Goal: Information Seeking & Learning: Learn about a topic

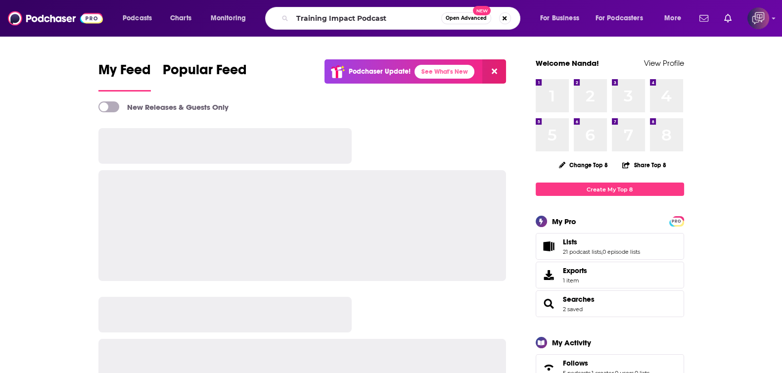
type input "Training Impact Podcast"
click at [470, 18] on span "Open Advanced" at bounding box center [466, 18] width 41 height 5
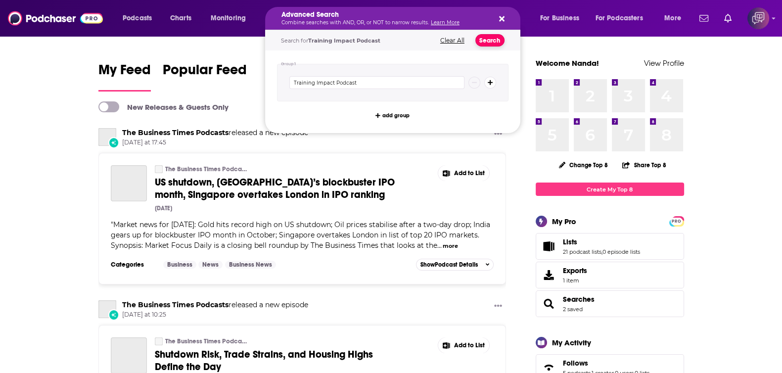
click at [496, 44] on button "Search" at bounding box center [490, 40] width 29 height 12
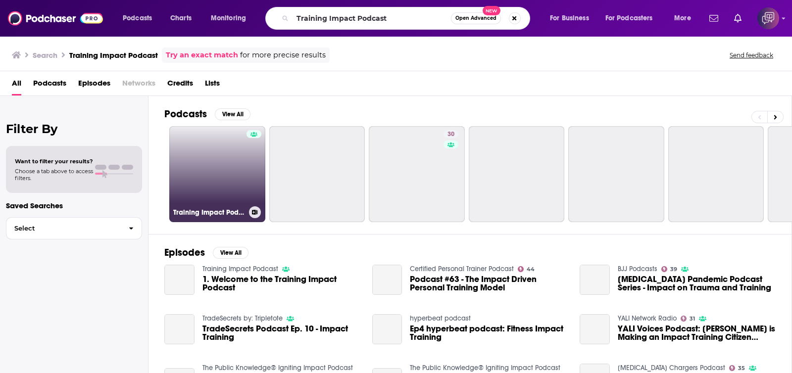
click at [220, 186] on link "Training Impact Podcast" at bounding box center [217, 174] width 96 height 96
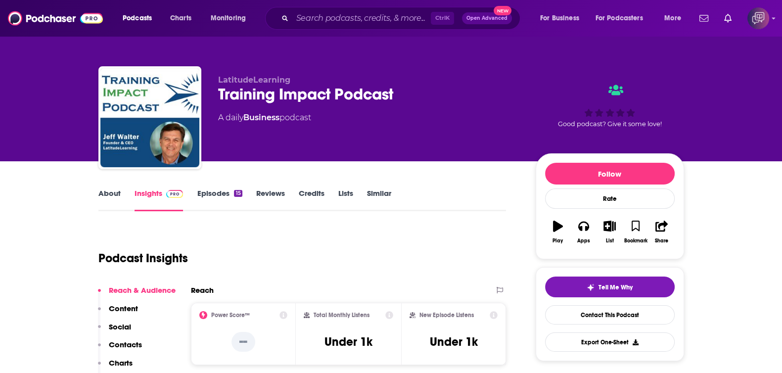
click at [113, 192] on link "About" at bounding box center [109, 200] width 22 height 23
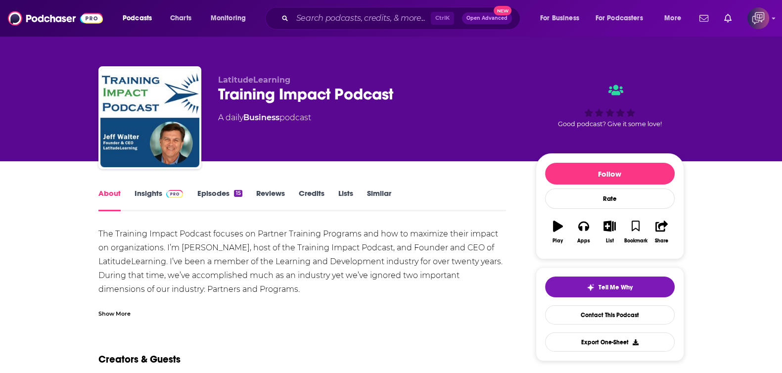
click at [160, 199] on link "Insights" at bounding box center [159, 200] width 49 height 23
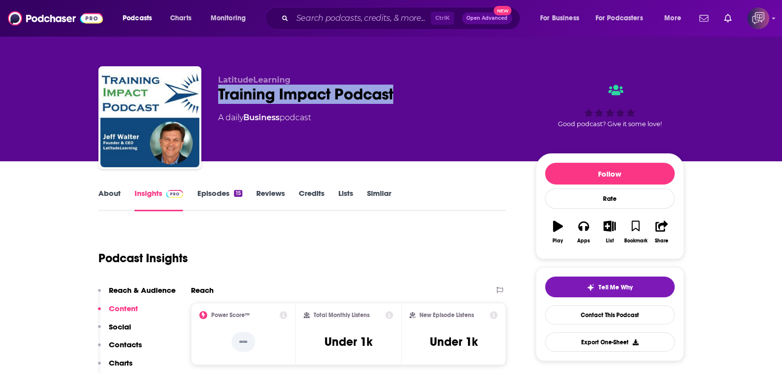
drag, startPoint x: 233, startPoint y: 94, endPoint x: 415, endPoint y: 88, distance: 182.7
click at [415, 88] on div "LatitudeLearning Training Impact Podcast A daily Business podcast Good podcast?…" at bounding box center [391, 119] width 586 height 107
copy h2 "Training Impact Podcast"
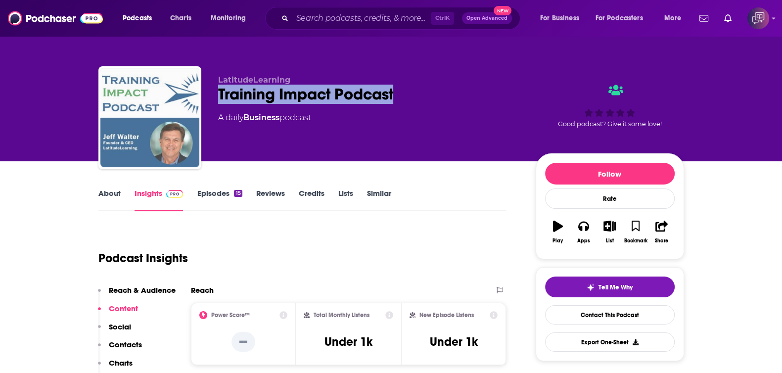
click at [139, 125] on img "Training Impact Podcast" at bounding box center [149, 117] width 99 height 99
copy h2 "Training Impact Podcast"
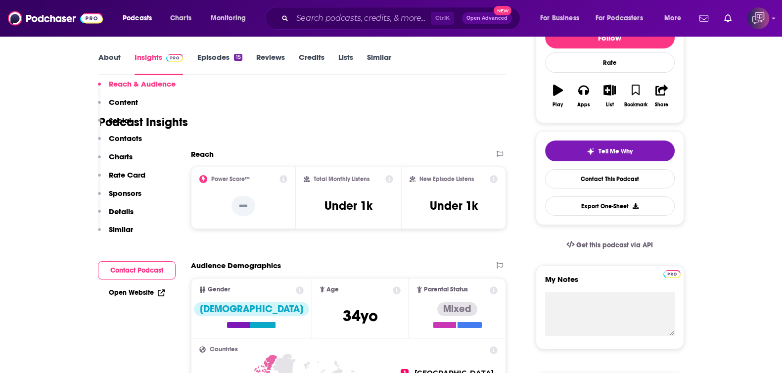
scroll to position [247, 0]
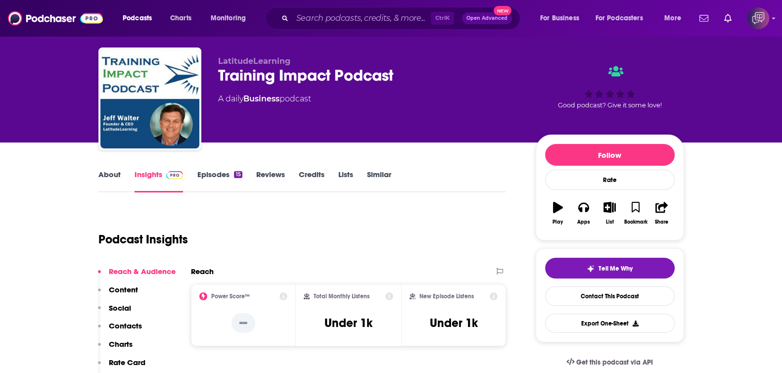
scroll to position [0, 0]
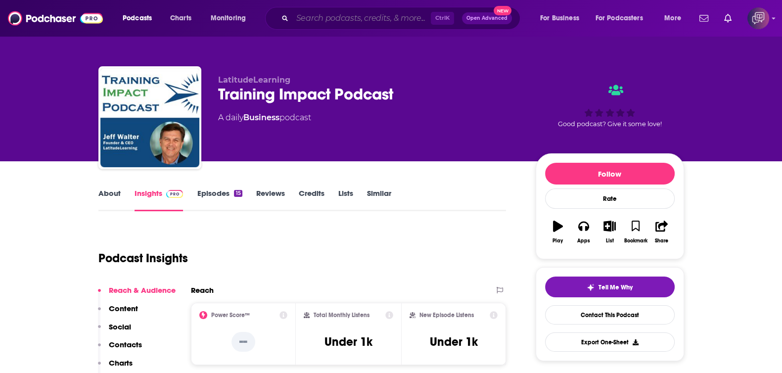
click at [359, 14] on input "Search podcasts, credits, & more..." at bounding box center [361, 18] width 139 height 16
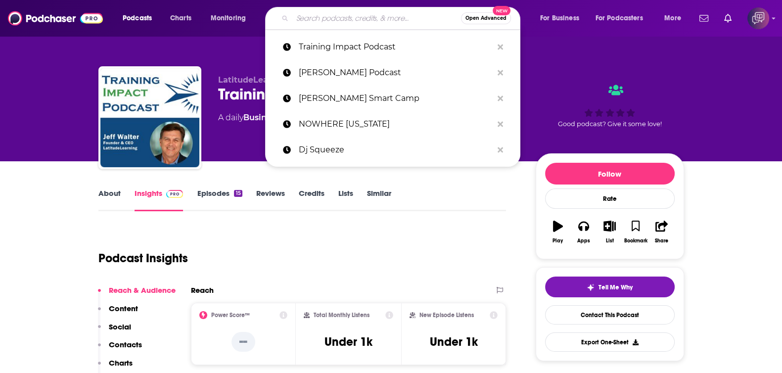
paste input "[PERSON_NAME] The Business of Fun Podcast"
type input "[PERSON_NAME] The Business of Fun Podcast"
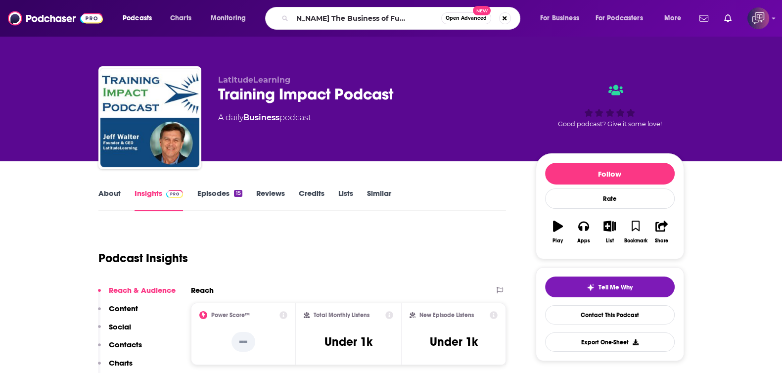
click at [460, 18] on span "Open Advanced" at bounding box center [466, 18] width 41 height 5
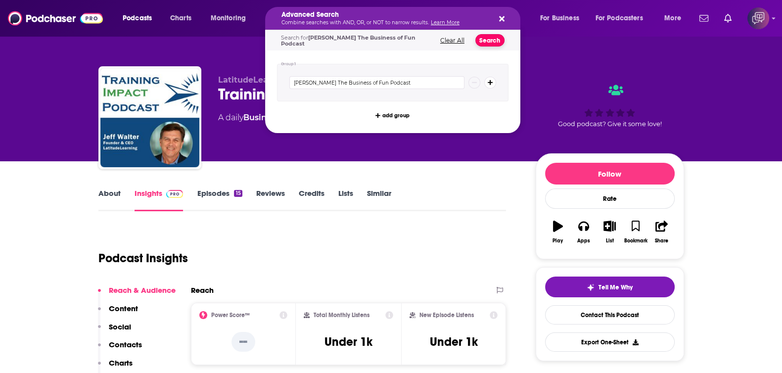
click at [487, 39] on button "Search" at bounding box center [490, 40] width 29 height 12
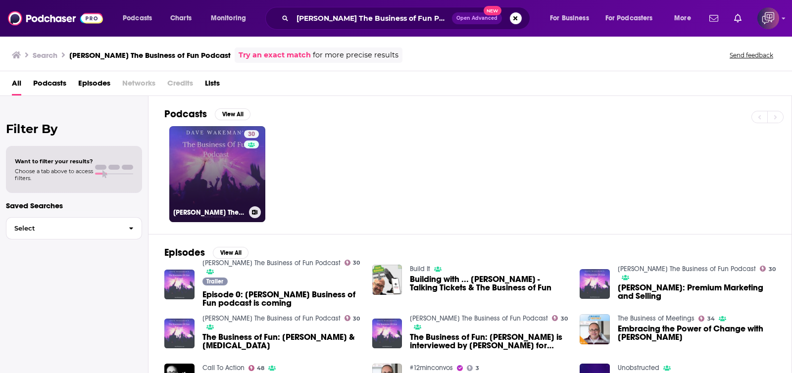
click at [219, 169] on link "30 Dave Wakeman's The Business of Fun Podcast" at bounding box center [217, 174] width 96 height 96
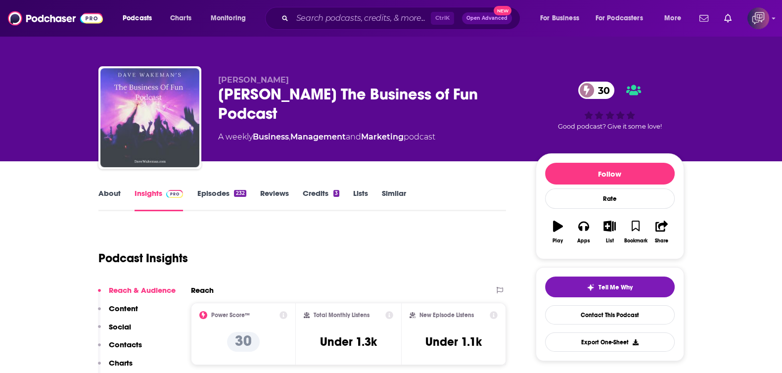
click at [325, 7] on div "Ctrl K Open Advanced New" at bounding box center [392, 18] width 255 height 23
click at [334, 17] on input "Search podcasts, credits, & more..." at bounding box center [361, 18] width 139 height 16
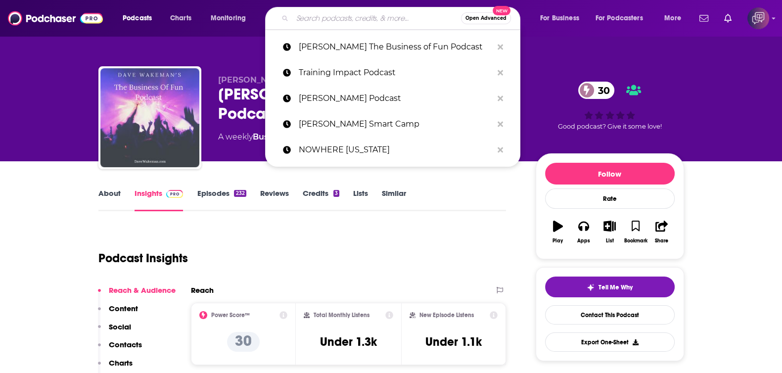
paste input "Divas That Care"
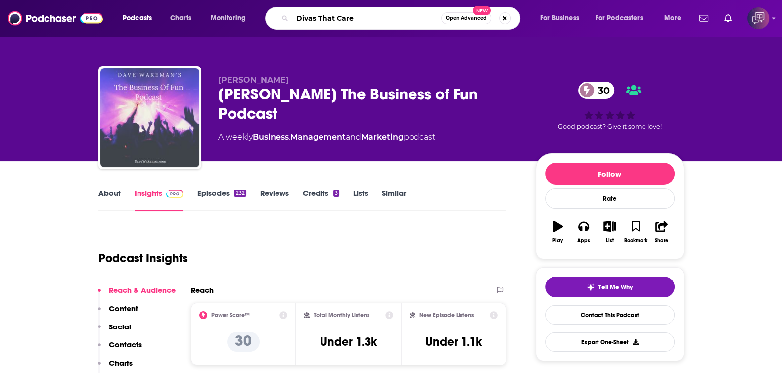
type input "Divas That Care"
click at [475, 17] on span "Open Advanced" at bounding box center [466, 18] width 41 height 5
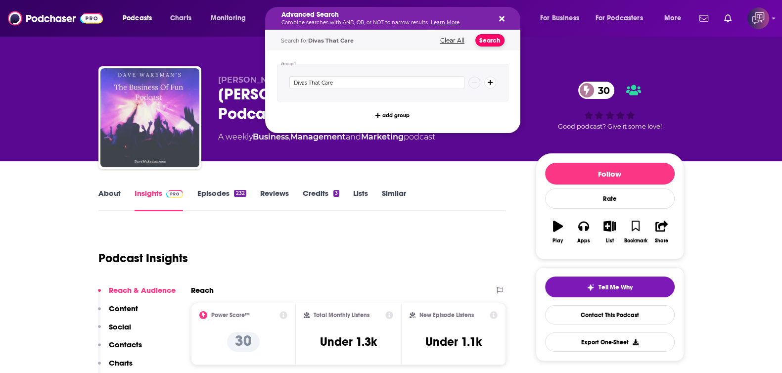
click at [499, 40] on button "Search" at bounding box center [490, 40] width 29 height 12
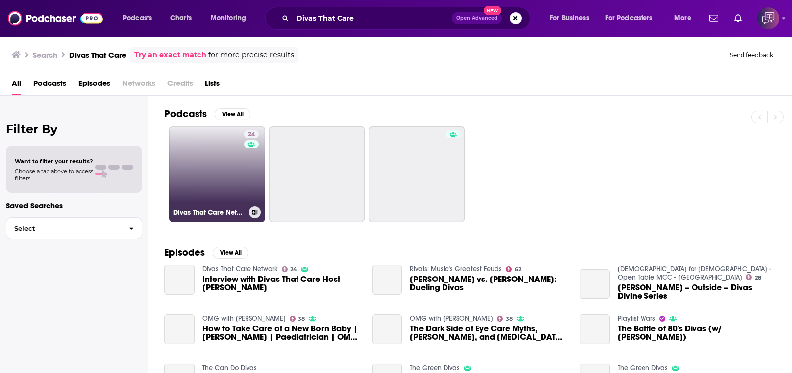
click at [226, 162] on link "24 Divas That Care Network" at bounding box center [217, 174] width 96 height 96
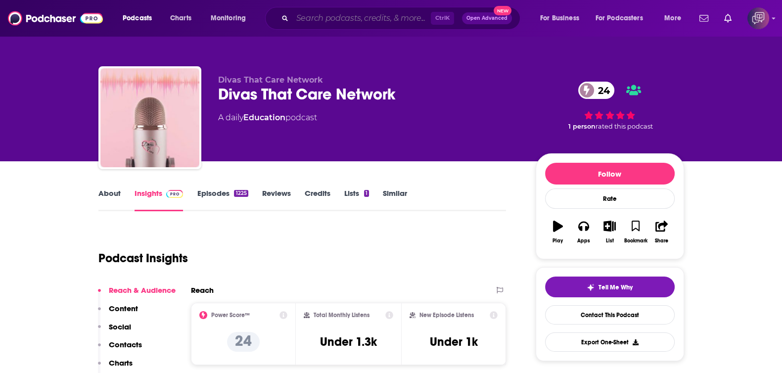
click at [398, 23] on input "Search podcasts, credits, & more..." at bounding box center [361, 18] width 139 height 16
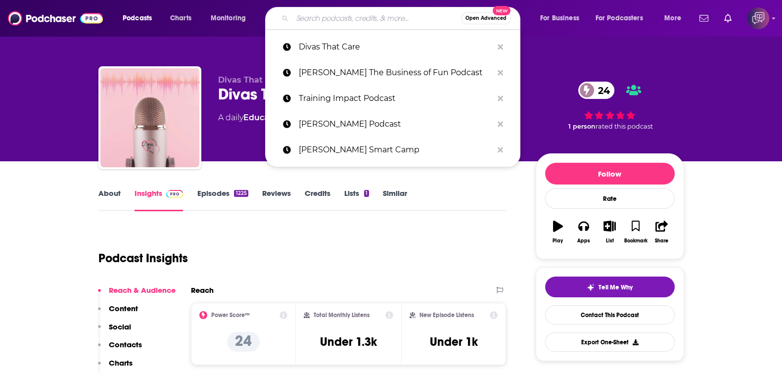
paste input "Reimagining Love"
type input "Reimagining Love"
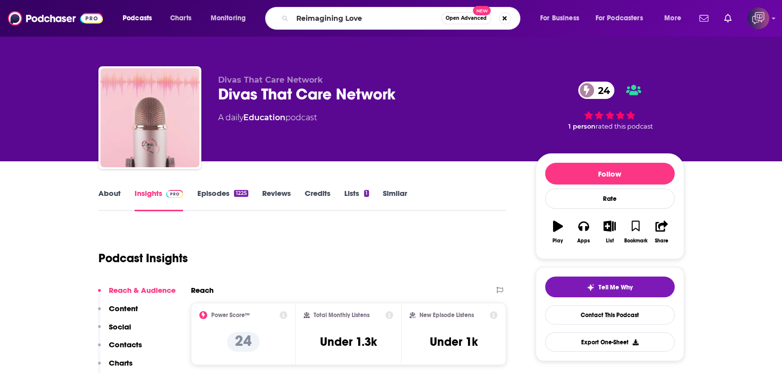
click at [476, 21] on span "Open Advanced" at bounding box center [466, 18] width 41 height 5
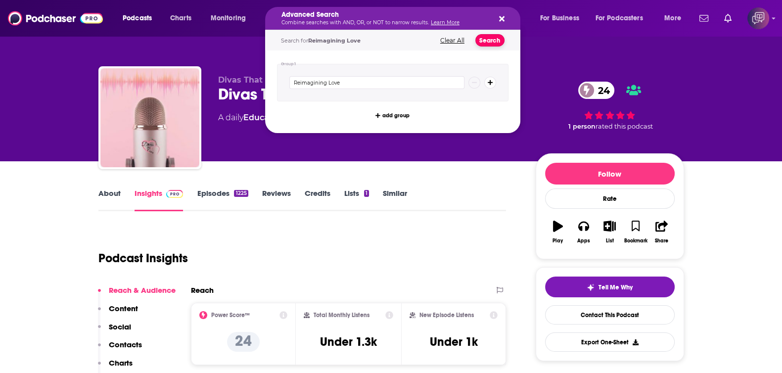
click at [498, 35] on button "Search" at bounding box center [490, 40] width 29 height 12
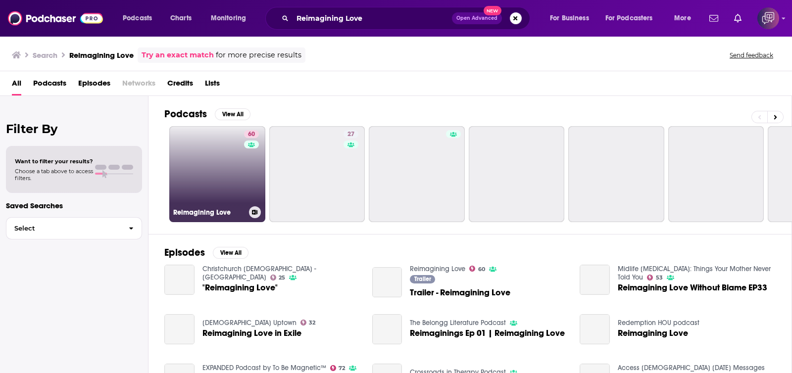
click at [238, 179] on link "60 Reimagining Love" at bounding box center [217, 174] width 96 height 96
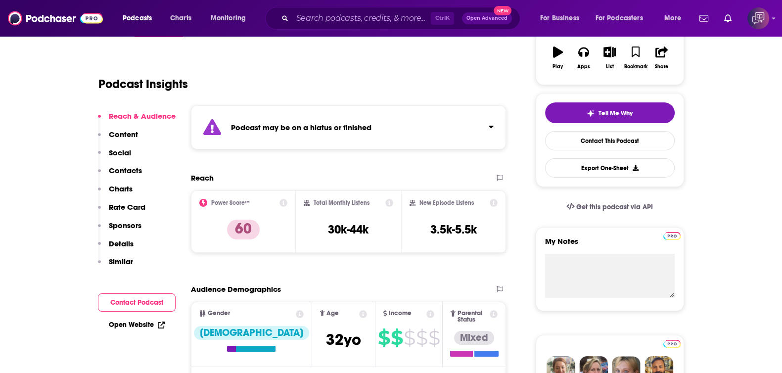
scroll to position [247, 0]
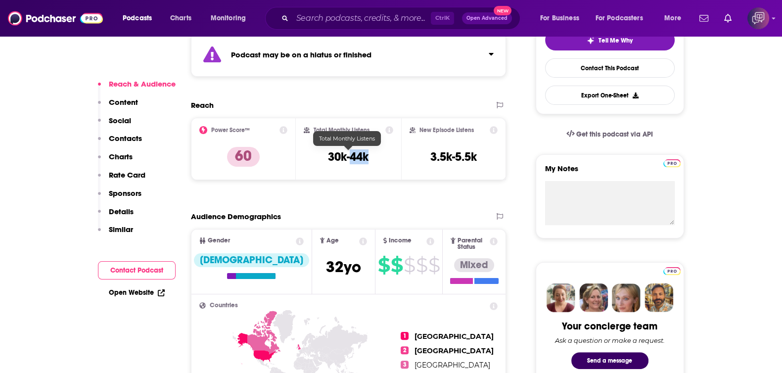
drag, startPoint x: 345, startPoint y: 155, endPoint x: 352, endPoint y: 155, distance: 7.4
click at [352, 155] on h3 "30k-44k" at bounding box center [348, 156] width 41 height 15
copy h3 "44k"
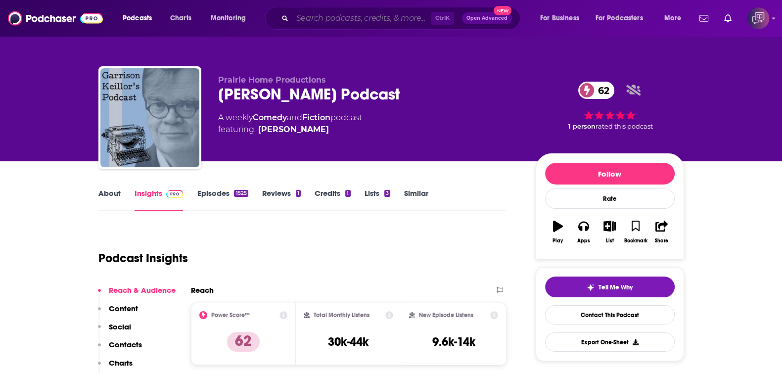
click at [303, 12] on input "Search podcasts, credits, & more..." at bounding box center [361, 18] width 139 height 16
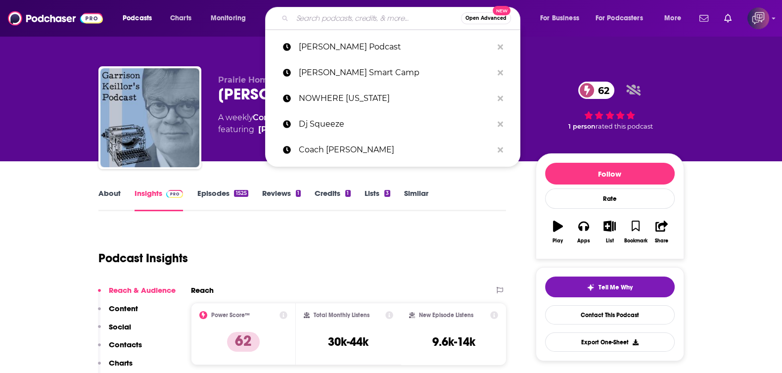
paste input "The Dark Art Society Podcast with [PERSON_NAME]"
type input "The Dark Art Society Podcast with [PERSON_NAME]"
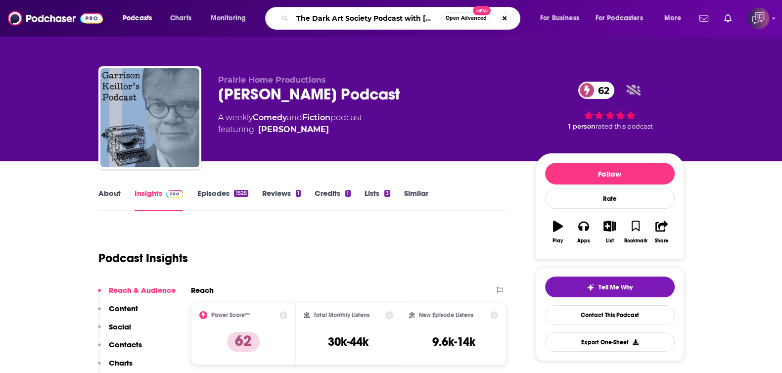
scroll to position [0, 17]
click at [451, 16] on span "Open Advanced" at bounding box center [466, 18] width 41 height 5
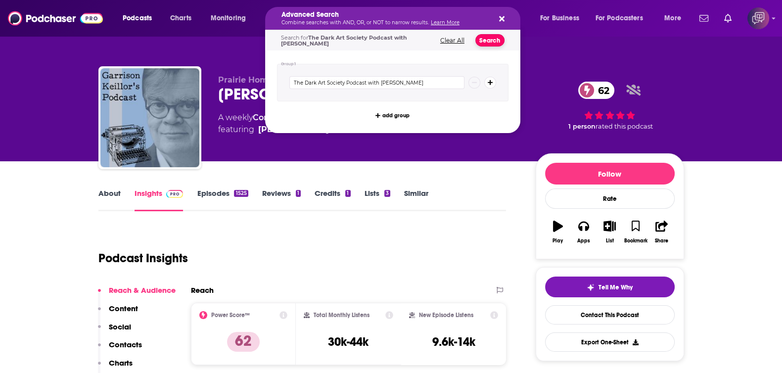
click at [488, 44] on button "Search" at bounding box center [490, 40] width 29 height 12
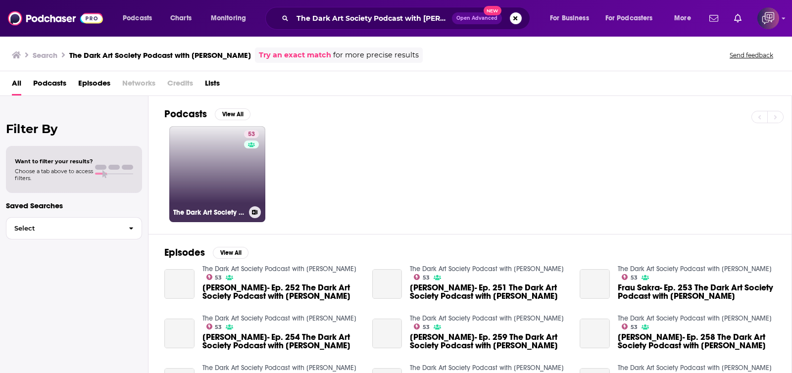
click at [217, 176] on link "53 The Dark Art Society Podcast with [PERSON_NAME]" at bounding box center [217, 174] width 96 height 96
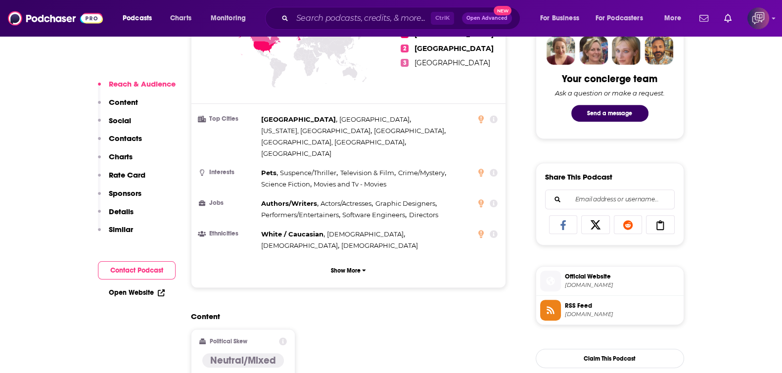
scroll to position [742, 0]
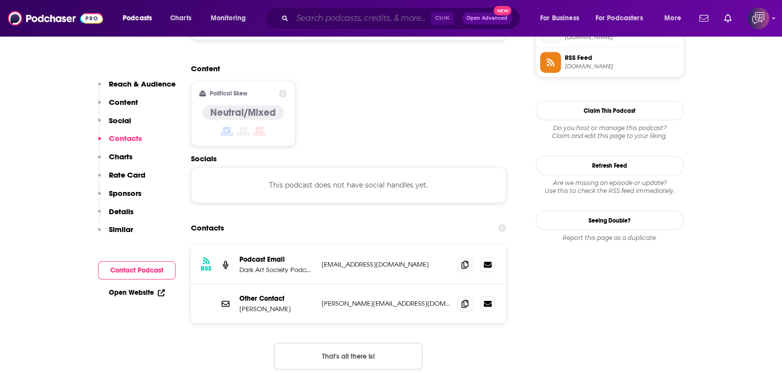
click at [335, 18] on input "Search podcasts, credits, & more..." at bounding box center [361, 18] width 139 height 16
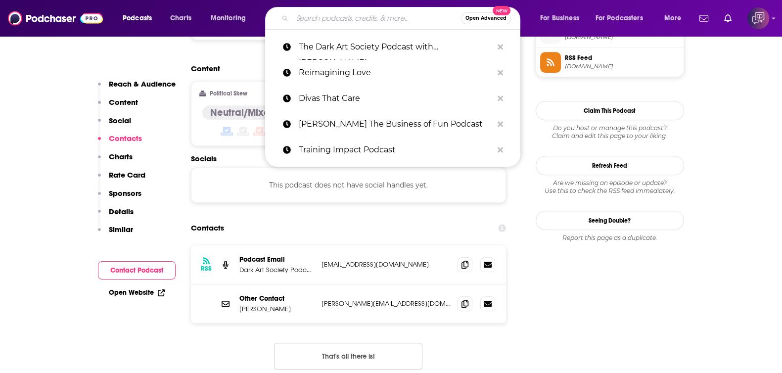
paste input "Locked On Thunder"
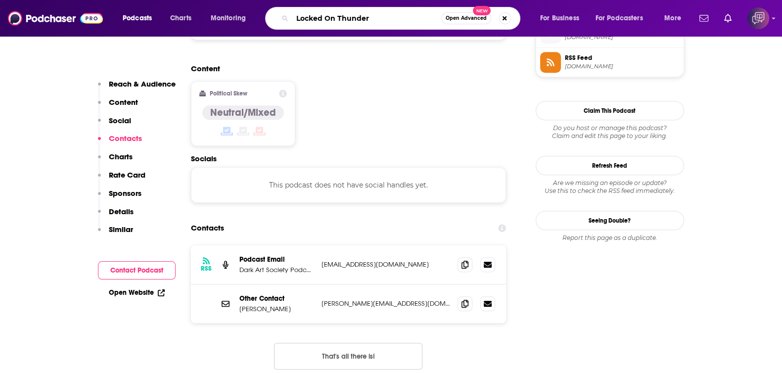
type input "Locked On Thunder"
click at [463, 23] on button "Open Advanced New" at bounding box center [466, 18] width 50 height 12
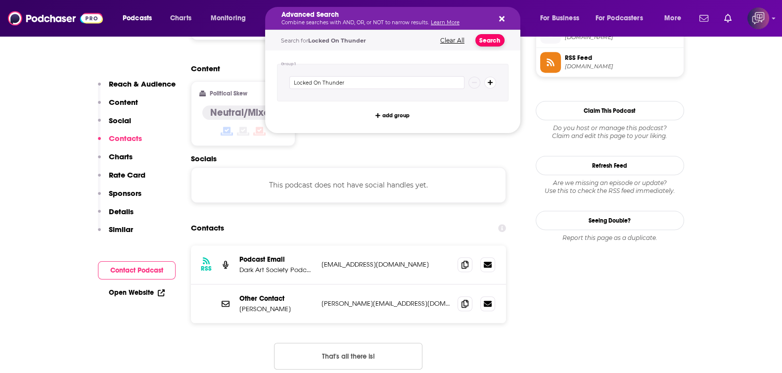
click at [494, 43] on button "Search" at bounding box center [490, 40] width 29 height 12
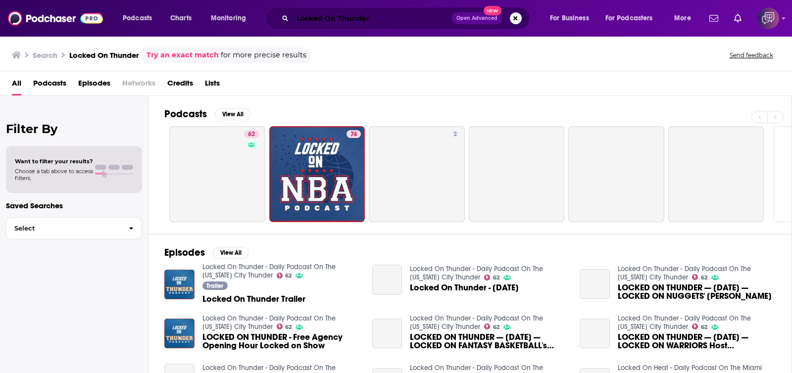
click at [324, 21] on input "Locked On Thunder" at bounding box center [371, 18] width 159 height 16
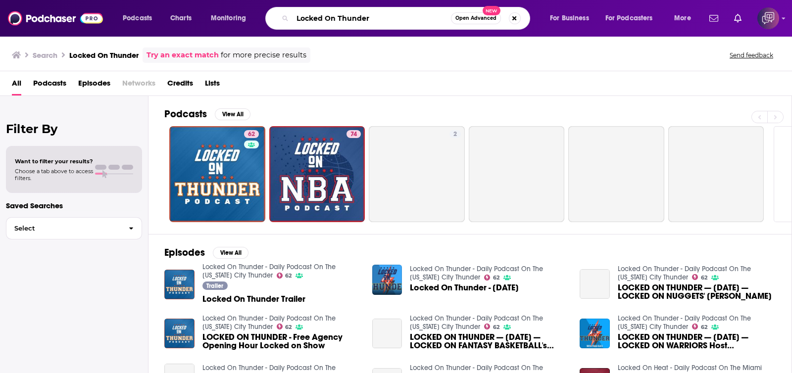
paste input "The [PERSON_NAME] Podcast"
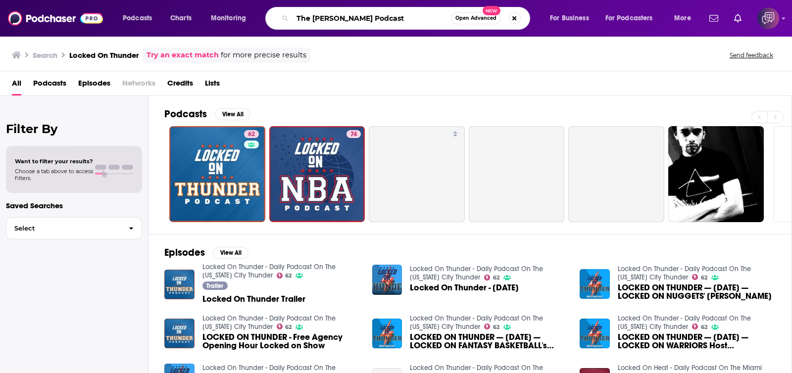
type input "The [PERSON_NAME] Podcast"
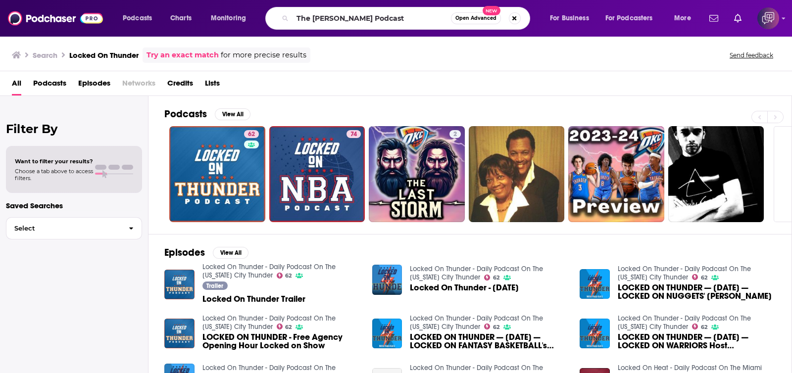
click at [466, 21] on button "Open Advanced New" at bounding box center [476, 18] width 50 height 12
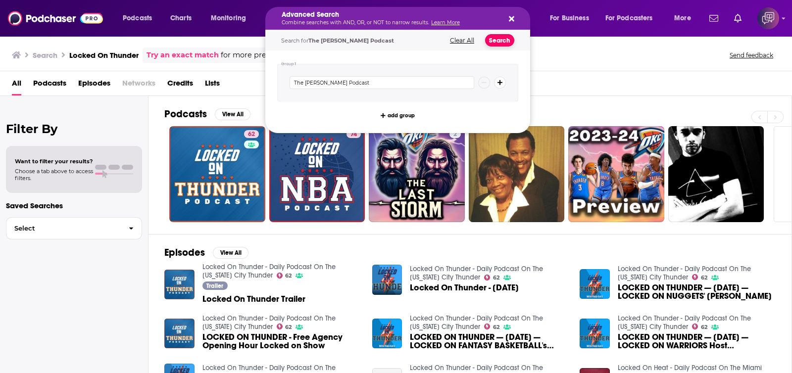
click at [496, 37] on button "Search" at bounding box center [499, 40] width 29 height 12
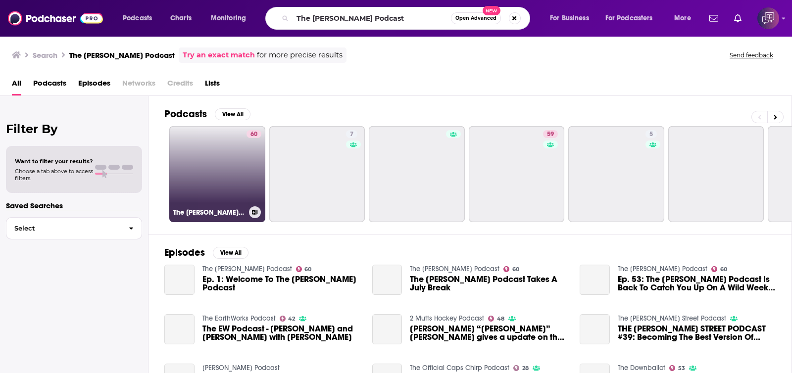
click at [229, 158] on link "60 The [PERSON_NAME] Podcast" at bounding box center [217, 174] width 96 height 96
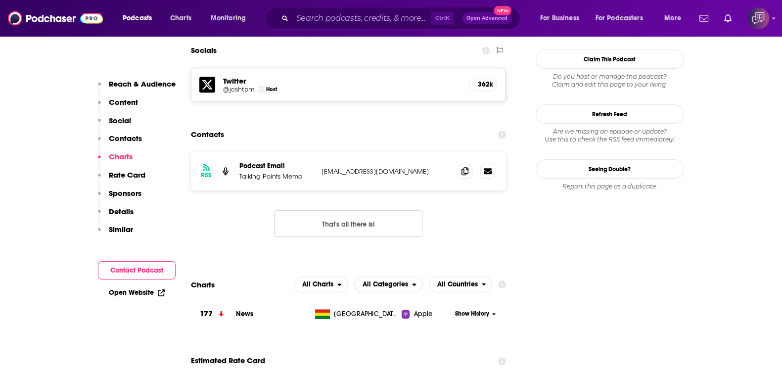
scroll to position [804, 0]
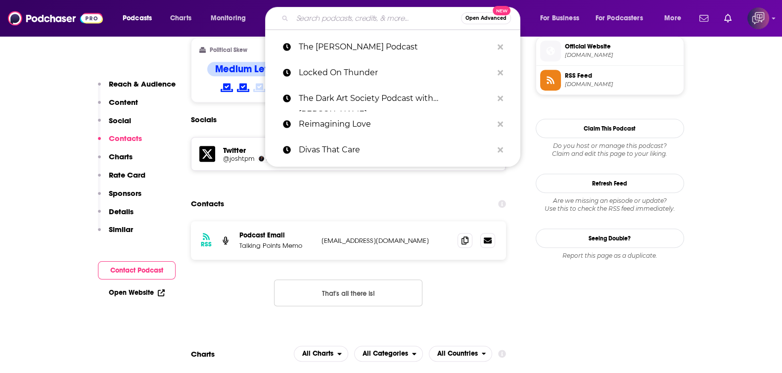
click at [337, 18] on input "Search podcasts, credits, & more..." at bounding box center [376, 18] width 169 height 16
paste input "Stugotz and Company"
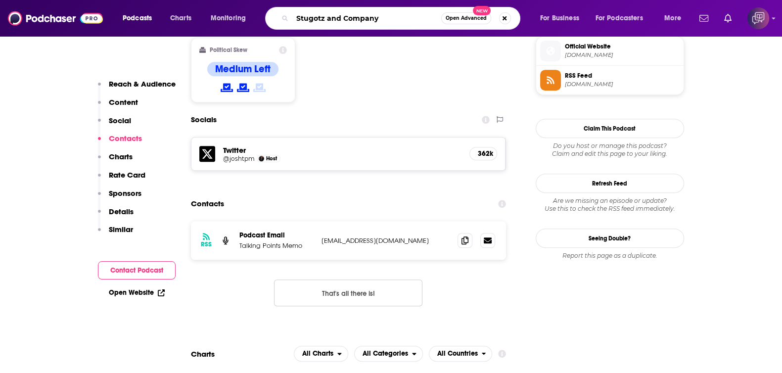
type input "Stugotz and Company"
click at [455, 21] on span "Open Advanced" at bounding box center [466, 18] width 41 height 5
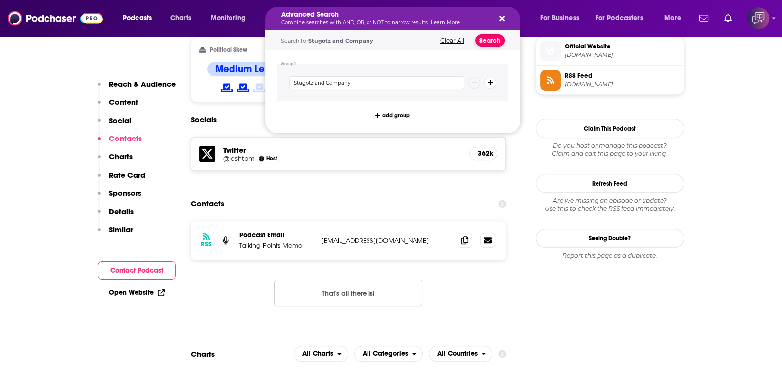
click at [486, 38] on button "Search" at bounding box center [490, 40] width 29 height 12
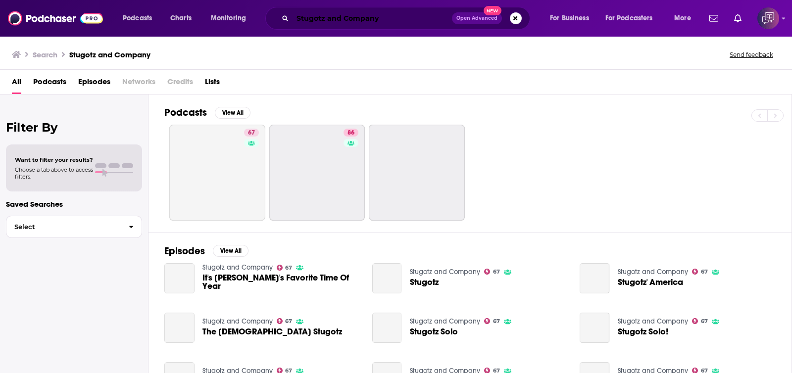
click at [330, 16] on input "Stugotz and Company" at bounding box center [371, 18] width 159 height 16
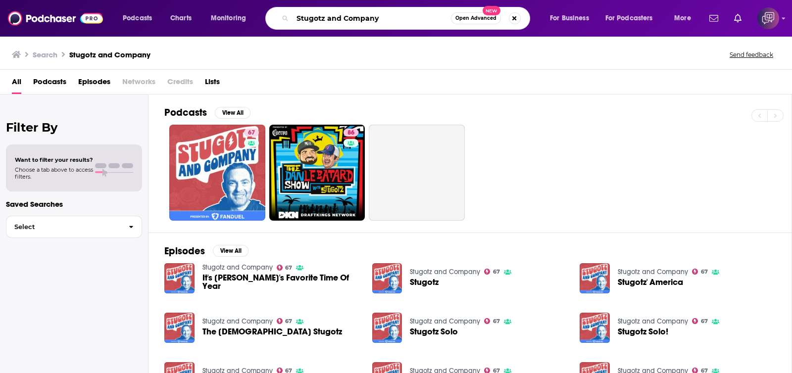
paste input "age ICP Notes Prospect Prospect Prospect Prospect Prospect Prospect Prospect Pr…"
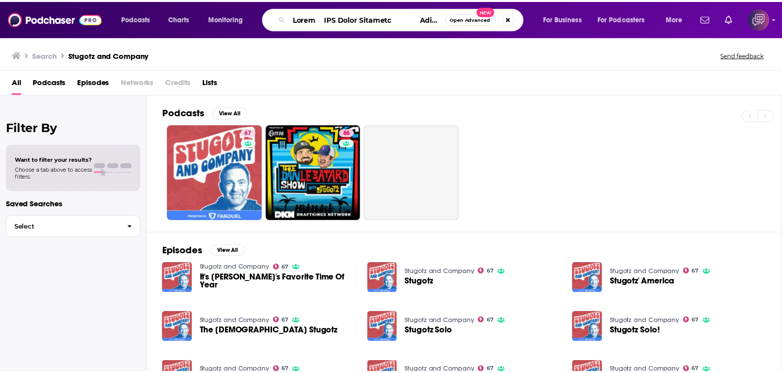
scroll to position [0, 32522]
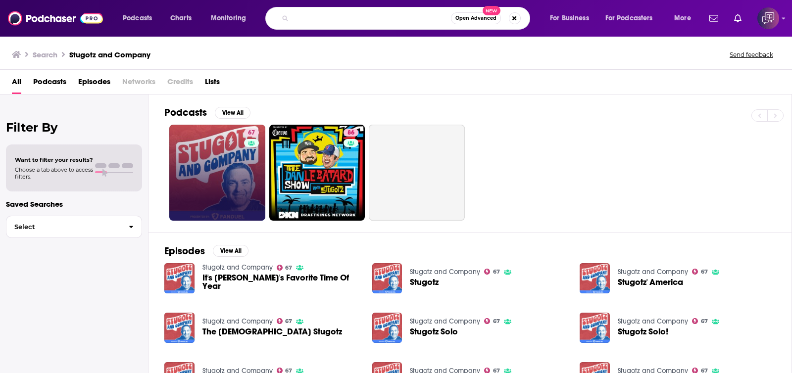
type input "Stage ICP Notes Prospect Prospect Prospect Prospect Prospect Prospect Prospect …"
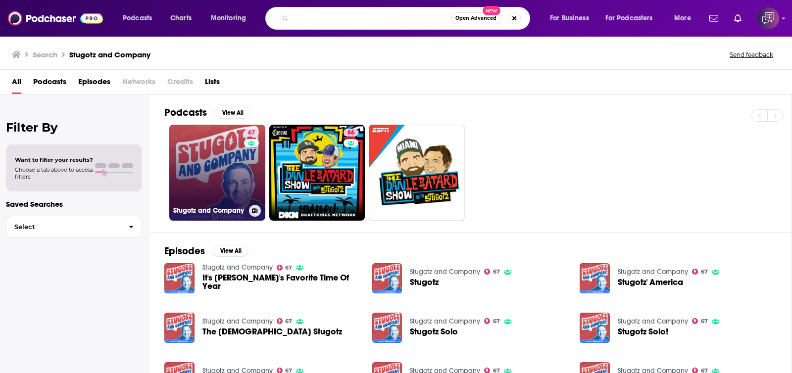
click at [216, 172] on link "67 Stugotz and Company" at bounding box center [217, 173] width 96 height 96
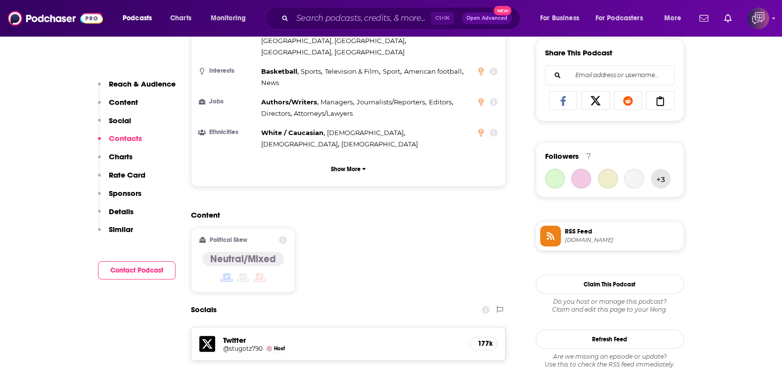
scroll to position [804, 0]
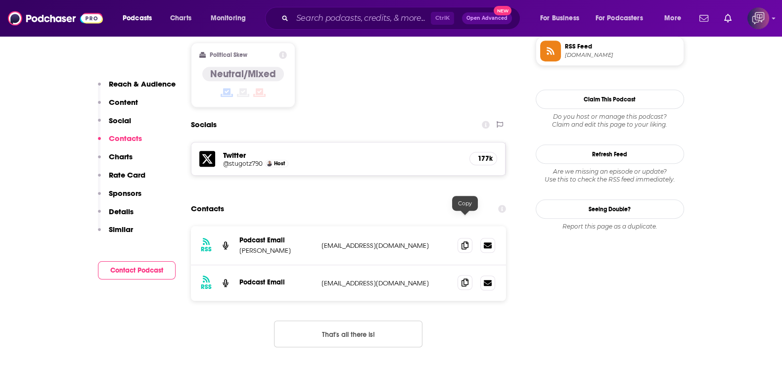
click at [468, 279] on icon at bounding box center [465, 283] width 7 height 8
click at [342, 23] on input "Search podcasts, credits, & more..." at bounding box center [361, 18] width 139 height 16
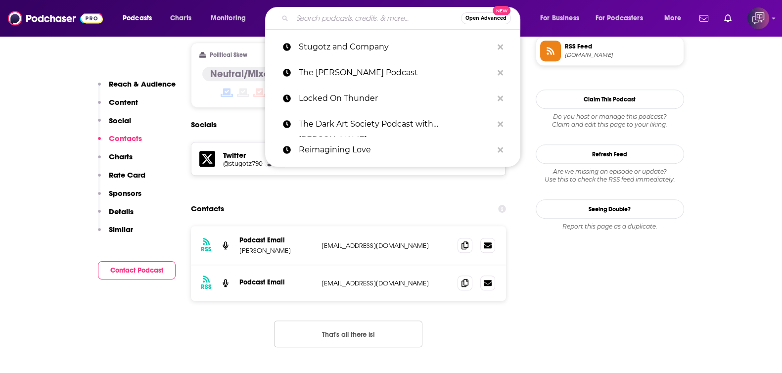
paste input "Talk Louder"
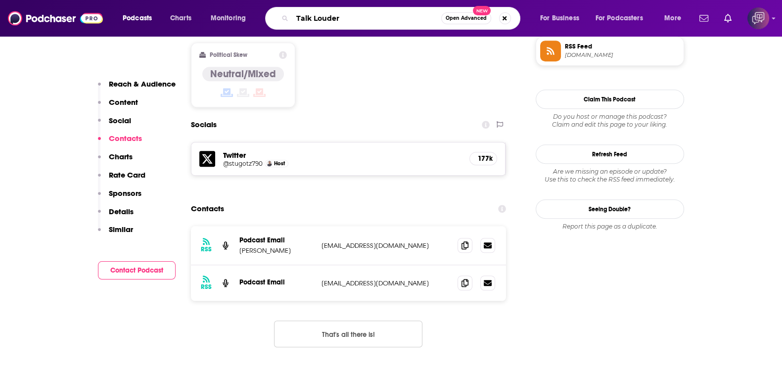
type input "Talk Louder"
click at [465, 23] on button "Open Advanced New" at bounding box center [466, 18] width 50 height 12
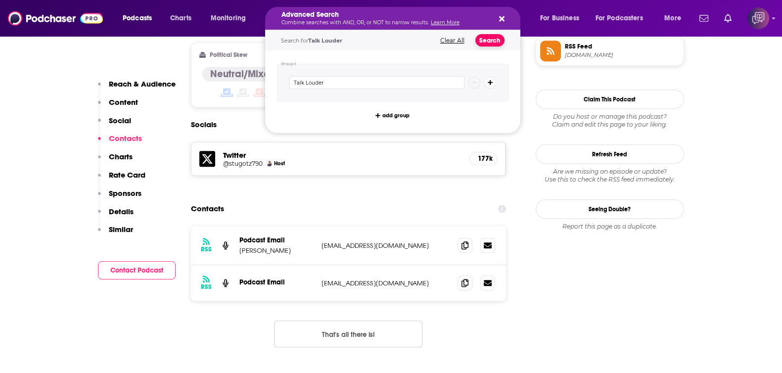
click at [490, 44] on button "Search" at bounding box center [490, 40] width 29 height 12
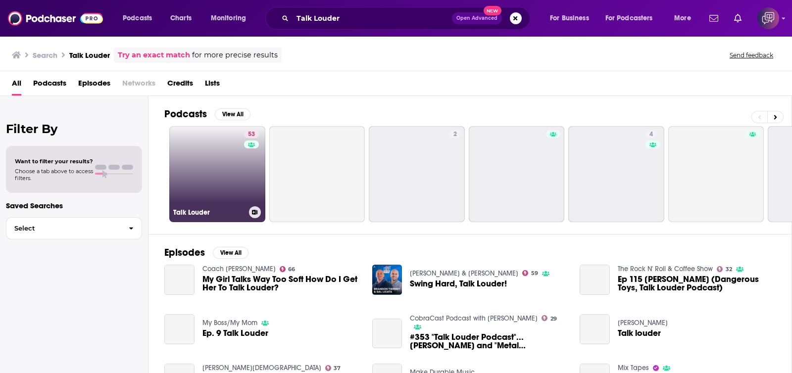
click at [233, 187] on link "53 Talk Louder" at bounding box center [217, 174] width 96 height 96
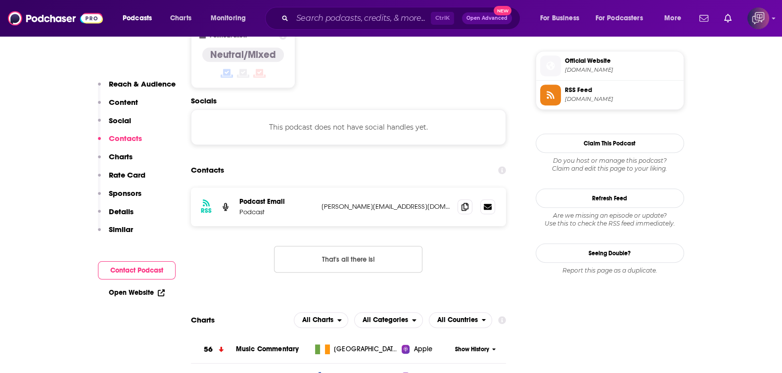
scroll to position [804, 0]
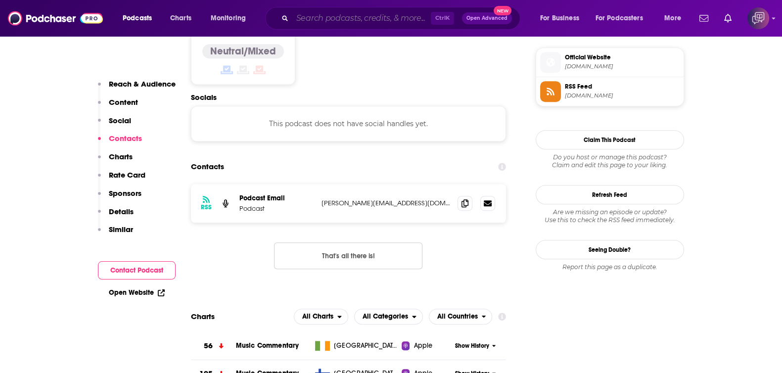
click at [337, 21] on input "Search podcasts, credits, & more..." at bounding box center [361, 18] width 139 height 16
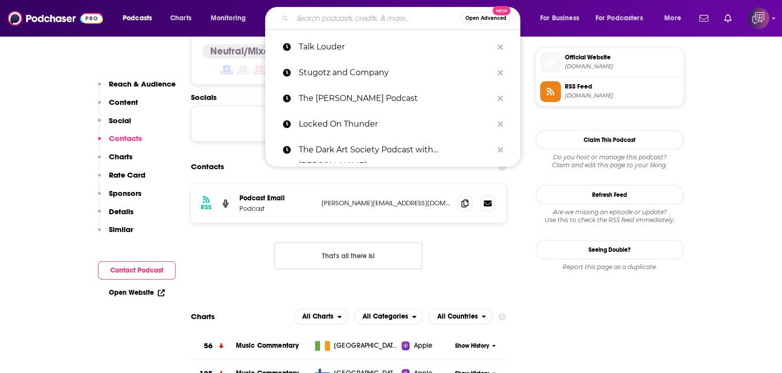
paste input "The [PERSON_NAME] Podcast"
type input "The [PERSON_NAME] Podcast"
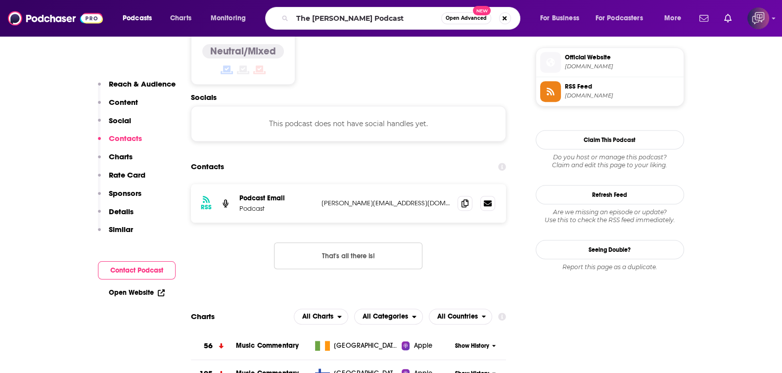
click at [467, 19] on span "Open Advanced" at bounding box center [466, 18] width 41 height 5
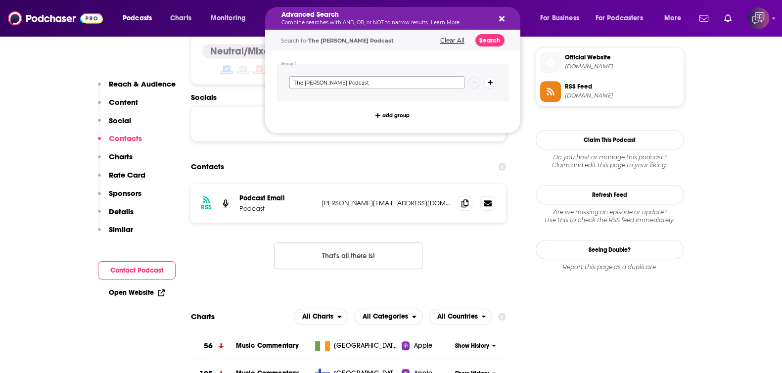
click at [349, 85] on input "The [PERSON_NAME] Podcast" at bounding box center [376, 82] width 175 height 13
paste input "Lifetime Cash Flow Through Real Estate Investing"
type input "Lifetime Cash Flow Through Real Estate Investing"
click at [490, 42] on button "Search" at bounding box center [490, 40] width 29 height 12
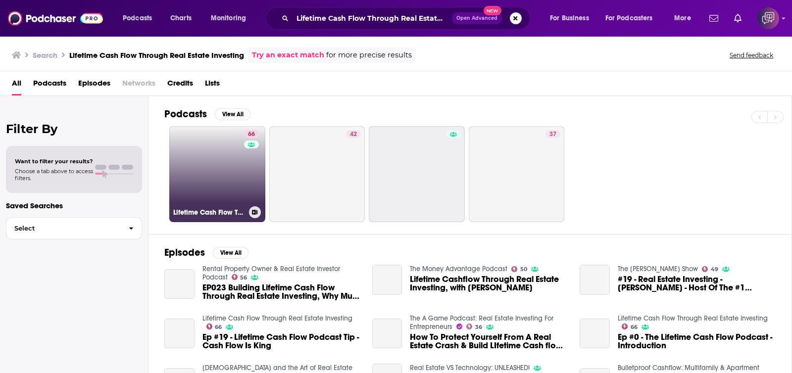
click at [214, 176] on link "66 Lifetime Cash Flow Through Real Estate Investing" at bounding box center [217, 174] width 96 height 96
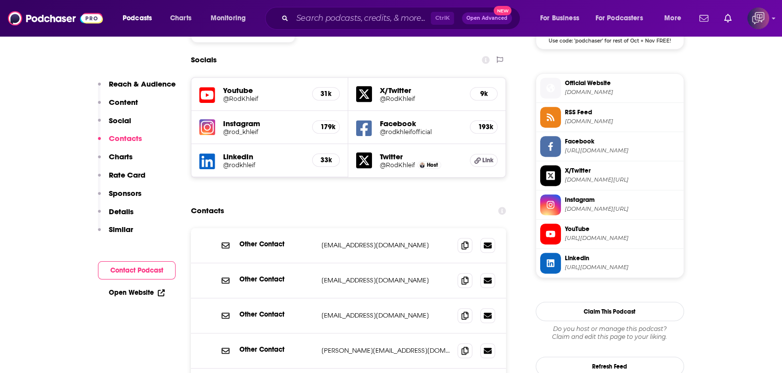
scroll to position [927, 0]
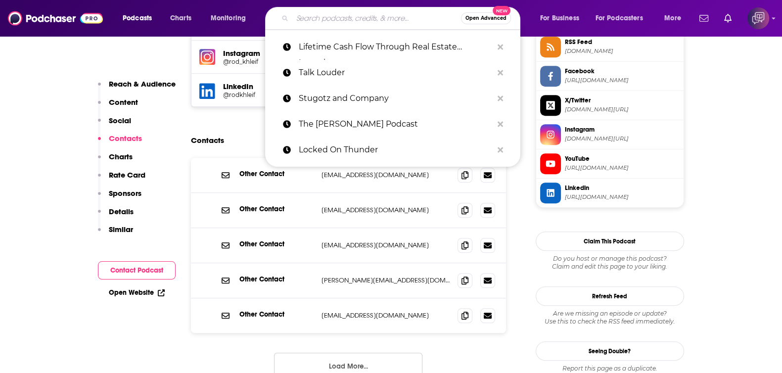
click at [364, 15] on input "Search podcasts, credits, & more..." at bounding box center [376, 18] width 169 height 16
paste input "Strictly Business"
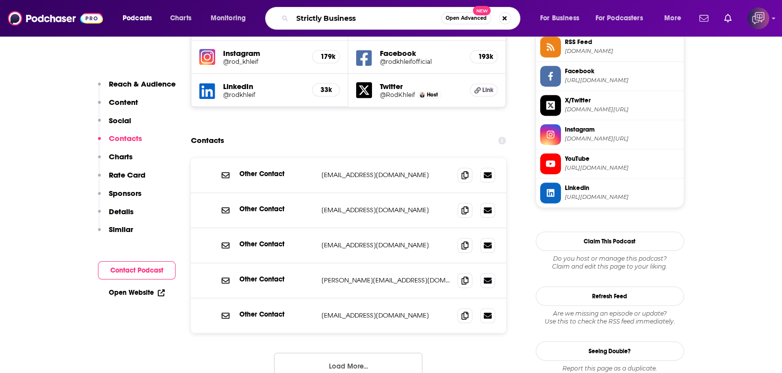
type input "Strictly Business"
click at [465, 9] on div "Strictly Business Open Advanced New" at bounding box center [392, 18] width 255 height 23
click at [466, 18] on span "Open Advanced" at bounding box center [466, 18] width 41 height 5
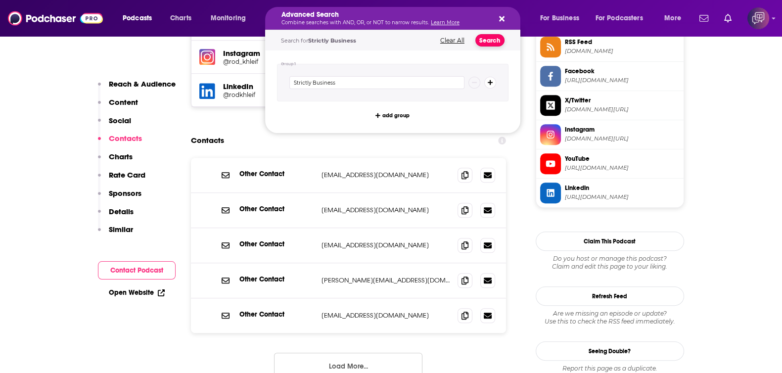
click at [491, 37] on button "Search" at bounding box center [490, 40] width 29 height 12
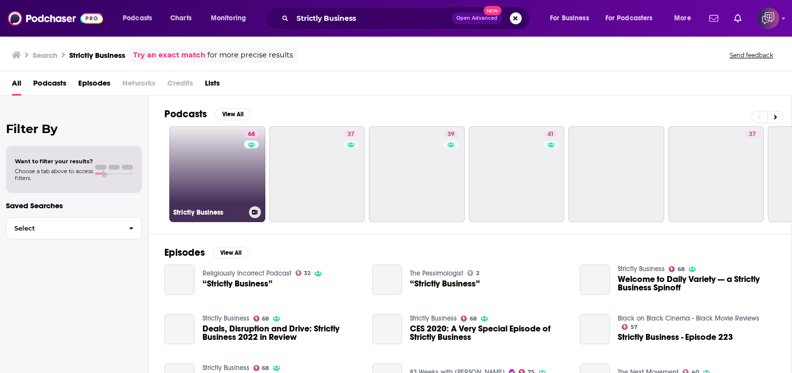
click at [206, 183] on link "68 Strictly Business" at bounding box center [217, 174] width 96 height 96
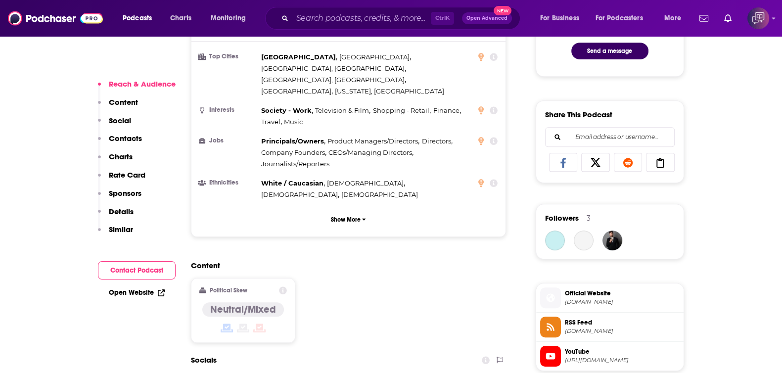
scroll to position [866, 0]
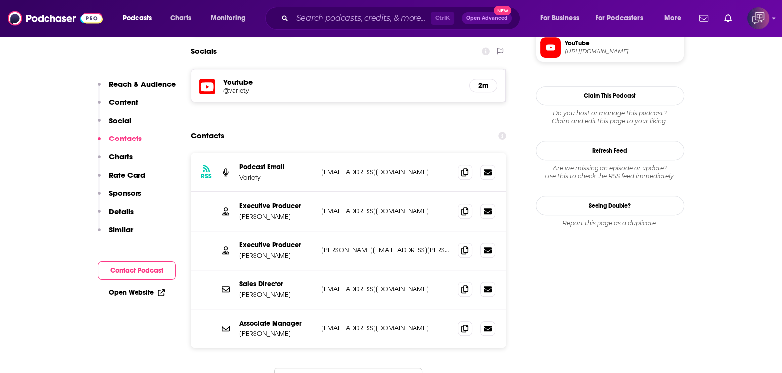
click at [391, 9] on div "Ctrl K Open Advanced New" at bounding box center [392, 18] width 255 height 23
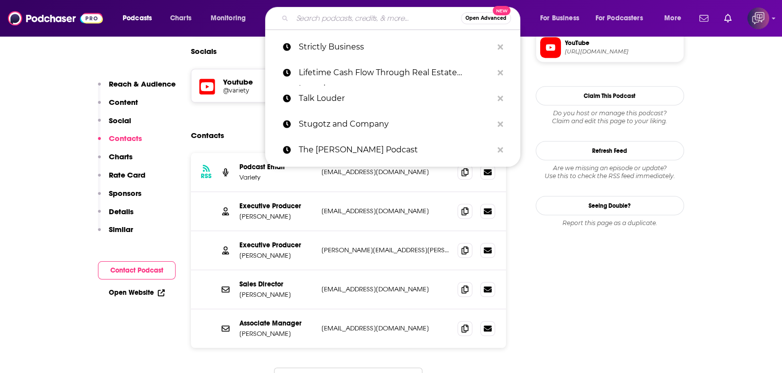
click at [391, 14] on input "Search podcasts, credits, & more..." at bounding box center [376, 18] width 169 height 16
paste input "Broken Simulation with [PERSON_NAME] and [PERSON_NAME]"
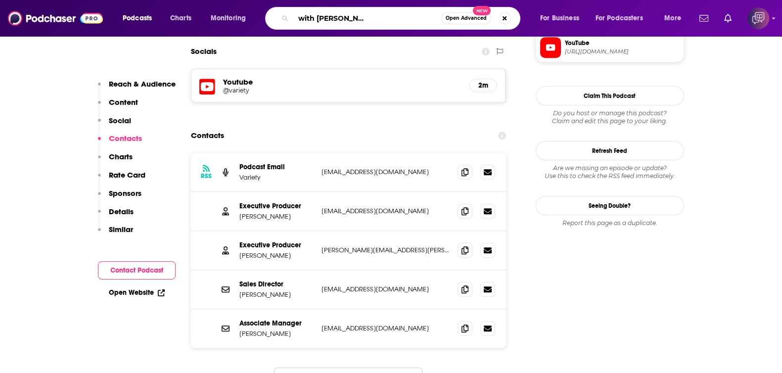
type input "Broken Simulation with [PERSON_NAME] and [PERSON_NAME]"
click at [461, 19] on span "Open Advanced" at bounding box center [466, 18] width 41 height 5
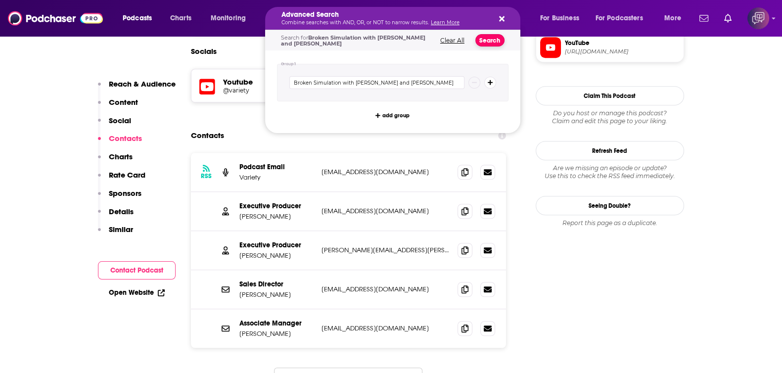
click at [487, 41] on button "Search" at bounding box center [490, 40] width 29 height 12
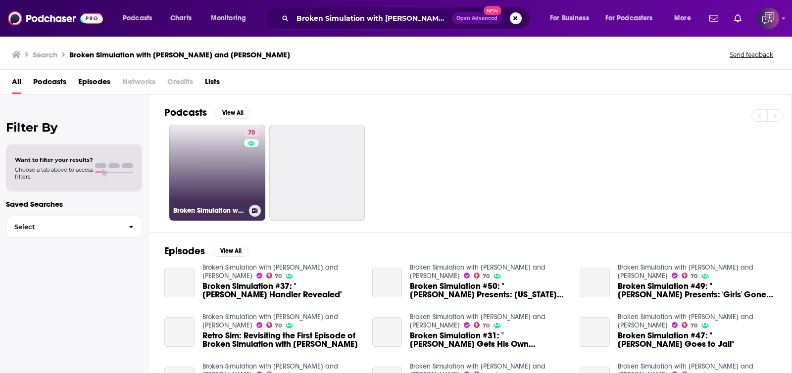
click at [215, 187] on link "70 Broken Simulation with [PERSON_NAME] and [PERSON_NAME]" at bounding box center [217, 173] width 96 height 96
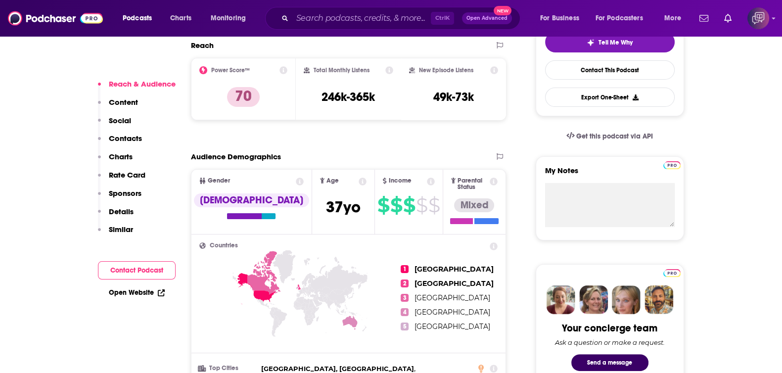
scroll to position [742, 0]
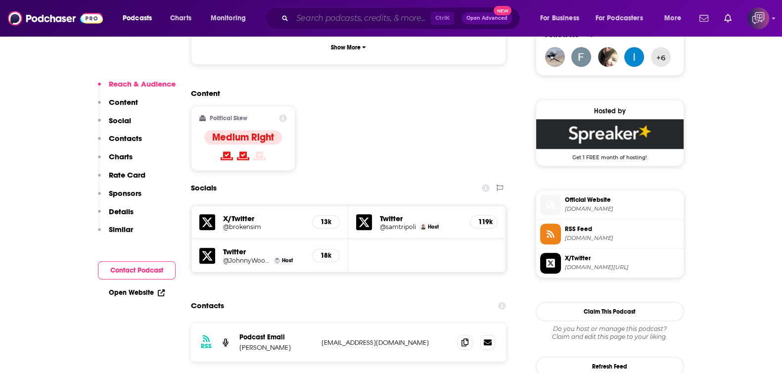
click at [340, 20] on input "Search podcasts, credits, & more..." at bounding box center [361, 18] width 139 height 16
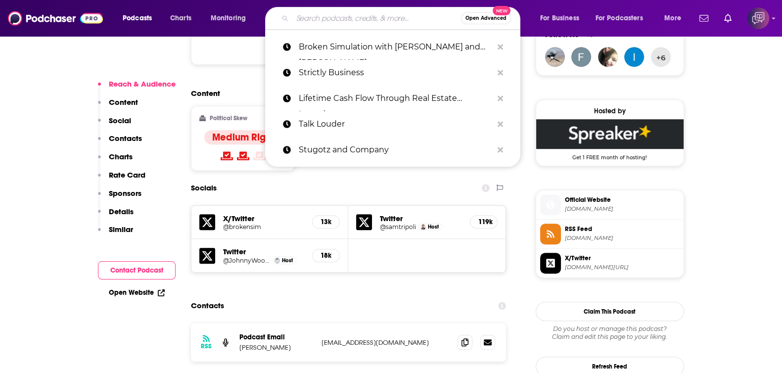
paste input "The [PERSON_NAME] Podcast"
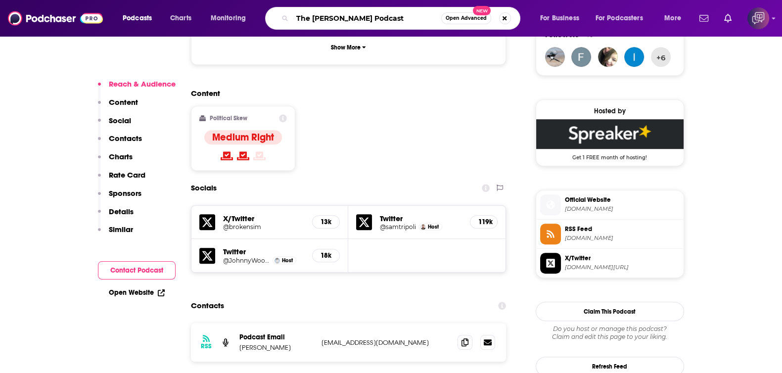
type input "The [PERSON_NAME] Podcast"
click at [478, 18] on span "Open Advanced" at bounding box center [466, 18] width 41 height 5
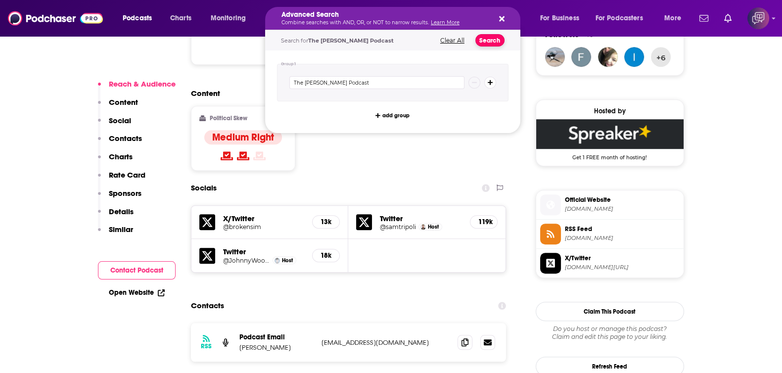
click at [492, 45] on button "Search" at bounding box center [490, 40] width 29 height 12
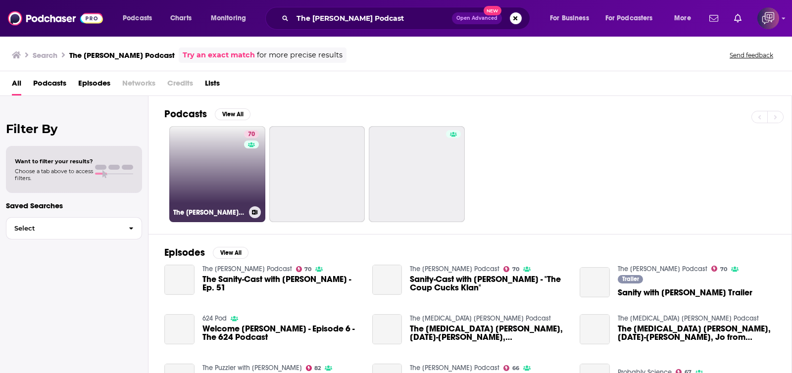
click at [213, 178] on link "70 The [PERSON_NAME] Podcast" at bounding box center [217, 174] width 96 height 96
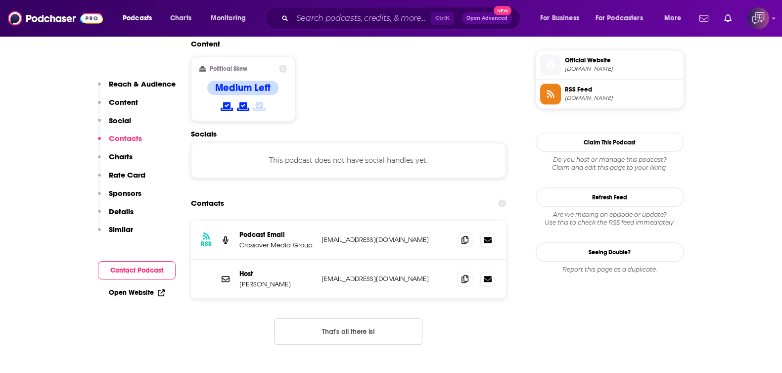
scroll to position [804, 0]
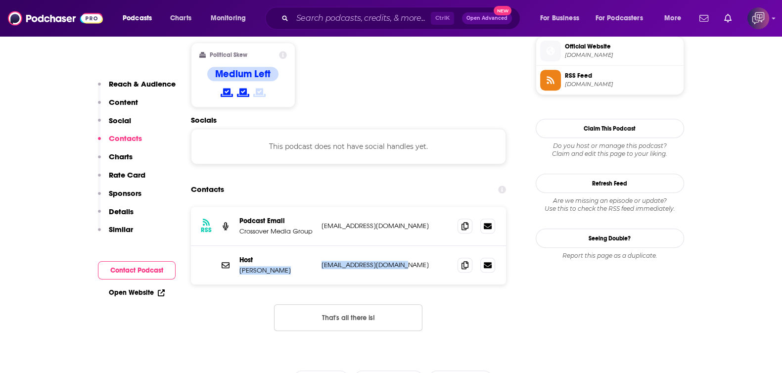
drag, startPoint x: 237, startPoint y: 209, endPoint x: 408, endPoint y: 204, distance: 171.3
click at [408, 246] on div "Host [PERSON_NAME] [EMAIL_ADDRESS][DOMAIN_NAME] [EMAIL_ADDRESS][DOMAIN_NAME]" at bounding box center [349, 265] width 316 height 39
copy div "[PERSON_NAME] [EMAIL_ADDRESS][DOMAIN_NAME]"
drag, startPoint x: 400, startPoint y: 8, endPoint x: 396, endPoint y: 18, distance: 10.4
click at [400, 9] on div "Ctrl K Open Advanced New" at bounding box center [392, 18] width 255 height 23
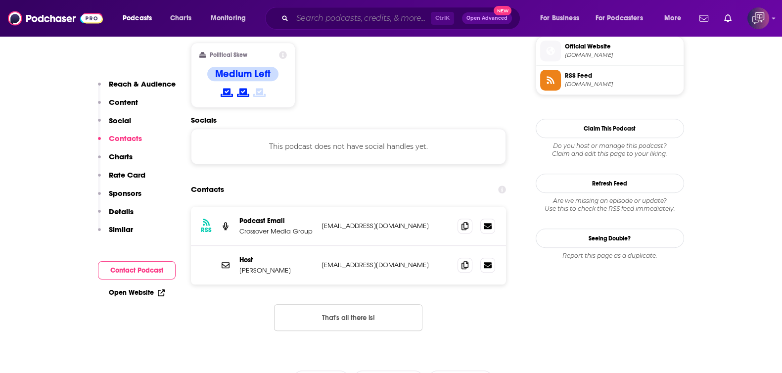
click at [395, 18] on input "Search podcasts, credits, & more..." at bounding box center [361, 18] width 139 height 16
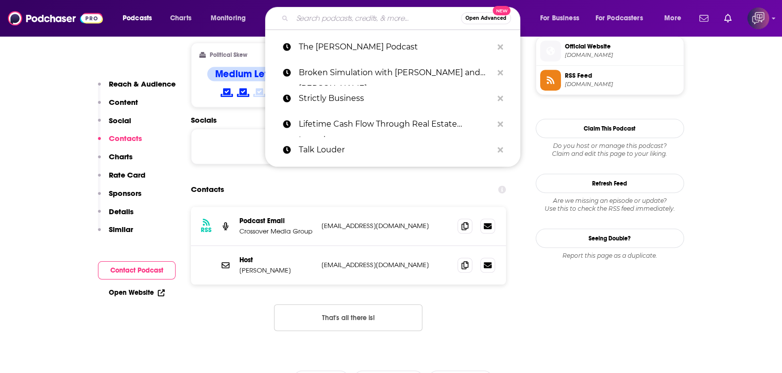
paste input "[US_STATE] Sun Podcast"
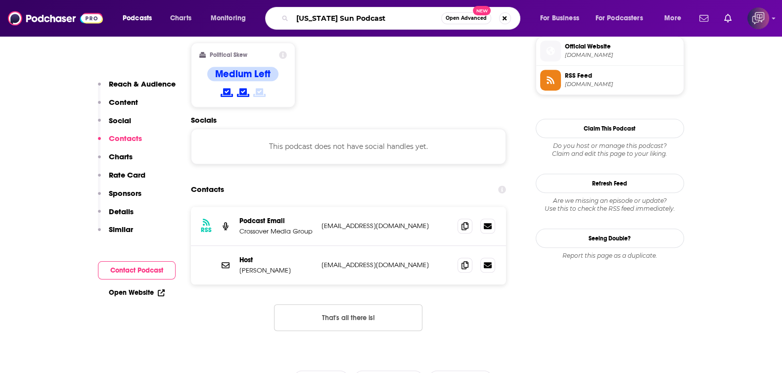
type input "[US_STATE] Sun Podcast"
click at [478, 19] on span "Open Advanced" at bounding box center [466, 18] width 41 height 5
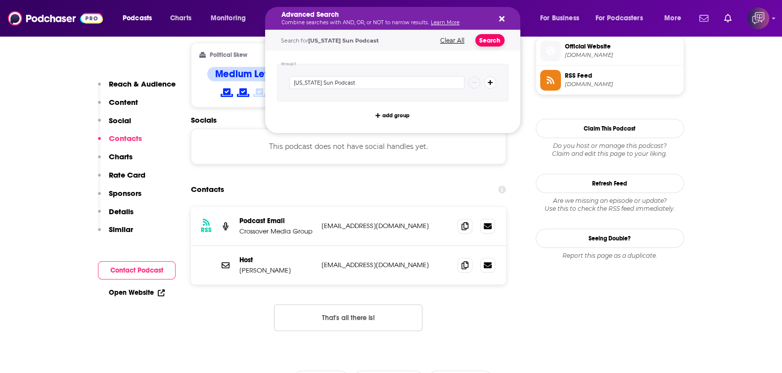
click at [495, 41] on button "Search" at bounding box center [490, 40] width 29 height 12
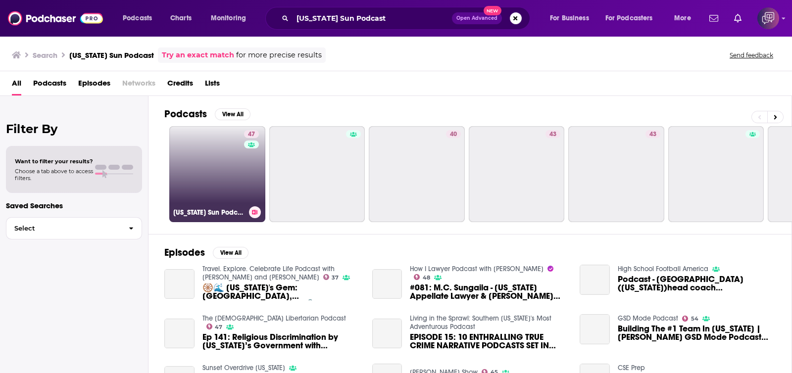
click at [226, 175] on link "47 [US_STATE] Sun Podcast" at bounding box center [217, 174] width 96 height 96
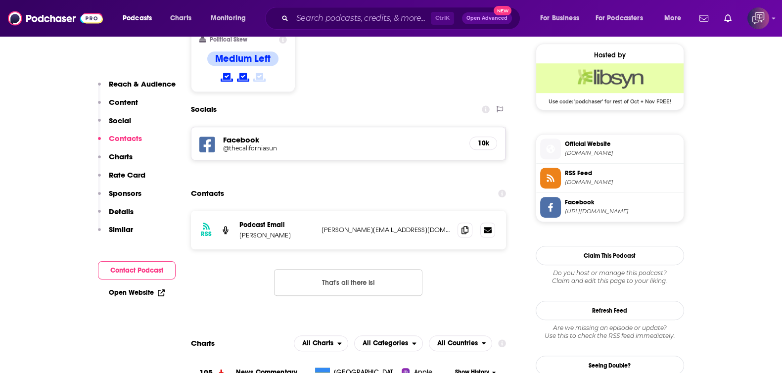
scroll to position [804, 0]
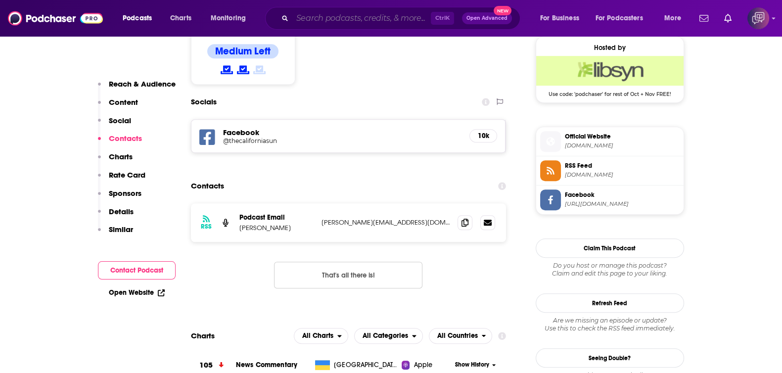
click at [365, 15] on input "Search podcasts, credits, & more..." at bounding box center [361, 18] width 139 height 16
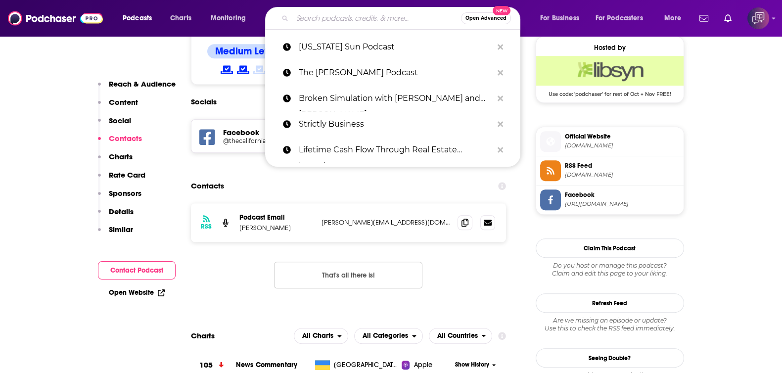
paste input "Taste Radio"
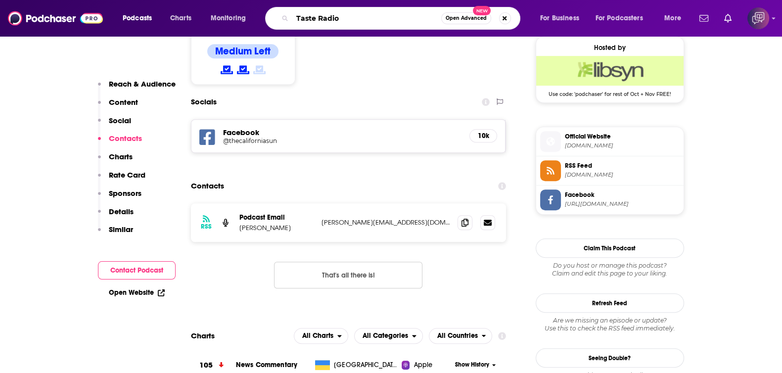
type input "Taste Radio"
click at [470, 18] on span "Open Advanced" at bounding box center [466, 18] width 41 height 5
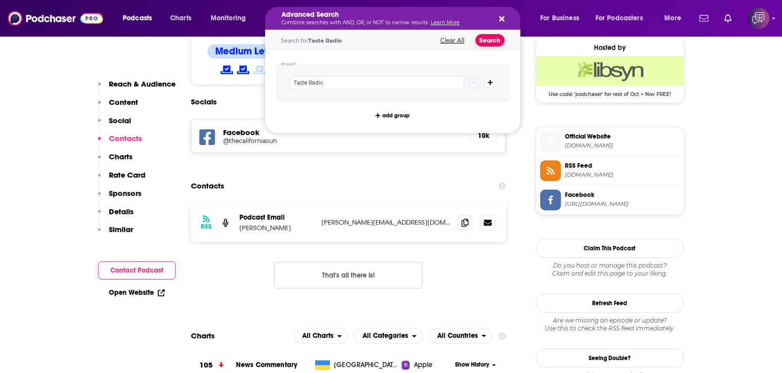
click at [485, 38] on button "Search" at bounding box center [490, 40] width 29 height 12
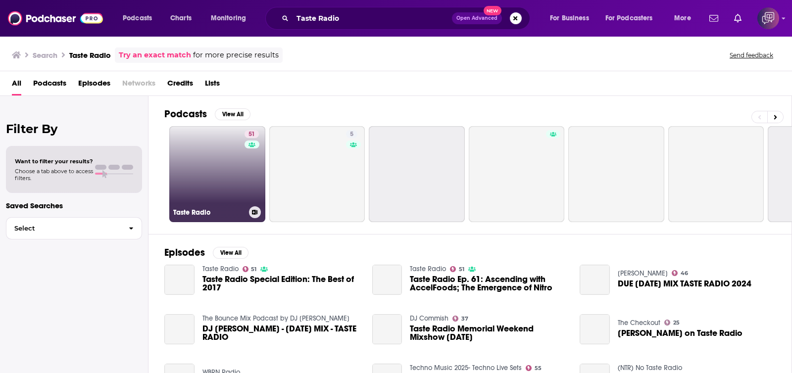
click at [219, 161] on link "51 Taste Radio" at bounding box center [217, 174] width 96 height 96
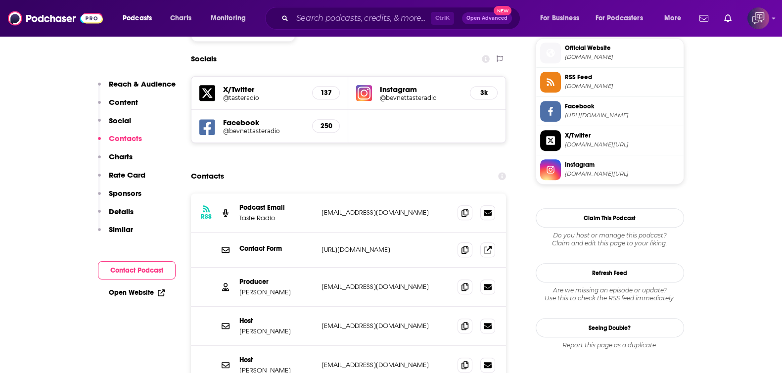
scroll to position [927, 0]
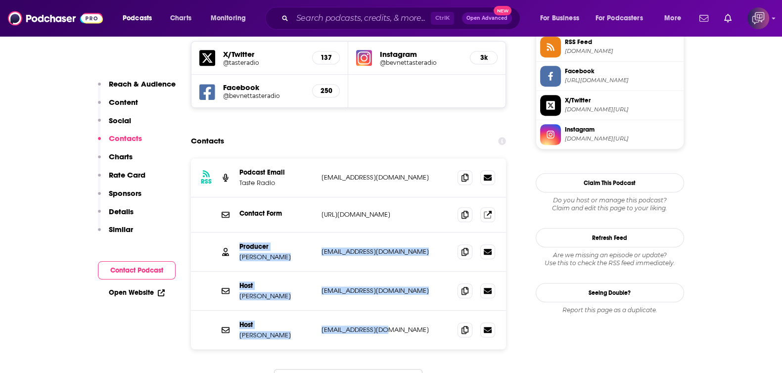
drag, startPoint x: 239, startPoint y: 181, endPoint x: 399, endPoint y: 262, distance: 179.3
click at [399, 262] on div "RSS Podcast Email Taste Radio [EMAIL_ADDRESS][DOMAIN_NAME] [EMAIL_ADDRESS][DOMA…" at bounding box center [349, 253] width 316 height 191
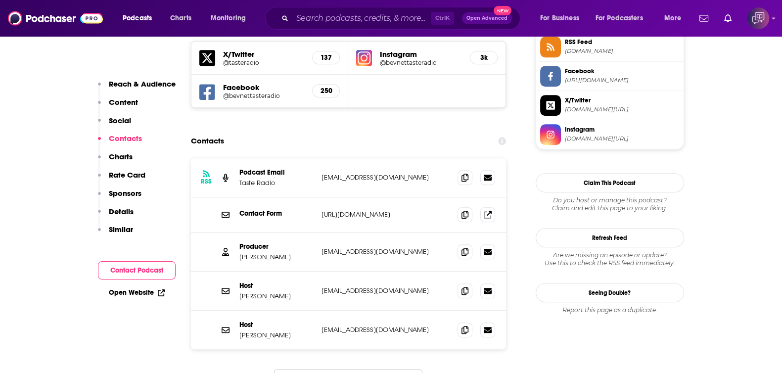
click at [371, 7] on div "Ctrl K Open Advanced New" at bounding box center [392, 18] width 255 height 23
click at [382, 17] on input "Search podcasts, credits, & more..." at bounding box center [361, 18] width 139 height 16
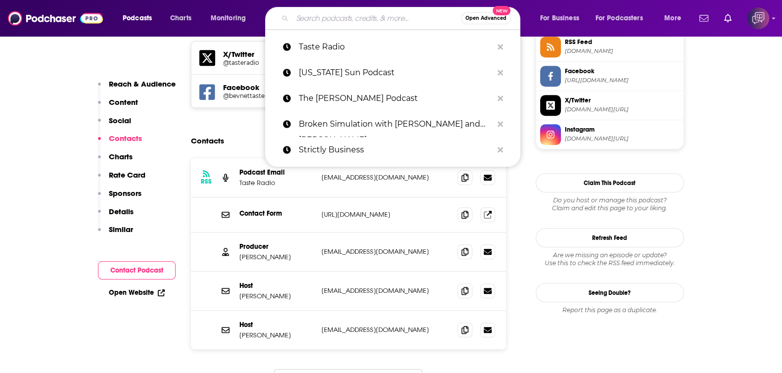
paste input "Living on Earth"
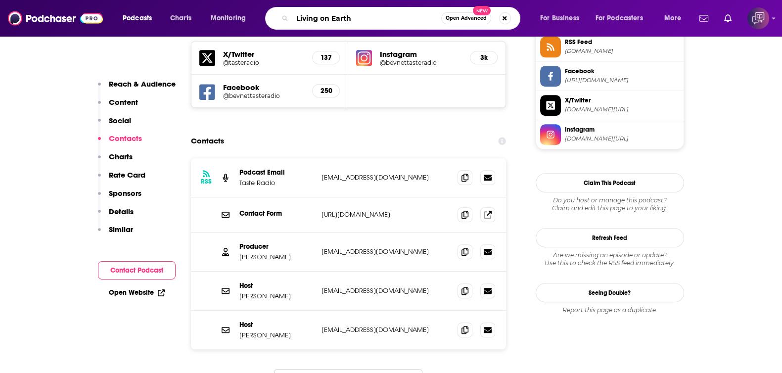
type input "Living on Earth"
click at [468, 23] on button "Open Advanced New" at bounding box center [466, 18] width 50 height 12
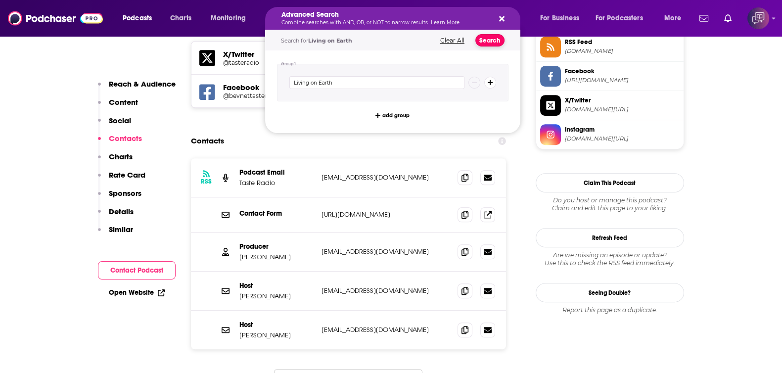
click at [485, 41] on button "Search" at bounding box center [490, 40] width 29 height 12
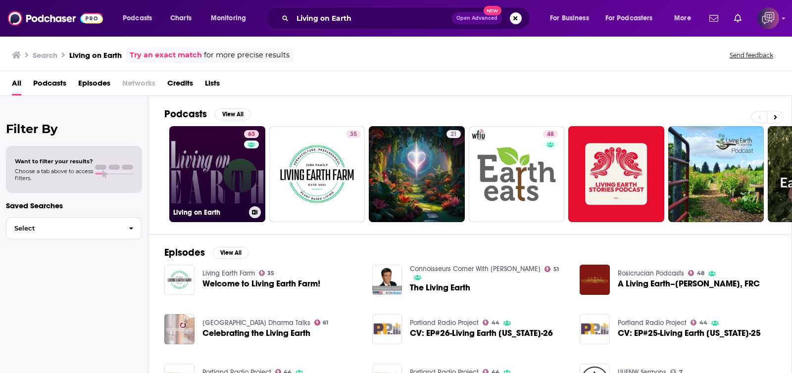
click at [207, 174] on link "63 Living on Earth" at bounding box center [217, 174] width 96 height 96
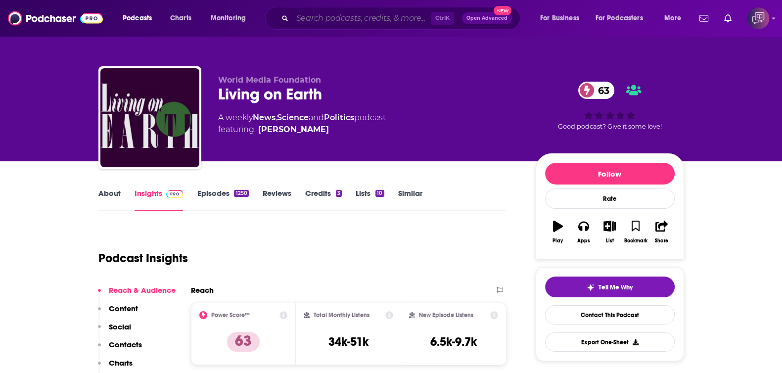
click at [331, 16] on input "Search podcasts, credits, & more..." at bounding box center [361, 18] width 139 height 16
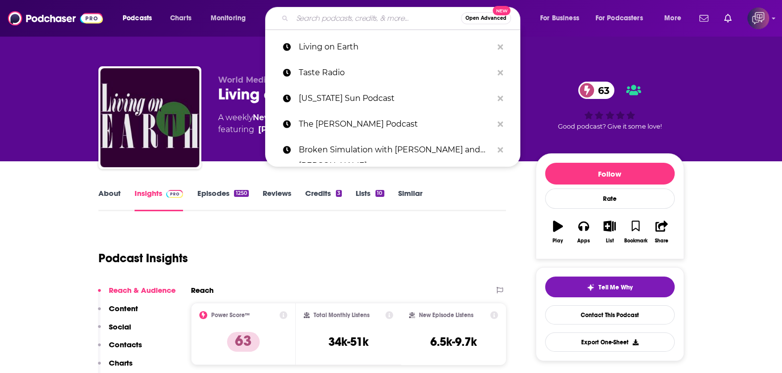
paste input "SportsBuilding - With [PERSON_NAME]"
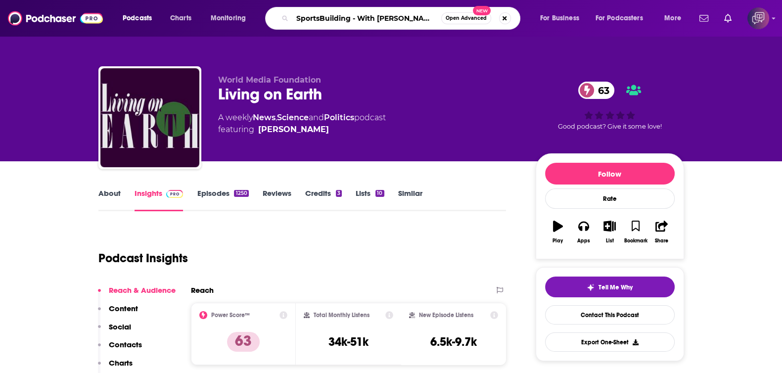
type input "SportsBuilding - With [PERSON_NAME]"
click at [455, 18] on span "Open Advanced" at bounding box center [466, 18] width 41 height 5
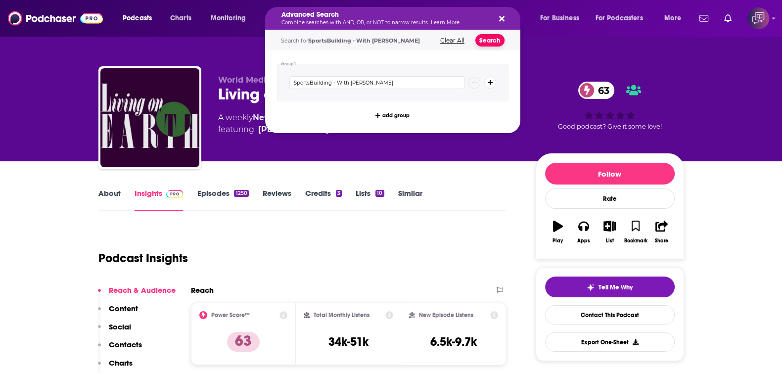
click at [488, 40] on button "Search" at bounding box center [490, 40] width 29 height 12
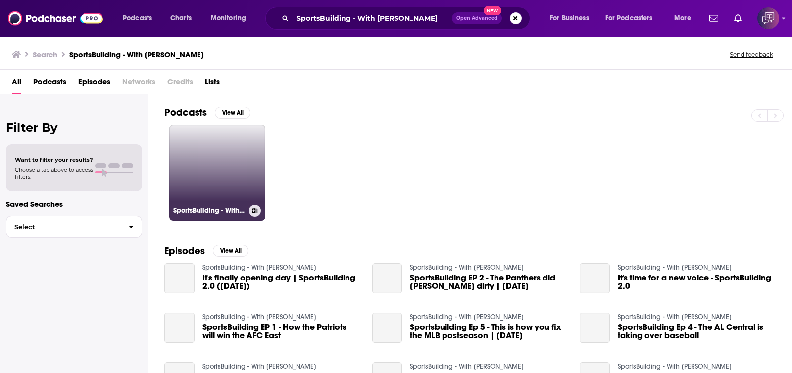
click at [216, 197] on link "SportsBuilding - With [PERSON_NAME]" at bounding box center [217, 173] width 96 height 96
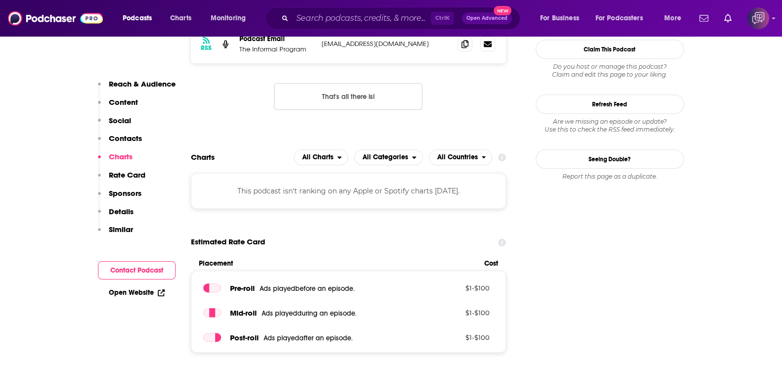
scroll to position [680, 0]
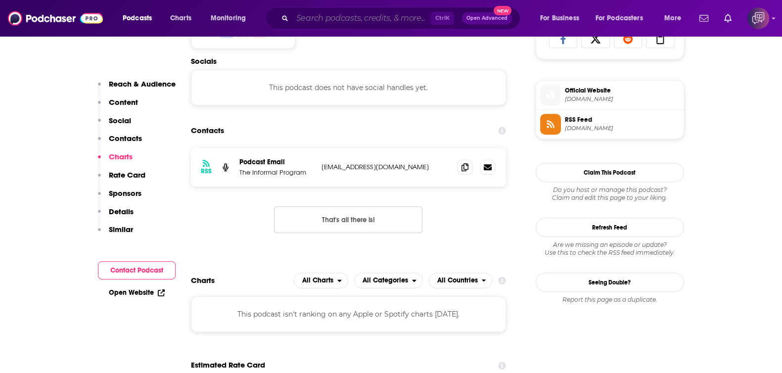
click at [346, 22] on input "Search podcasts, credits, & more..." at bounding box center [361, 18] width 139 height 16
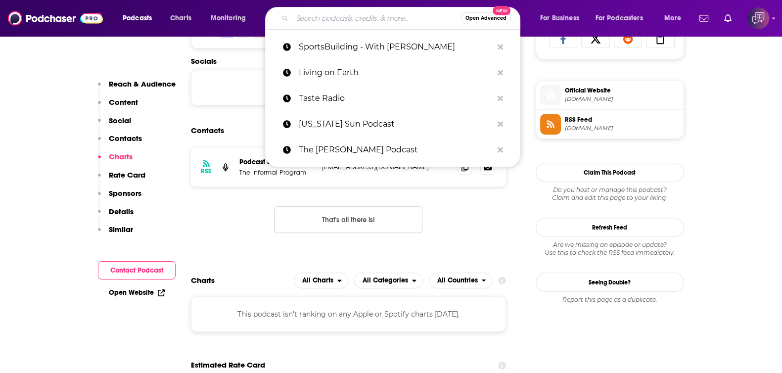
paste input "You Have To Wear Something"
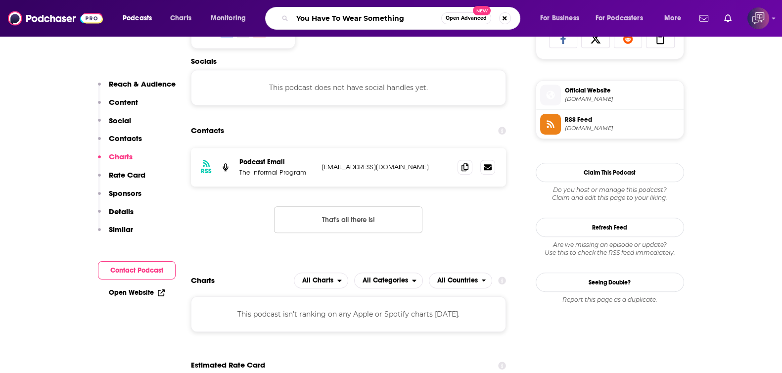
type input "You Have To Wear Something"
click at [473, 14] on button "Open Advanced New" at bounding box center [466, 18] width 50 height 12
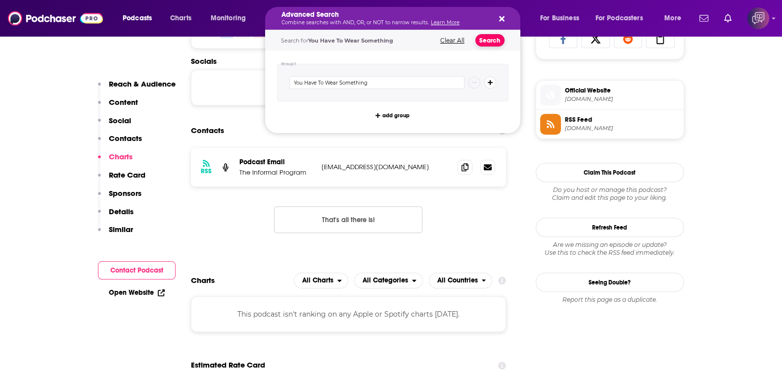
click at [489, 38] on button "Search" at bounding box center [490, 40] width 29 height 12
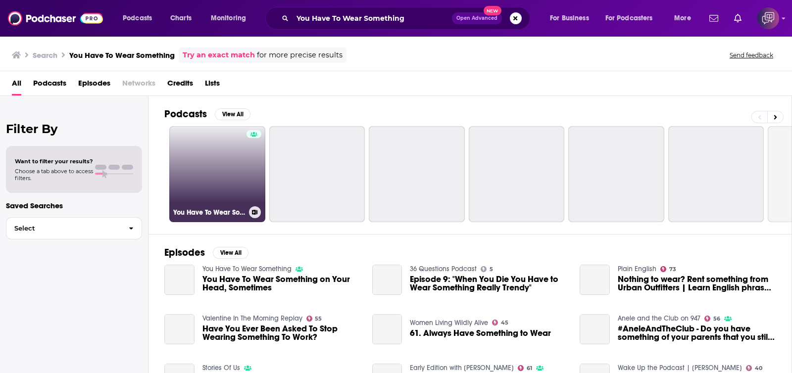
click at [223, 173] on link "You Have To Wear Something" at bounding box center [217, 174] width 96 height 96
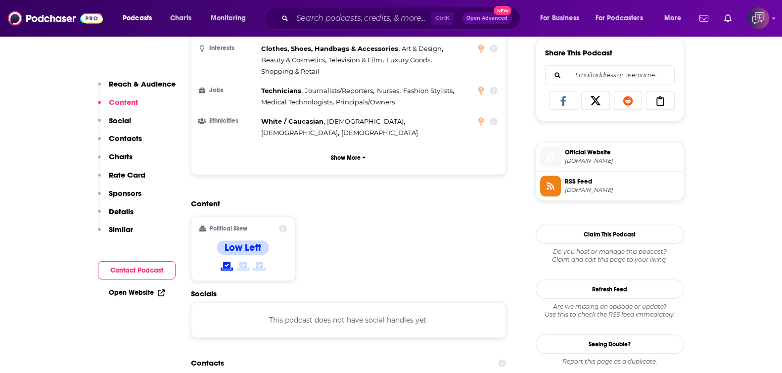
scroll to position [866, 0]
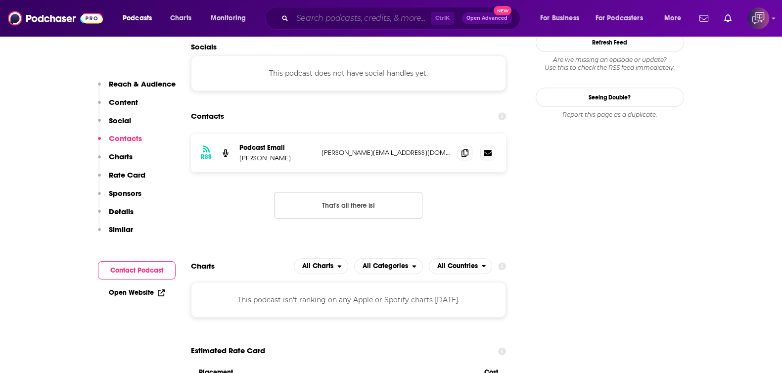
click at [334, 20] on input "Search podcasts, credits, & more..." at bounding box center [361, 18] width 139 height 16
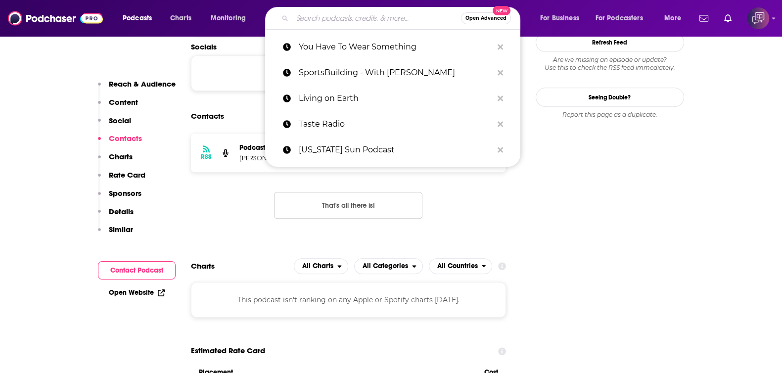
paste input "The Pint: A Pop Culture Podcast"
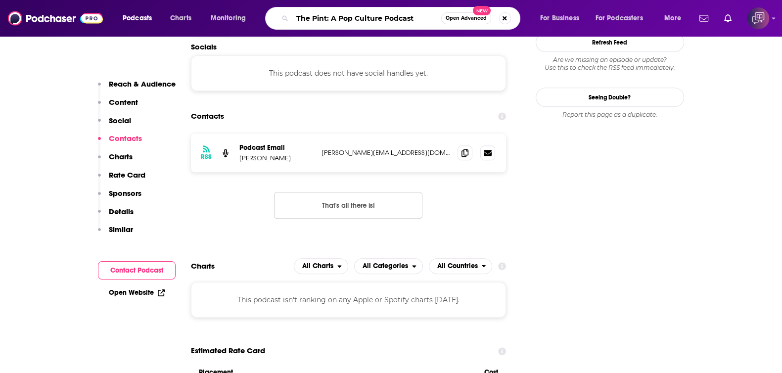
type input "The Pint: A Pop Culture Podcast"
click at [451, 21] on span "Open Advanced" at bounding box center [466, 18] width 41 height 5
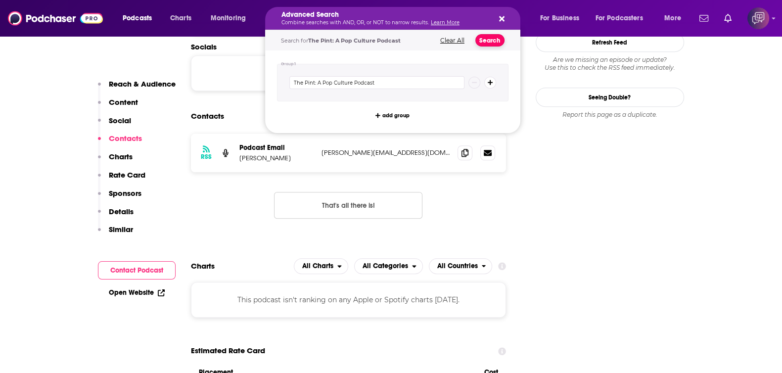
click at [492, 45] on button "Search" at bounding box center [490, 40] width 29 height 12
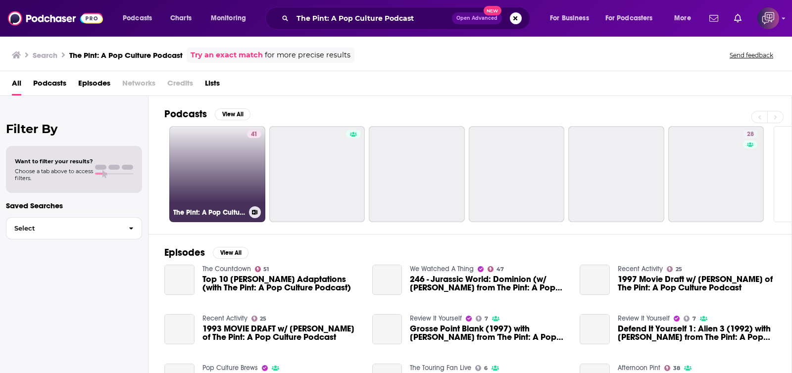
click at [239, 206] on div "The Pint: A Pop Culture Podcast" at bounding box center [217, 212] width 88 height 12
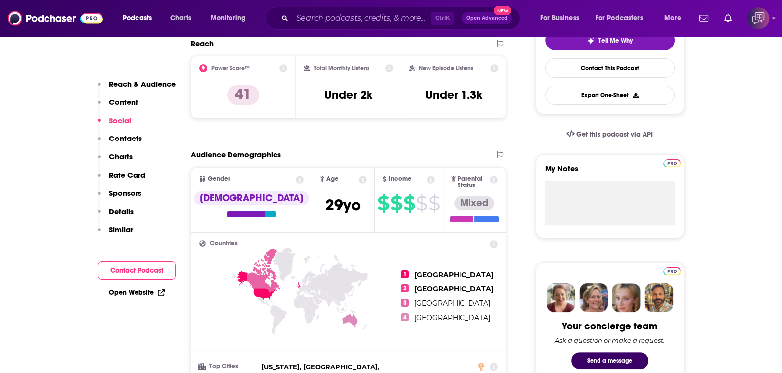
scroll to position [866, 0]
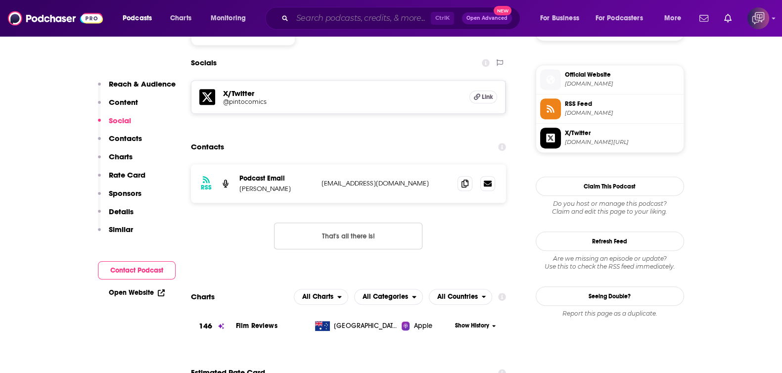
click at [327, 18] on input "Search podcasts, credits, & more..." at bounding box center [361, 18] width 139 height 16
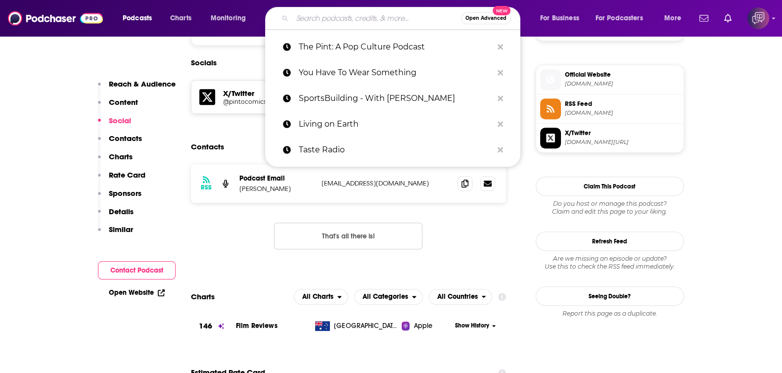
paste input "[PERSON_NAME]: Black on the Air"
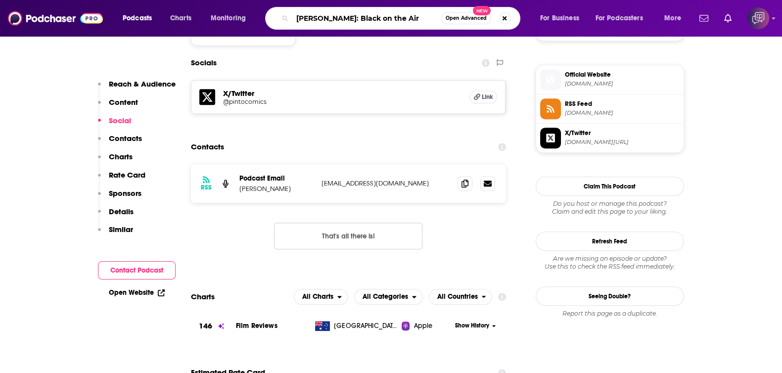
type input "[PERSON_NAME]: Black on the Air"
click at [450, 17] on span "Open Advanced" at bounding box center [466, 18] width 41 height 5
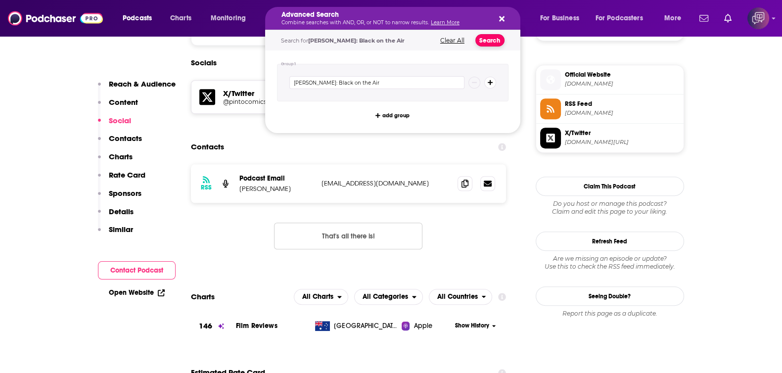
click at [491, 42] on button "Search" at bounding box center [490, 40] width 29 height 12
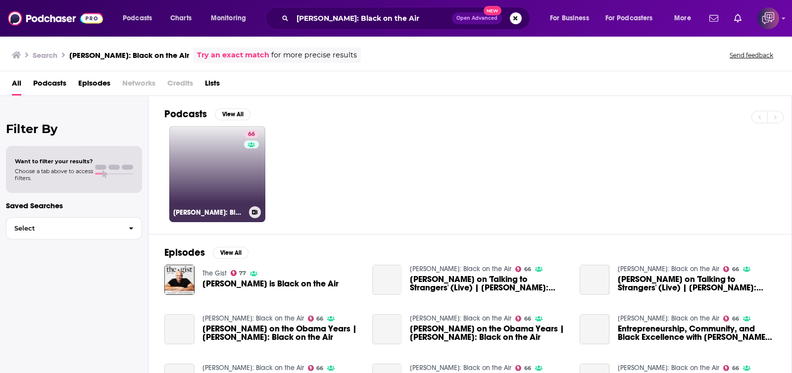
click at [240, 171] on link "66 [PERSON_NAME]: Black on the Air" at bounding box center [217, 174] width 96 height 96
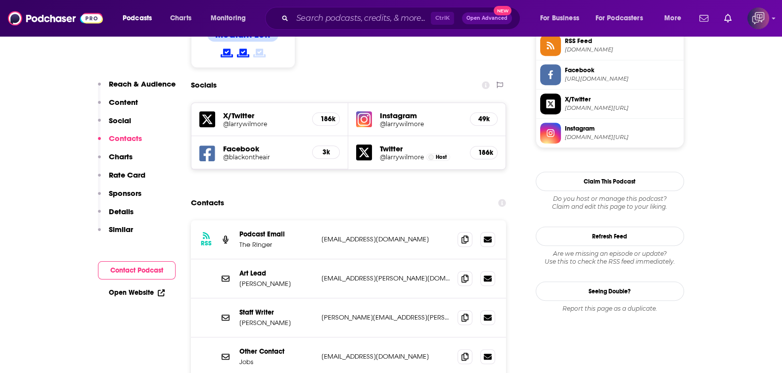
scroll to position [927, 0]
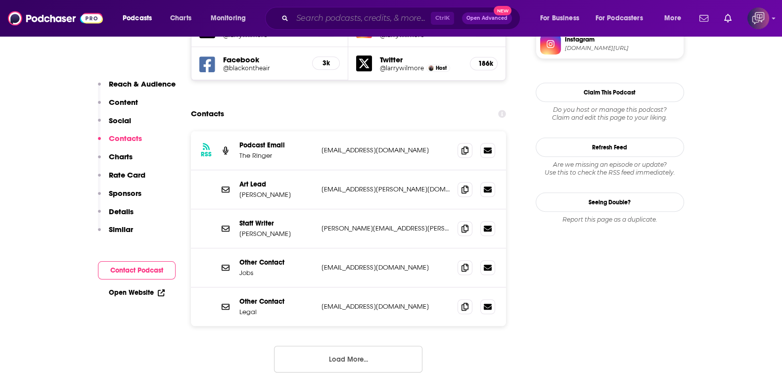
click at [375, 13] on input "Search podcasts, credits, & more..." at bounding box center [361, 18] width 139 height 16
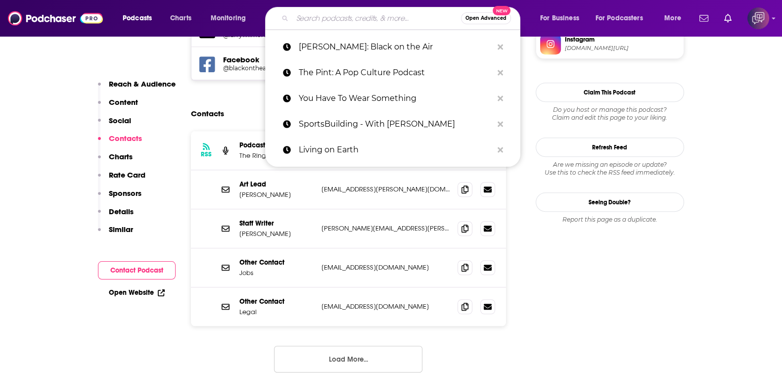
paste input "Talking Simpsons"
type input "Talking Simpsons"
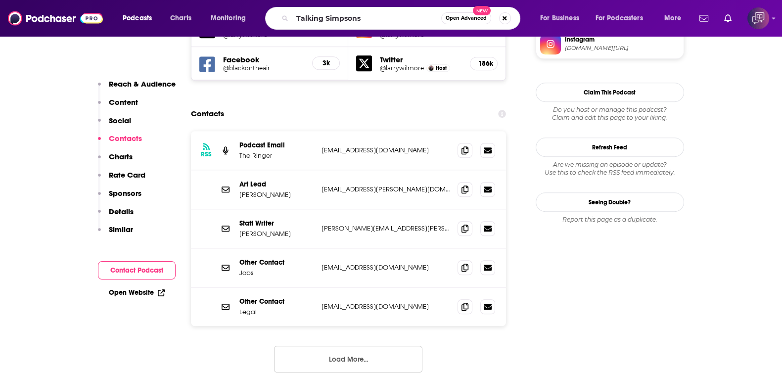
click at [469, 19] on span "Open Advanced" at bounding box center [466, 18] width 41 height 5
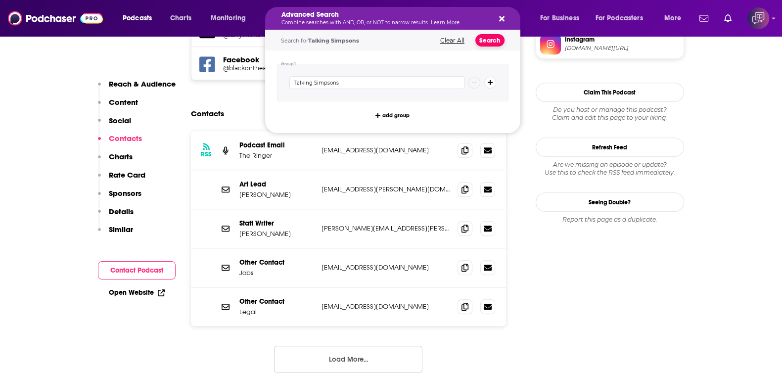
click at [492, 42] on button "Search" at bounding box center [490, 40] width 29 height 12
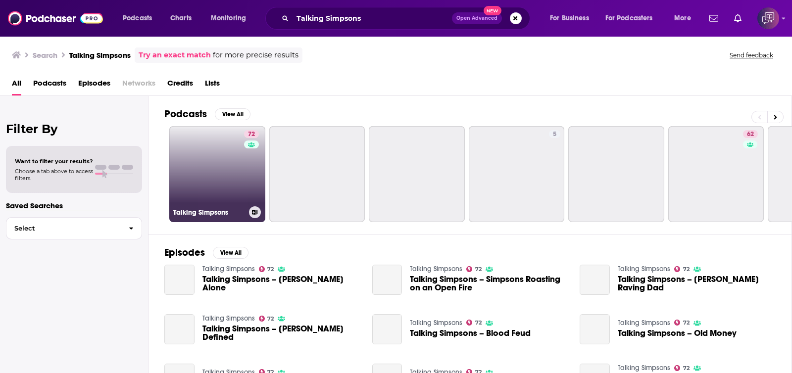
click at [236, 167] on link "72 Talking Simpsons" at bounding box center [217, 174] width 96 height 96
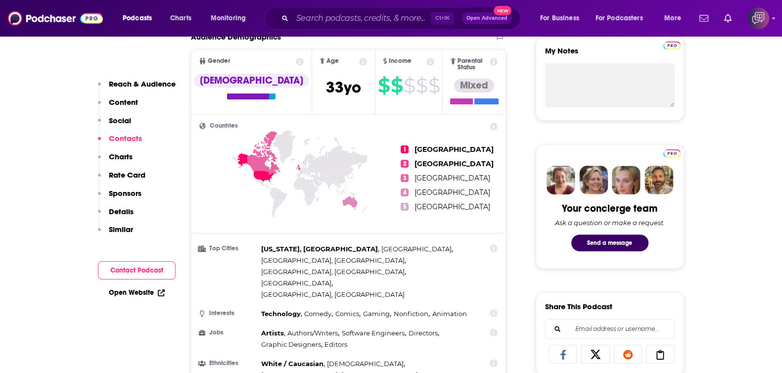
scroll to position [804, 0]
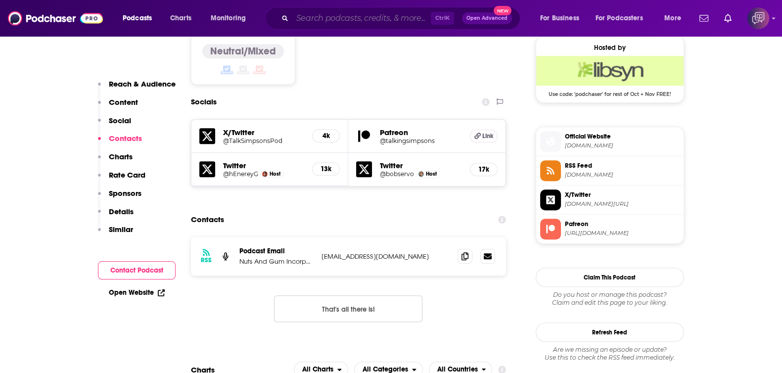
click at [330, 21] on input "Search podcasts, credits, & more..." at bounding box center [361, 18] width 139 height 16
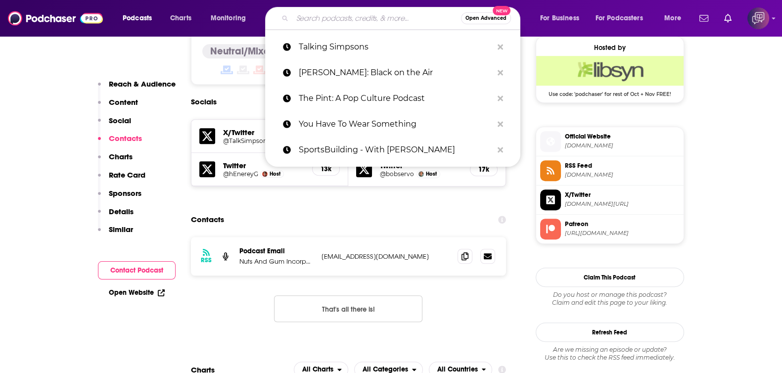
paste input "The [PERSON_NAME] Show"
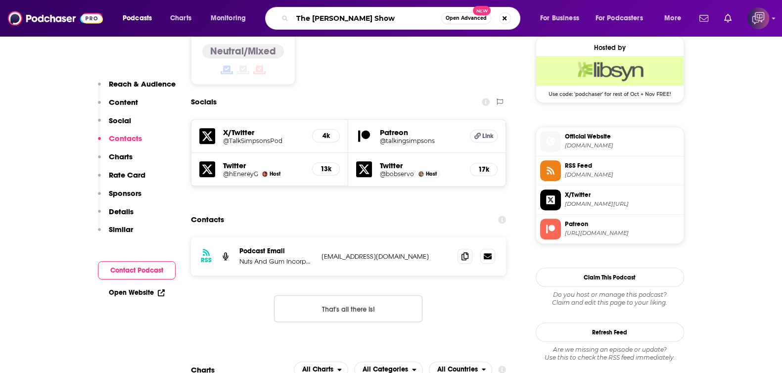
type input "The [PERSON_NAME] Show"
click at [461, 16] on span "Open Advanced" at bounding box center [466, 18] width 41 height 5
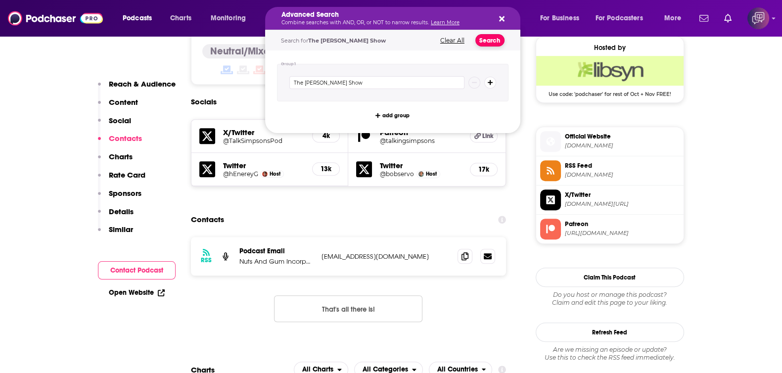
click at [482, 41] on button "Search" at bounding box center [490, 40] width 29 height 12
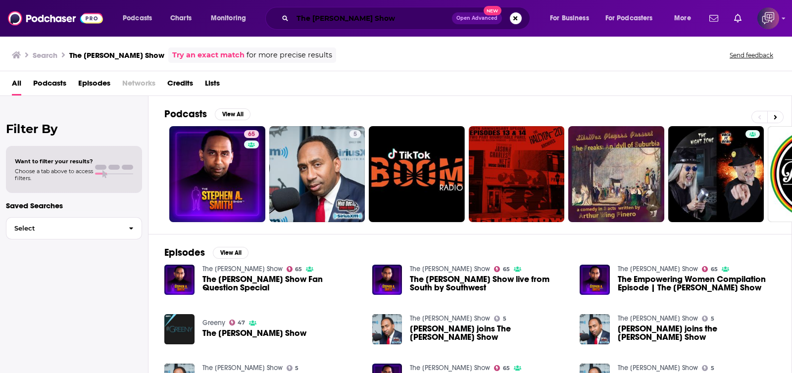
click at [337, 20] on input "The [PERSON_NAME] Show" at bounding box center [371, 18] width 159 height 16
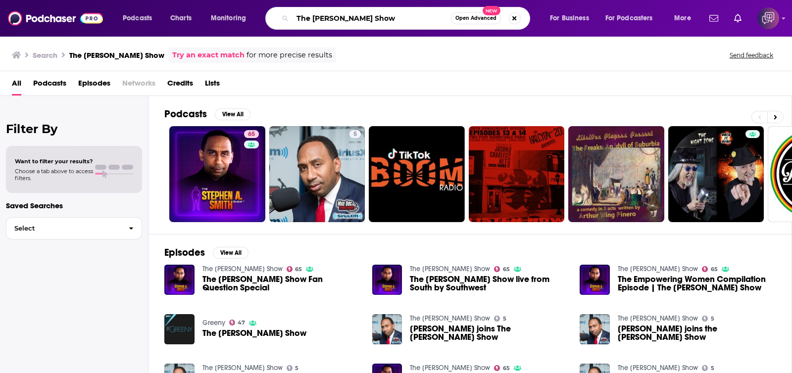
paste input "Life in LA [DATE]"
type input "Life in LA [DATE]"
click at [489, 20] on span "Open Advanced" at bounding box center [475, 18] width 41 height 5
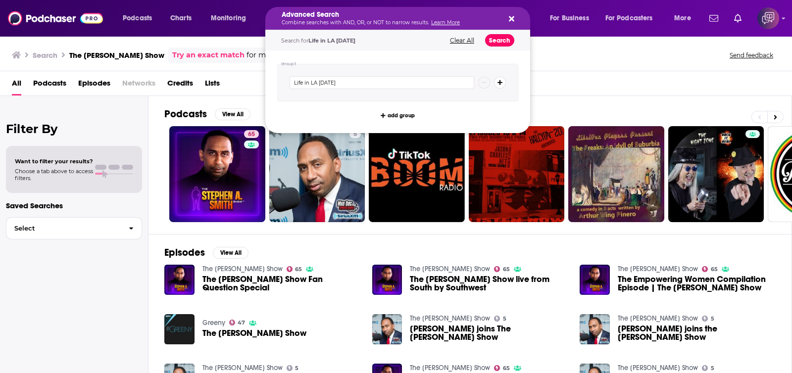
click at [505, 40] on button "Search" at bounding box center [499, 40] width 29 height 12
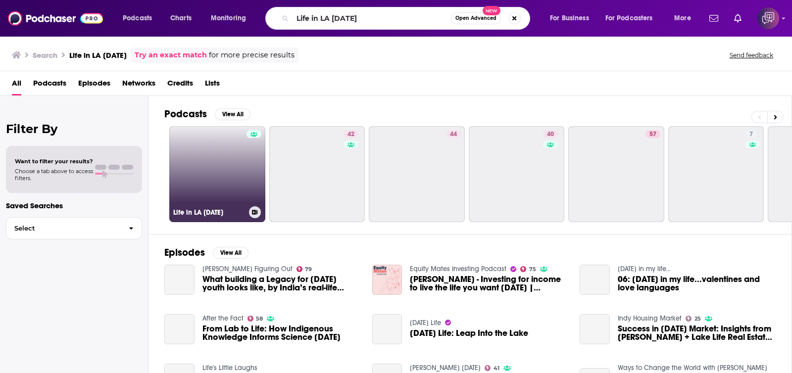
click at [208, 150] on link "Life in LA [DATE]" at bounding box center [217, 174] width 96 height 96
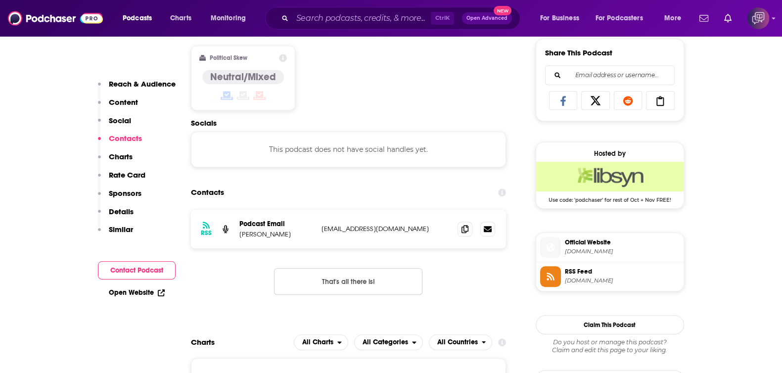
scroll to position [742, 0]
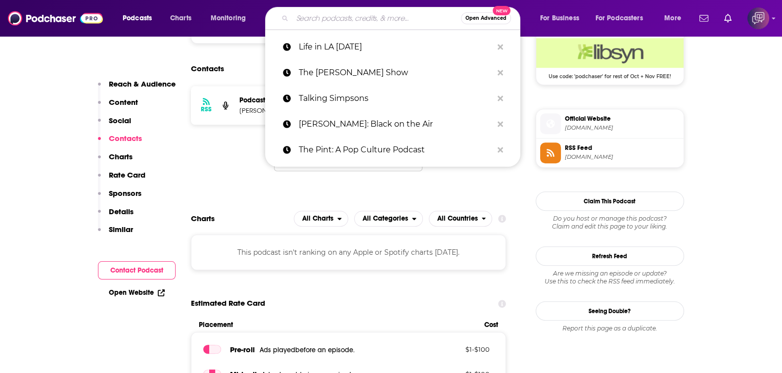
click at [354, 25] on input "Search podcasts, credits, & more..." at bounding box center [376, 18] width 169 height 16
paste input "70mm"
type input "70mm"
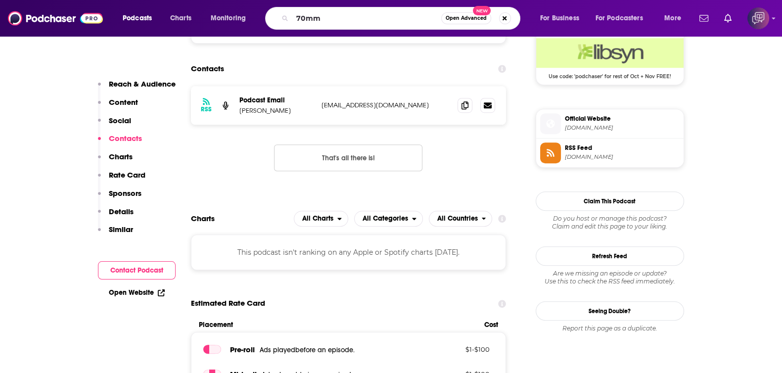
click at [460, 17] on span "Open Advanced" at bounding box center [466, 18] width 41 height 5
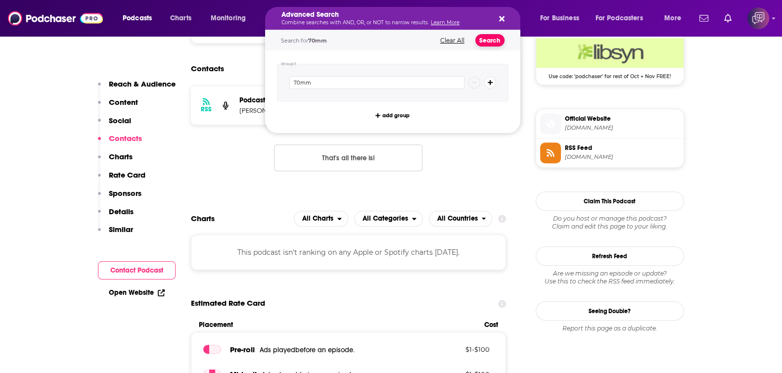
click at [483, 37] on button "Search" at bounding box center [490, 40] width 29 height 12
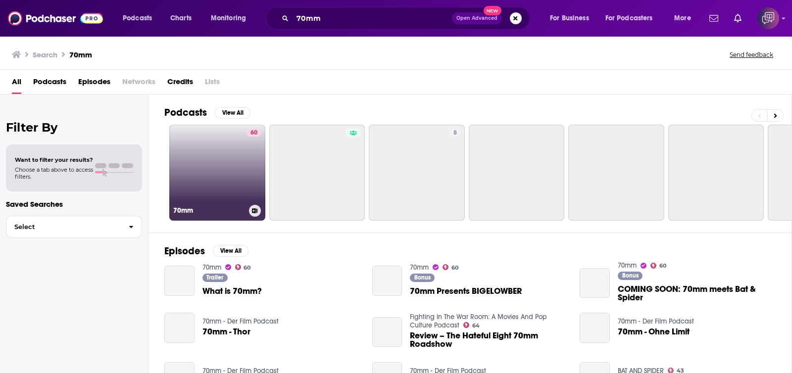
click at [188, 196] on link "60 70mm" at bounding box center [217, 173] width 96 height 96
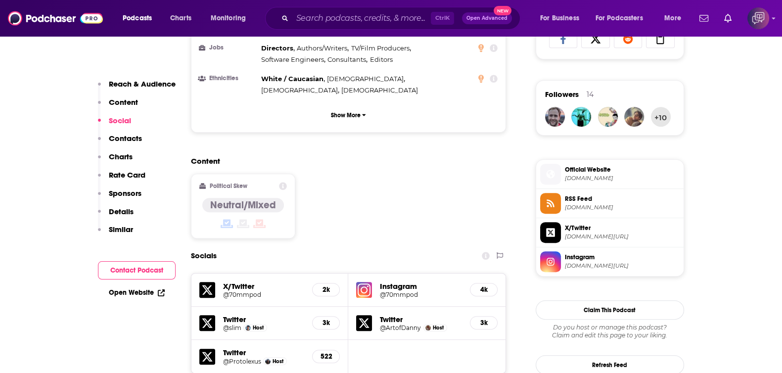
scroll to position [680, 0]
click at [330, 22] on input "Search podcasts, credits, & more..." at bounding box center [361, 18] width 139 height 16
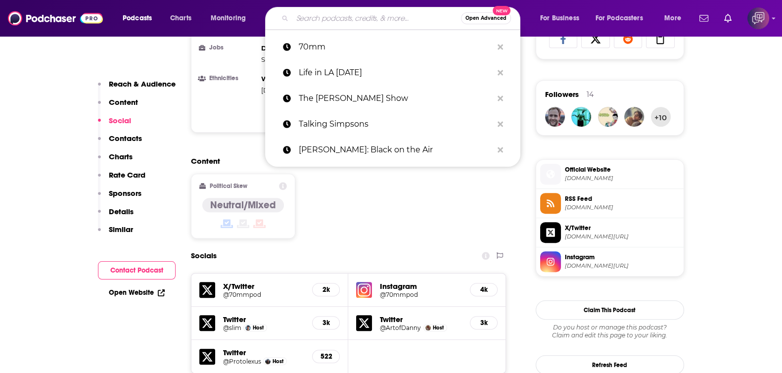
paste input "The [PERSON_NAME] and [PERSON_NAME] Show"
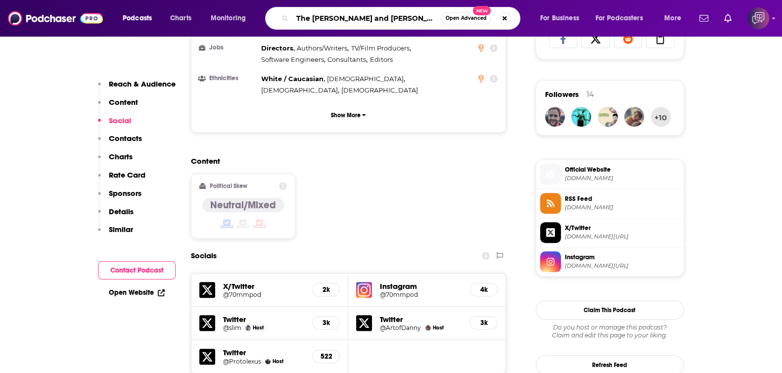
type input "The [PERSON_NAME] and [PERSON_NAME] Show"
click at [465, 19] on span "Open Advanced" at bounding box center [466, 18] width 41 height 5
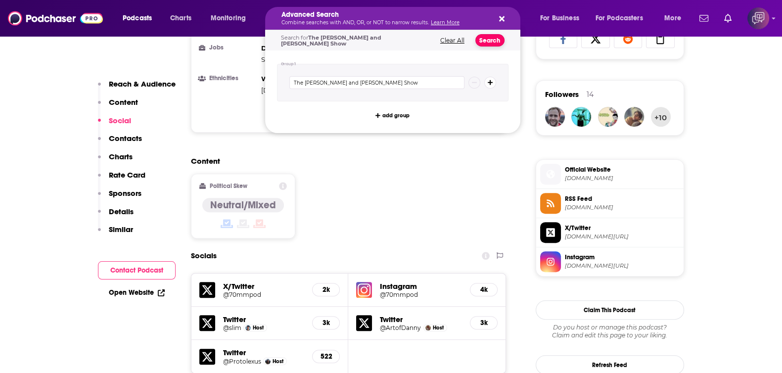
click at [487, 37] on button "Search" at bounding box center [490, 40] width 29 height 12
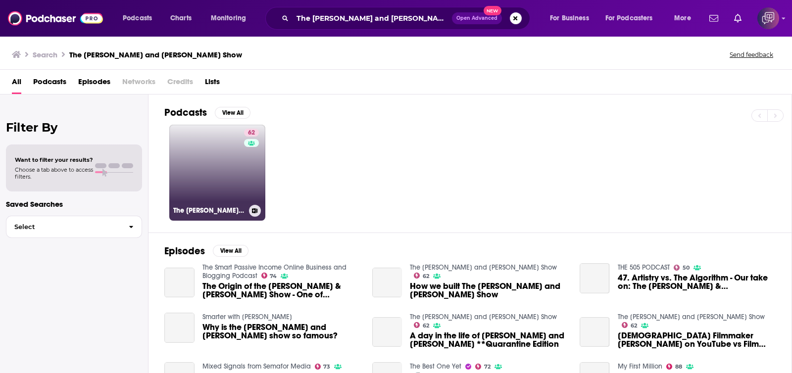
click at [244, 167] on div "62" at bounding box center [252, 167] width 17 height 76
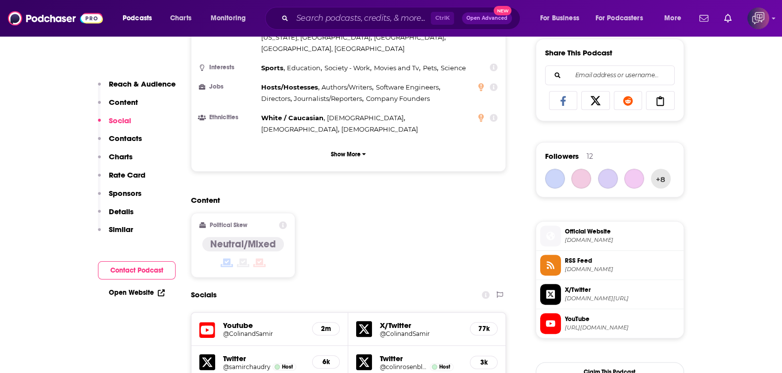
scroll to position [804, 0]
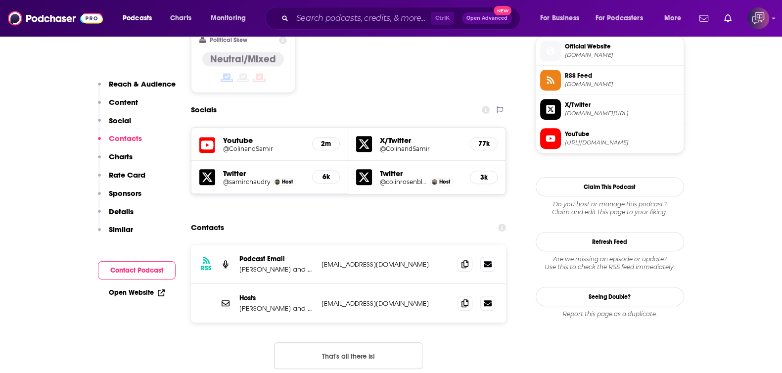
click at [324, 4] on div "Podcasts Charts Monitoring Ctrl K Open Advanced New For Business For Podcasters…" at bounding box center [391, 18] width 782 height 37
click at [332, 26] on input "Search podcasts, credits, & more..." at bounding box center [361, 18] width 139 height 16
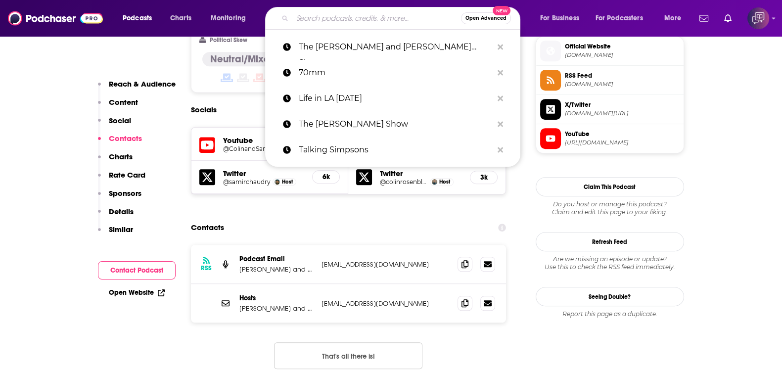
paste input "The Super Secret Bestie Club"
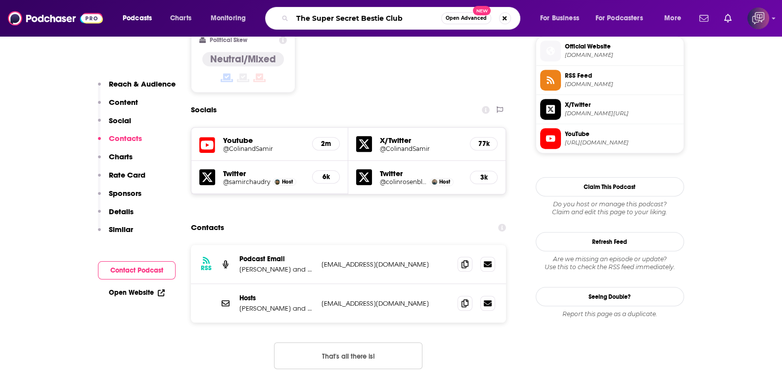
type input "The Super Secret Bestie Club"
click at [458, 24] on div "The Super Secret Bestie Club Open Advanced New" at bounding box center [392, 18] width 255 height 23
click at [460, 10] on div "The Super Secret Bestie Club Open Advanced New" at bounding box center [392, 18] width 255 height 23
click at [475, 28] on div "The Super Secret Bestie Club Open Advanced New" at bounding box center [392, 18] width 255 height 23
click at [469, 14] on button "Open Advanced New" at bounding box center [466, 18] width 50 height 12
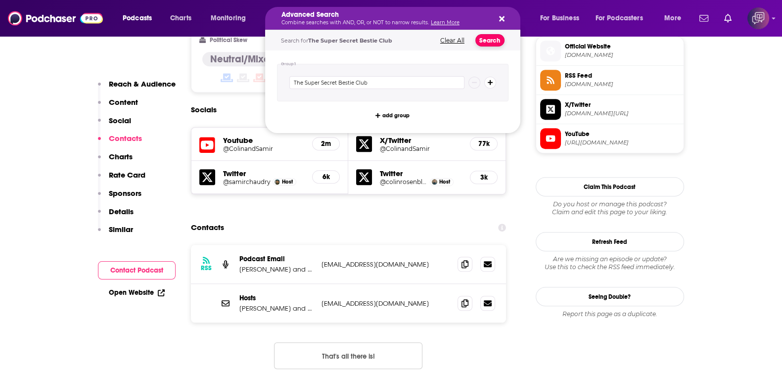
click at [493, 40] on button "Search" at bounding box center [490, 40] width 29 height 12
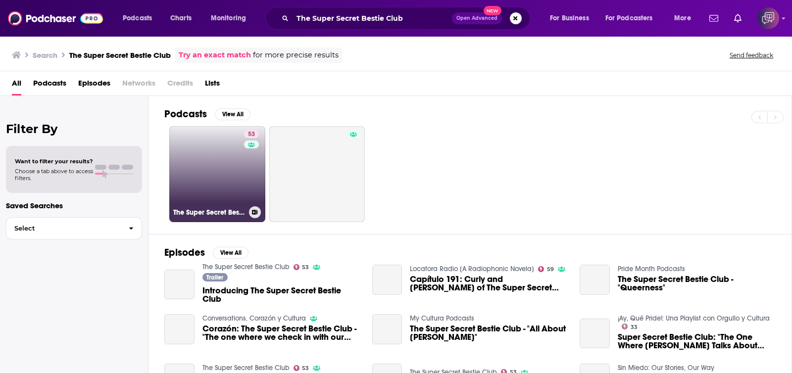
click at [213, 184] on link "53 The Super Secret Bestie Club" at bounding box center [217, 174] width 96 height 96
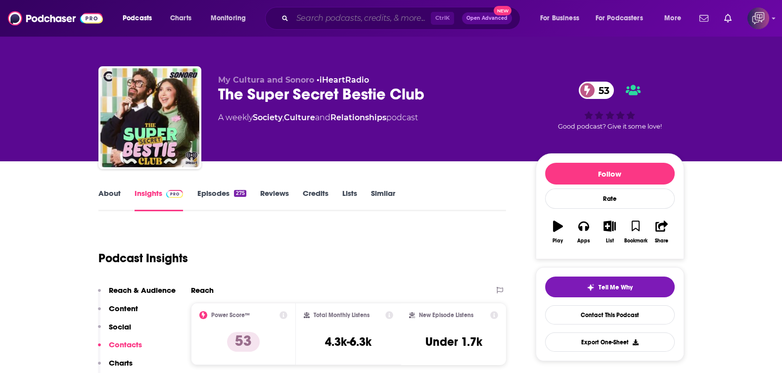
click at [343, 21] on input "Search podcasts, credits, & more..." at bounding box center [361, 18] width 139 height 16
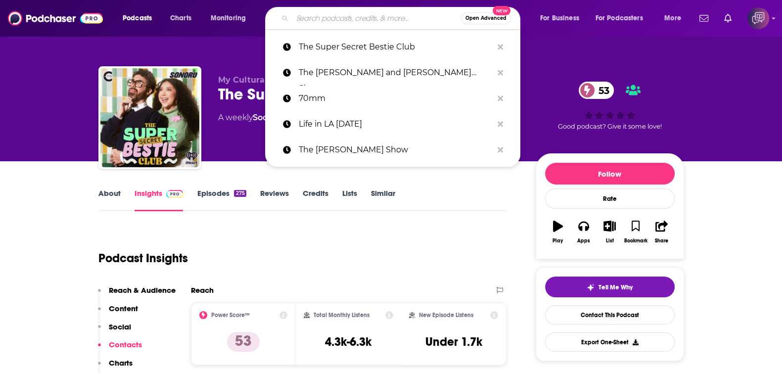
paste input "Just for Variety with [PERSON_NAME]"
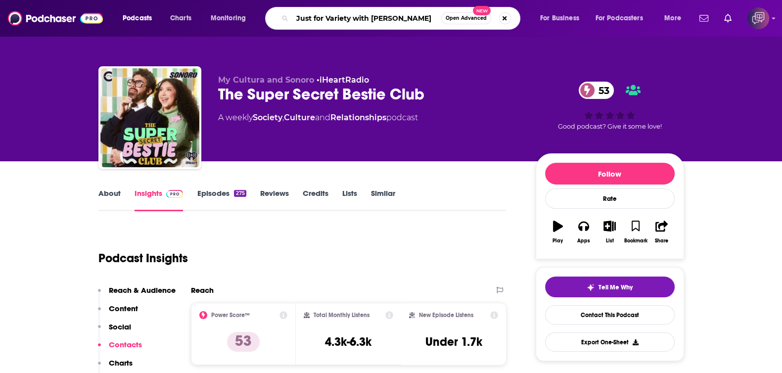
type input "Just for Variety with [PERSON_NAME]"
click at [450, 22] on button "Open Advanced New" at bounding box center [466, 18] width 50 height 12
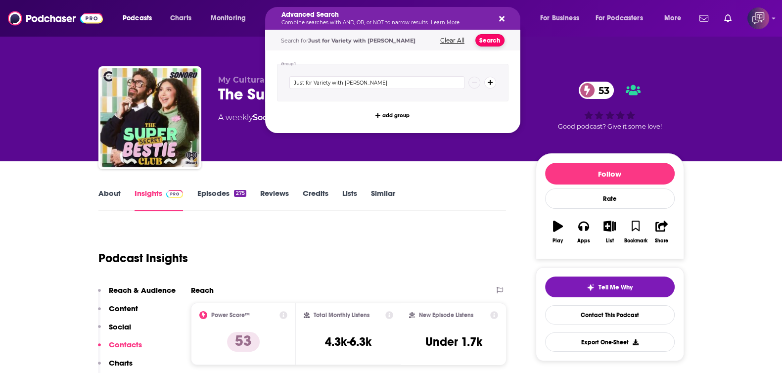
click at [480, 43] on button "Search" at bounding box center [490, 40] width 29 height 12
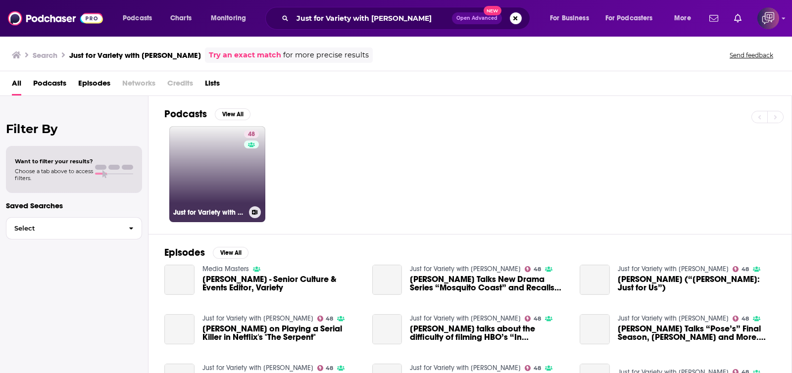
click at [205, 190] on link "48 Just for Variety with [PERSON_NAME]" at bounding box center [217, 174] width 96 height 96
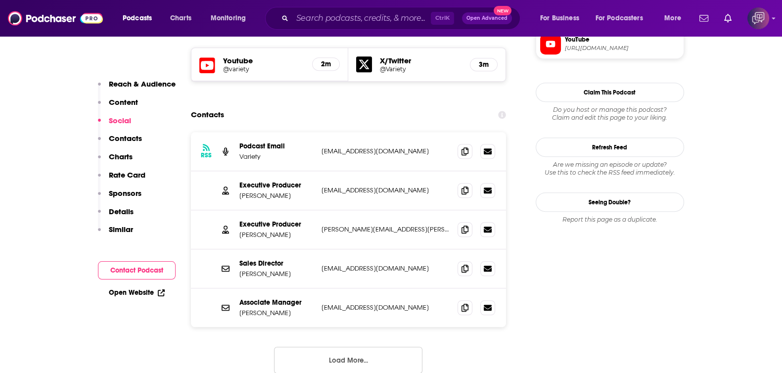
scroll to position [866, 0]
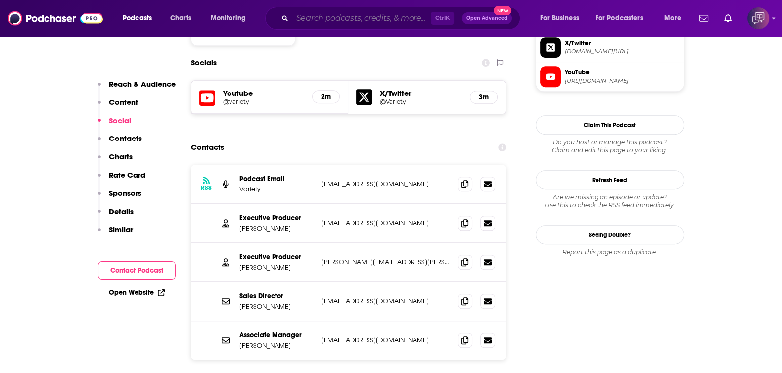
click at [312, 21] on input "Search podcasts, credits, & more..." at bounding box center [361, 18] width 139 height 16
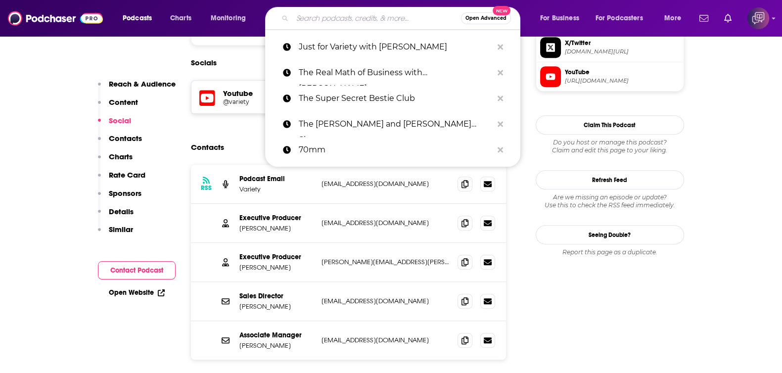
paste input "[PERSON_NAME] Show"
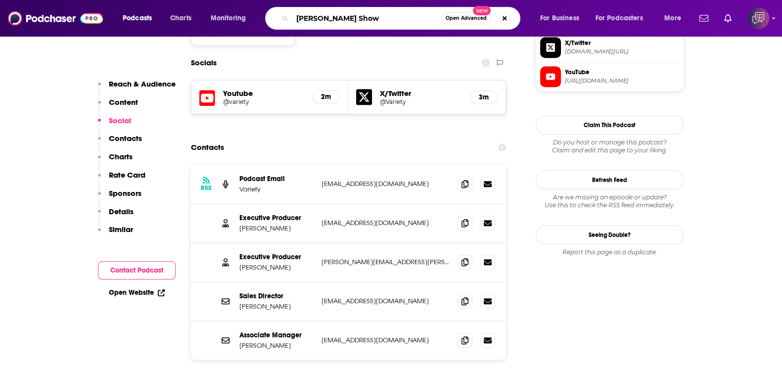
type input "[PERSON_NAME] Show"
click at [474, 16] on span "Open Advanced" at bounding box center [466, 18] width 41 height 5
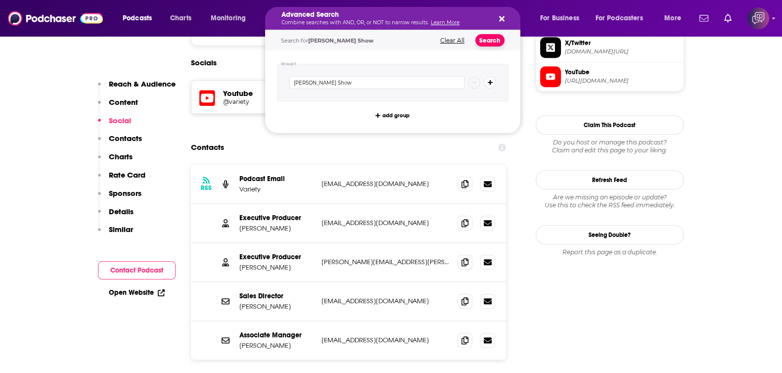
click at [499, 41] on button "Search" at bounding box center [490, 40] width 29 height 12
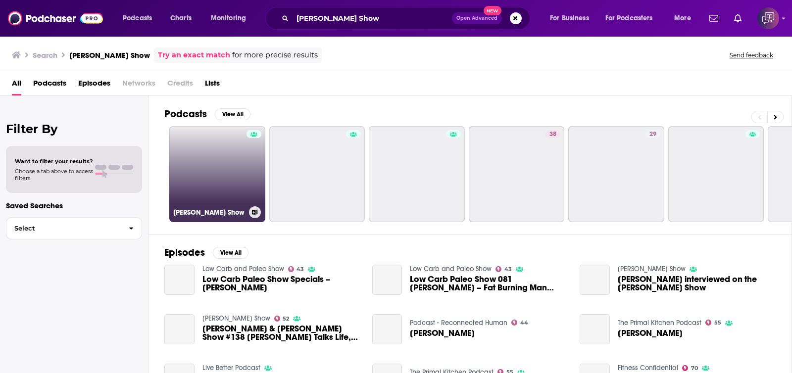
click at [208, 200] on link "[PERSON_NAME] Show" at bounding box center [217, 174] width 96 height 96
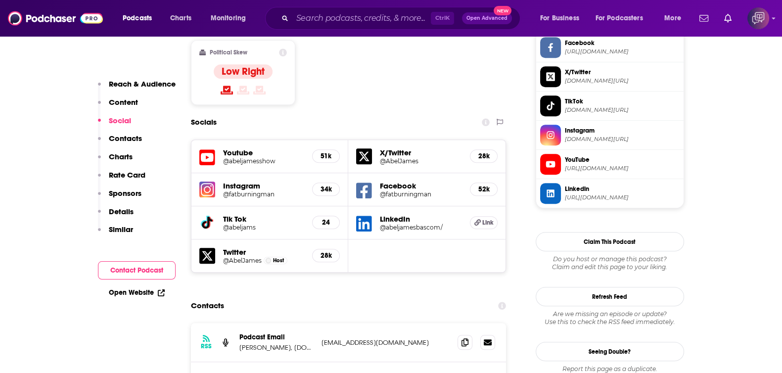
scroll to position [989, 0]
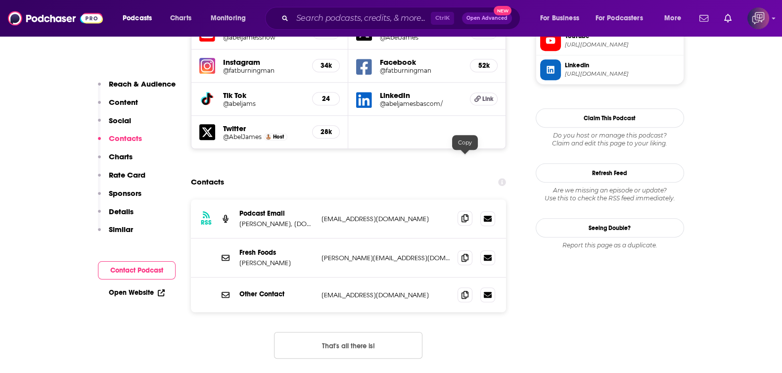
click at [463, 214] on icon at bounding box center [465, 218] width 7 height 8
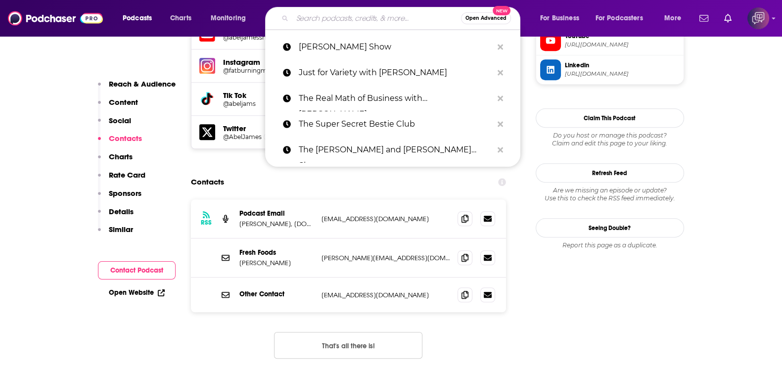
click at [327, 21] on input "Search podcasts, credits, & more..." at bounding box center [376, 18] width 169 height 16
paste input "Permission to [PERSON_NAME] Podcast: KPOP Multistans"
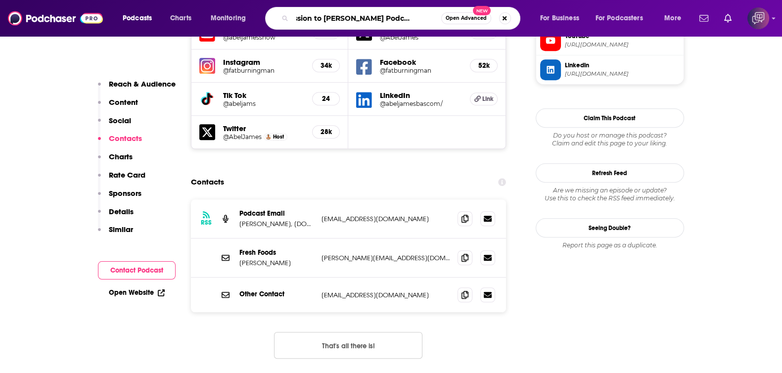
type input "Permission to [PERSON_NAME] Podcast: KPOP Multistans"
click at [469, 16] on span "Open Advanced" at bounding box center [466, 18] width 41 height 5
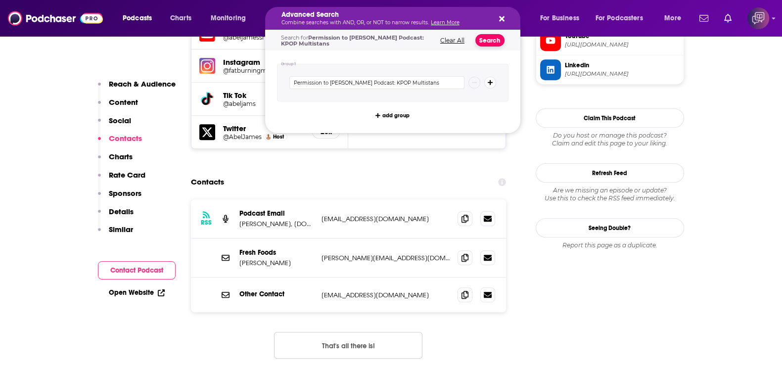
click at [482, 38] on button "Search" at bounding box center [490, 40] width 29 height 12
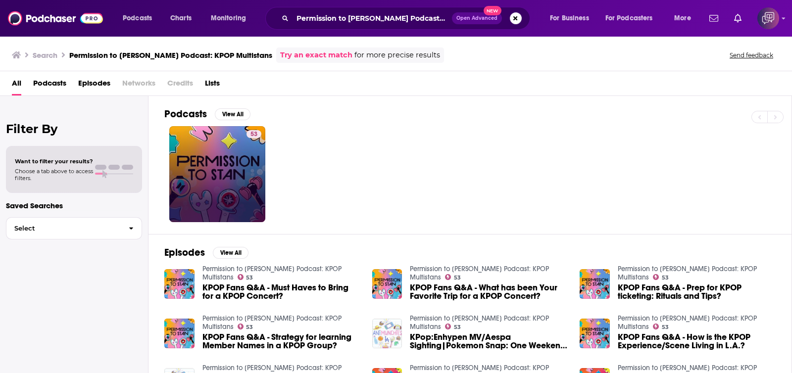
click at [249, 173] on div "53" at bounding box center [253, 174] width 15 height 88
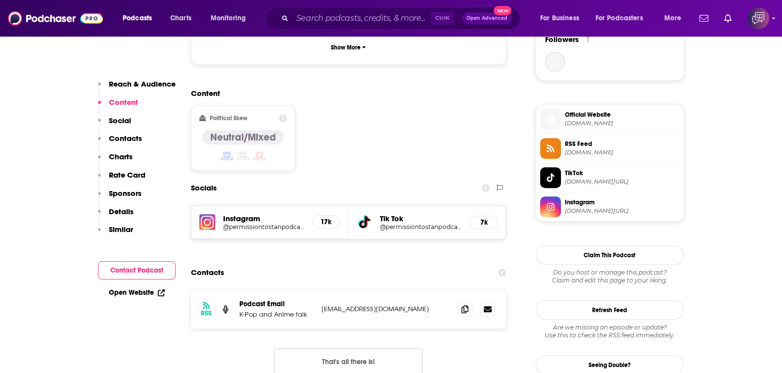
scroll to position [742, 0]
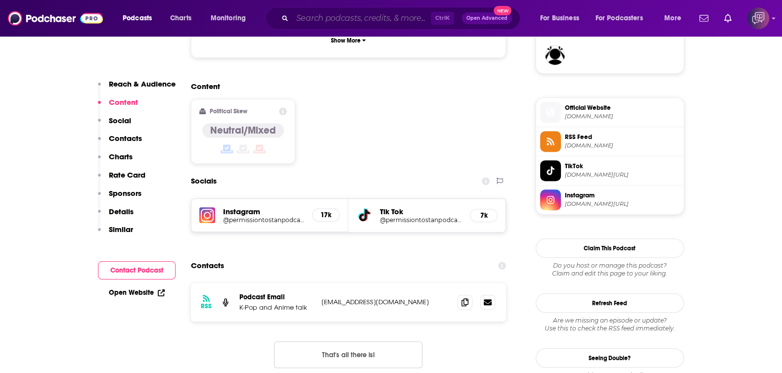
click at [337, 17] on input "Search podcasts, credits, & more..." at bounding box center [361, 18] width 139 height 16
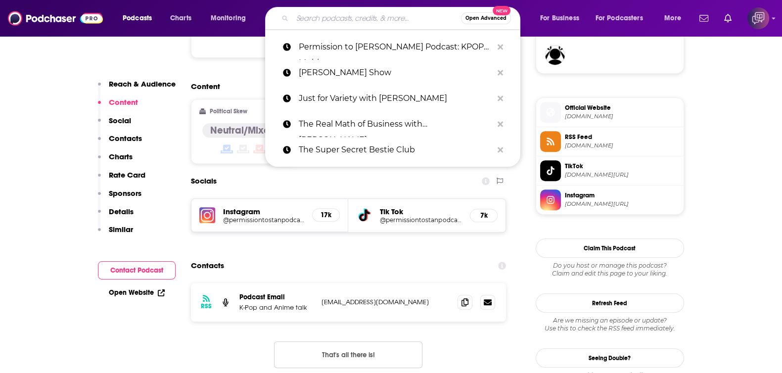
paste input "Lore Ipsumd, S Amet Con Adipisc Elits doe tEmporIncididu Utlabo etdo'm aliq eni…"
type input "Lore Ipsumd, S Amet Con Adipisc Elits doe tEmporIncididu Utlabo etdo'm aliq eni…"
paste input "Dear Movies, I Love You"
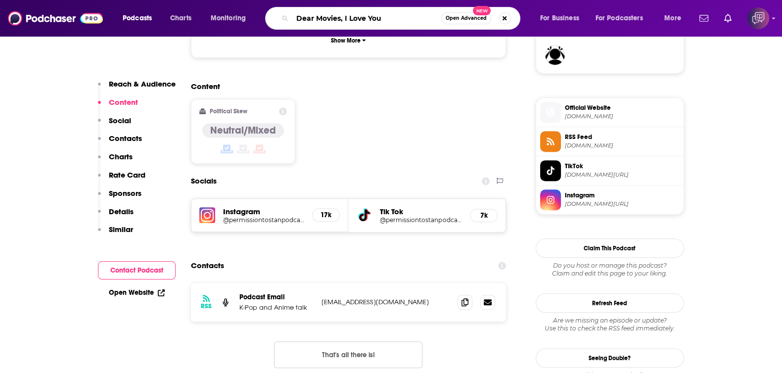
type input "Dear Movies, I Love You"
click at [471, 20] on span "Open Advanced" at bounding box center [466, 18] width 41 height 5
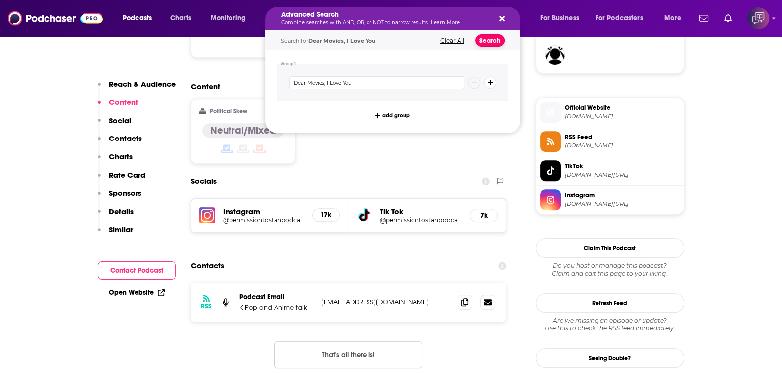
click at [489, 42] on button "Search" at bounding box center [490, 40] width 29 height 12
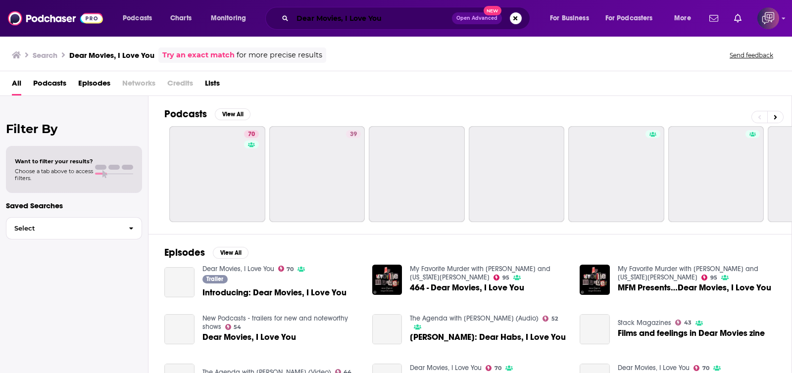
click at [385, 24] on input "Dear Movies, I Love You" at bounding box center [371, 18] width 159 height 16
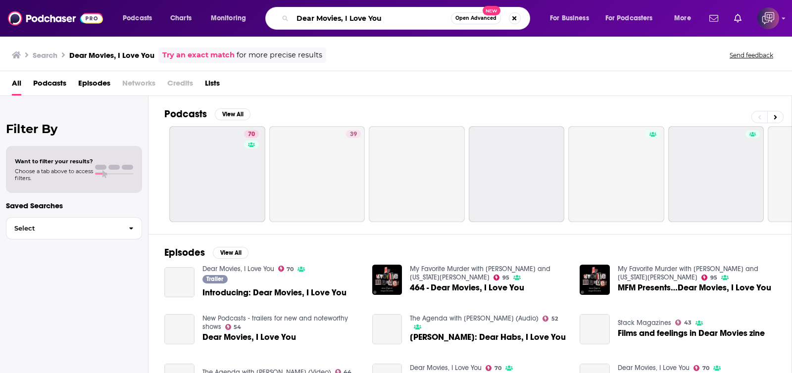
paste input "Go Green Radio"
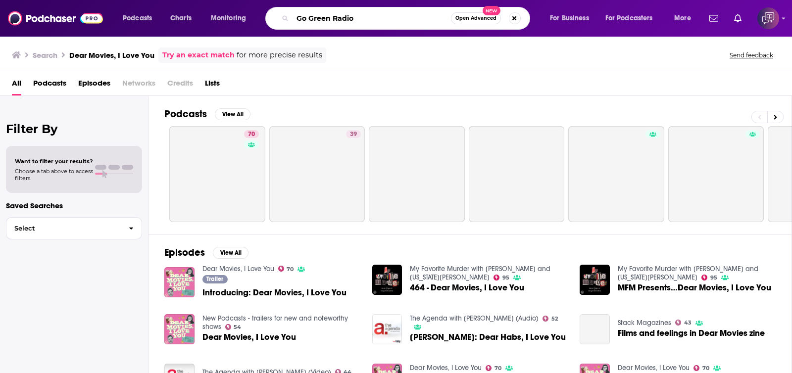
type input "Go Green Radio"
click at [471, 18] on span "Open Advanced" at bounding box center [475, 18] width 41 height 5
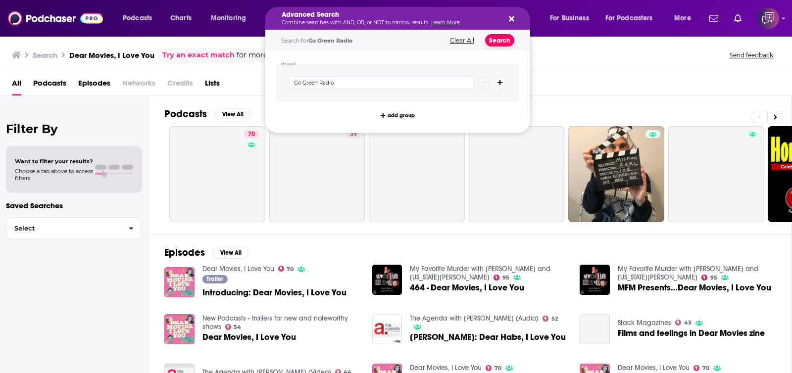
click at [493, 41] on button "Search" at bounding box center [499, 40] width 29 height 12
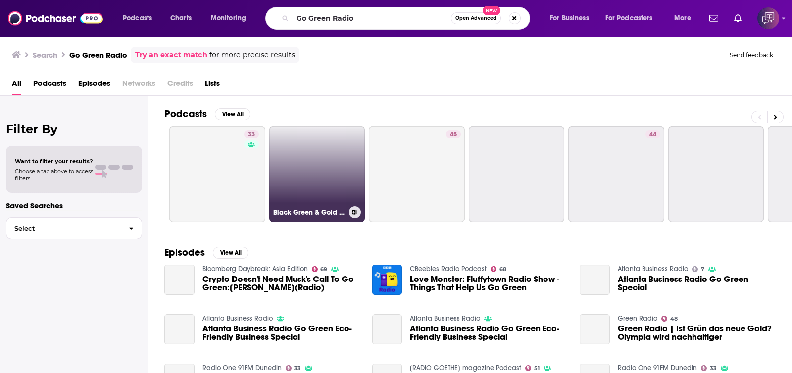
drag, startPoint x: 329, startPoint y: 221, endPoint x: 308, endPoint y: 211, distance: 23.0
click at [308, 211] on h3 "Black Green & Gold Radio's tracks" at bounding box center [309, 212] width 72 height 8
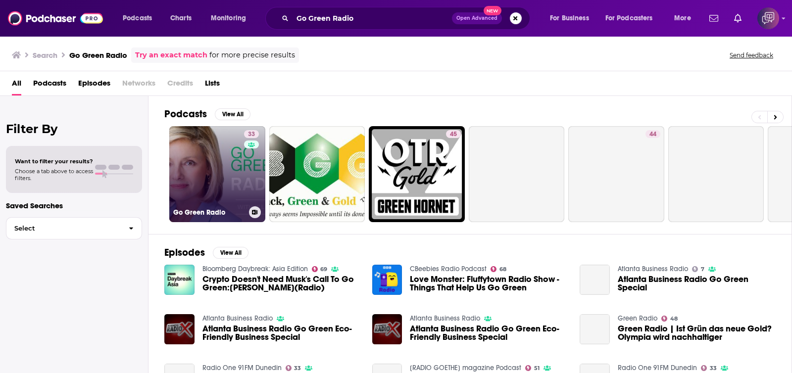
click at [203, 175] on link "33 Go Green Radio" at bounding box center [217, 174] width 96 height 96
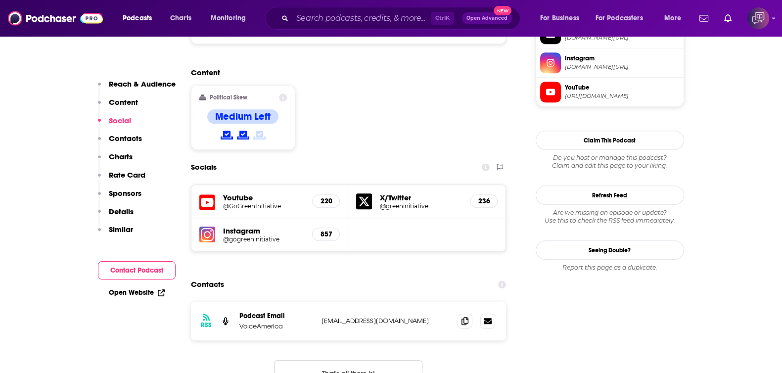
scroll to position [804, 0]
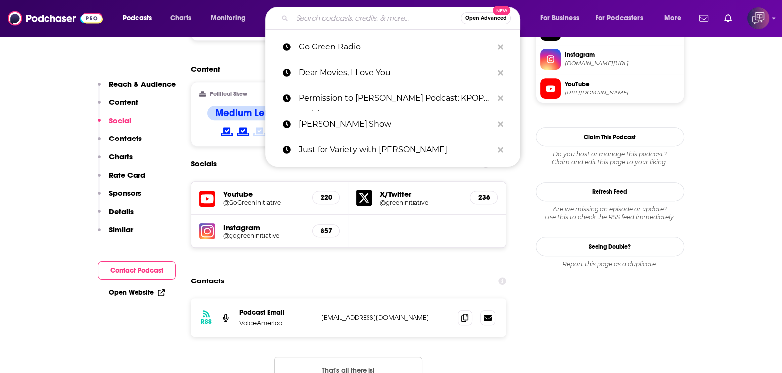
drag, startPoint x: 354, startPoint y: 22, endPoint x: 448, endPoint y: 23, distance: 94.5
click at [354, 21] on input "Search podcasts, credits, & more..." at bounding box center [376, 18] width 169 height 16
paste input "The [PERSON_NAME] Media Podcast Network"
type input "The [PERSON_NAME] Media Podcast Network"
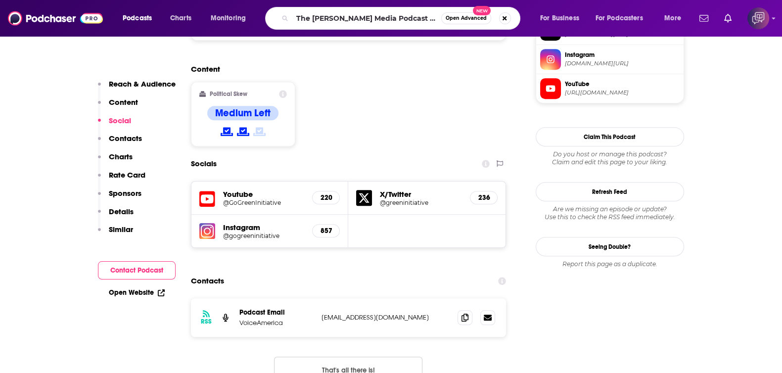
click at [463, 16] on span "Open Advanced" at bounding box center [466, 18] width 41 height 5
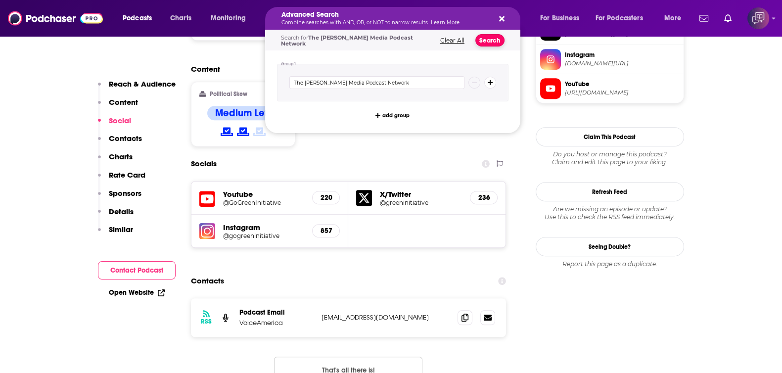
click at [481, 38] on button "Search" at bounding box center [490, 40] width 29 height 12
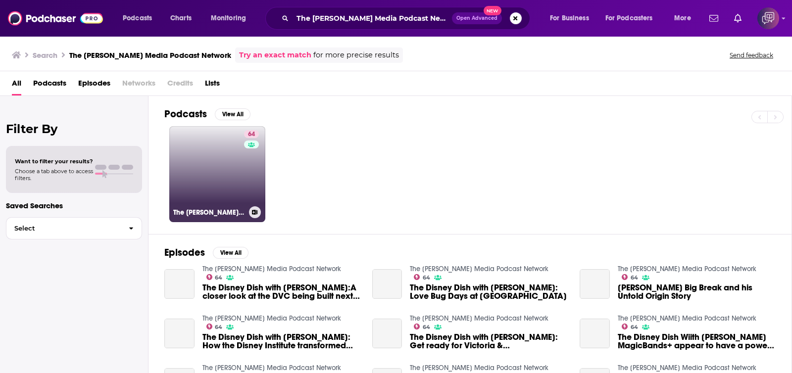
click at [203, 156] on link "64 The [PERSON_NAME] Media Podcast Network" at bounding box center [217, 174] width 96 height 96
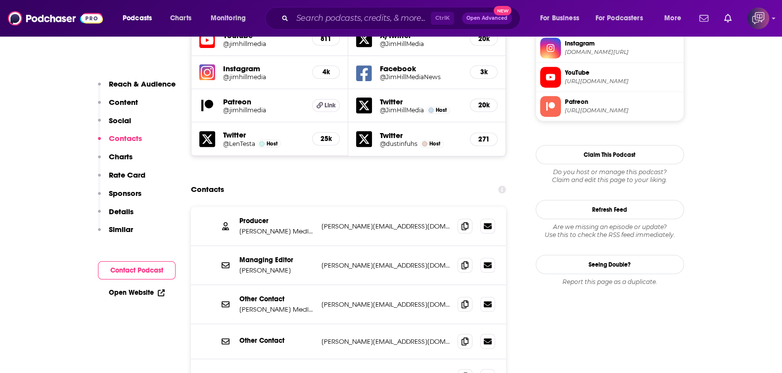
scroll to position [927, 0]
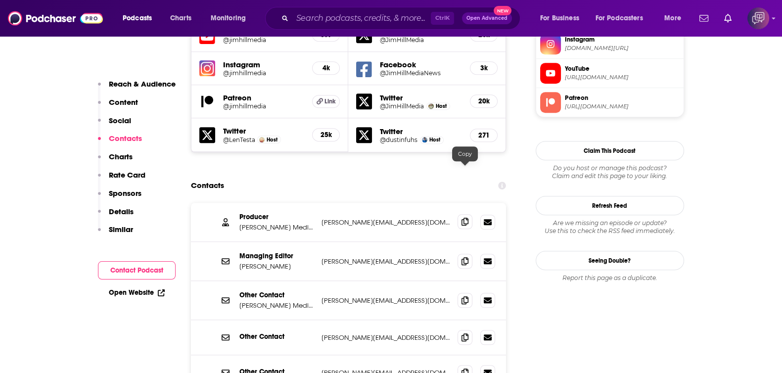
click at [465, 218] on icon at bounding box center [465, 222] width 7 height 8
click at [339, 21] on input "Search podcasts, credits, & more..." at bounding box center [361, 18] width 139 height 16
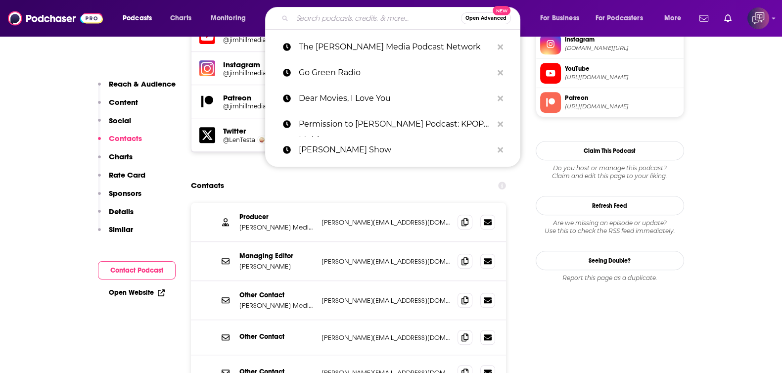
paste input "Broken Record with [PERSON_NAME]"
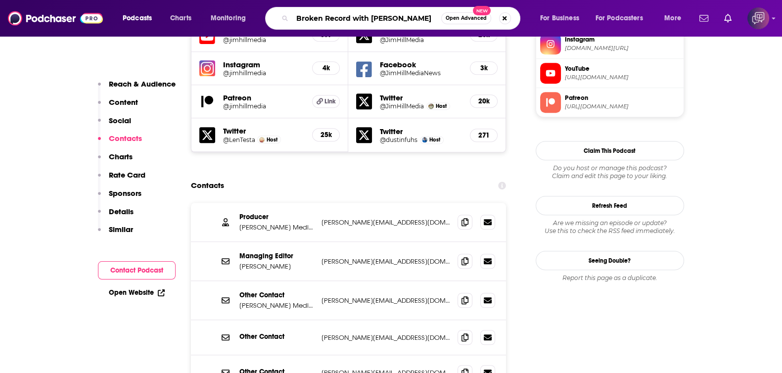
type input "Broken Record with [PERSON_NAME]"
click at [462, 21] on button "Open Advanced New" at bounding box center [466, 18] width 50 height 12
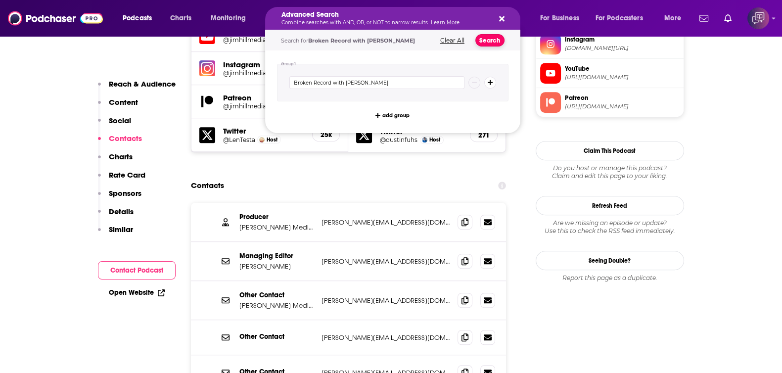
click at [492, 41] on button "Search" at bounding box center [490, 40] width 29 height 12
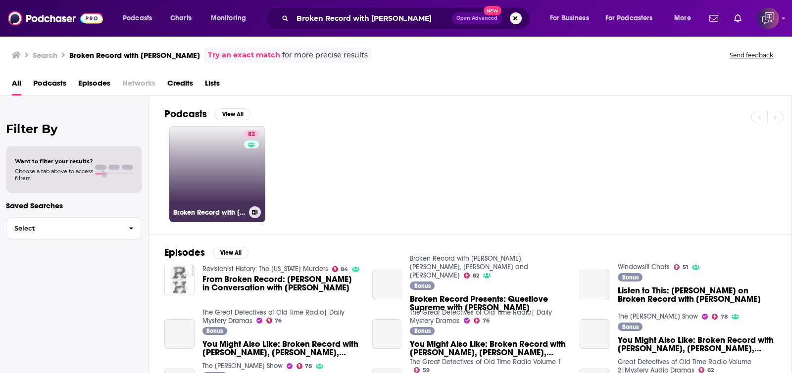
click at [178, 162] on link "82 Broken Record with [PERSON_NAME], [PERSON_NAME], [PERSON_NAME] and [PERSON_N…" at bounding box center [217, 174] width 96 height 96
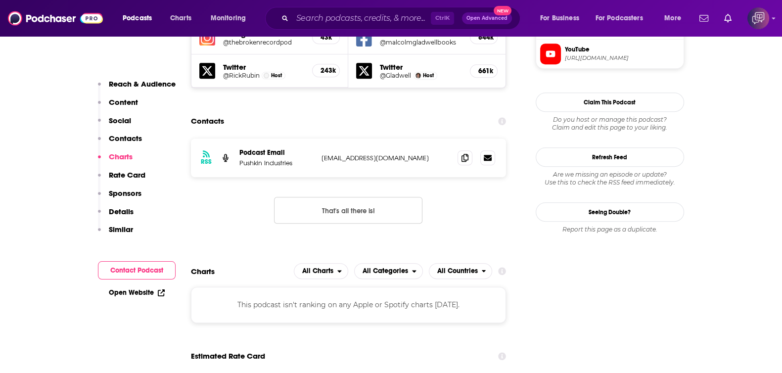
scroll to position [927, 0]
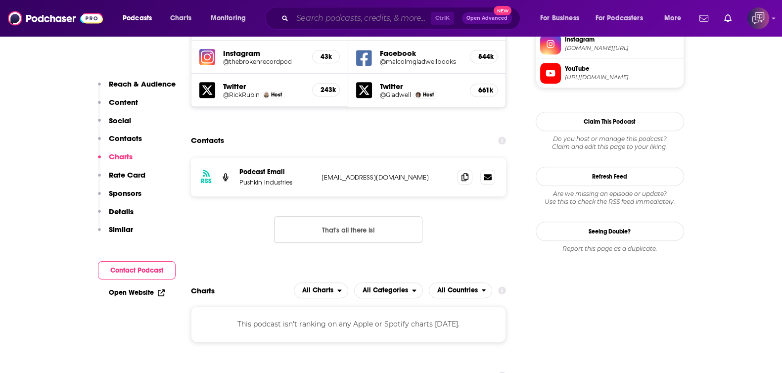
click at [357, 16] on input "Search podcasts, credits, & more..." at bounding box center [361, 18] width 139 height 16
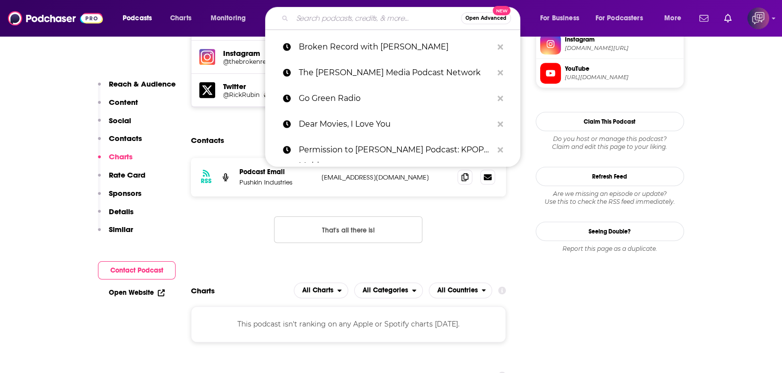
paste input "Indie Film Hustle"
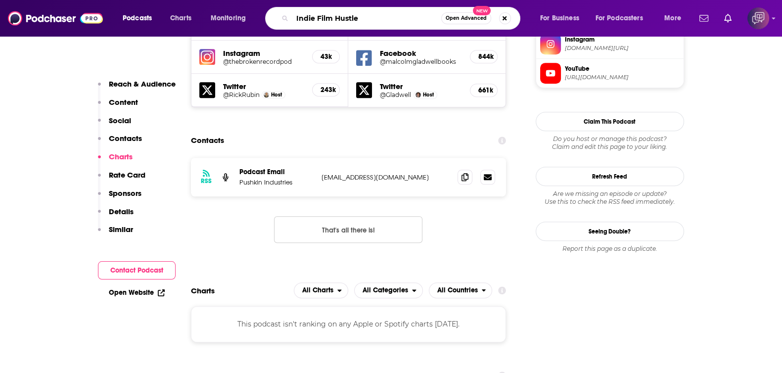
type input "Indie Film Hustle"
click at [481, 21] on button "Open Advanced New" at bounding box center [466, 18] width 50 height 12
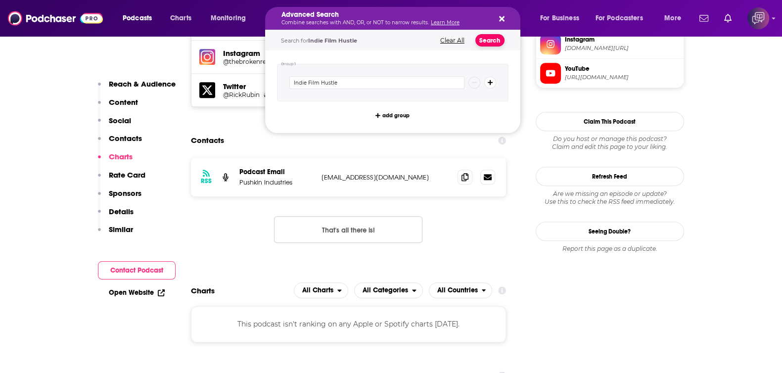
click at [492, 36] on button "Search" at bounding box center [490, 40] width 29 height 12
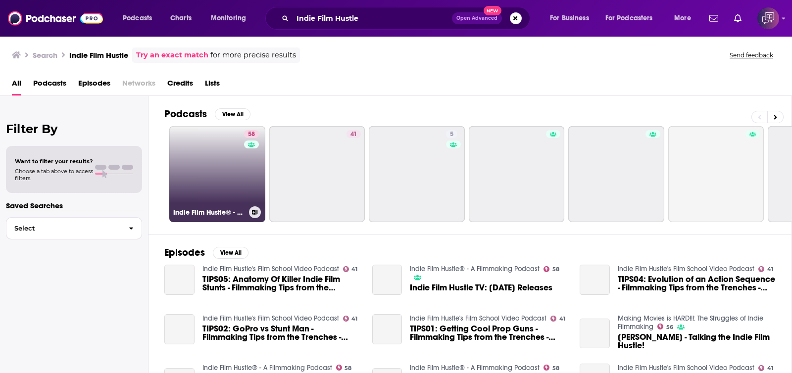
click at [233, 212] on h3 "Indie Film Hustle® - A Filmmaking Podcast" at bounding box center [209, 212] width 72 height 8
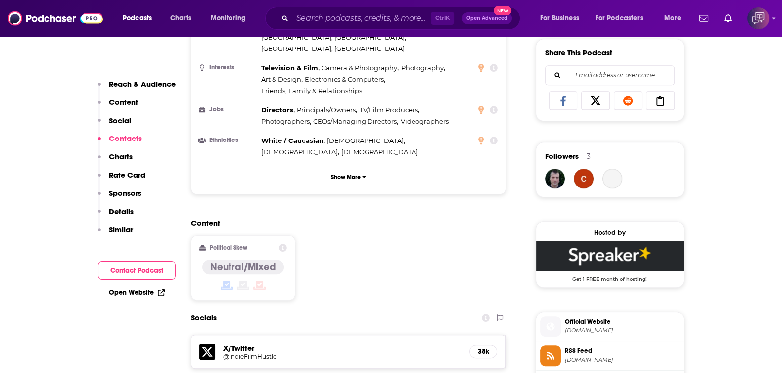
scroll to position [927, 0]
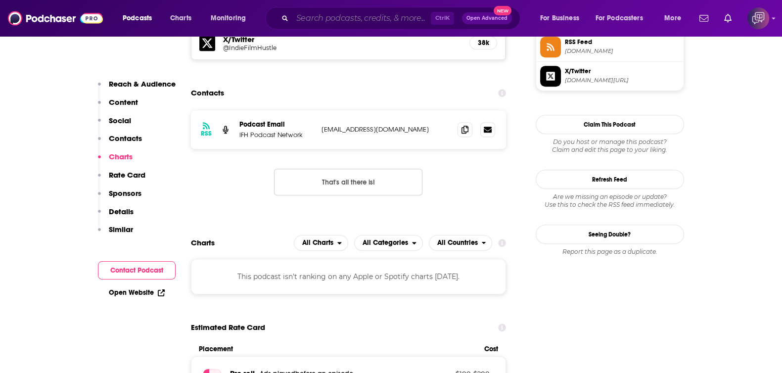
click at [337, 21] on input "Search podcasts, credits, & more..." at bounding box center [361, 18] width 139 height 16
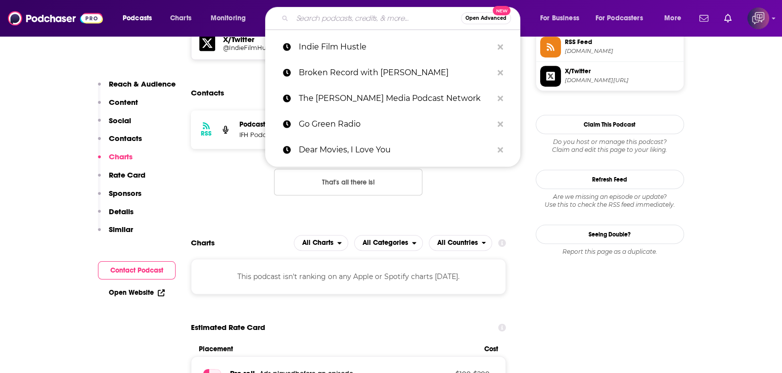
paste input "Hollyweird Paranormal"
type input "Hollyweird Paranormal"
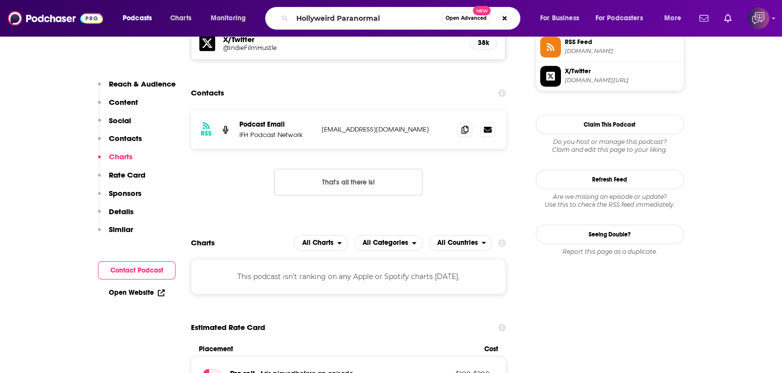
click at [468, 18] on span "Open Advanced" at bounding box center [466, 18] width 41 height 5
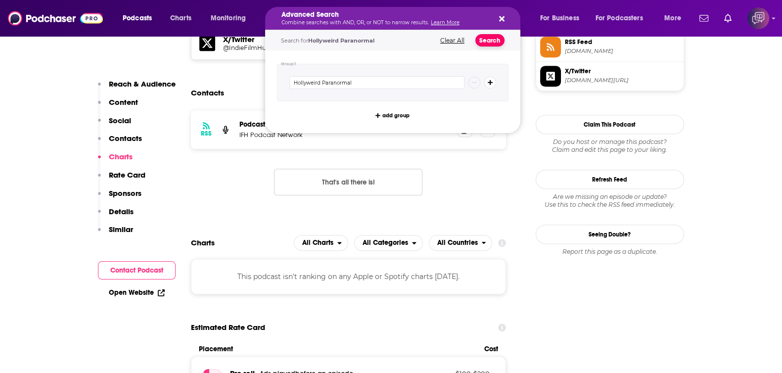
click at [495, 41] on button "Search" at bounding box center [490, 40] width 29 height 12
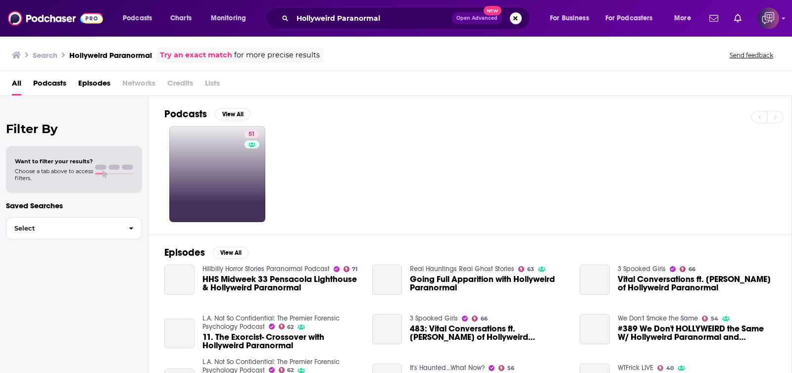
click at [237, 169] on link "51" at bounding box center [217, 174] width 96 height 96
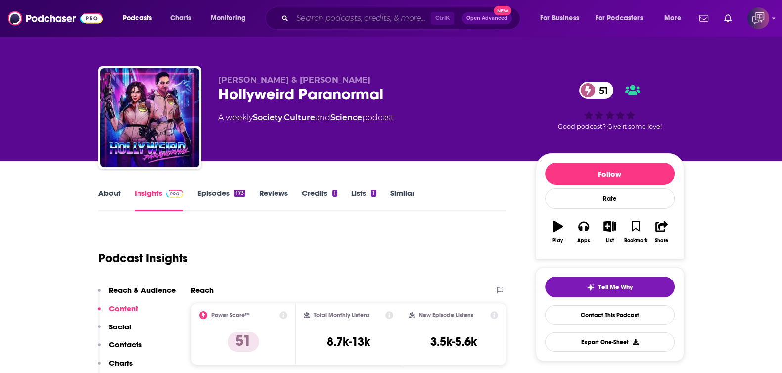
click at [342, 20] on input "Search podcasts, credits, & more..." at bounding box center [361, 18] width 139 height 16
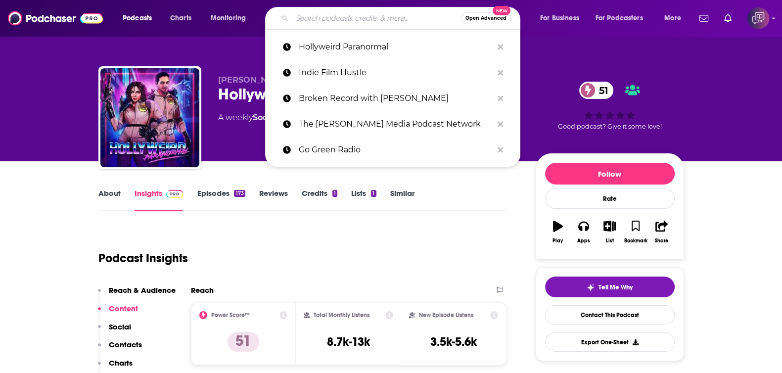
paste input "Dam Internet, You Scary!"
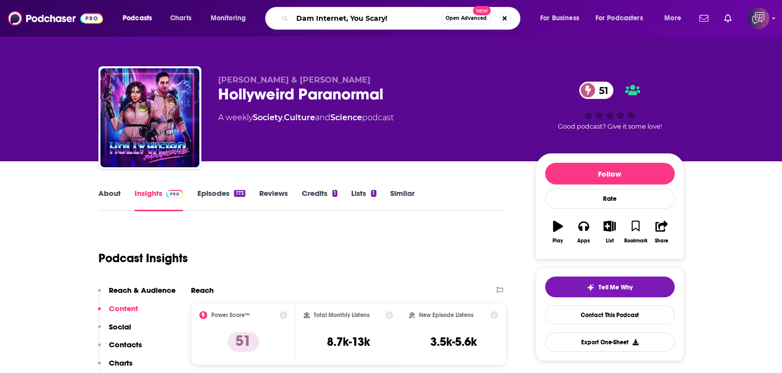
type input "Dam Internet, You Scary!"
click at [461, 22] on button "Open Advanced New" at bounding box center [466, 18] width 50 height 12
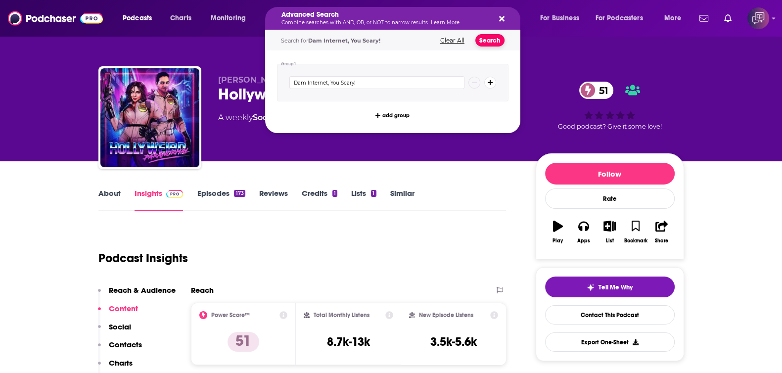
click at [482, 40] on button "Search" at bounding box center [490, 40] width 29 height 12
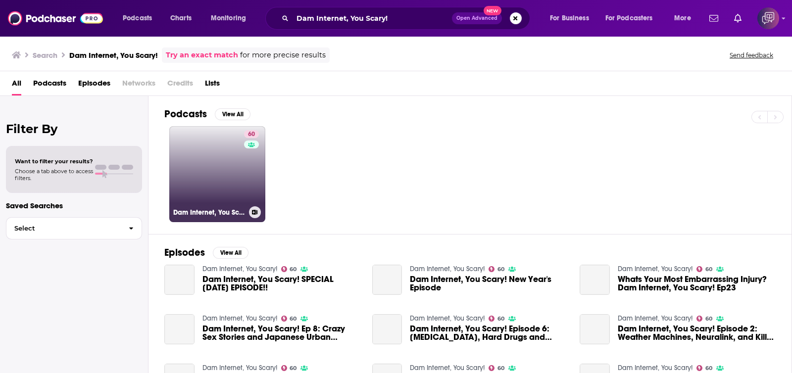
click at [224, 177] on link "60 Dam Internet, You Scary!" at bounding box center [217, 174] width 96 height 96
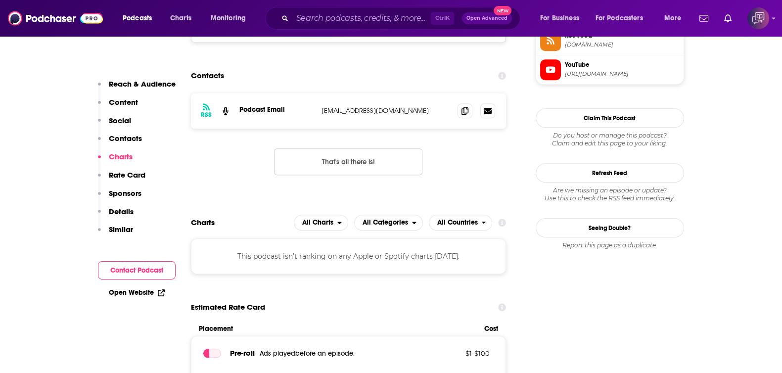
scroll to position [927, 0]
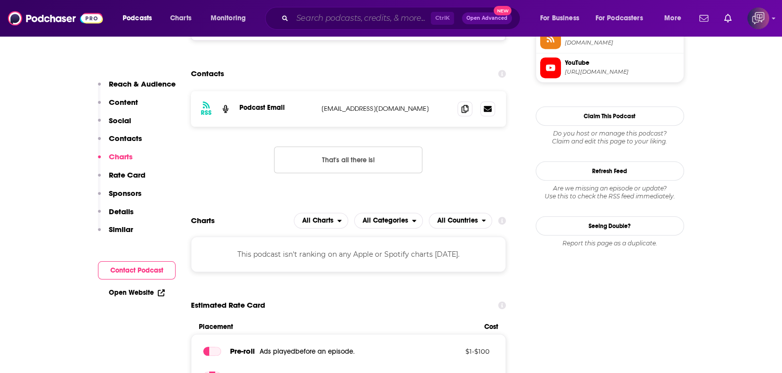
click at [339, 22] on input "Search podcasts, credits, & more..." at bounding box center [361, 18] width 139 height 16
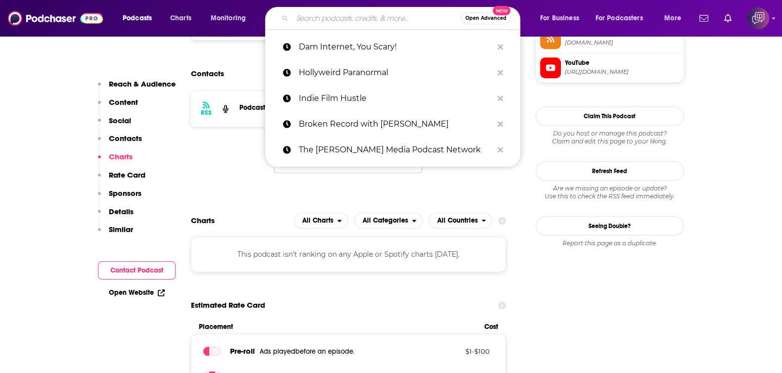
paste input "Then & Now"
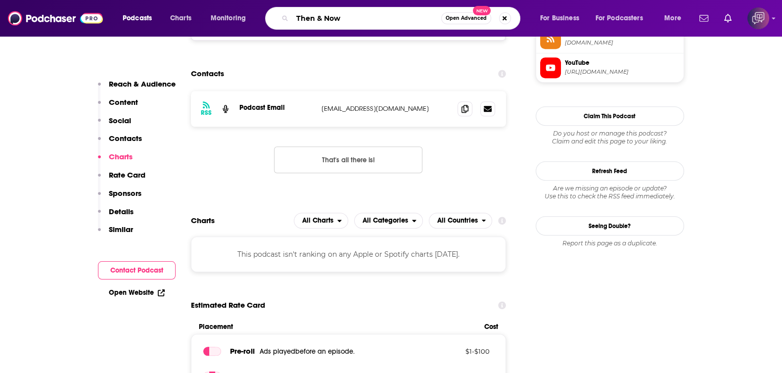
type input "Then & Now"
click at [468, 19] on span "Open Advanced" at bounding box center [466, 18] width 41 height 5
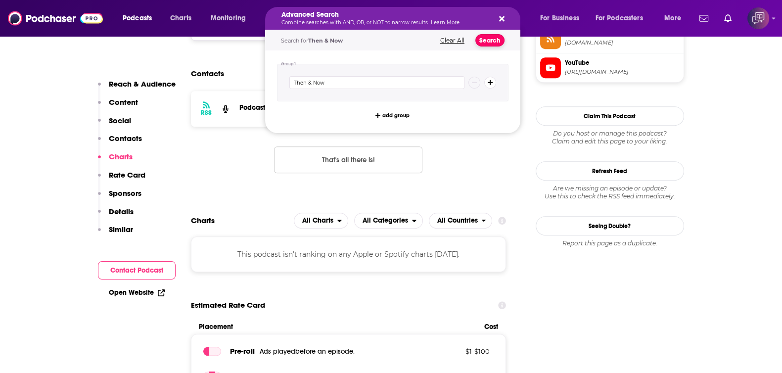
click at [490, 36] on button "Search" at bounding box center [490, 40] width 29 height 12
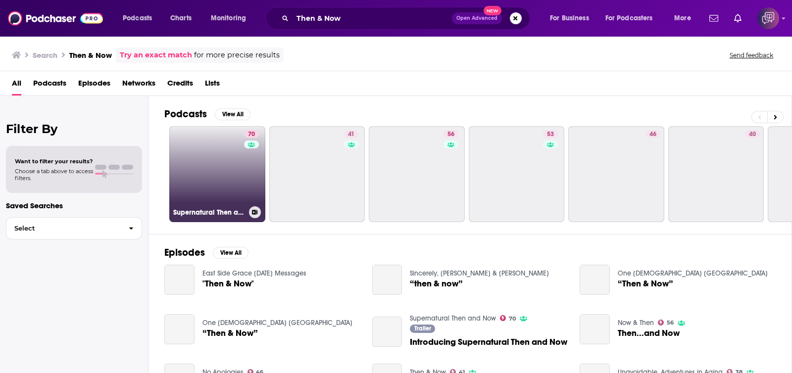
click at [177, 187] on link "70 Supernatural Then and Now" at bounding box center [217, 174] width 96 height 96
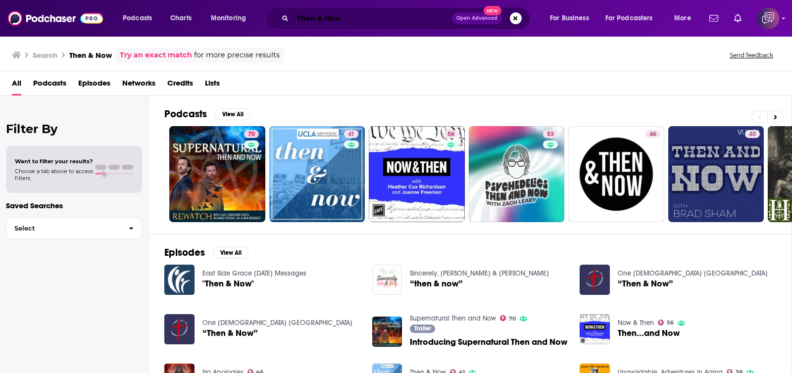
click at [334, 16] on input "Then & Now" at bounding box center [371, 18] width 159 height 16
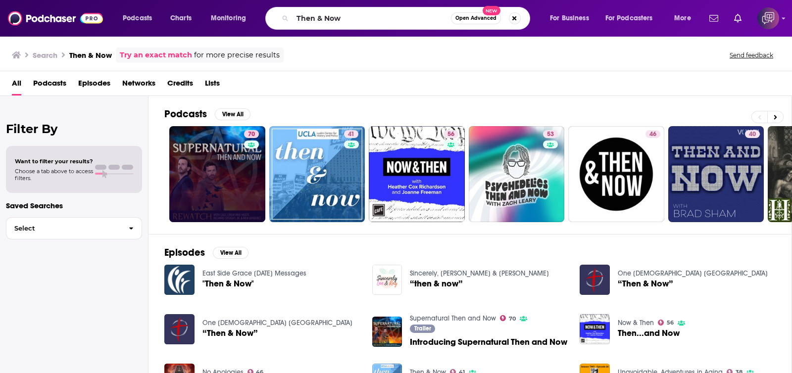
click at [193, 151] on link "70" at bounding box center [217, 174] width 96 height 96
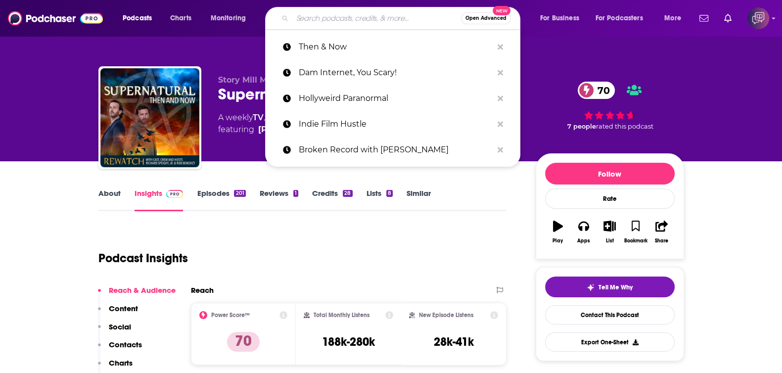
click at [351, 16] on input "Search podcasts, credits, & more..." at bounding box center [376, 18] width 169 height 16
paste input "[PERSON_NAME] RADIO"
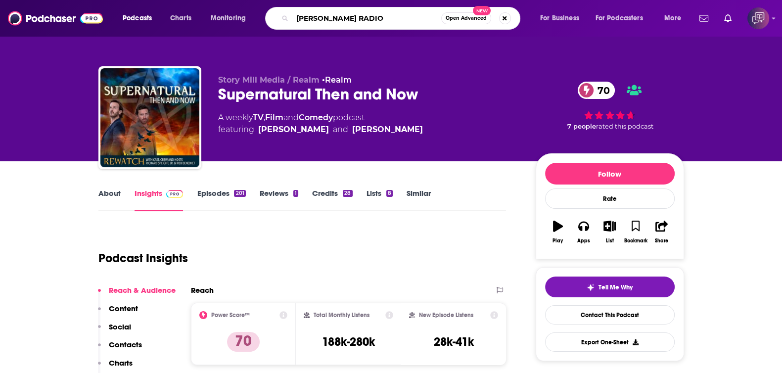
type input "[PERSON_NAME] RADIO"
click at [484, 19] on span "Open Advanced" at bounding box center [466, 18] width 41 height 5
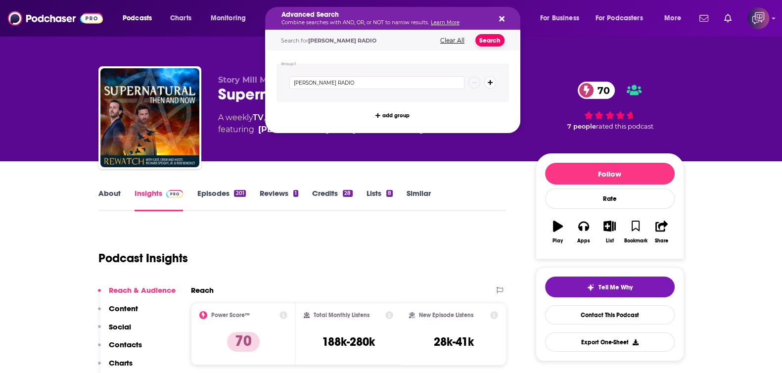
click at [493, 42] on button "Search" at bounding box center [490, 40] width 29 height 12
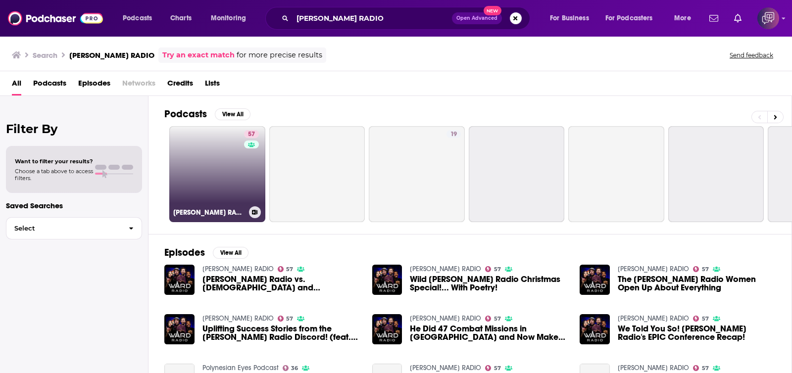
click at [228, 191] on link "57 [PERSON_NAME] RADIO" at bounding box center [217, 174] width 96 height 96
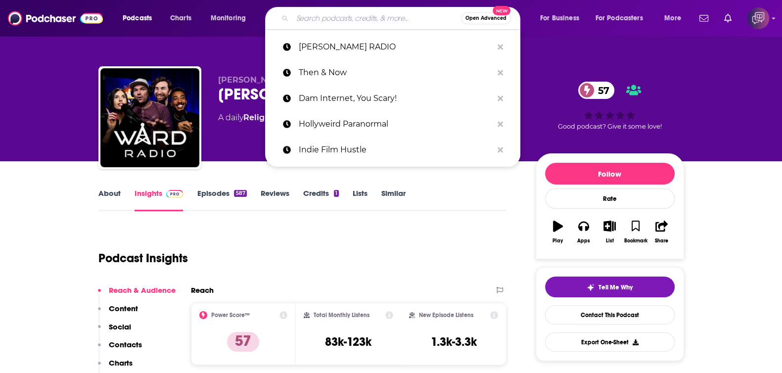
click at [312, 20] on input "Search podcasts, credits, & more..." at bounding box center [376, 18] width 169 height 16
paste input "Inside Golden State Politics"
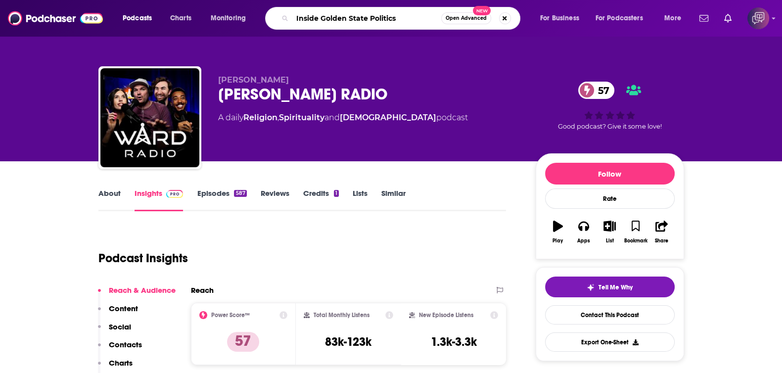
type input "Inside Golden State Politics"
click at [460, 18] on span "Open Advanced" at bounding box center [466, 18] width 41 height 5
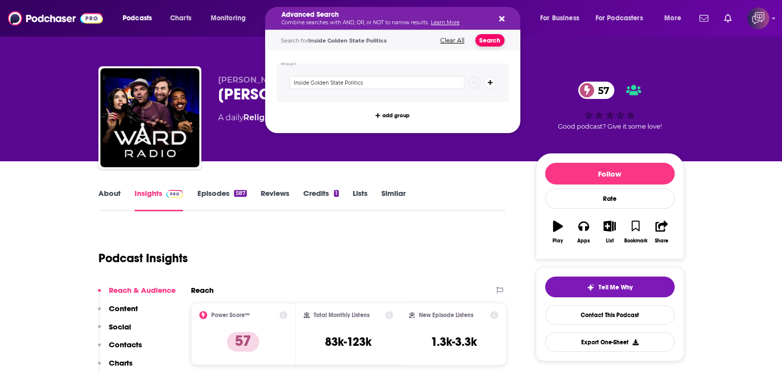
click at [491, 42] on button "Search" at bounding box center [490, 40] width 29 height 12
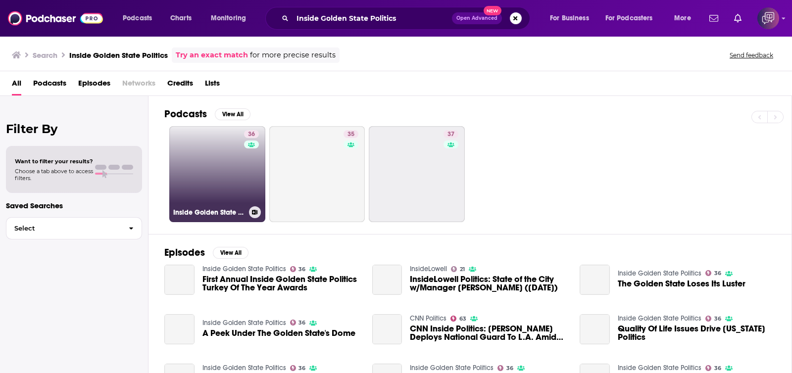
click at [208, 162] on link "36 Inside Golden State Politics" at bounding box center [217, 174] width 96 height 96
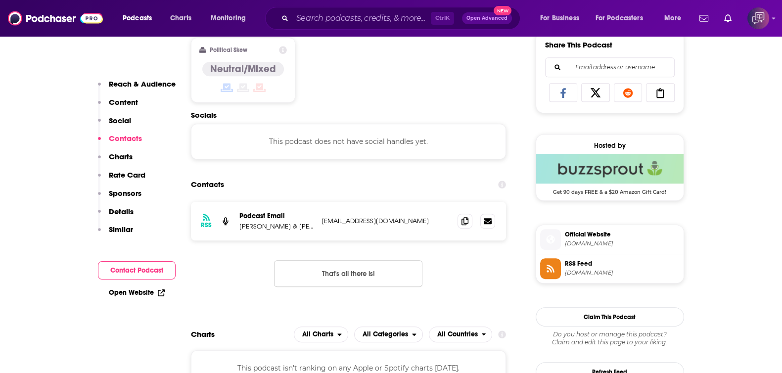
scroll to position [742, 0]
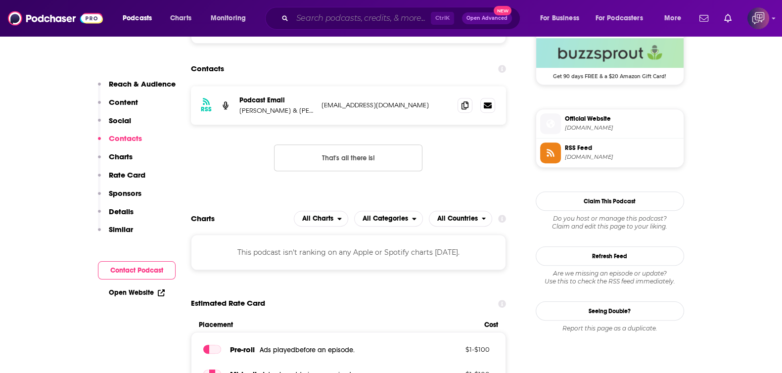
click at [323, 17] on input "Search podcasts, credits, & more..." at bounding box center [361, 18] width 139 height 16
paste input "Wild Ideas Worth Living"
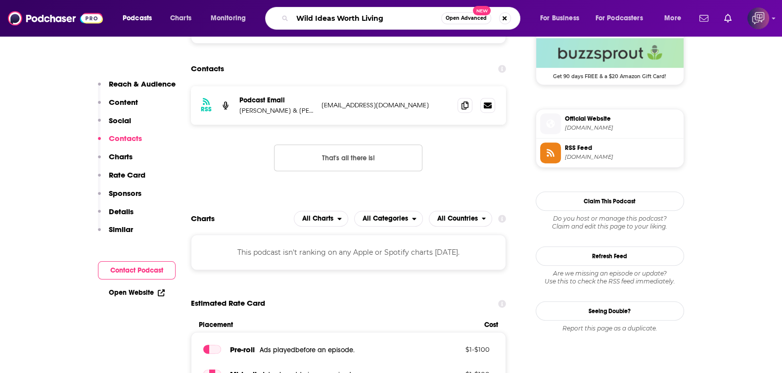
type input "Wild Ideas Worth Living"
click at [463, 18] on span "Open Advanced" at bounding box center [466, 18] width 41 height 5
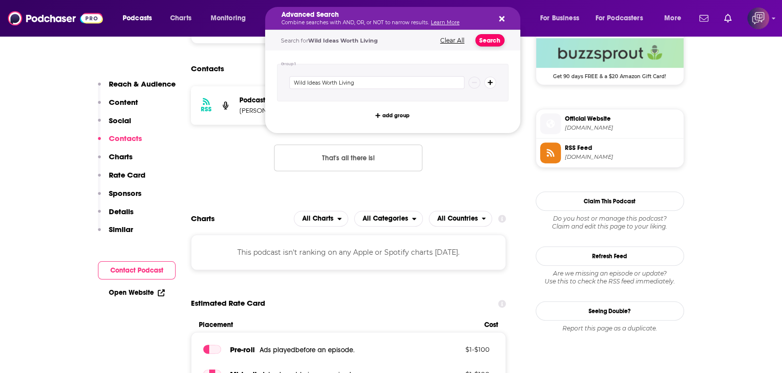
click at [492, 41] on button "Search" at bounding box center [490, 40] width 29 height 12
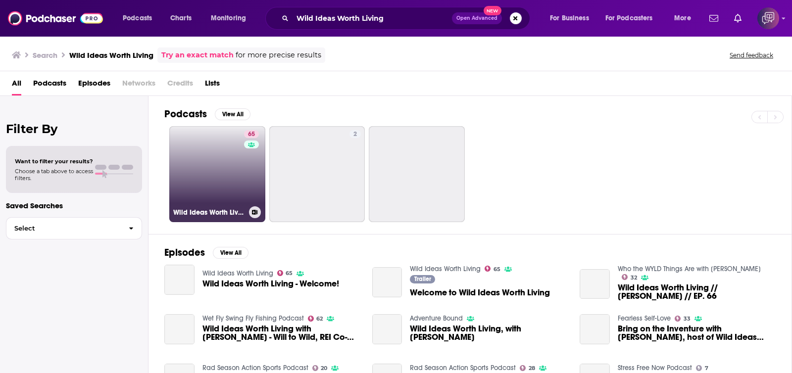
click at [206, 170] on link "65 Wild Ideas Worth Living" at bounding box center [217, 174] width 96 height 96
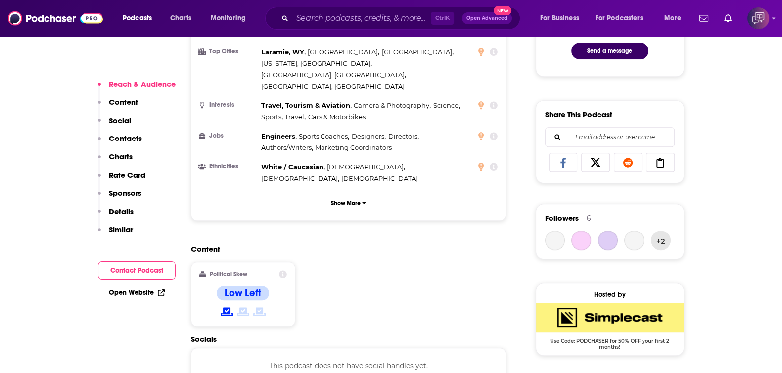
scroll to position [804, 0]
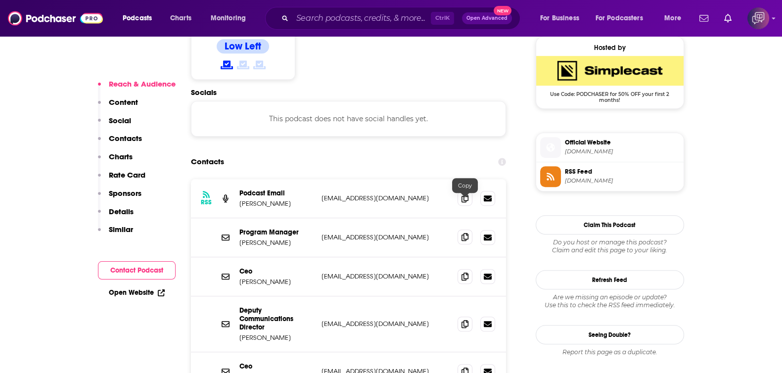
click at [463, 233] on icon at bounding box center [465, 237] width 7 height 8
drag, startPoint x: 381, startPoint y: 19, endPoint x: 447, endPoint y: 27, distance: 66.8
click at [381, 19] on input "Search podcasts, credits, & more..." at bounding box center [361, 18] width 139 height 16
paste input "[PERSON_NAME] Girl Speaks"
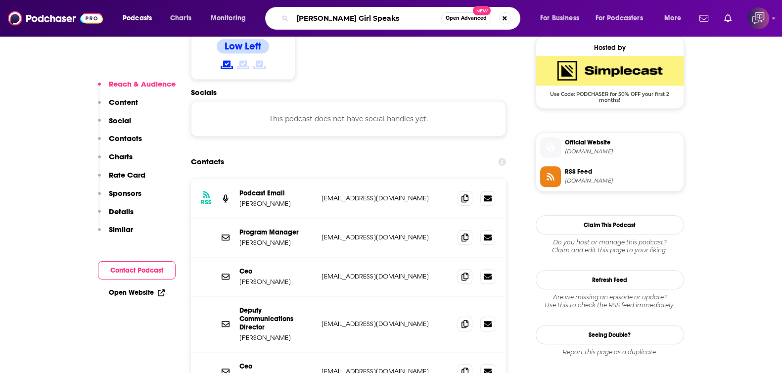
type input "[PERSON_NAME] Girl Speaks"
click at [455, 20] on span "Open Advanced" at bounding box center [466, 18] width 41 height 5
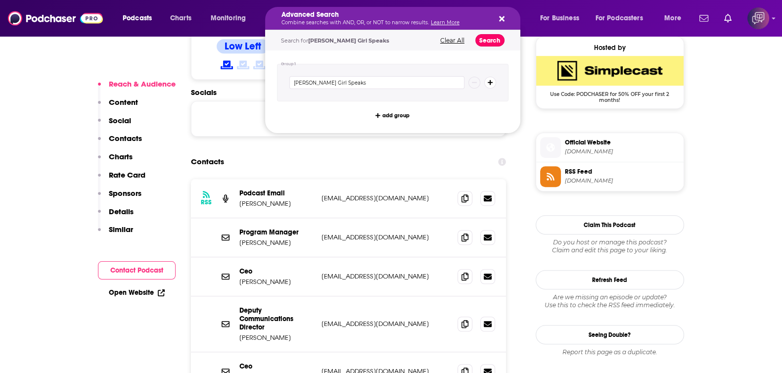
click at [484, 44] on button "Search" at bounding box center [490, 40] width 29 height 12
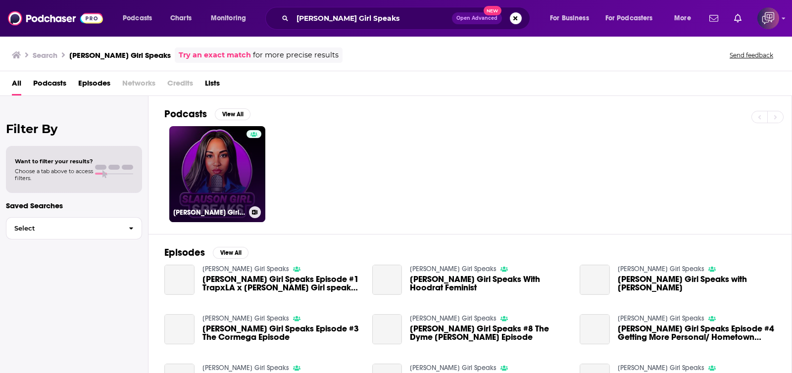
click at [206, 185] on link "[PERSON_NAME] Girl Speaks" at bounding box center [217, 174] width 96 height 96
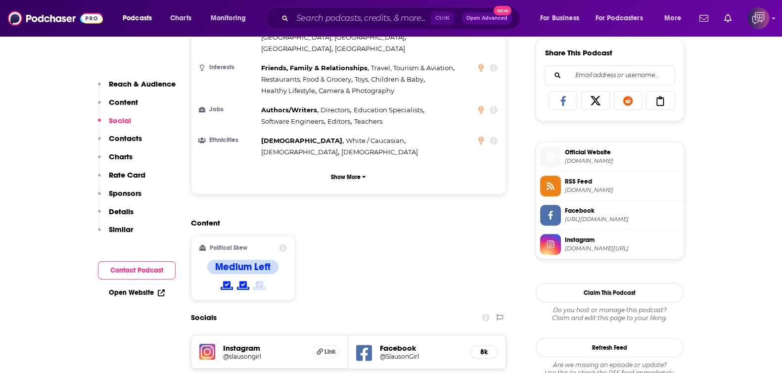
scroll to position [866, 0]
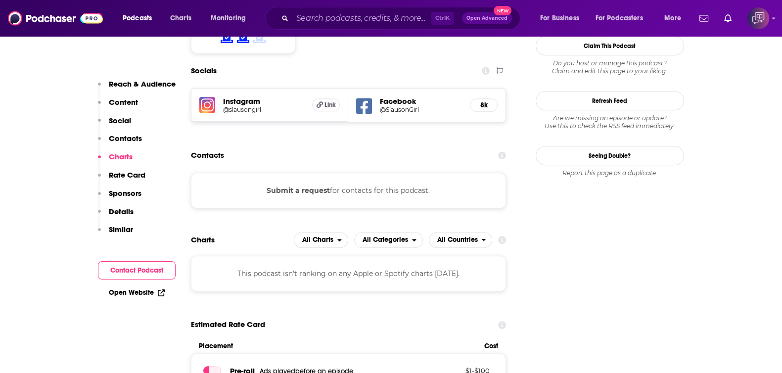
click at [404, 106] on h5 "@SlausonGirl" at bounding box center [421, 109] width 82 height 7
click at [384, 21] on input "Search podcasts, credits, & more..." at bounding box center [361, 18] width 139 height 16
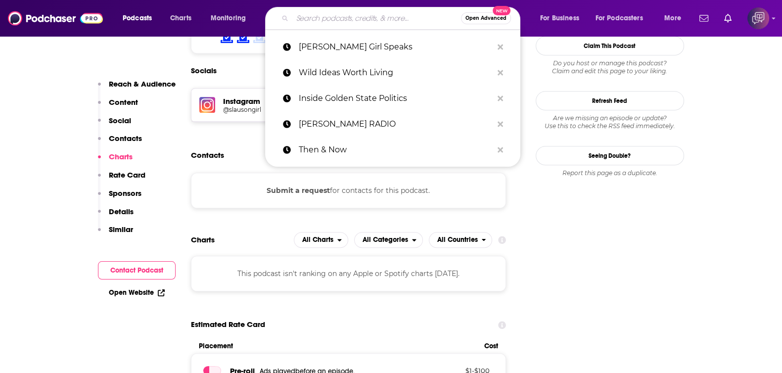
paste input "Man Seeks Adventure"
type input "Man Seeks Adventure"
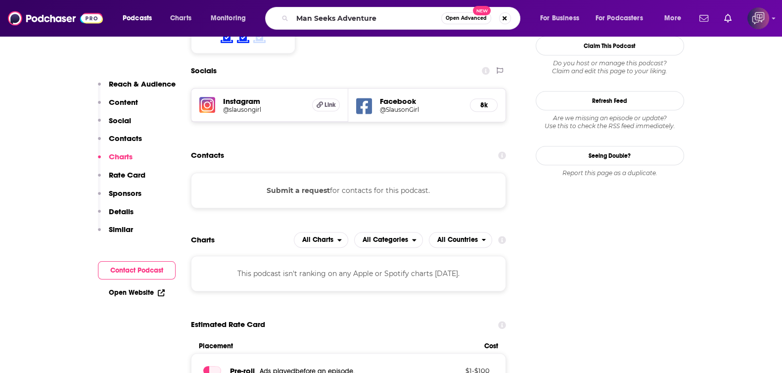
click at [471, 21] on button "Open Advanced New" at bounding box center [466, 18] width 50 height 12
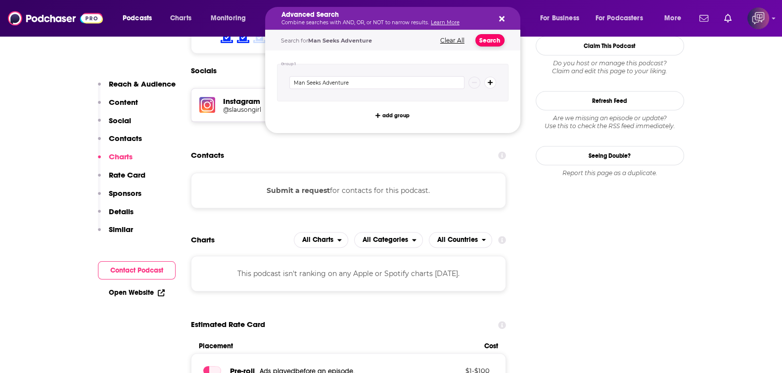
click at [499, 43] on button "Search" at bounding box center [490, 40] width 29 height 12
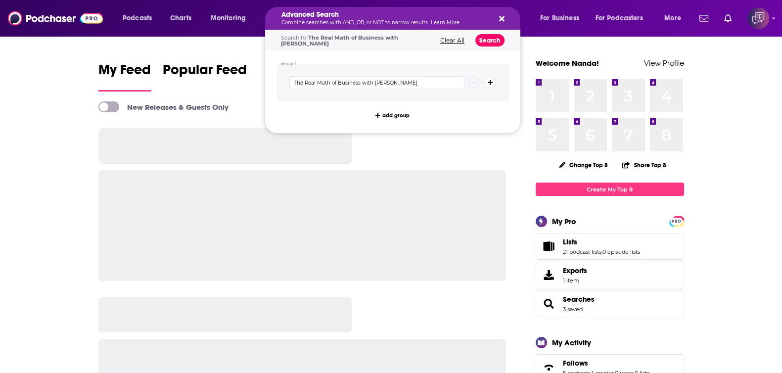
click at [482, 39] on button "Search" at bounding box center [490, 40] width 29 height 12
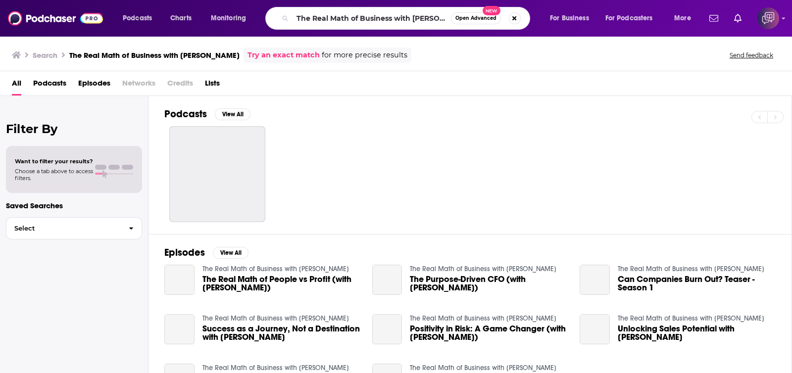
click at [267, 161] on div at bounding box center [477, 174] width 627 height 96
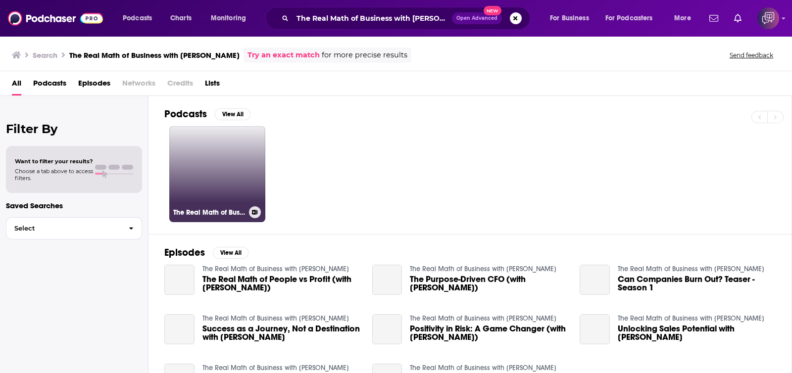
click at [238, 163] on link "The Real Math of Business with Alena Bennett" at bounding box center [217, 174] width 96 height 96
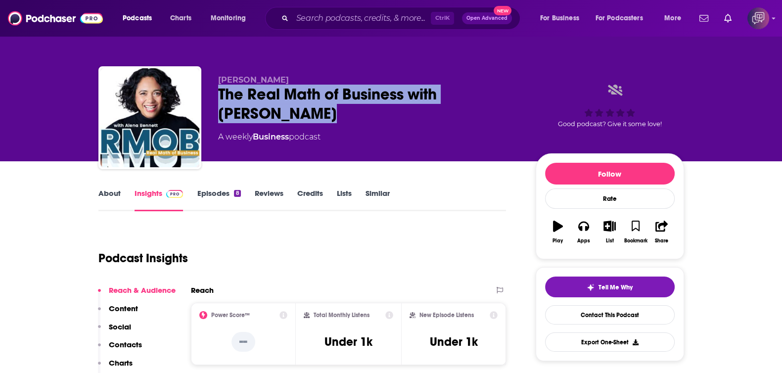
drag, startPoint x: 209, startPoint y: 96, endPoint x: 287, endPoint y: 109, distance: 79.3
click at [287, 109] on div "Alena Bennett The Real Math of Business with Alena Bennett A weekly Business po…" at bounding box center [391, 119] width 586 height 107
copy h2 "The Real Math of Business with Alena Bennett"
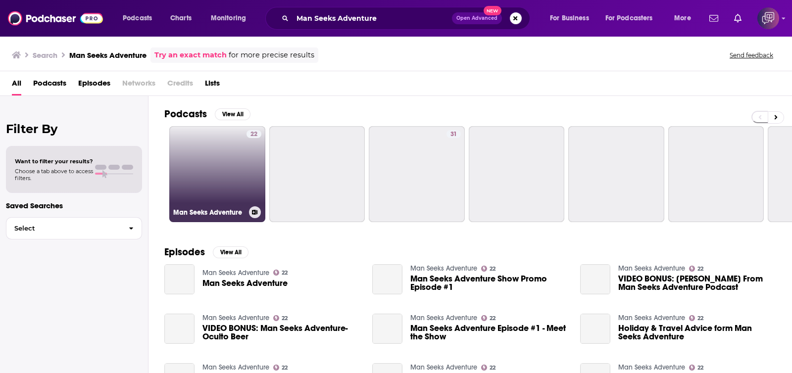
click at [199, 179] on link "22 Man Seeks Adventure" at bounding box center [217, 174] width 96 height 96
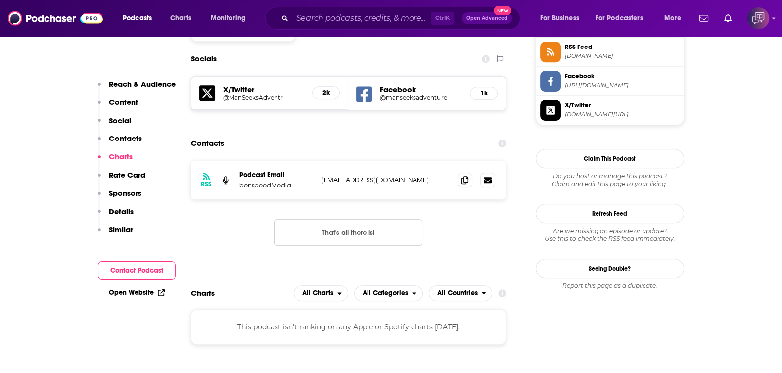
scroll to position [804, 0]
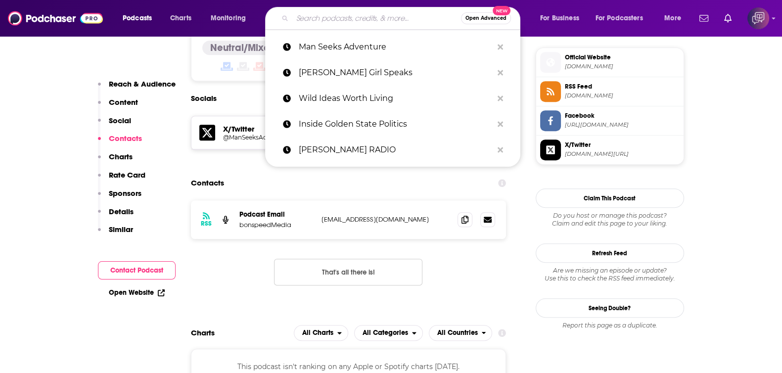
click at [335, 16] on input "Search podcasts, credits, & more..." at bounding box center [376, 18] width 169 height 16
paste input "Happier in [GEOGRAPHIC_DATA]"
type input "Happier in Hollywood"
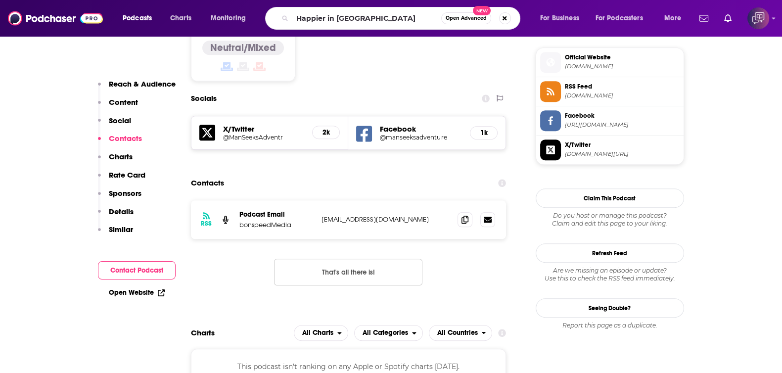
click at [470, 19] on span "Open Advanced" at bounding box center [466, 18] width 41 height 5
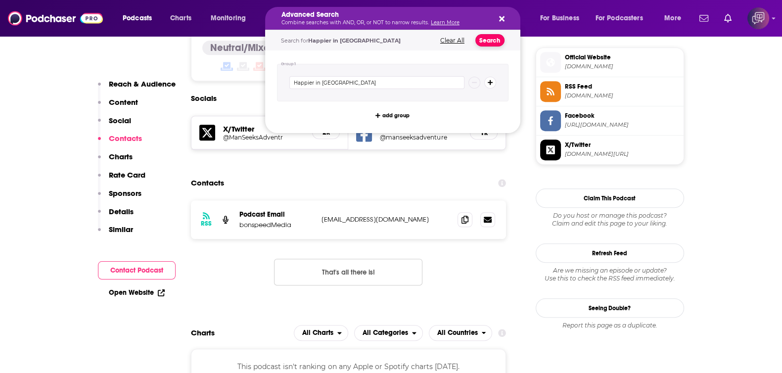
click at [479, 39] on button "Search" at bounding box center [490, 40] width 29 height 12
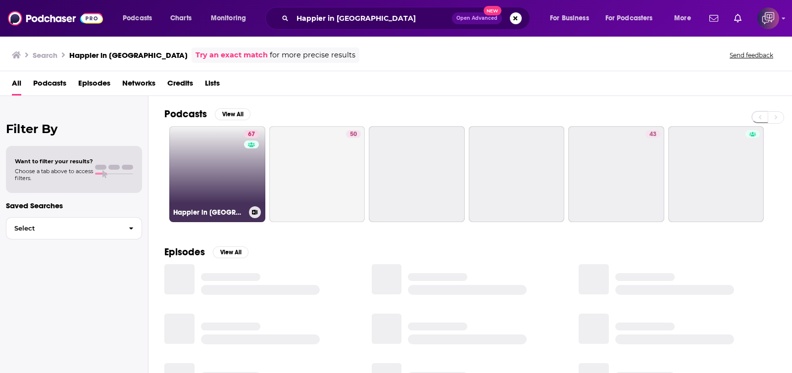
click at [211, 158] on link "67 Happier in Hollywood" at bounding box center [217, 174] width 96 height 96
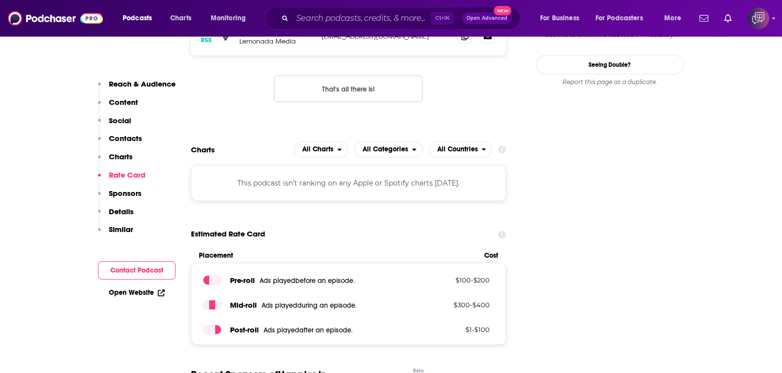
scroll to position [927, 0]
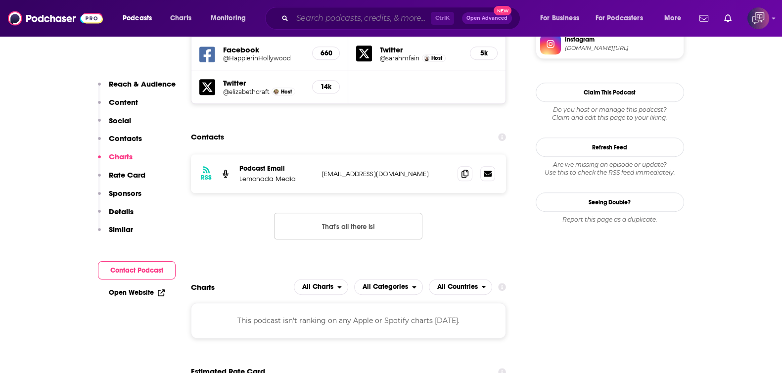
click at [342, 16] on input "Search podcasts, credits, & more..." at bounding box center [361, 18] width 139 height 16
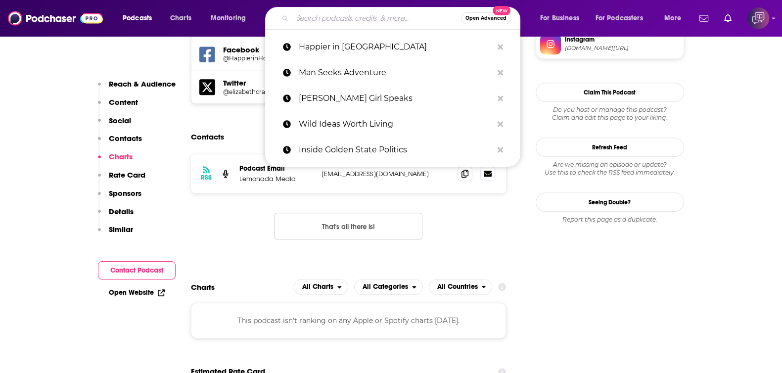
paste input "HemoLife Podcast"
type input "HemoLife Podcast"
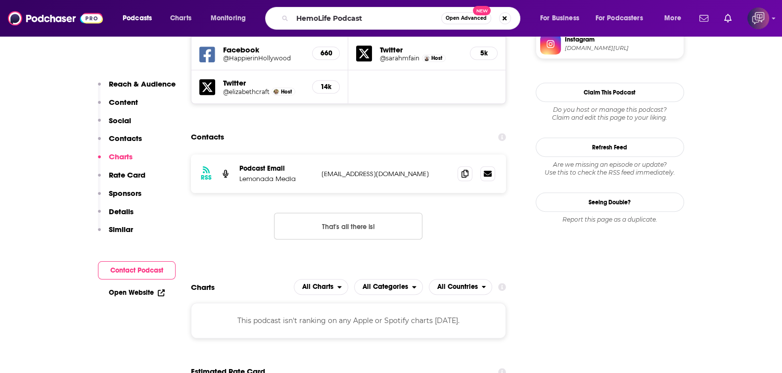
click at [469, 18] on span "Open Advanced" at bounding box center [466, 18] width 41 height 5
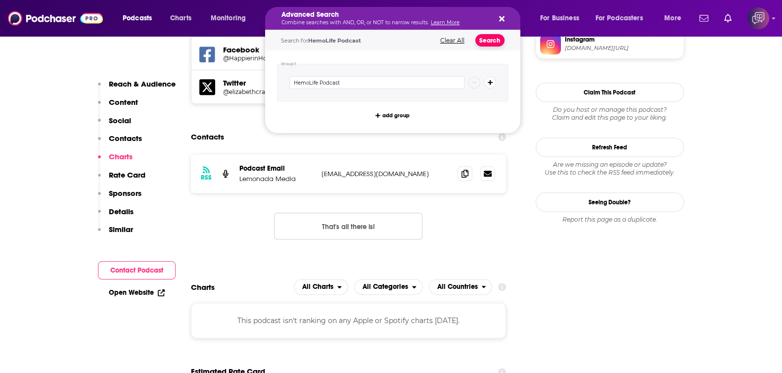
click at [485, 40] on button "Search" at bounding box center [490, 40] width 29 height 12
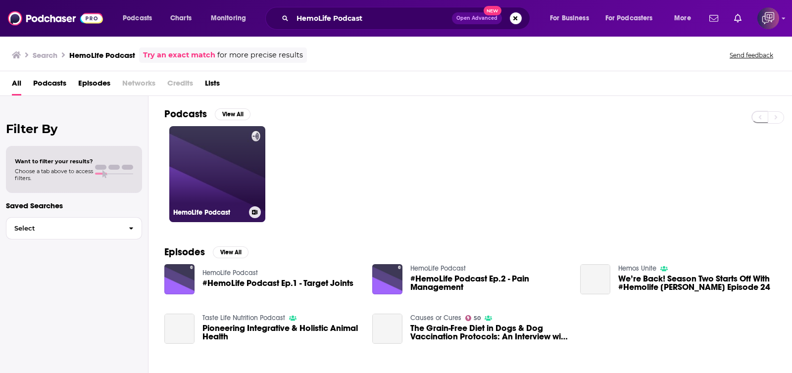
click at [220, 172] on link "HemoLife Podcast" at bounding box center [217, 174] width 96 height 96
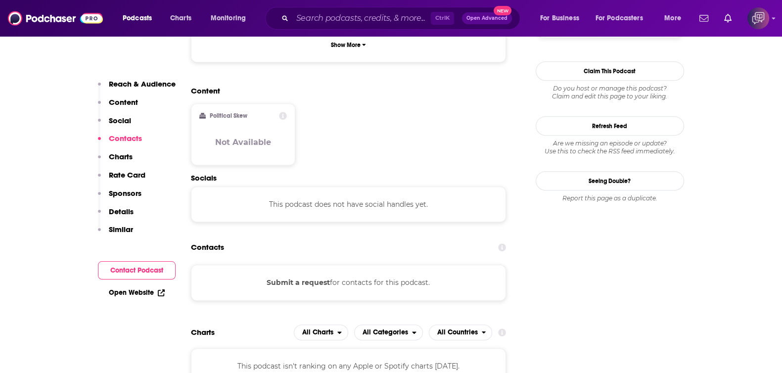
scroll to position [804, 0]
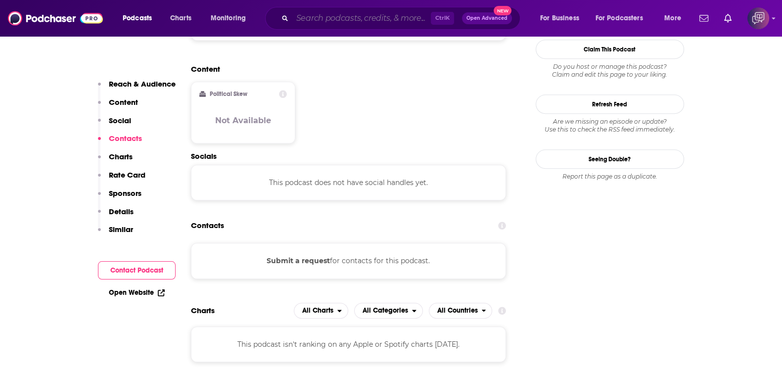
click at [334, 16] on input "Search podcasts, credits, & more..." at bounding box center [361, 18] width 139 height 16
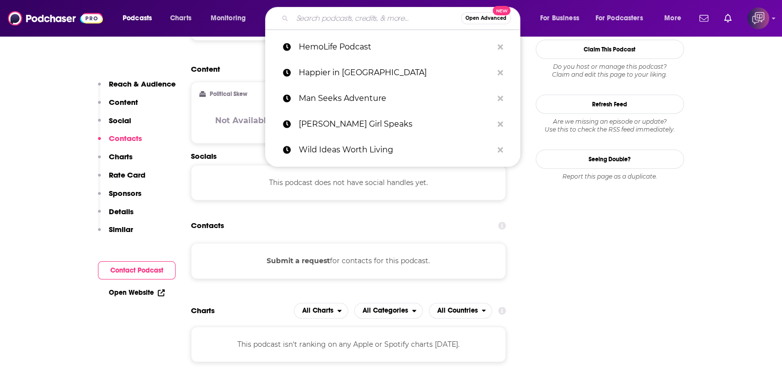
paste input "Air Jordan: A Food Podcast"
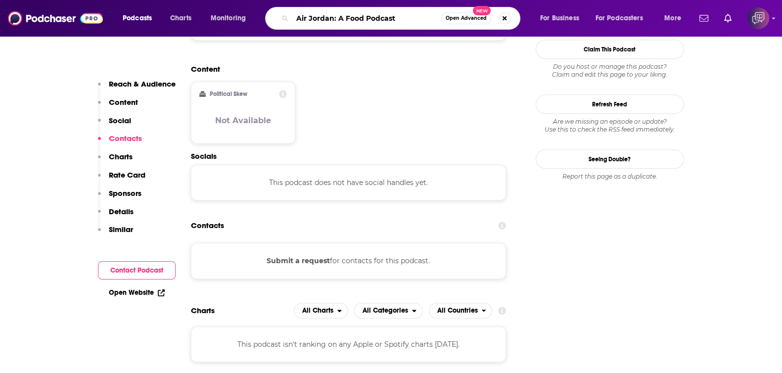
type input "Air Jordan: A Food Podcast"
click at [455, 17] on span "Open Advanced" at bounding box center [466, 18] width 41 height 5
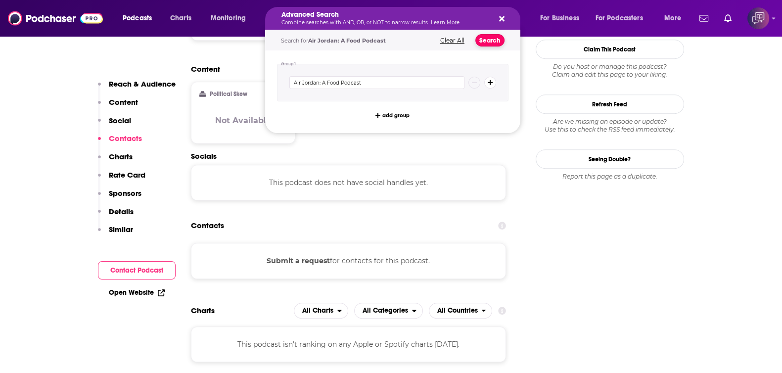
click at [492, 46] on button "Search" at bounding box center [490, 40] width 29 height 12
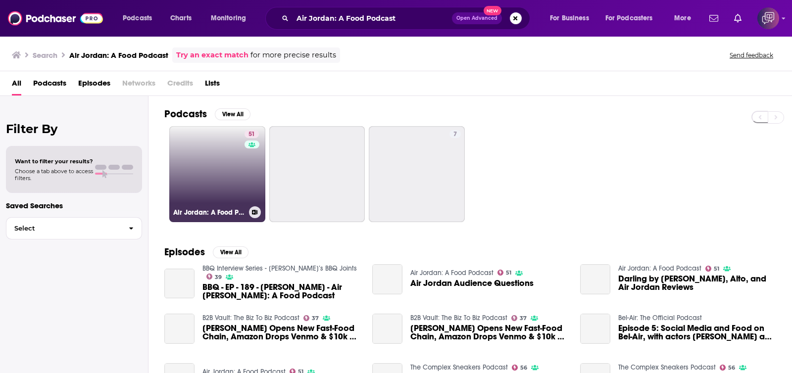
click at [238, 196] on link "51 Air Jordan: A Food Podcast" at bounding box center [217, 174] width 96 height 96
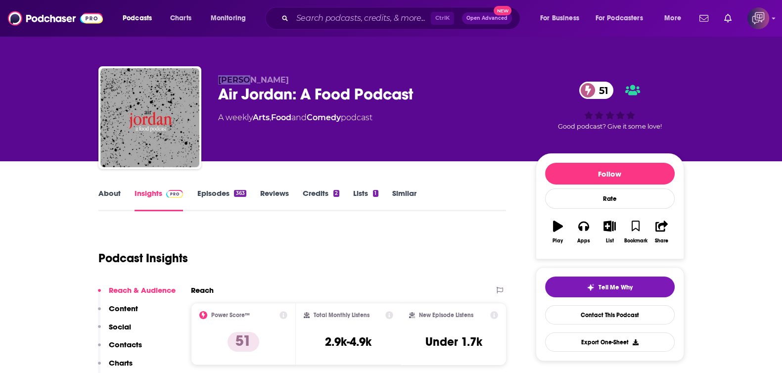
drag, startPoint x: 217, startPoint y: 77, endPoint x: 244, endPoint y: 78, distance: 27.7
click at [244, 78] on div "Jordan Okun Air Jordan: A Food Podcast 51 A weekly Arts , Food and Comedy podca…" at bounding box center [391, 119] width 586 height 107
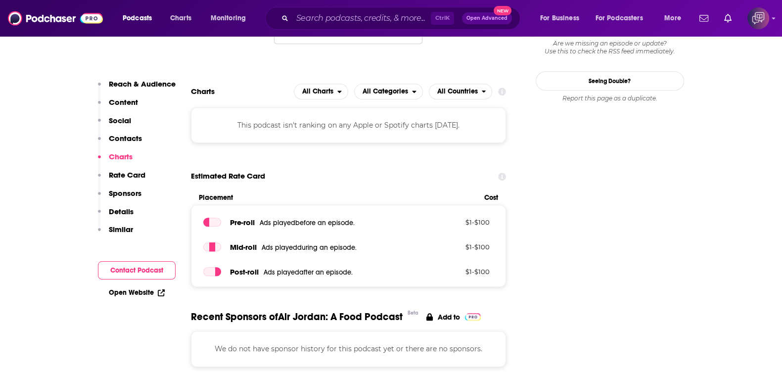
scroll to position [866, 0]
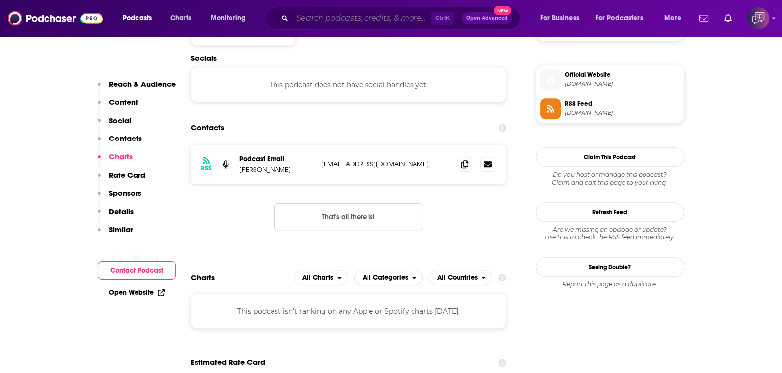
click at [375, 14] on input "Search podcasts, credits, & more..." at bounding box center [361, 18] width 139 height 16
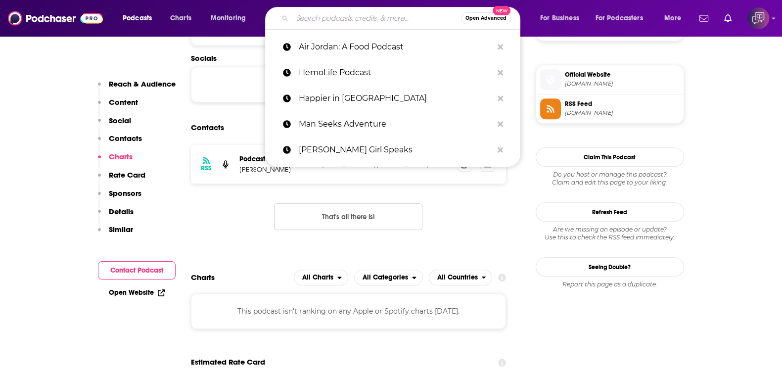
paste input "Artist Decoded"
type input "Artist Decoded"
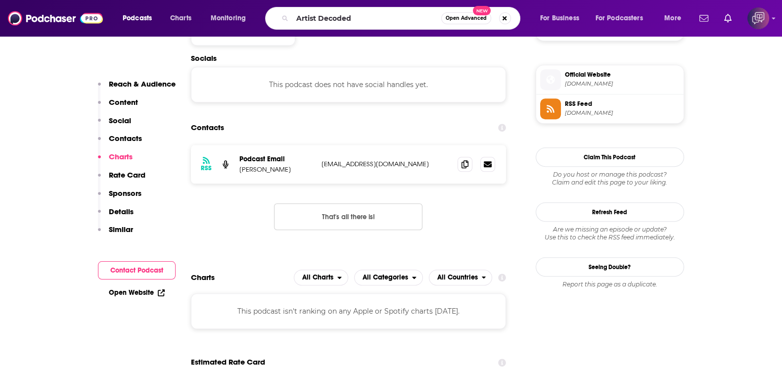
click at [468, 21] on button "Open Advanced New" at bounding box center [466, 18] width 50 height 12
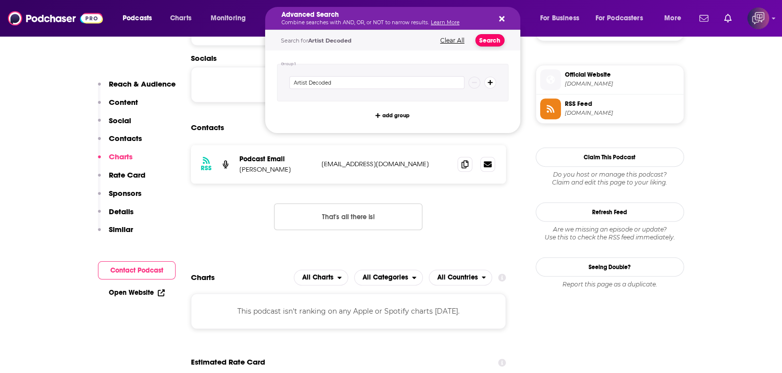
click at [492, 41] on button "Search" at bounding box center [490, 40] width 29 height 12
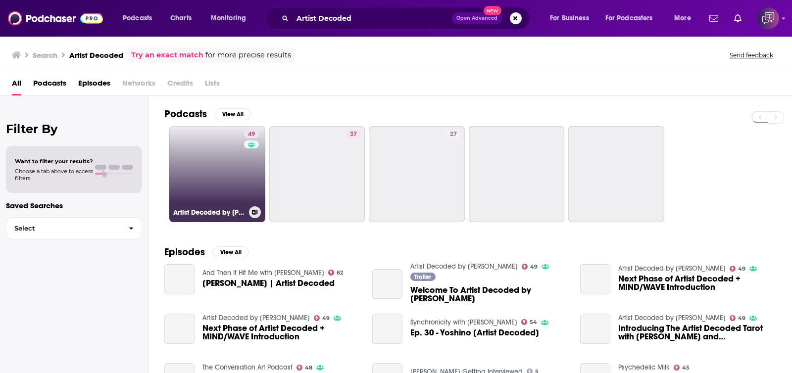
click at [230, 197] on link "49 Artist Decoded by Yoshino" at bounding box center [217, 174] width 96 height 96
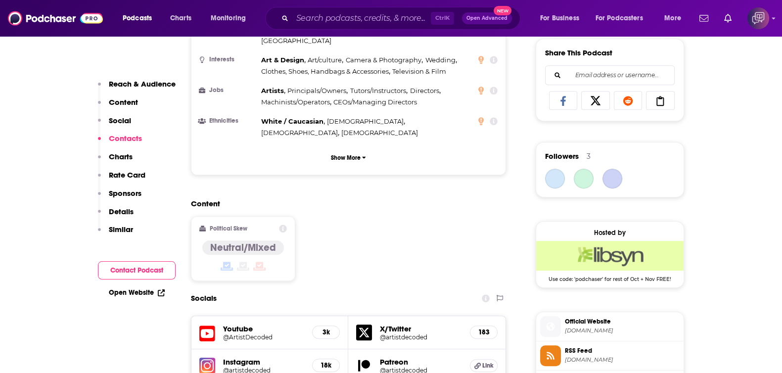
scroll to position [866, 0]
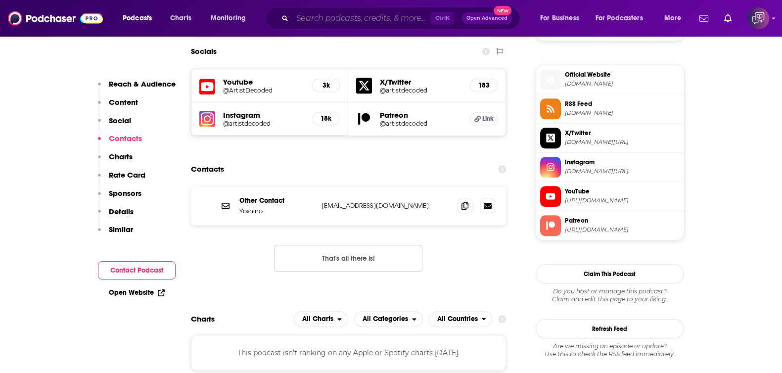
click at [359, 14] on input "Search podcasts, credits, & more..." at bounding box center [361, 18] width 139 height 16
paste input "HATE TO BREAK IT TO YA"
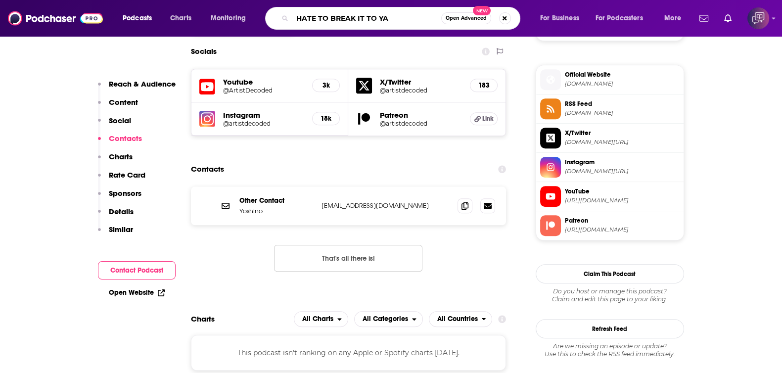
type input "HATE TO BREAK IT TO YA"
click at [475, 16] on span "Open Advanced" at bounding box center [466, 18] width 41 height 5
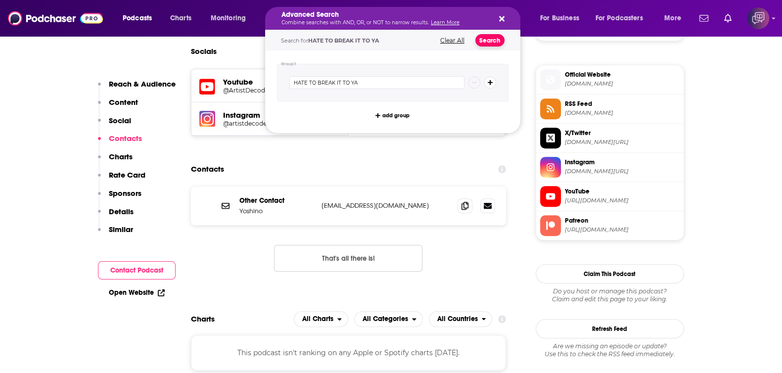
click at [480, 39] on button "Search" at bounding box center [490, 40] width 29 height 12
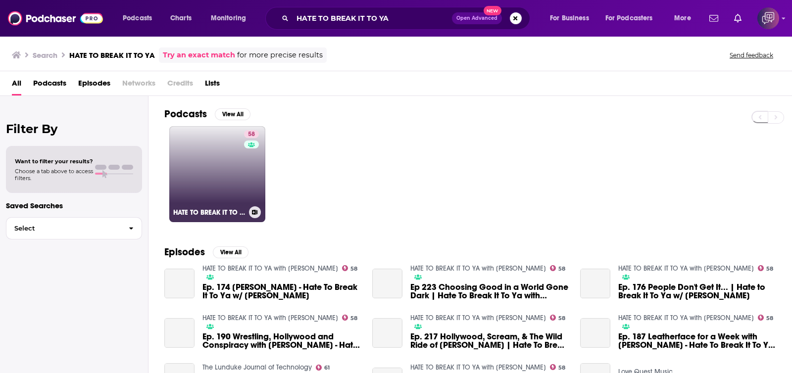
click at [186, 190] on link "58 HATE TO BREAK IT TO YA with Jamie Kennedy" at bounding box center [217, 174] width 96 height 96
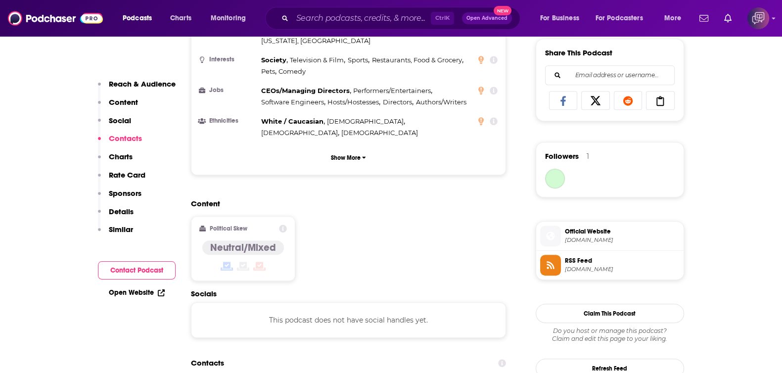
scroll to position [804, 0]
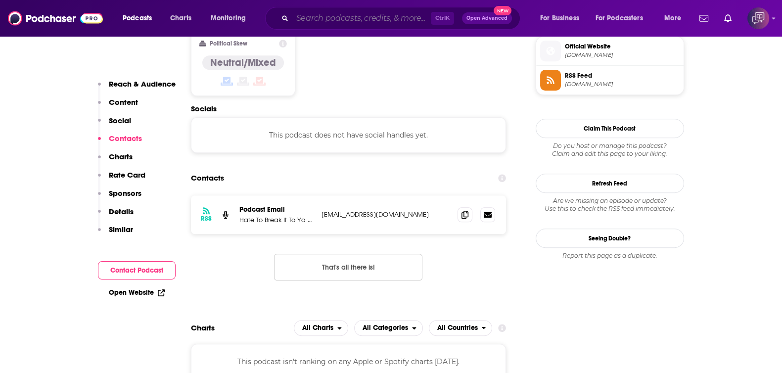
click at [362, 19] on input "Search podcasts, credits, & more..." at bounding box center [361, 18] width 139 height 16
paste input "Decorating Pages: TV and Film Design"
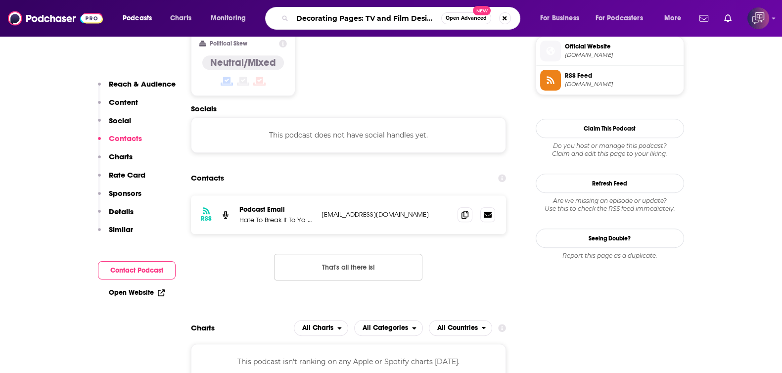
type input "Decorating Pages: TV and Film Design"
click at [473, 17] on span "Open Advanced" at bounding box center [466, 18] width 41 height 5
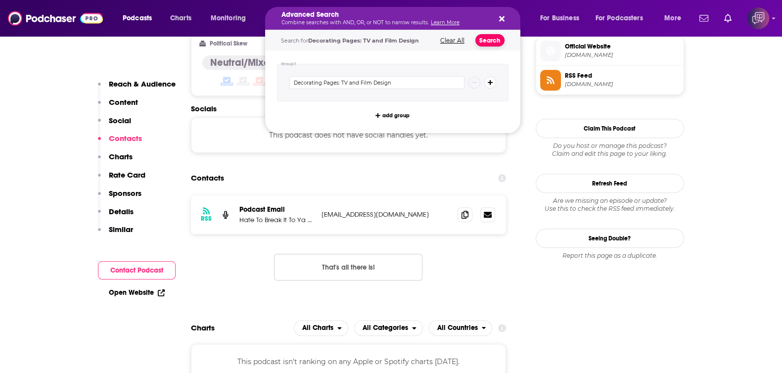
click at [488, 40] on button "Search" at bounding box center [490, 40] width 29 height 12
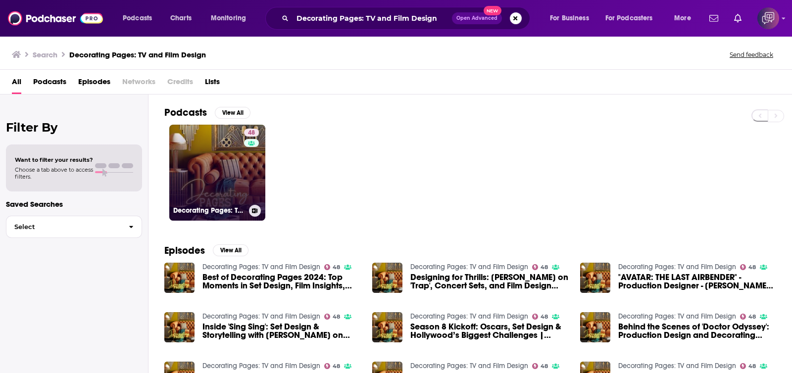
click at [199, 177] on link "48 Decorating Pages: TV and Film Design" at bounding box center [217, 173] width 96 height 96
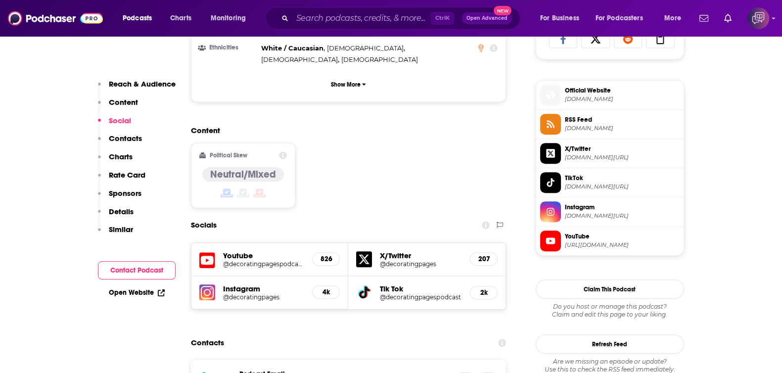
scroll to position [866, 0]
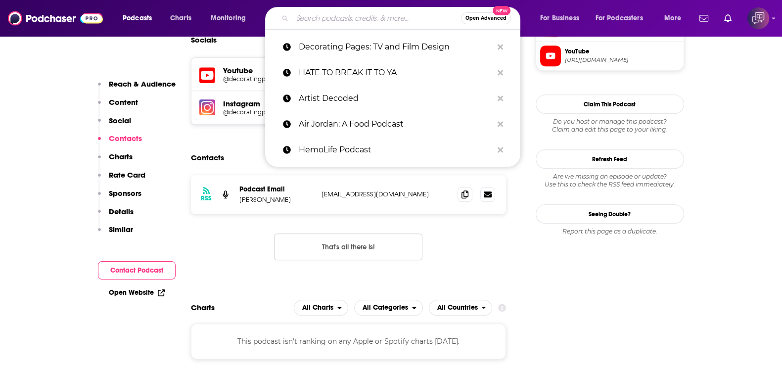
click at [383, 24] on input "Search podcasts, credits, & more..." at bounding box center [376, 18] width 169 height 16
paste input "The Bald and the Beautiful with Trixie and Katya"
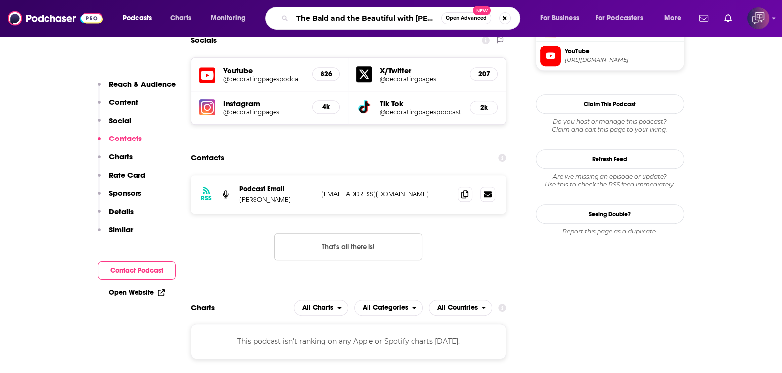
scroll to position [0, 35]
type input "The Bald and the Beautiful with Trixie and Katya"
click at [473, 10] on div "The Bald and the Beautiful with Trixie and Katya Open Advanced New" at bounding box center [392, 18] width 255 height 23
click at [477, 17] on span "Open Advanced" at bounding box center [466, 18] width 41 height 5
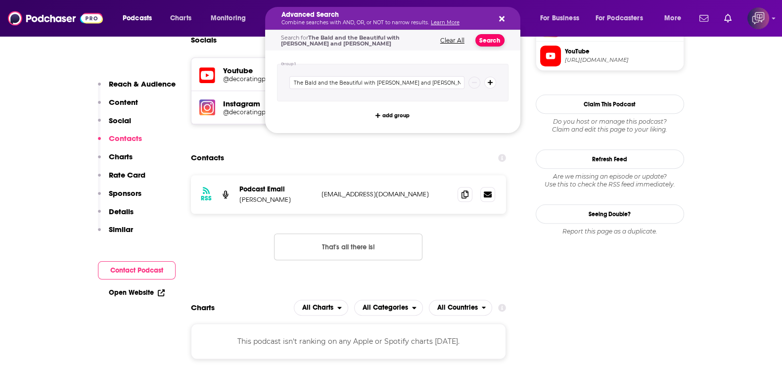
click at [493, 41] on button "Search" at bounding box center [490, 40] width 29 height 12
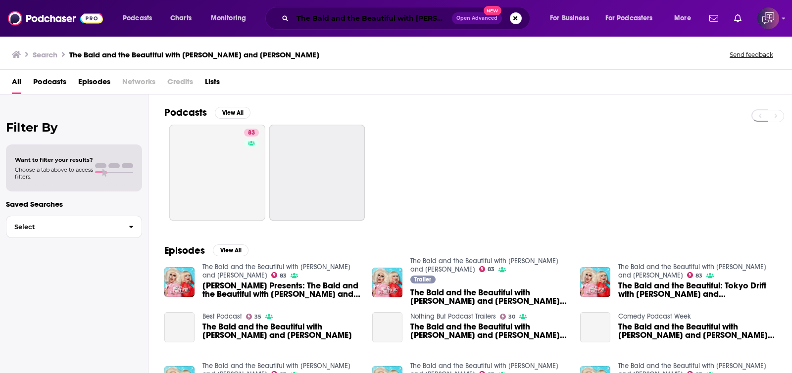
click at [364, 20] on input "The Bald and the Beautiful with Trixie and Katya" at bounding box center [371, 18] width 159 height 16
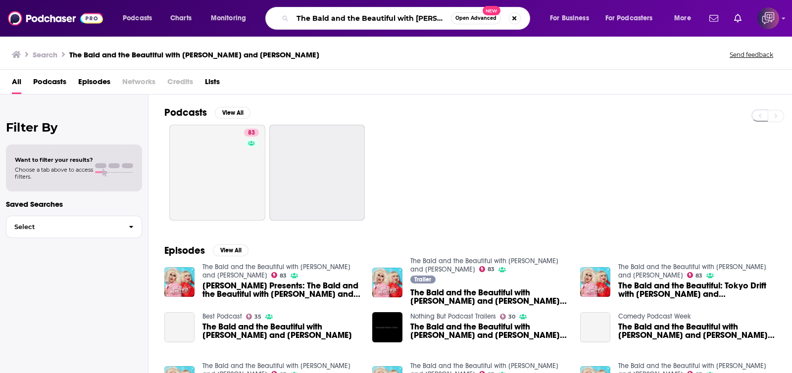
paste input "Naked Lunch"
type input "Naked Lunch"
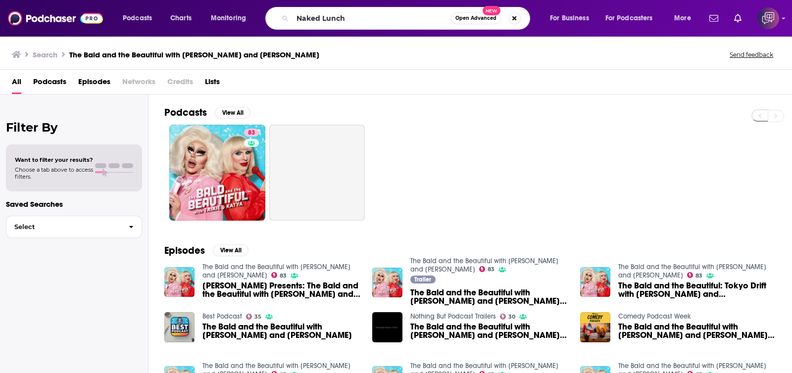
click at [473, 21] on span "Open Advanced" at bounding box center [475, 18] width 41 height 5
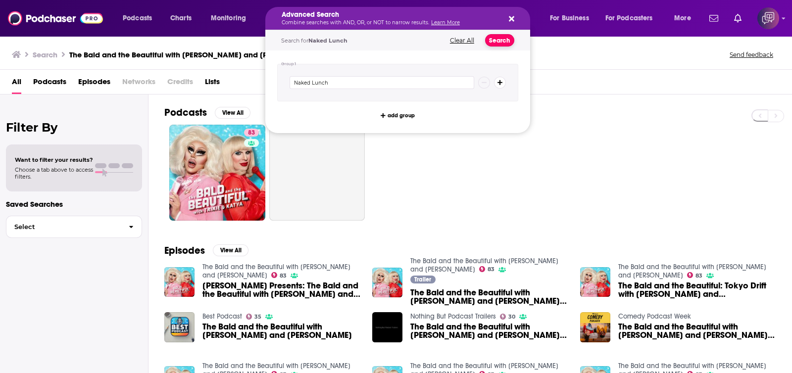
click at [495, 41] on button "Search" at bounding box center [499, 40] width 29 height 12
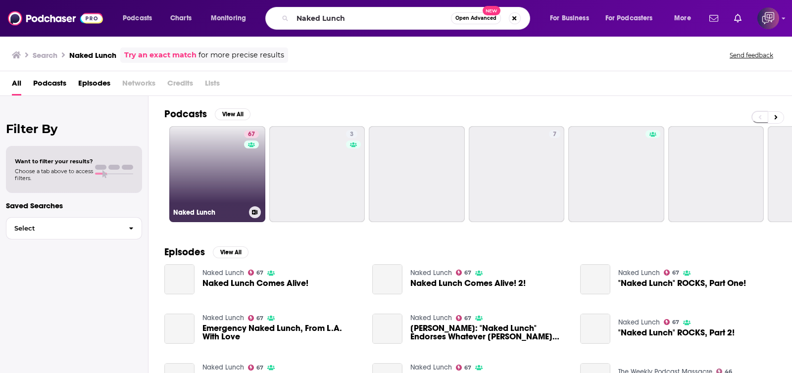
click at [201, 174] on link "67 Naked Lunch" at bounding box center [217, 174] width 96 height 96
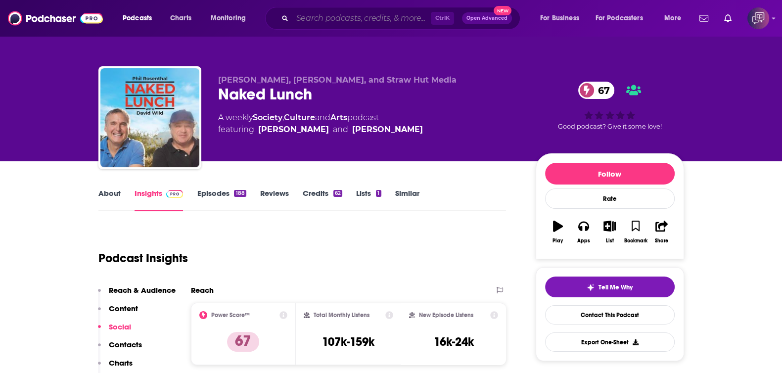
drag, startPoint x: 375, startPoint y: 22, endPoint x: 406, endPoint y: 28, distance: 31.8
click at [374, 22] on input "Search podcasts, credits, & more..." at bounding box center [361, 18] width 139 height 16
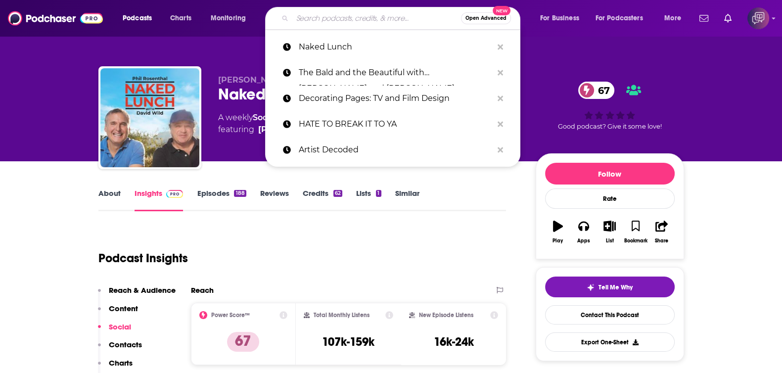
paste input "Off Press"
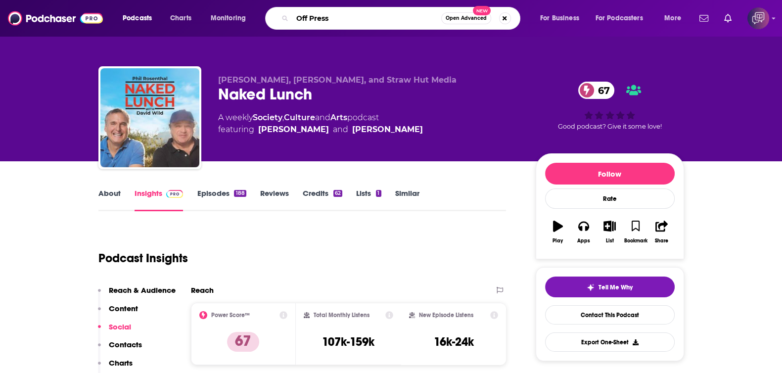
type input "Off Press"
click at [474, 19] on span "Open Advanced" at bounding box center [466, 18] width 41 height 5
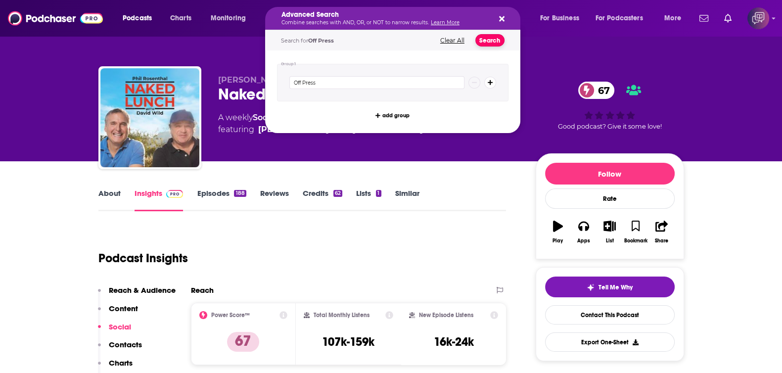
click at [490, 40] on button "Search" at bounding box center [490, 40] width 29 height 12
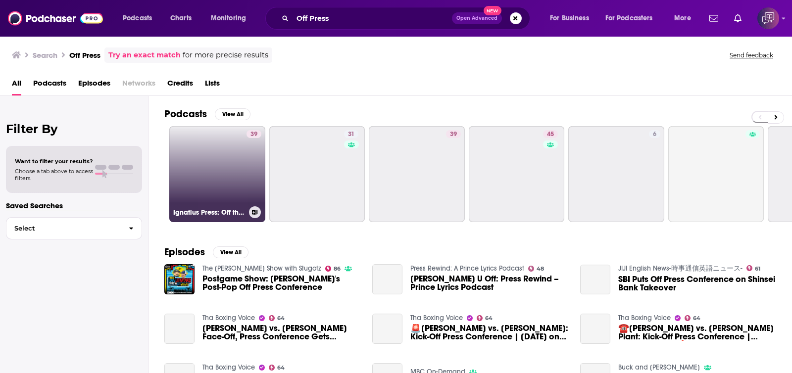
click at [193, 167] on link "39 Ignatius Press: Off the Shelf" at bounding box center [217, 174] width 96 height 96
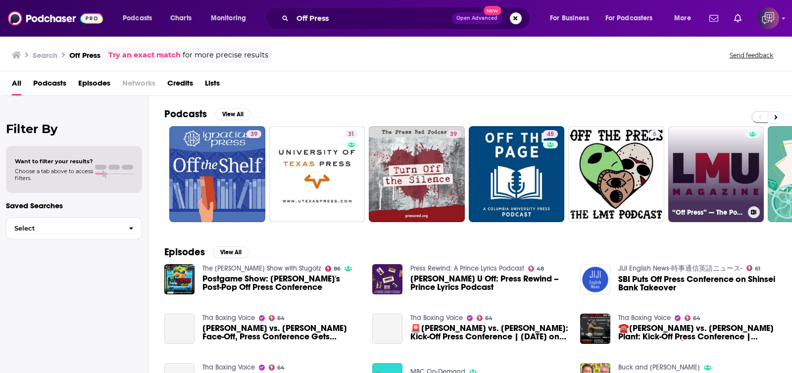
click at [701, 178] on link "“Off Press” — The Podcast of LMU Magazine" at bounding box center [716, 174] width 96 height 96
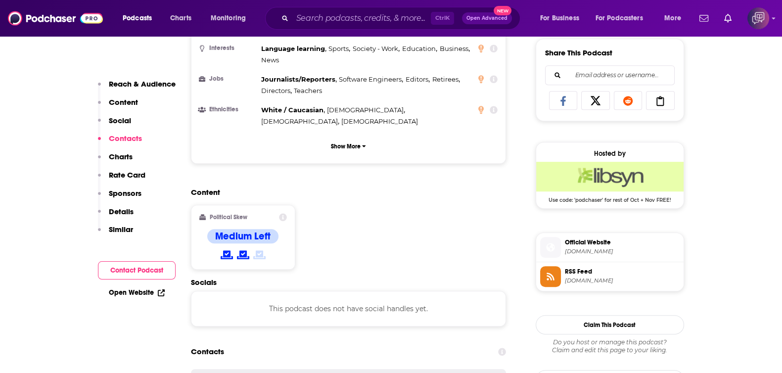
scroll to position [866, 0]
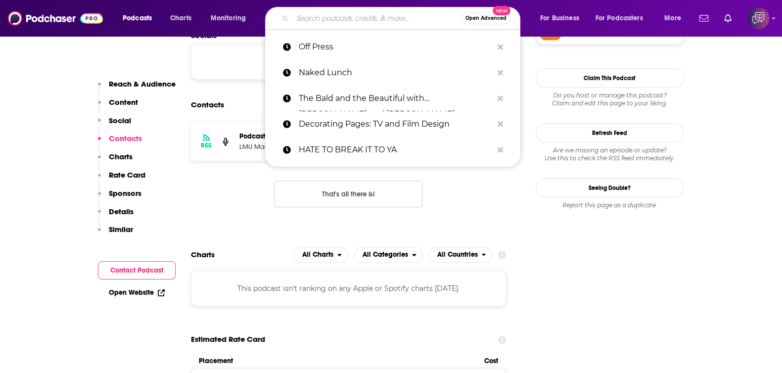
click at [405, 17] on input "Search podcasts, credits, & more..." at bounding box center [376, 18] width 169 height 16
paste input "Dirty John"
type input "Dirty John"
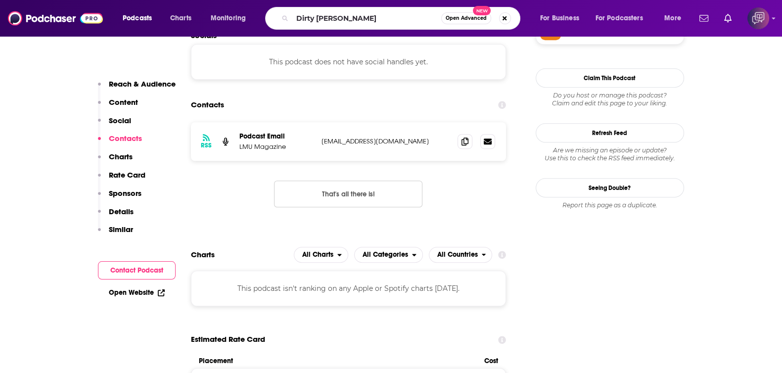
click at [471, 21] on span "Open Advanced" at bounding box center [466, 18] width 41 height 5
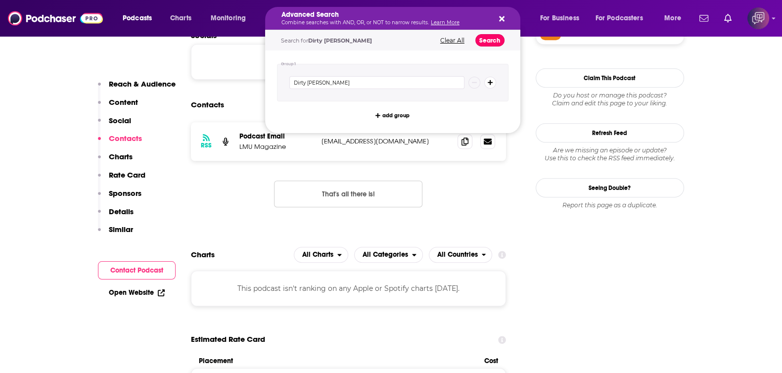
click at [497, 46] on button "Search" at bounding box center [490, 40] width 29 height 12
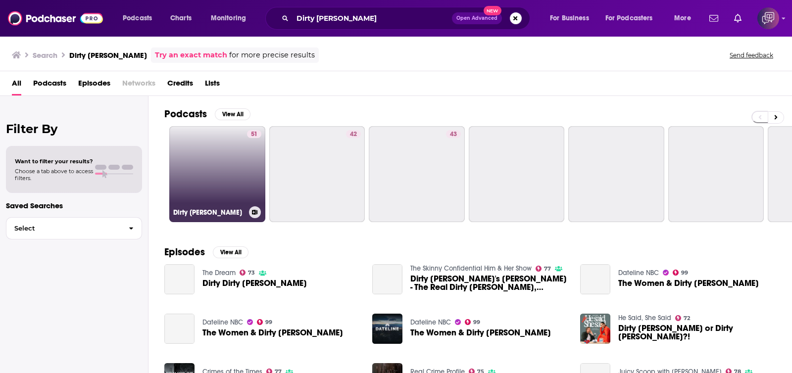
click at [216, 203] on link "51 Dirty John" at bounding box center [217, 174] width 96 height 96
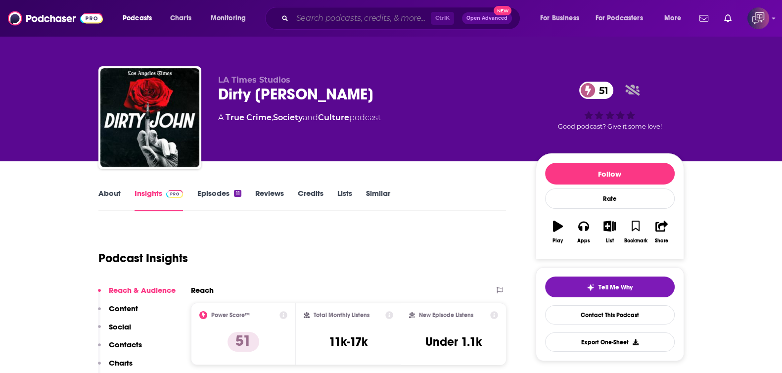
click at [351, 14] on input "Search podcasts, credits, & more..." at bounding box center [361, 18] width 139 height 16
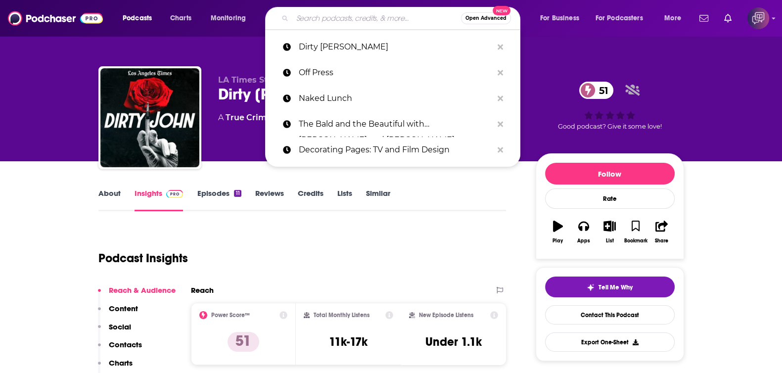
paste input "History of California Podcast"
type input "History of California Podcast"
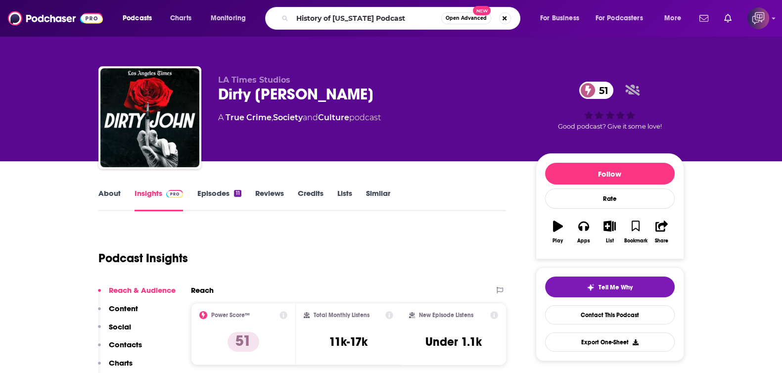
click at [453, 20] on span "Open Advanced" at bounding box center [466, 18] width 41 height 5
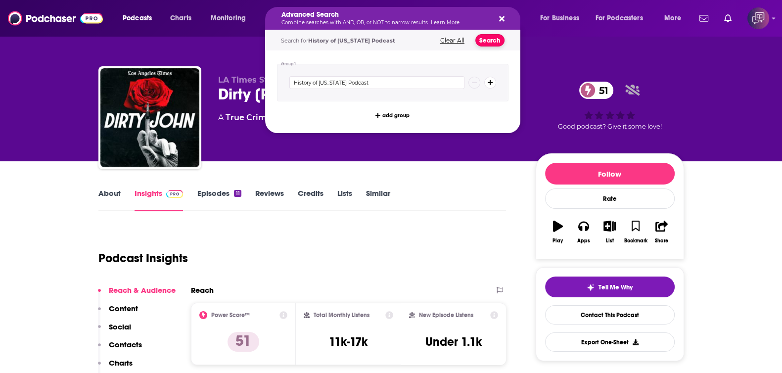
click at [487, 45] on button "Search" at bounding box center [490, 40] width 29 height 12
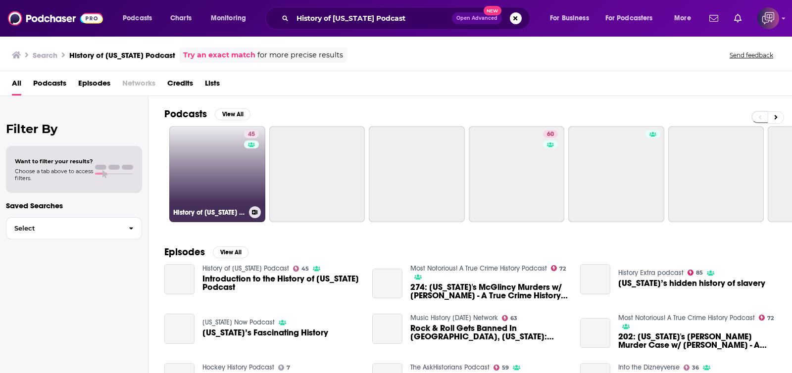
click at [186, 191] on link "45 History of California Podcast" at bounding box center [217, 174] width 96 height 96
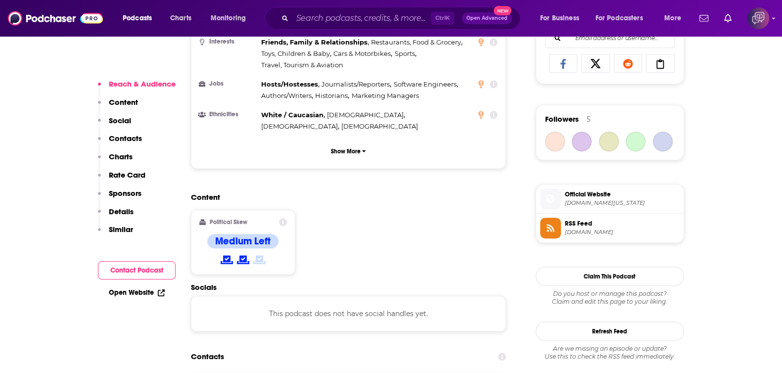
scroll to position [804, 0]
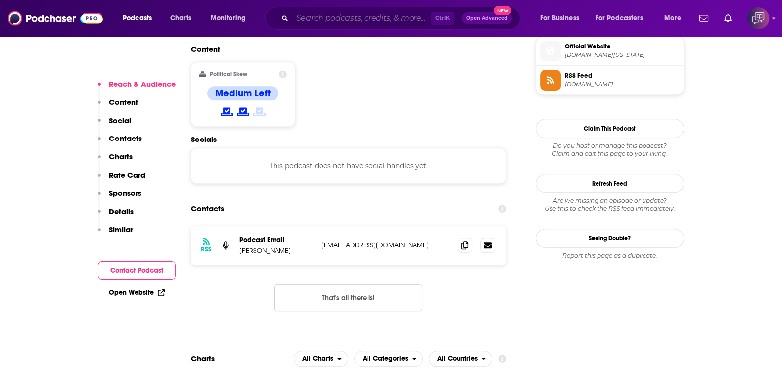
click at [400, 15] on input "Search podcasts, credits, & more..." at bounding box center [361, 18] width 139 height 16
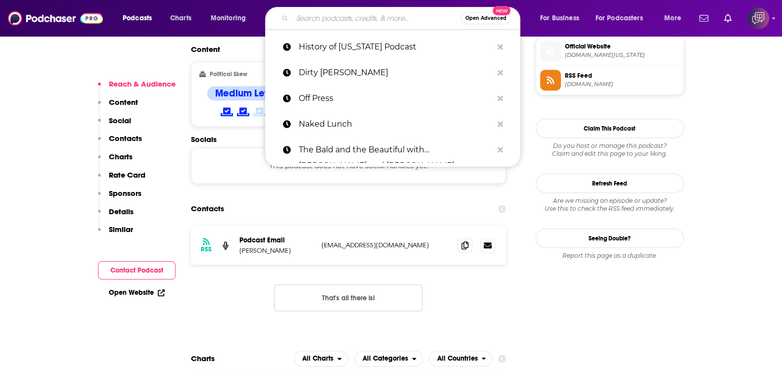
paste input "Screenwriters' Rant Room"
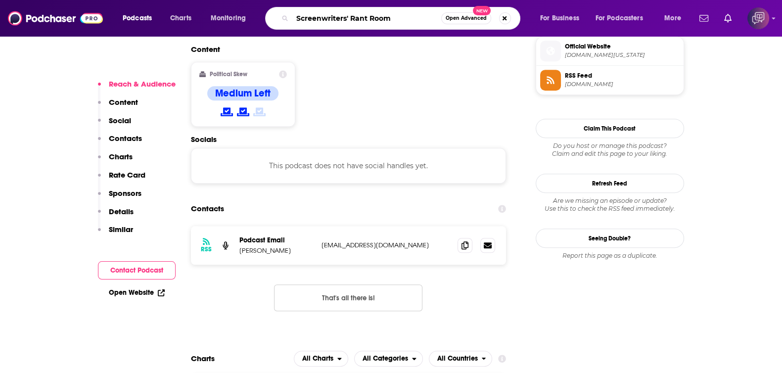
type input "Screenwriters' Rant Room"
click at [478, 18] on span "Open Advanced" at bounding box center [466, 18] width 41 height 5
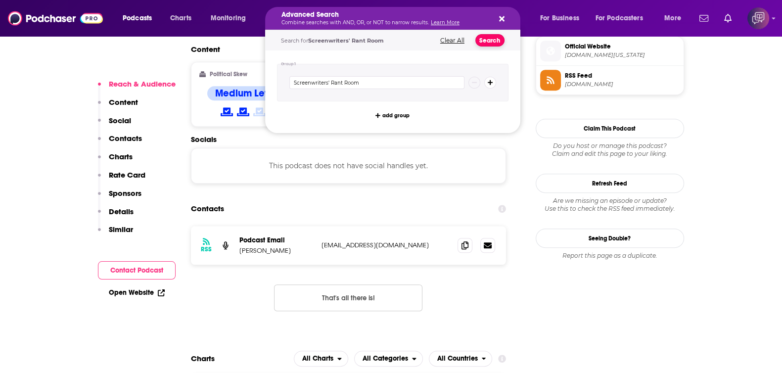
click at [494, 38] on button "Search" at bounding box center [490, 40] width 29 height 12
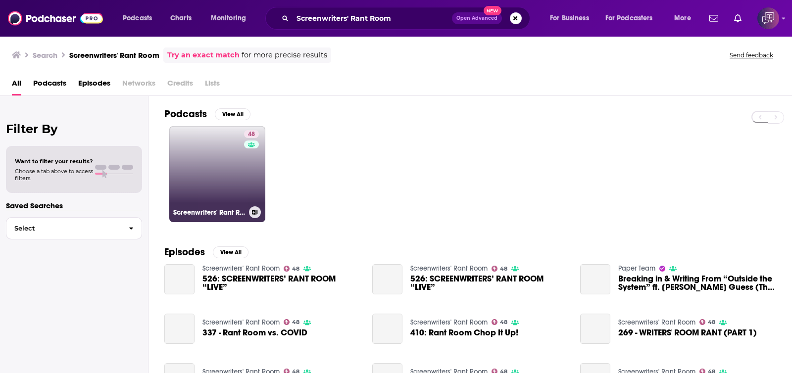
click at [191, 169] on link "48 Screenwriters' Rant Room" at bounding box center [217, 174] width 96 height 96
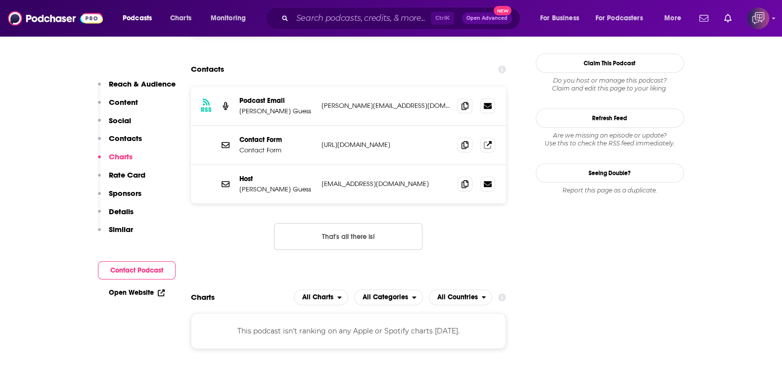
scroll to position [866, 0]
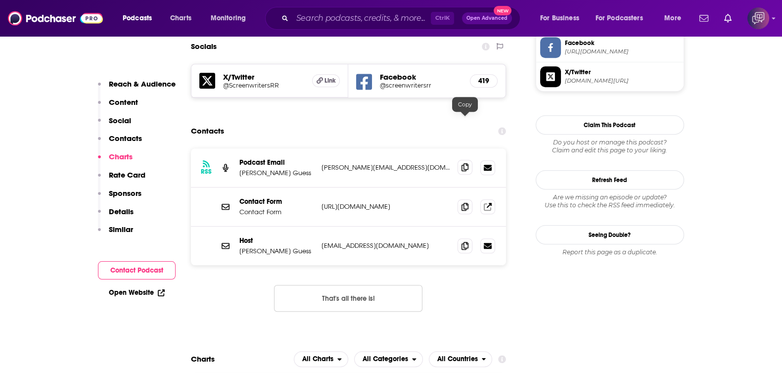
click at [466, 163] on icon at bounding box center [465, 167] width 7 height 8
click at [376, 21] on input "Search podcasts, credits, & more..." at bounding box center [361, 18] width 139 height 16
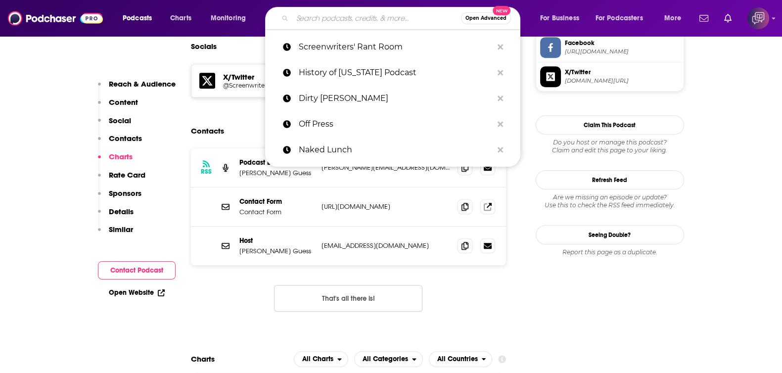
paste input "Think Bigger Actors Podcast"
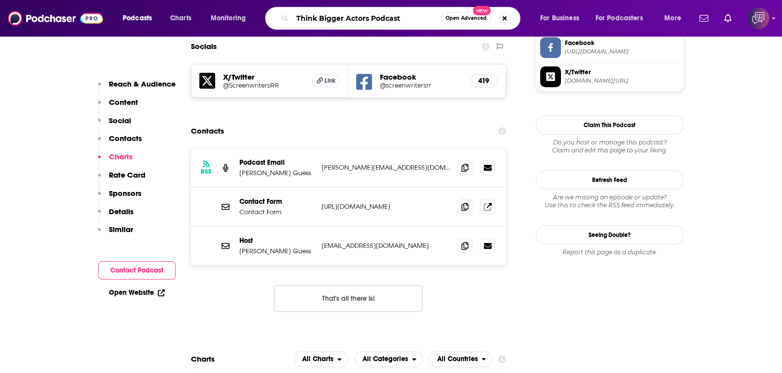
type input "Think Bigger Actors Podcast"
click at [474, 21] on button "Open Advanced New" at bounding box center [466, 18] width 50 height 12
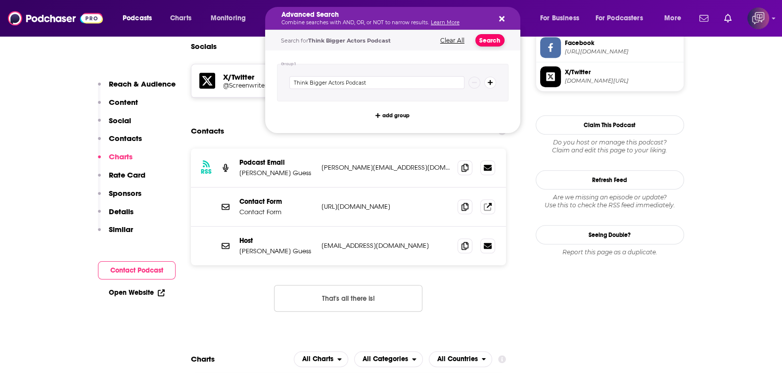
click at [490, 37] on button "Search" at bounding box center [490, 40] width 29 height 12
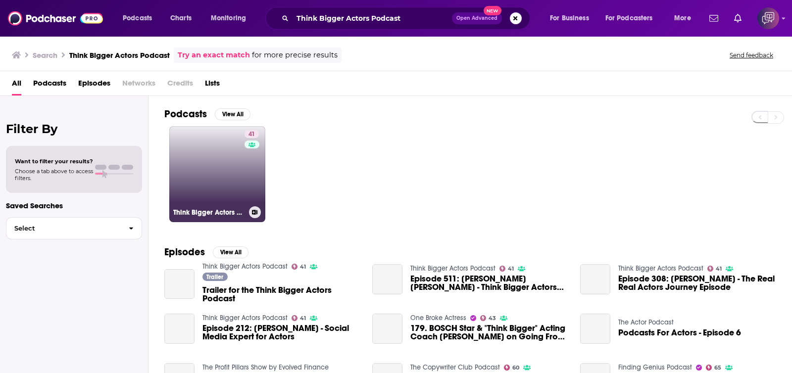
click at [214, 170] on link "41 Think Bigger Actors Podcast" at bounding box center [217, 174] width 96 height 96
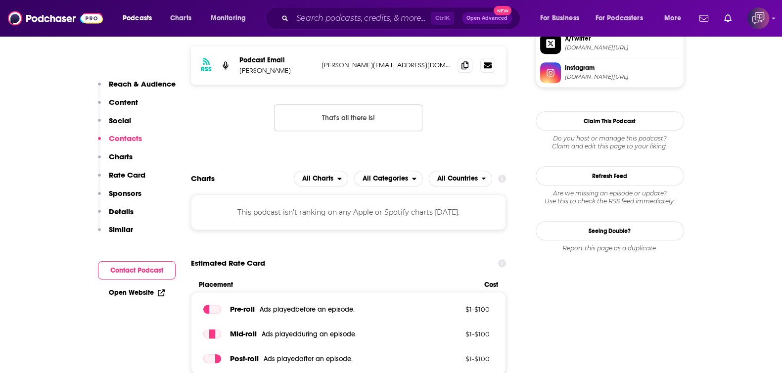
scroll to position [927, 0]
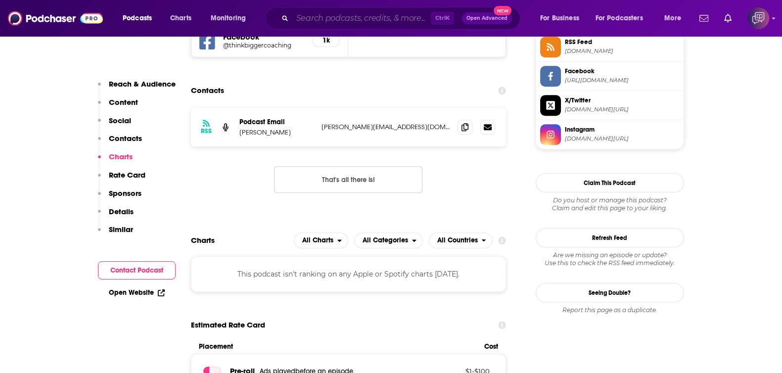
click at [336, 20] on input "Search podcasts, credits, & more..." at bounding box center [361, 18] width 139 height 16
paste input "SGV Connect"
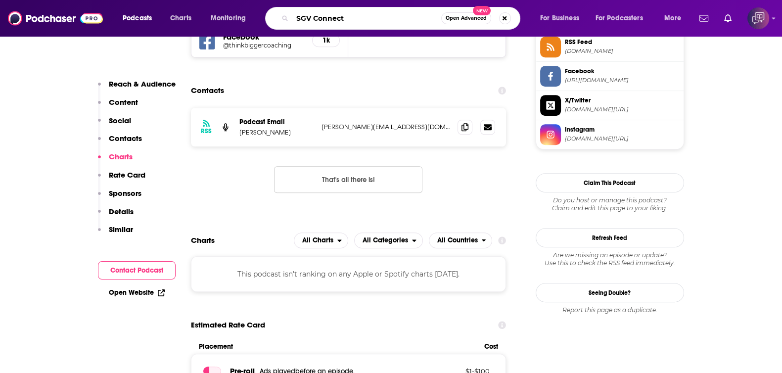
type input "SGV Connect"
click at [456, 16] on span "Open Advanced" at bounding box center [466, 18] width 41 height 5
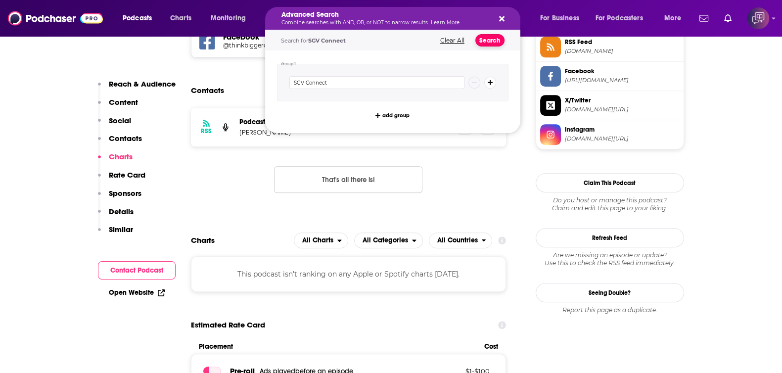
click at [490, 40] on button "Search" at bounding box center [490, 40] width 29 height 12
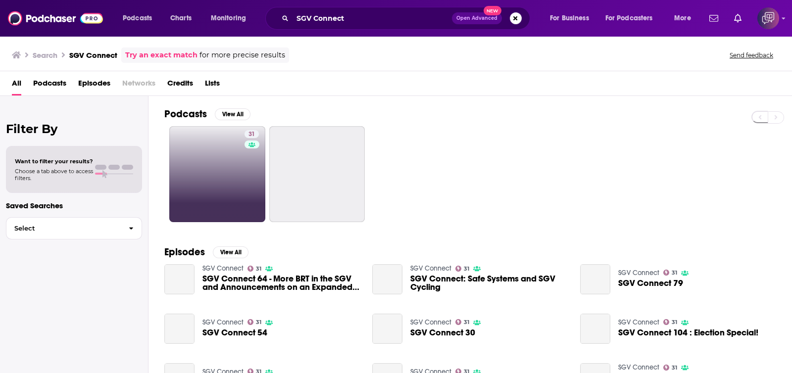
click at [213, 169] on link "31" at bounding box center [217, 174] width 96 height 96
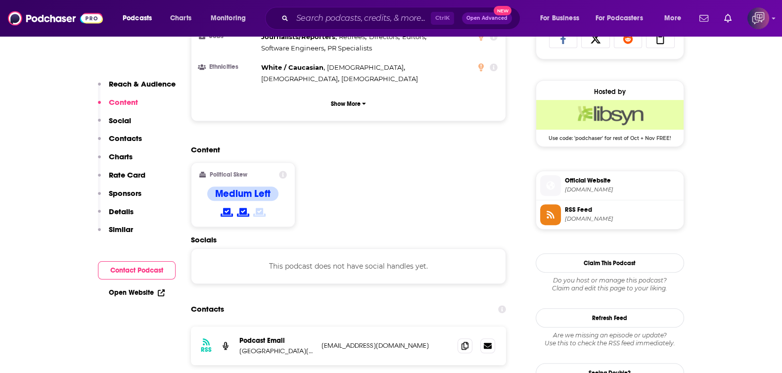
scroll to position [742, 0]
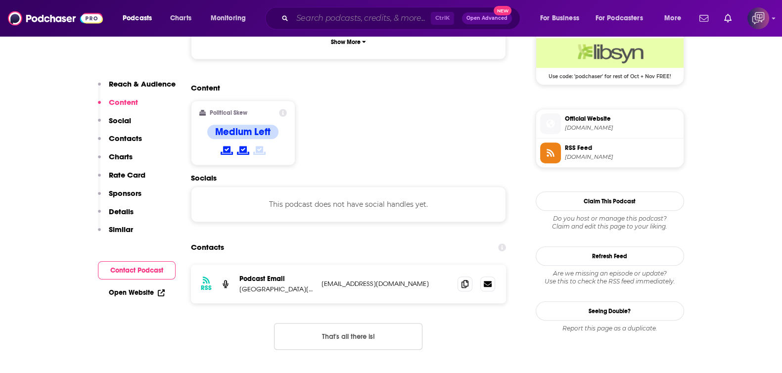
click at [355, 19] on input "Search podcasts, credits, & more..." at bounding box center [361, 18] width 139 height 16
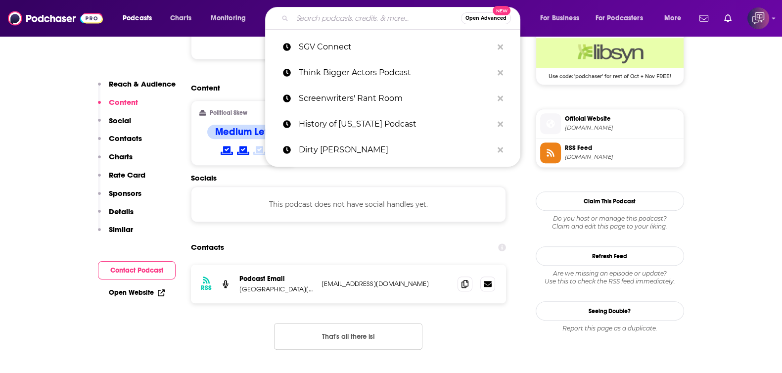
paste input "The Howard Jarvis Podcast"
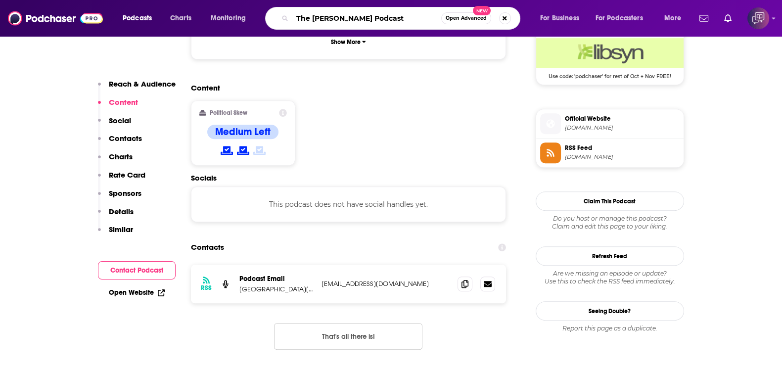
type input "The Howard Jarvis Podcast"
click at [469, 20] on span "Open Advanced" at bounding box center [466, 18] width 41 height 5
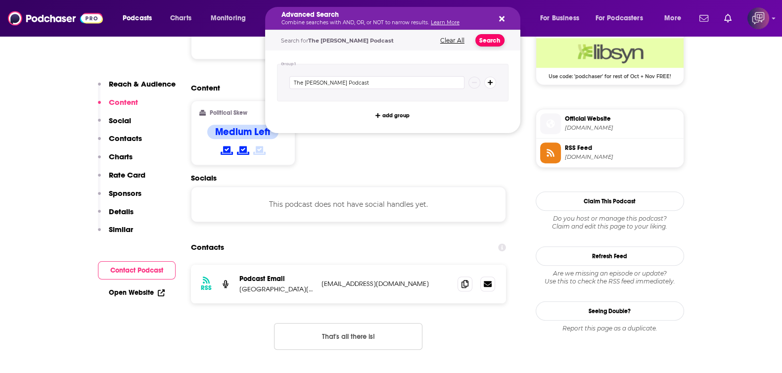
click at [495, 37] on button "Search" at bounding box center [490, 40] width 29 height 12
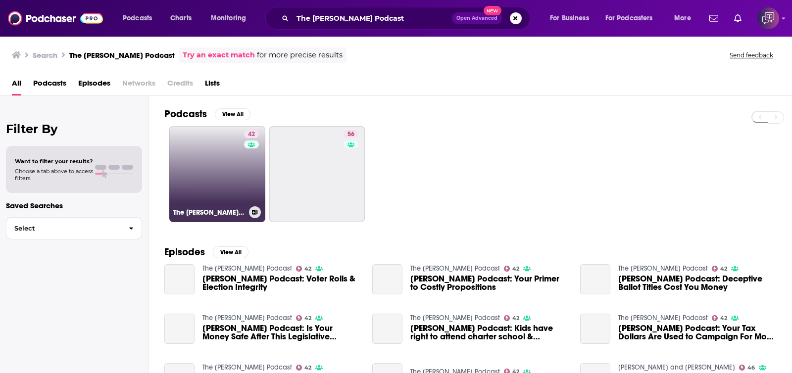
click at [213, 151] on link "42 The Howard Jarvis Podcast" at bounding box center [217, 174] width 96 height 96
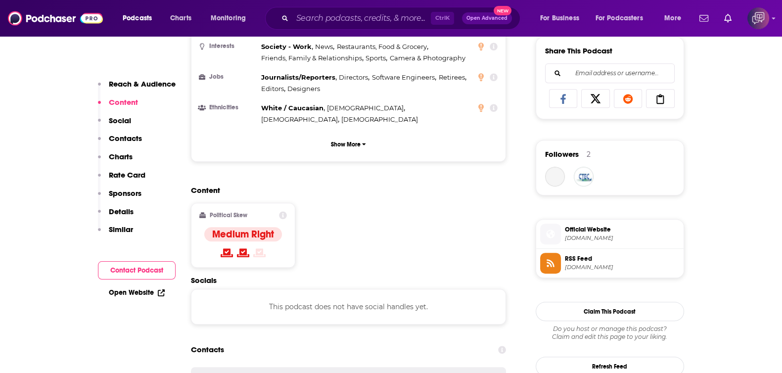
scroll to position [804, 0]
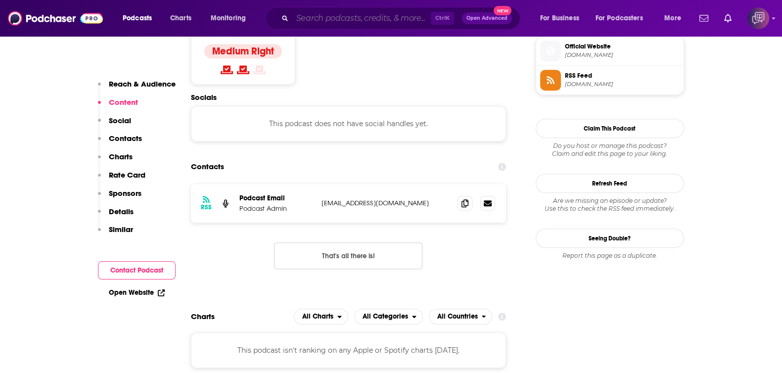
click at [337, 23] on input "Search podcasts, credits, & more..." at bounding box center [361, 18] width 139 height 16
paste input "Chasing Cosby"
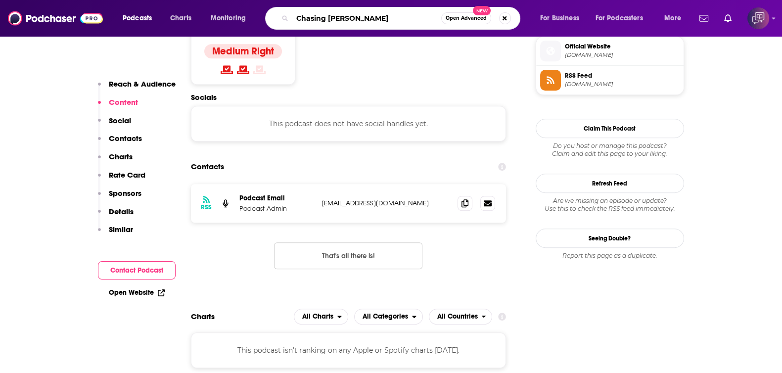
type input "Chasing Cosby"
click at [462, 21] on span "Open Advanced" at bounding box center [466, 18] width 41 height 5
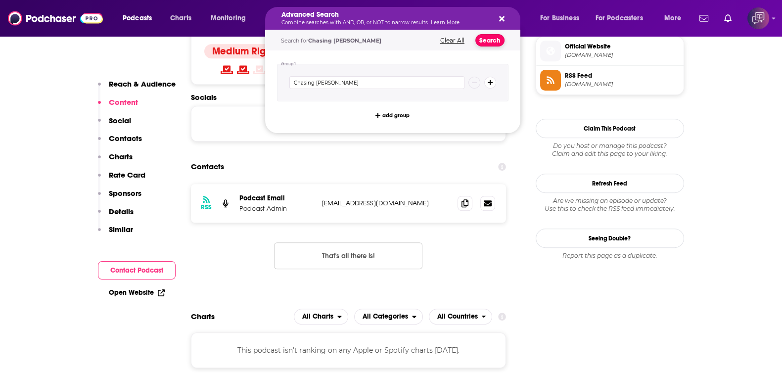
click at [502, 37] on button "Search" at bounding box center [490, 40] width 29 height 12
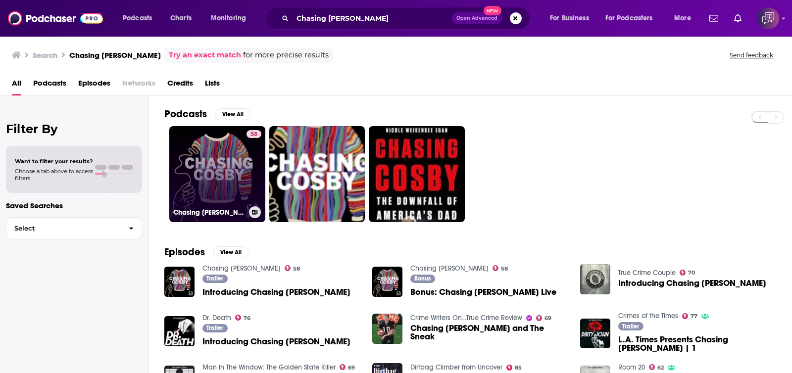
click at [207, 132] on link "58 Chasing Cosby" at bounding box center [217, 174] width 96 height 96
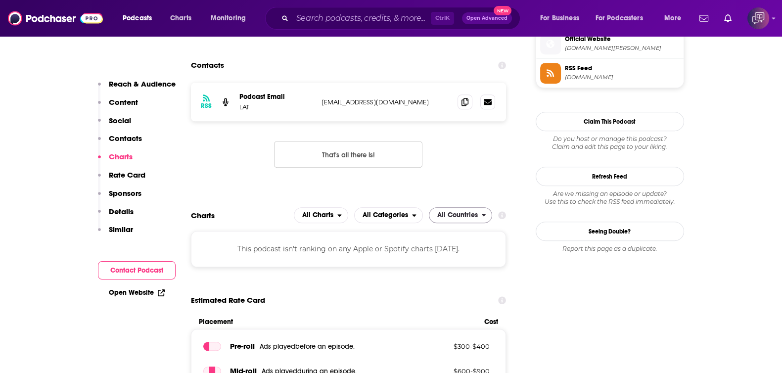
scroll to position [866, 0]
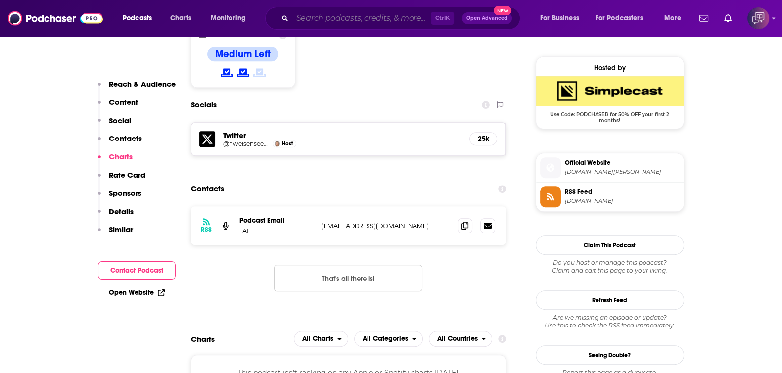
click at [356, 24] on input "Search podcasts, credits, & more..." at bounding box center [361, 18] width 139 height 16
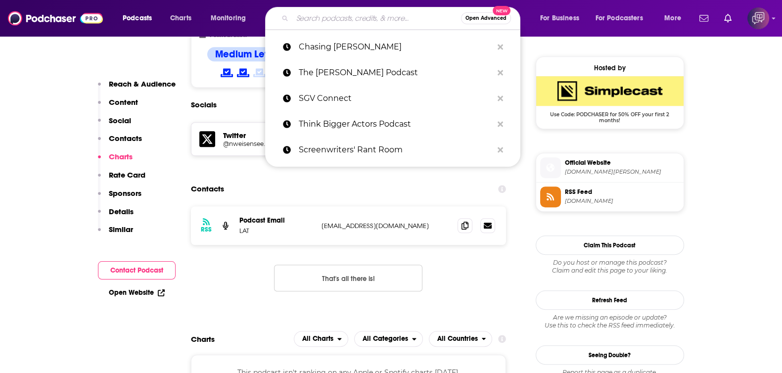
paste input "Just Shoot It"
type input "Just Shoot It"
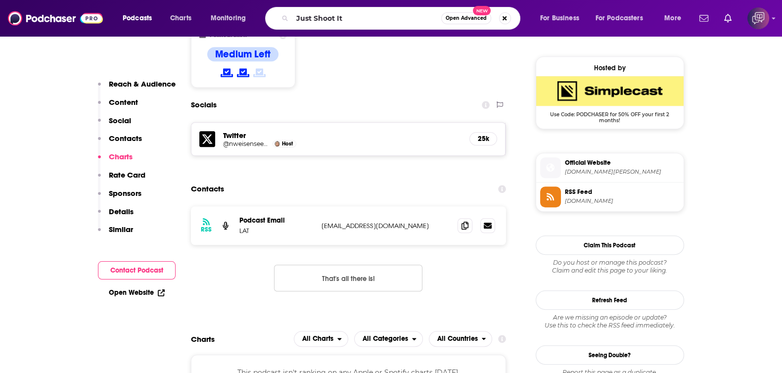
click at [467, 16] on span "Open Advanced" at bounding box center [466, 18] width 41 height 5
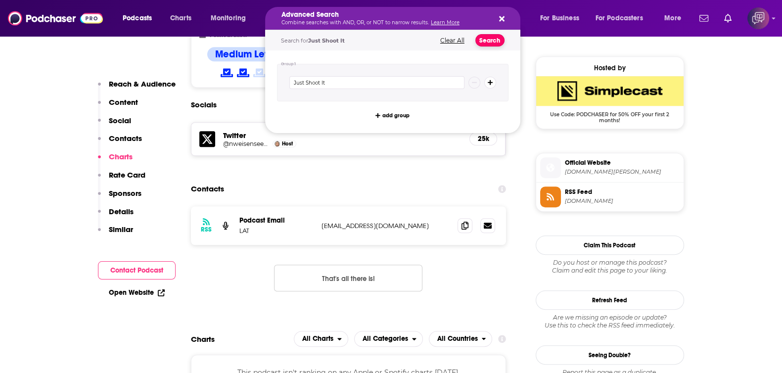
click at [497, 44] on button "Search" at bounding box center [490, 40] width 29 height 12
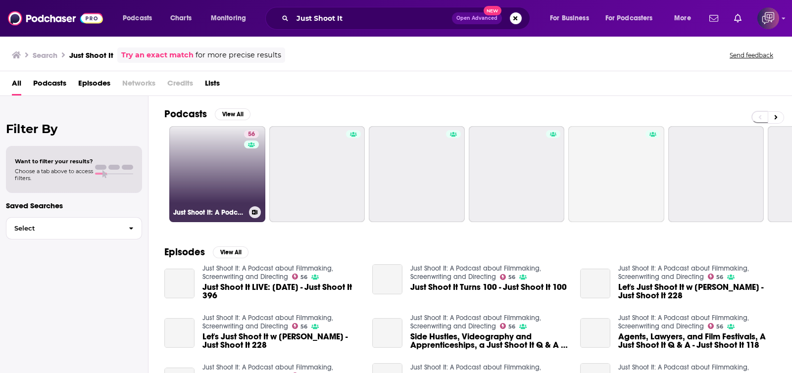
click at [213, 179] on link "56 Just Shoot It: A Podcast about Filmmaking, Screenwriting and Directing" at bounding box center [217, 174] width 96 height 96
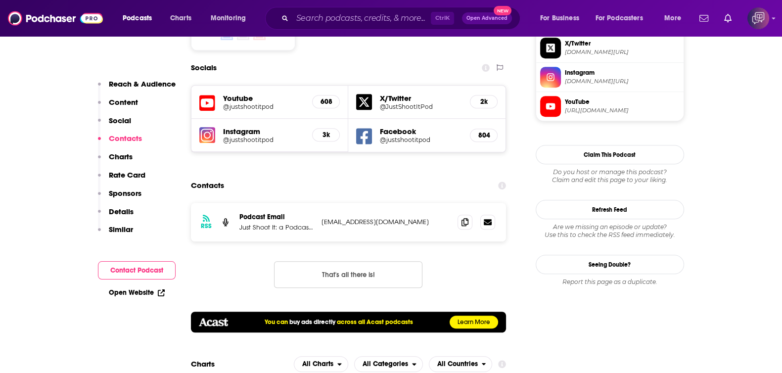
scroll to position [989, 0]
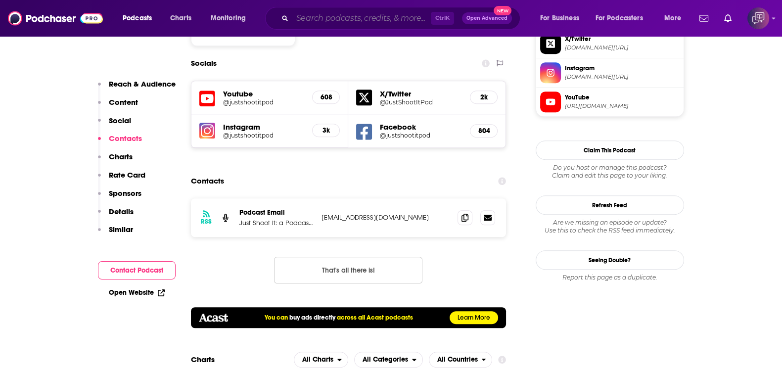
click at [343, 22] on input "Search podcasts, credits, & more..." at bounding box center [361, 18] width 139 height 16
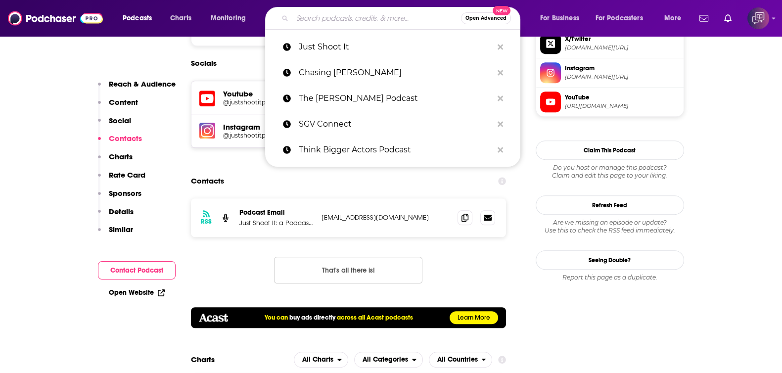
paste input ""Jillin Off" with Jen Murphy and Christina Walkinshaw"
type input ""Jillin Off" with Jen Murphy and Christina Walkinshaw"
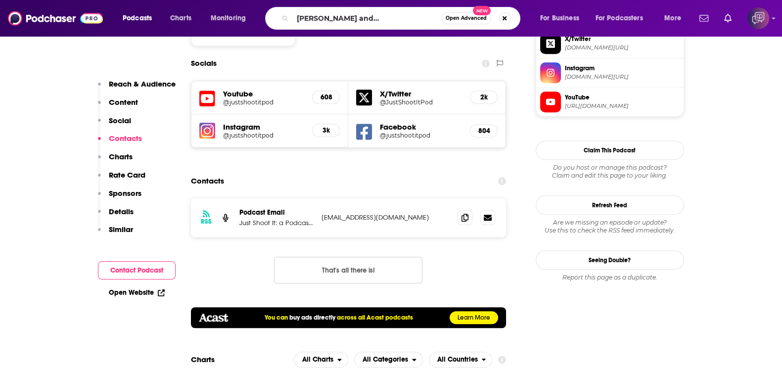
click at [465, 17] on span "Open Advanced" at bounding box center [466, 18] width 41 height 5
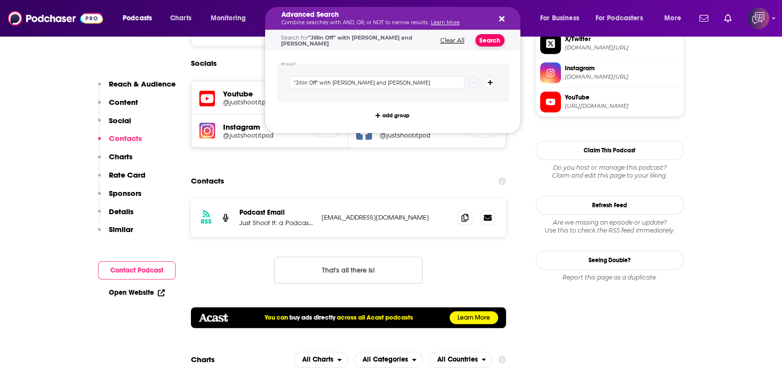
click at [484, 38] on button "Search" at bounding box center [490, 40] width 29 height 12
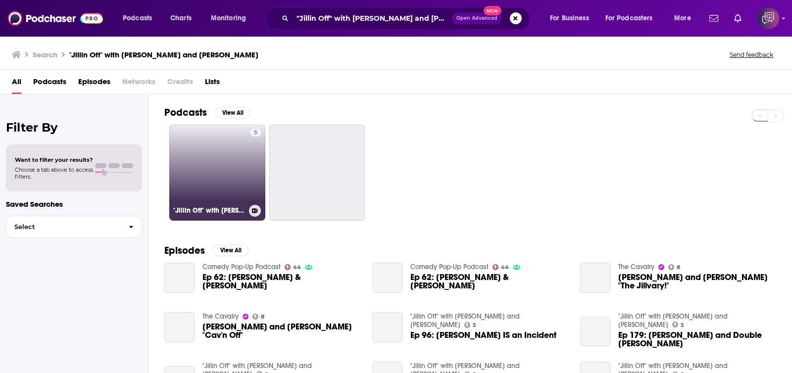
click at [250, 188] on div "5" at bounding box center [255, 167] width 11 height 76
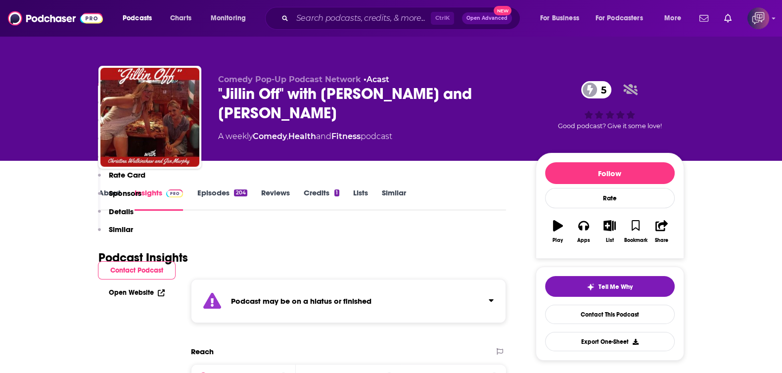
scroll to position [804, 0]
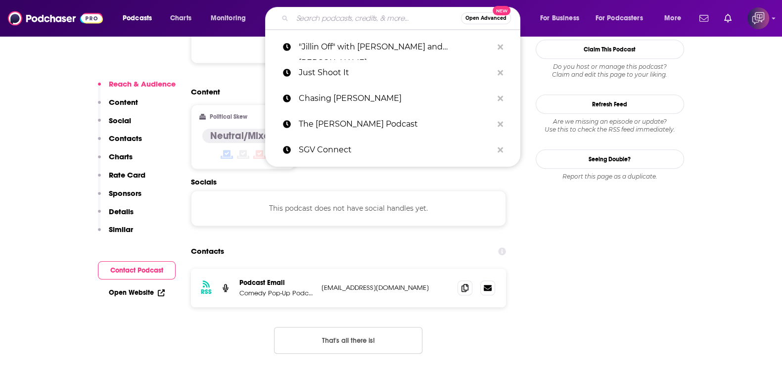
click at [349, 18] on input "Search podcasts, credits, & more..." at bounding box center [376, 18] width 169 height 16
paste input "SCREENWRITER SHOW with Gail Joy Stewart and Ted Holmes"
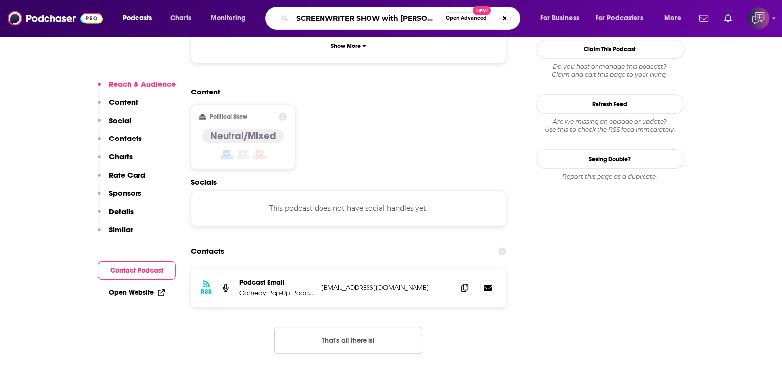
scroll to position [0, 83]
type input "SCREENWRITER SHOW with Gail Joy Stewart and Ted Holmes"
click at [474, 18] on span "Open Advanced" at bounding box center [466, 18] width 41 height 5
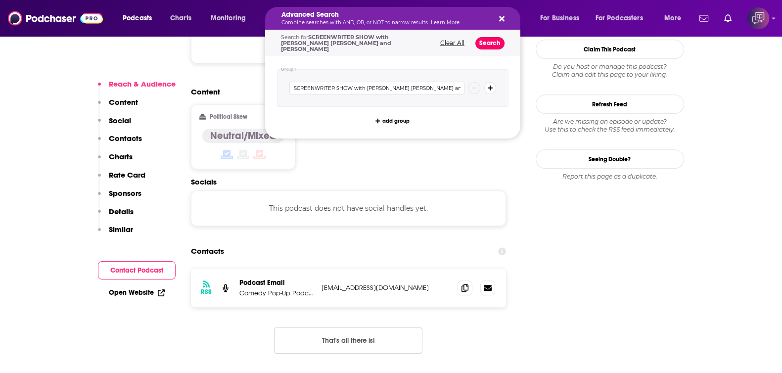
click at [489, 37] on button "Search" at bounding box center [490, 43] width 29 height 12
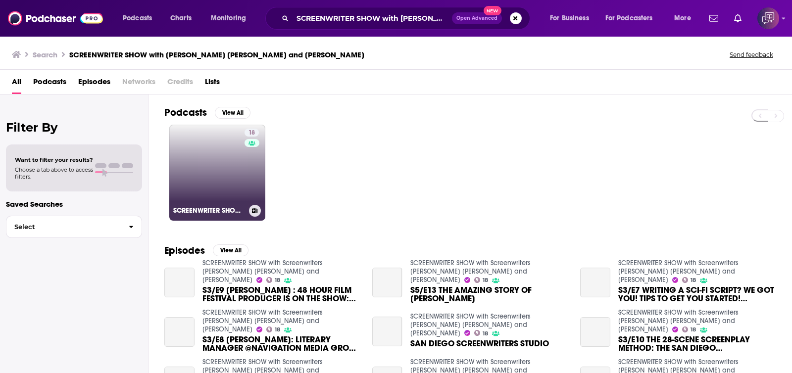
click at [208, 182] on link "18 SCREENWRITER SHOW with Screenwriters Gail Joy Stewart and Ted Holmes" at bounding box center [217, 173] width 96 height 96
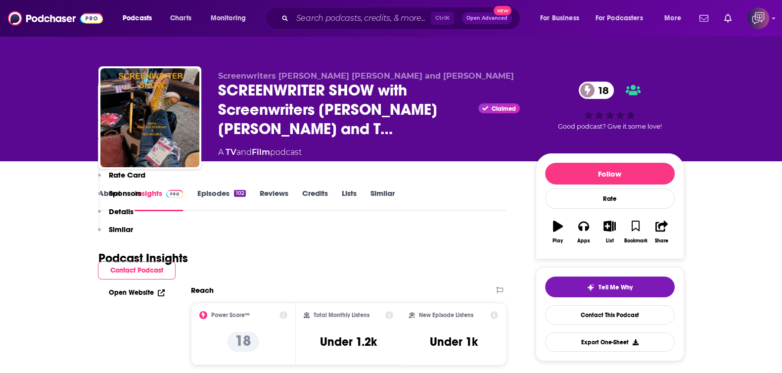
scroll to position [619, 0]
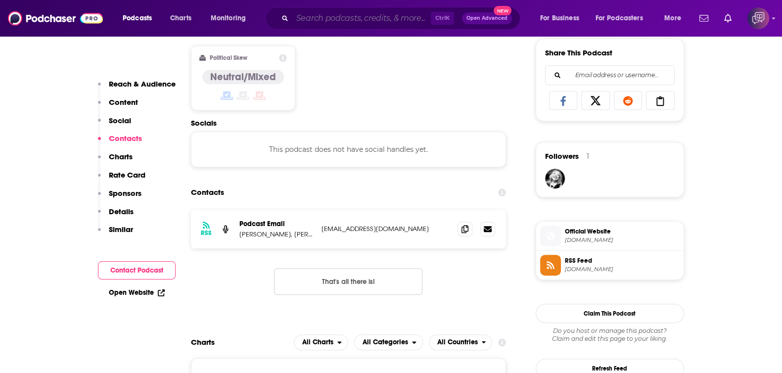
click at [346, 16] on input "Search podcasts, credits, & more..." at bounding box center [361, 18] width 139 height 16
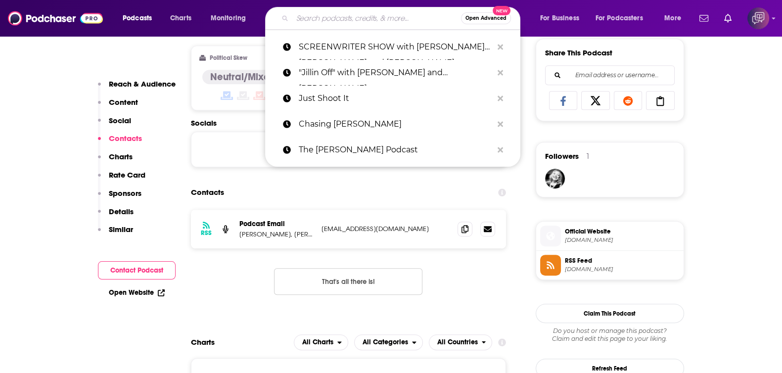
paste input "Boys and Ghouls"
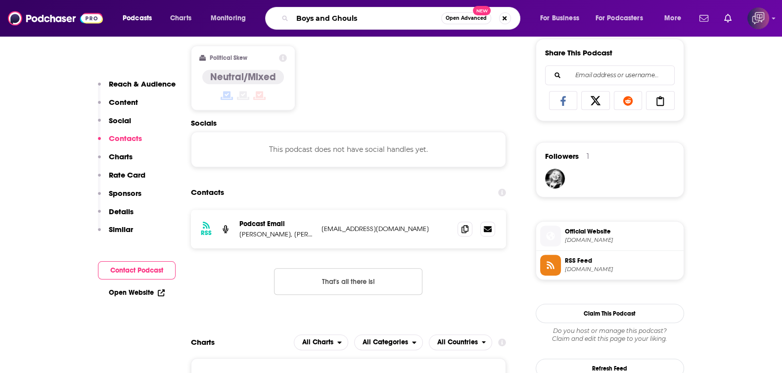
type input "Boys and Ghouls"
click at [473, 25] on div "Boys and Ghouls Open Advanced New" at bounding box center [392, 18] width 255 height 23
click at [470, 18] on span "Open Advanced" at bounding box center [466, 18] width 41 height 5
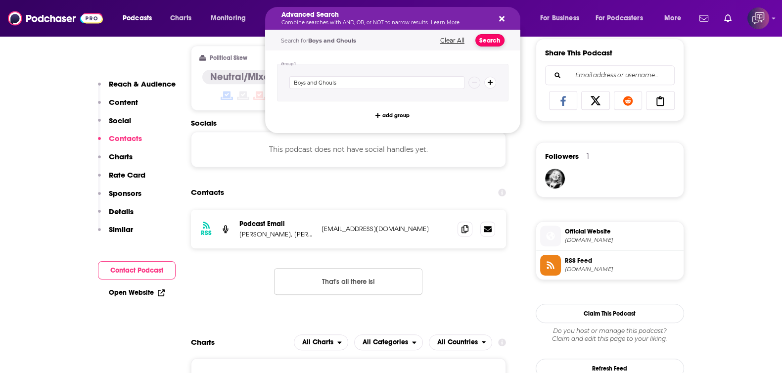
click at [492, 45] on button "Search" at bounding box center [490, 40] width 29 height 12
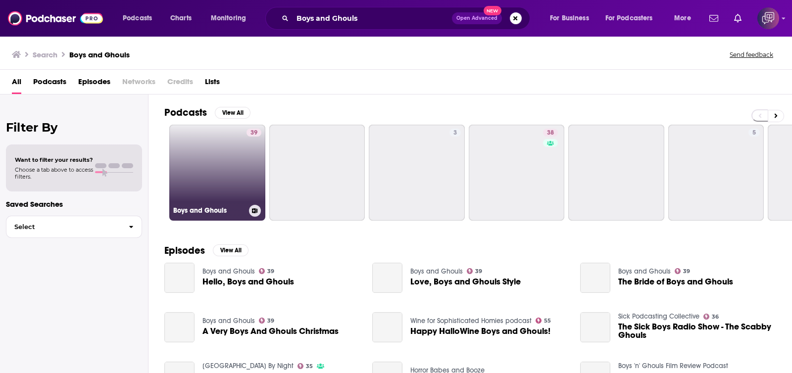
click at [209, 183] on link "39 Boys and Ghouls" at bounding box center [217, 173] width 96 height 96
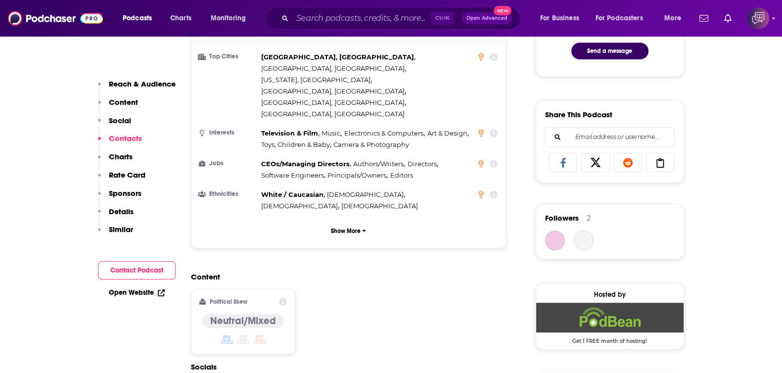
scroll to position [866, 0]
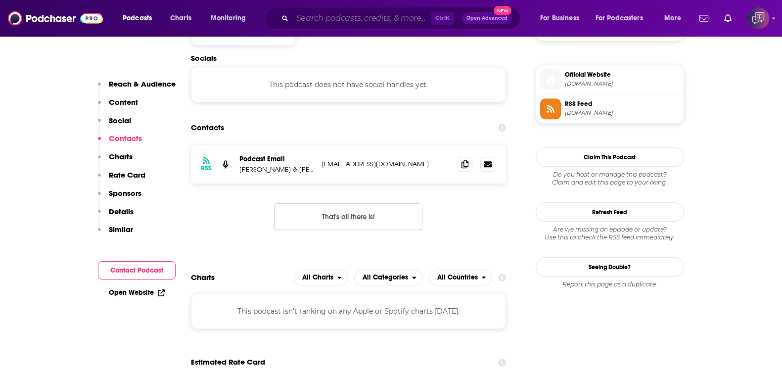
click at [386, 21] on input "Search podcasts, credits, & more..." at bounding box center [361, 18] width 139 height 16
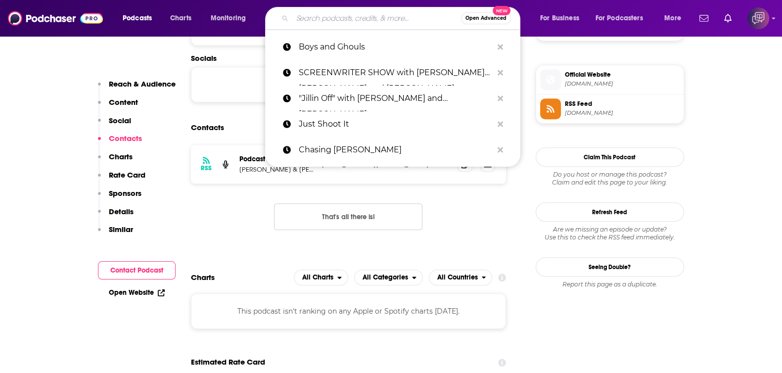
paste input "Is Anyone Listening? with Tino Cochino"
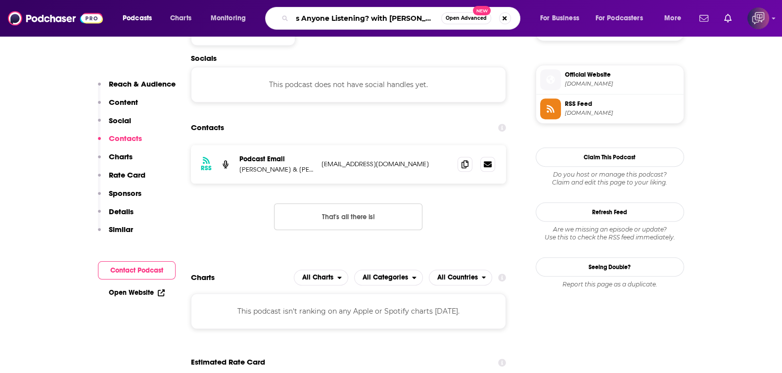
type input "Is Anyone Listening? with Tino Cochino"
click at [462, 16] on span "Open Advanced" at bounding box center [466, 18] width 41 height 5
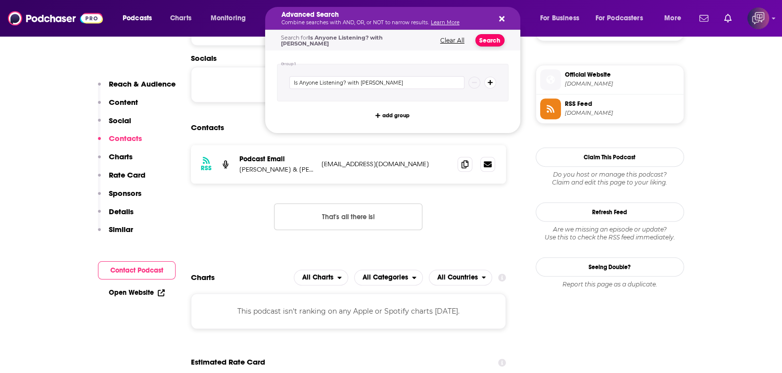
click at [478, 36] on button "Search" at bounding box center [490, 40] width 29 height 12
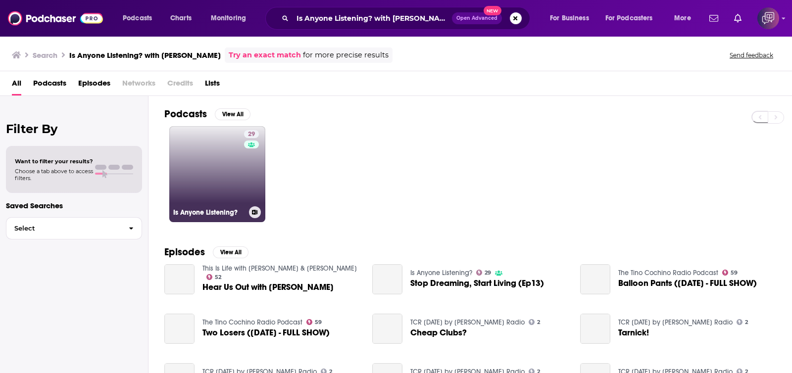
click at [215, 158] on link "29 Is Anyone Listening?" at bounding box center [217, 174] width 96 height 96
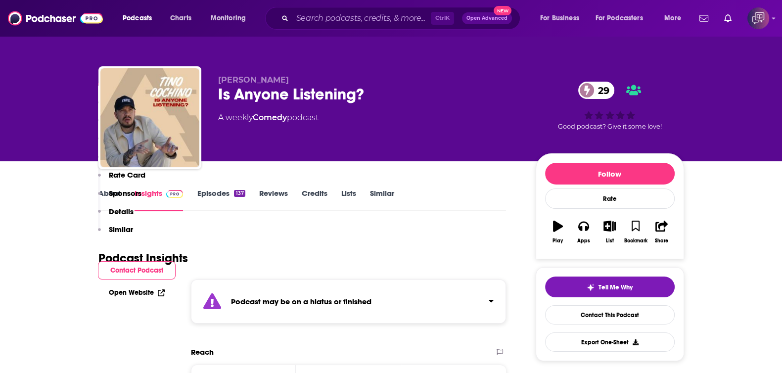
scroll to position [619, 0]
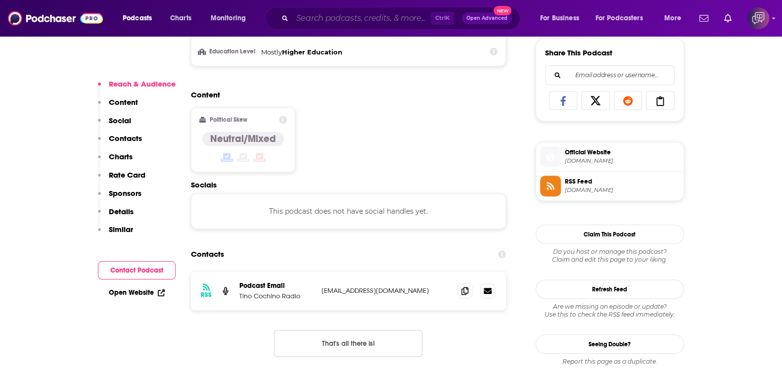
click at [325, 21] on input "Search podcasts, credits, & more..." at bounding box center [361, 18] width 139 height 16
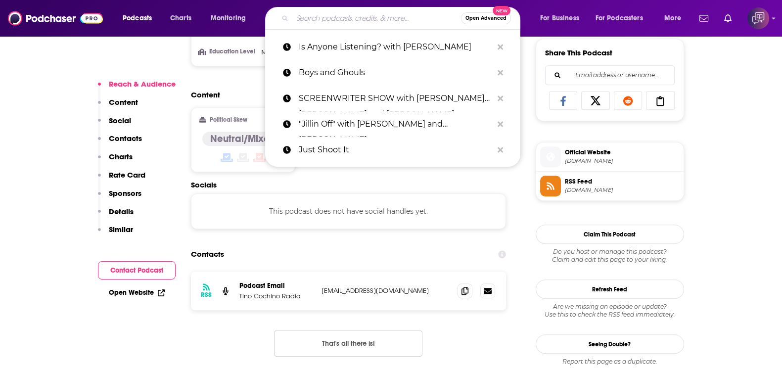
paste input "Richy and Wes (A Shady Hollywood Podcast)"
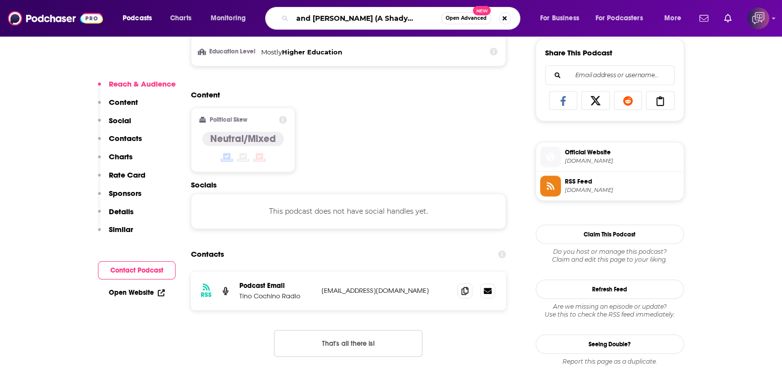
type input "Richy and Wes (A Shady Hollywood Podcast)"
click at [481, 19] on span "Open Advanced" at bounding box center [466, 18] width 41 height 5
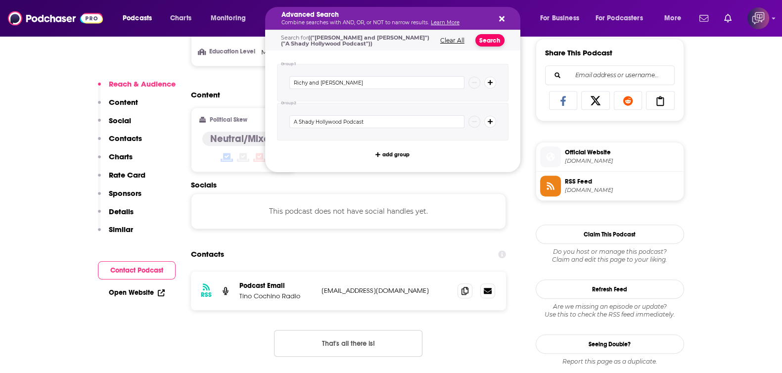
click at [483, 39] on button "Search" at bounding box center [490, 40] width 29 height 12
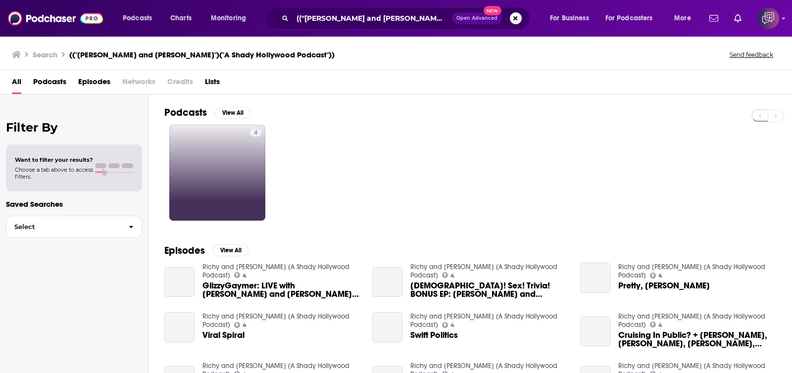
click at [242, 185] on link "4" at bounding box center [217, 173] width 96 height 96
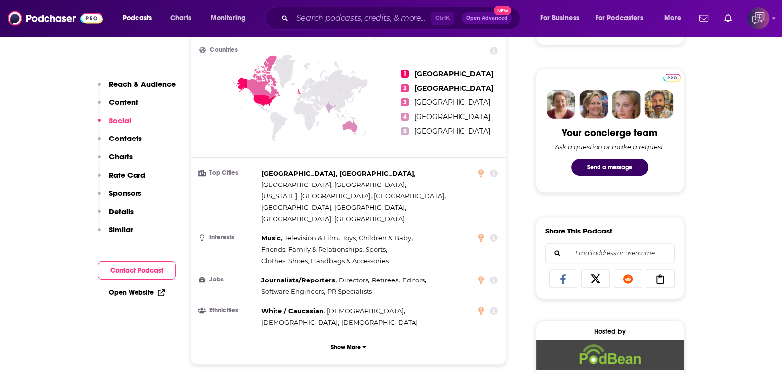
scroll to position [742, 0]
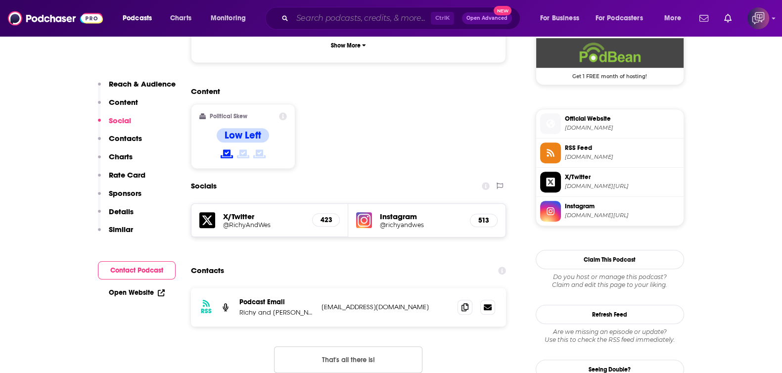
click at [330, 21] on input "Search podcasts, credits, & more..." at bounding box center [361, 18] width 139 height 16
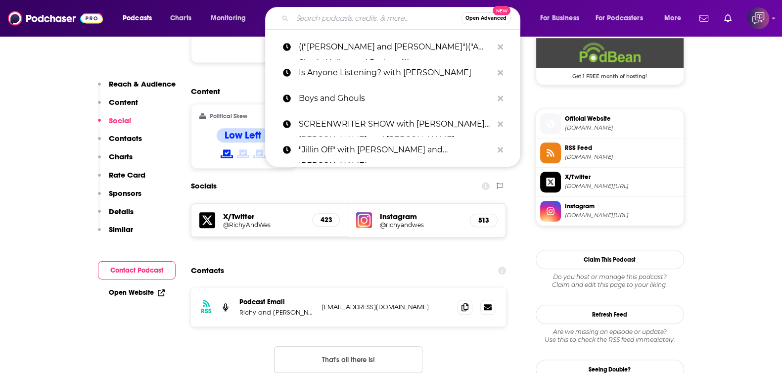
paste input "Every Day's a Train Wreck"
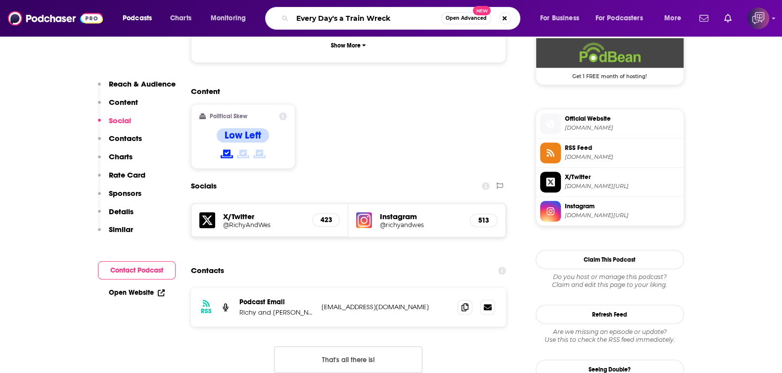
type input "Every Day's a Train Wreck"
click at [454, 17] on span "Open Advanced" at bounding box center [466, 18] width 41 height 5
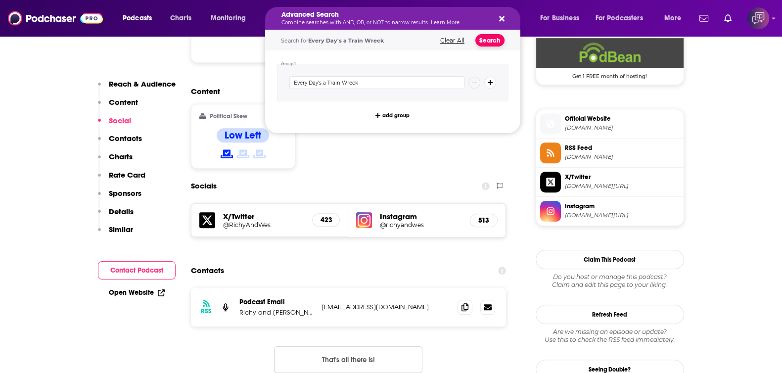
click at [490, 40] on button "Search" at bounding box center [490, 40] width 29 height 12
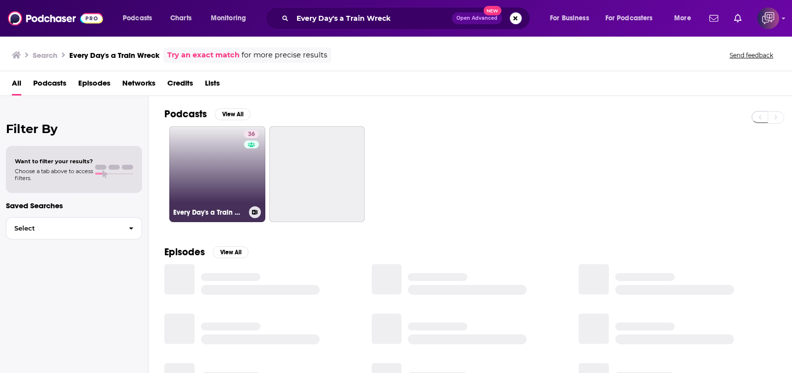
click at [213, 200] on link "36 Every Day's a Train Wreck" at bounding box center [217, 174] width 96 height 96
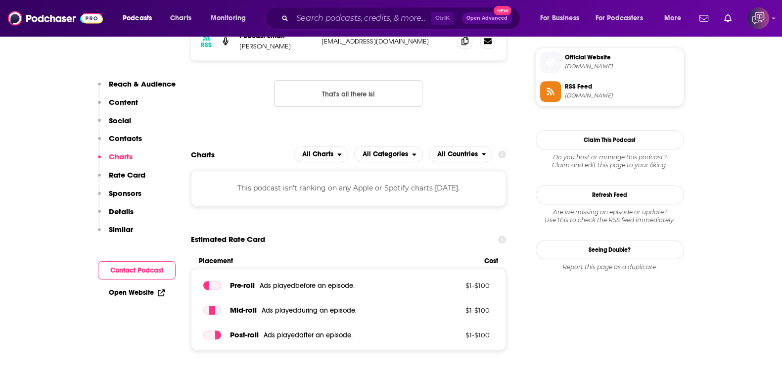
scroll to position [742, 0]
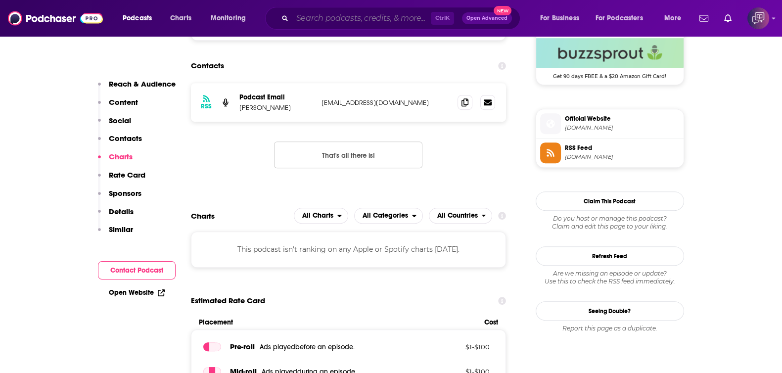
click at [349, 13] on input "Search podcasts, credits, & more..." at bounding box center [361, 18] width 139 height 16
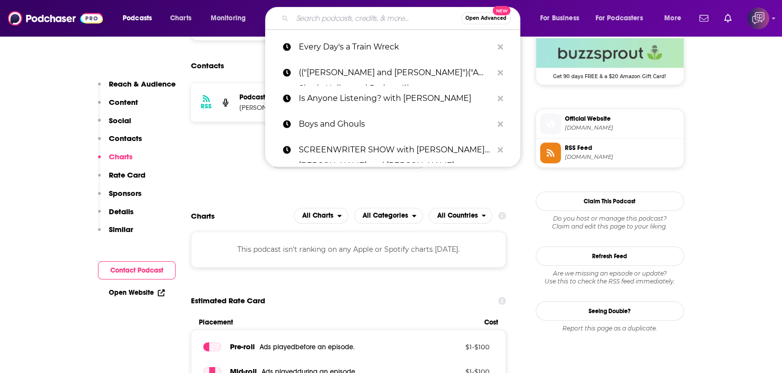
paste input "One Degree of Scandalous with Tom Zenner and Kato Kaelin"
type input "One Degree of Scandalous with Tom Zenner and Kato Kaelin"
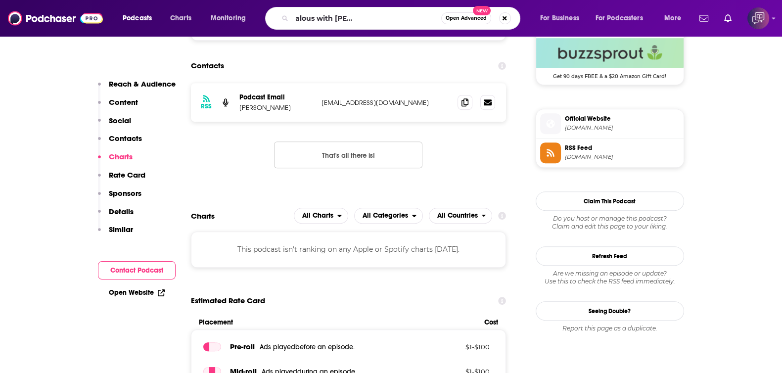
click at [458, 22] on button "Open Advanced New" at bounding box center [466, 18] width 50 height 12
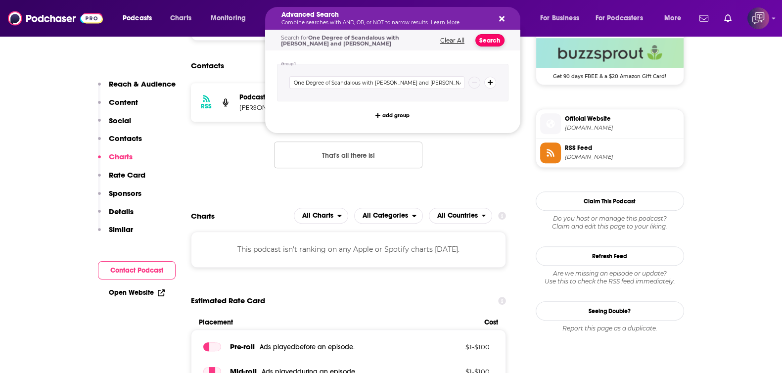
click at [486, 43] on button "Search" at bounding box center [490, 40] width 29 height 12
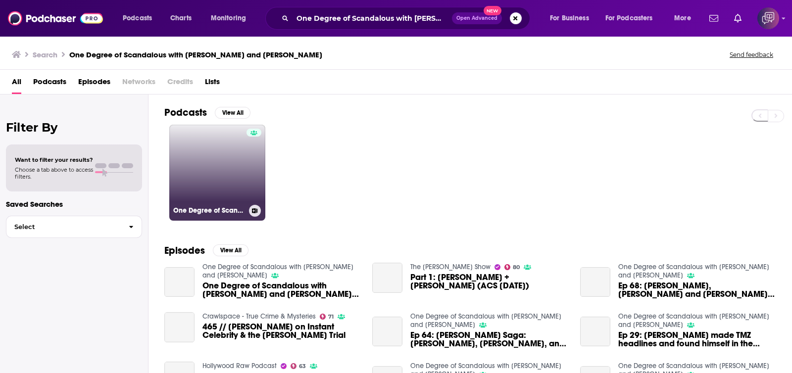
click at [212, 160] on link "One Degree of Scandalous with Kato Kaelin and Tom Zenner" at bounding box center [217, 173] width 96 height 96
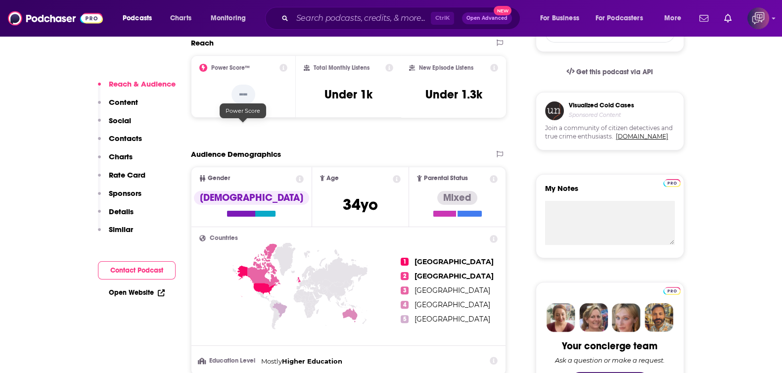
scroll to position [619, 0]
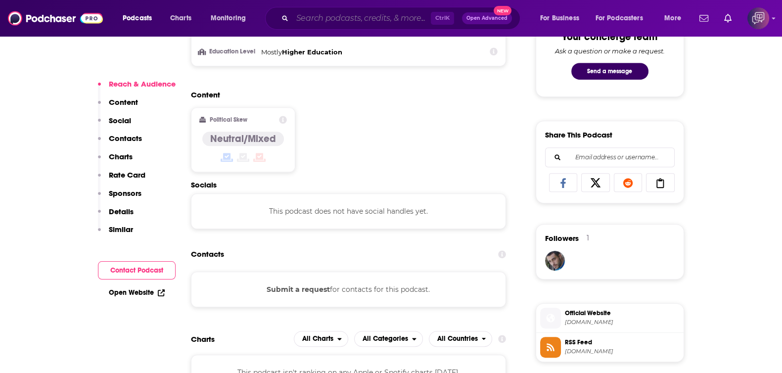
click at [361, 15] on input "Search podcasts, credits, & more..." at bounding box center [361, 18] width 139 height 16
paste input "And Now We Drink"
type input "And Now We Drink"
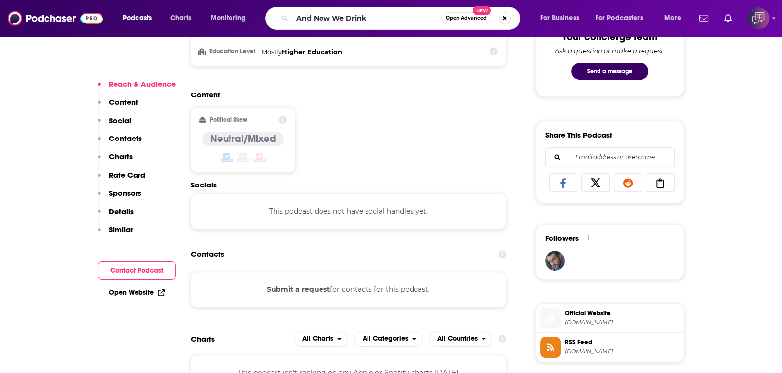
click at [457, 21] on button "Open Advanced New" at bounding box center [466, 18] width 50 height 12
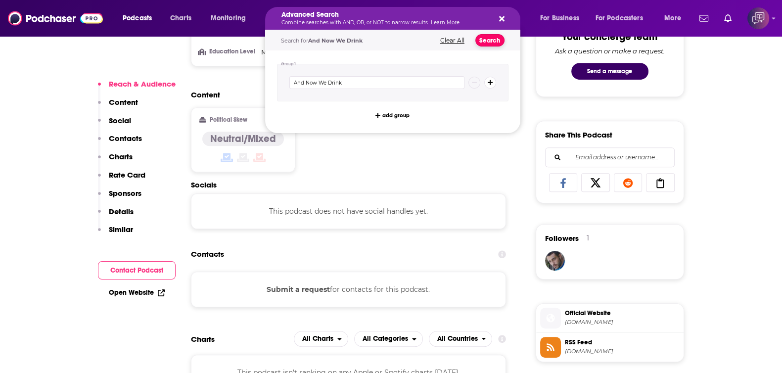
click at [487, 37] on button "Search" at bounding box center [490, 40] width 29 height 12
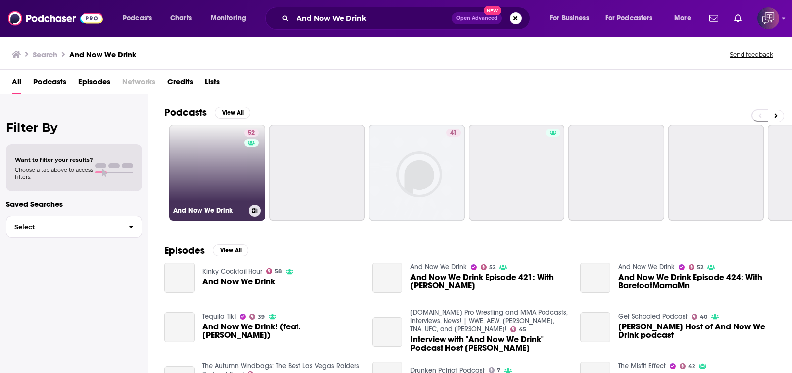
click at [193, 184] on link "52 And Now We Drink" at bounding box center [217, 173] width 96 height 96
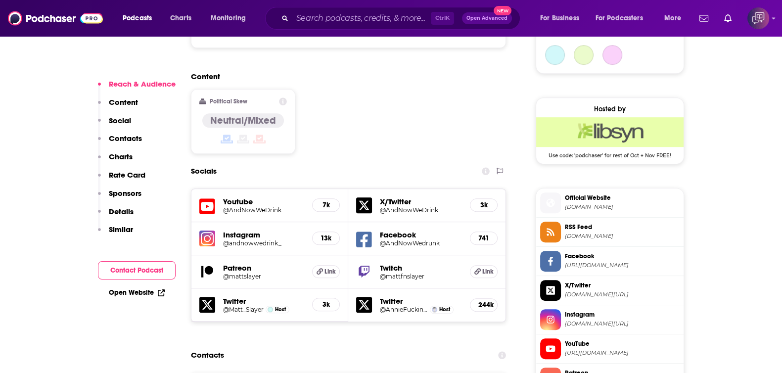
scroll to position [989, 0]
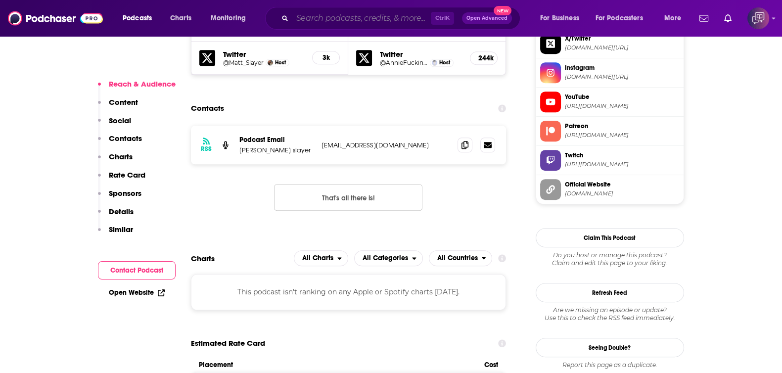
click at [351, 17] on input "Search podcasts, credits, & more..." at bounding box center [361, 18] width 139 height 16
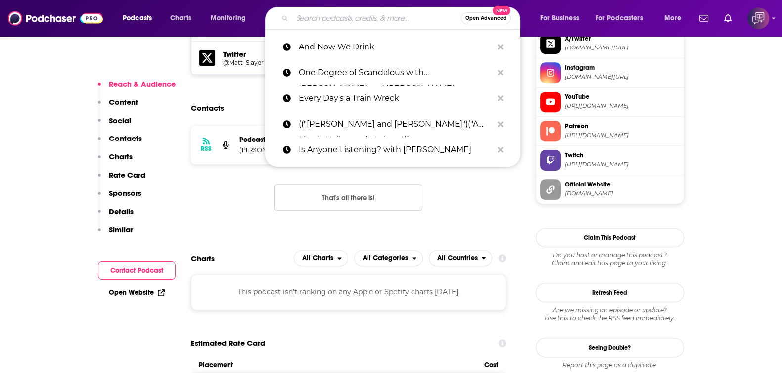
paste input "Can’t Be Contained"
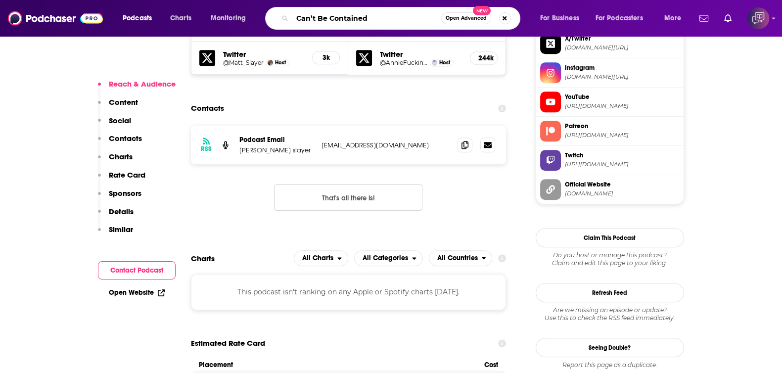
type input "Can’t Be Contained"
click at [466, 20] on span "Open Advanced" at bounding box center [466, 18] width 41 height 5
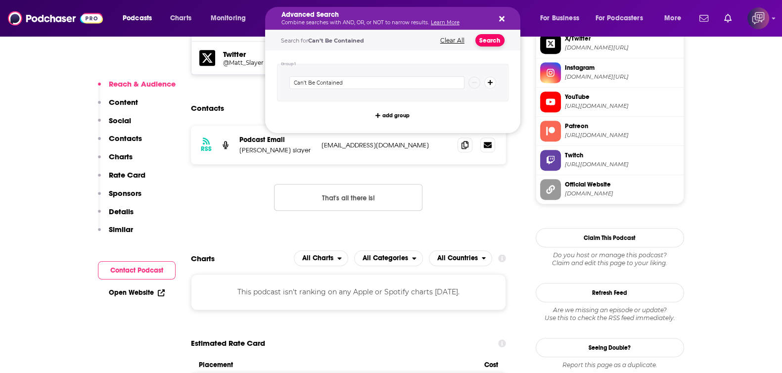
click at [493, 44] on button "Search" at bounding box center [490, 40] width 29 height 12
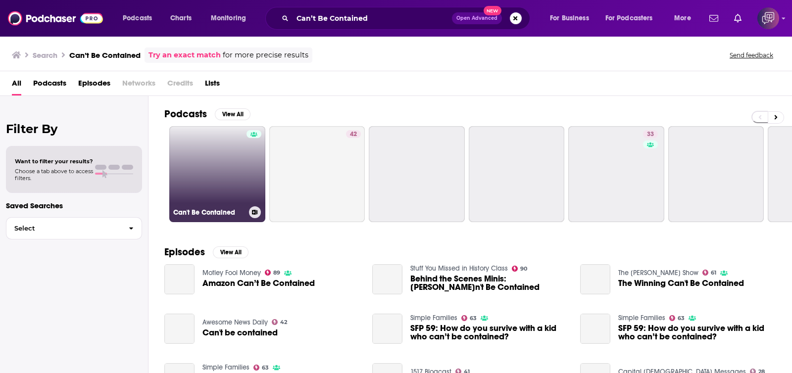
click at [220, 190] on link "Can't Be Contained" at bounding box center [217, 174] width 96 height 96
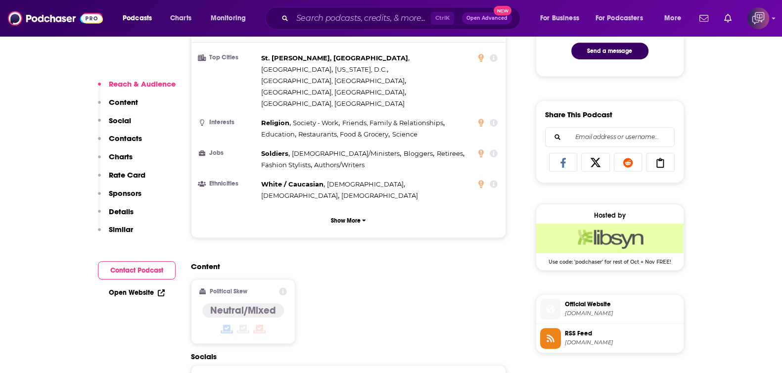
scroll to position [866, 0]
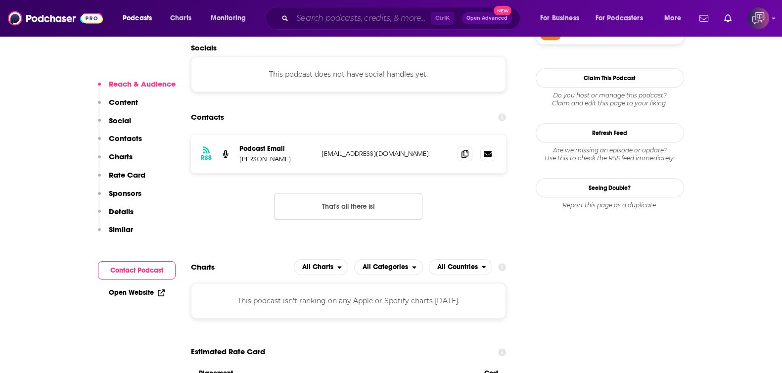
click at [338, 16] on input "Search podcasts, credits, & more..." at bounding box center [361, 18] width 139 height 16
paste input "David Reads The Trades"
type input "David Reads The Trades"
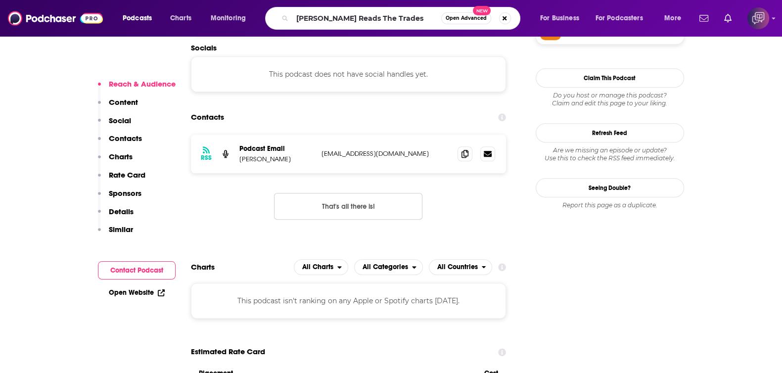
click at [464, 18] on span "Open Advanced" at bounding box center [466, 18] width 41 height 5
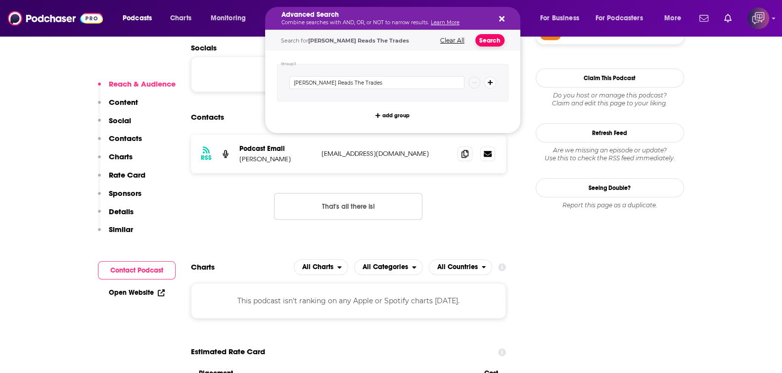
click at [493, 41] on button "Search" at bounding box center [490, 40] width 29 height 12
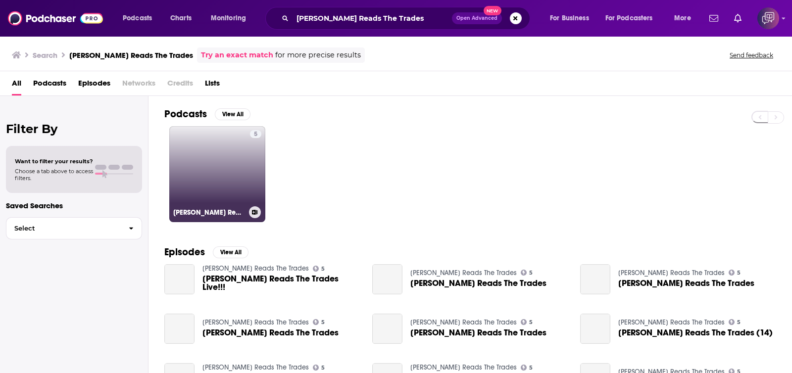
click at [233, 159] on link "5 David Reads The Trades" at bounding box center [217, 174] width 96 height 96
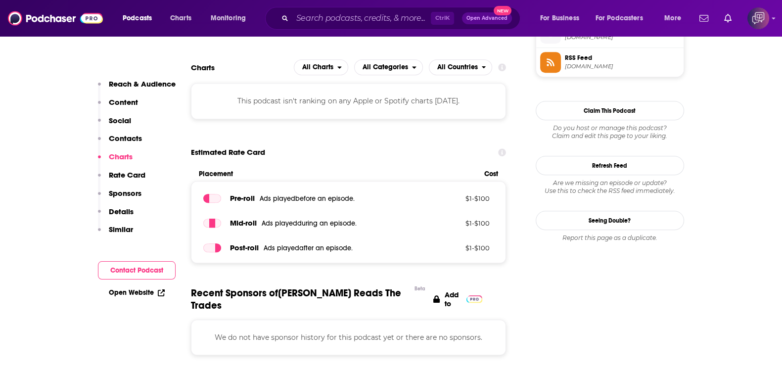
scroll to position [619, 0]
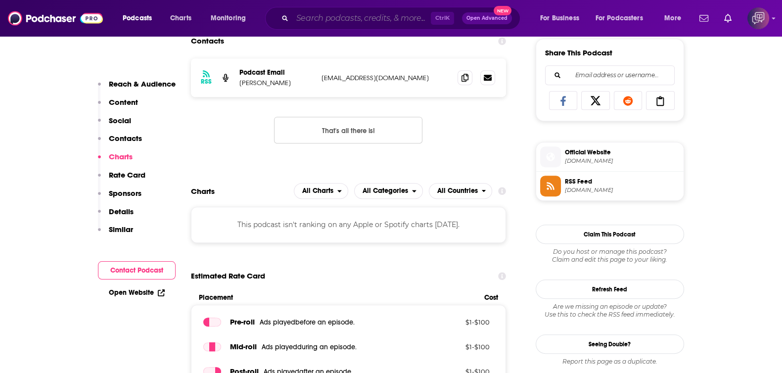
click at [340, 18] on input "Search podcasts, credits, & more..." at bounding box center [361, 18] width 139 height 16
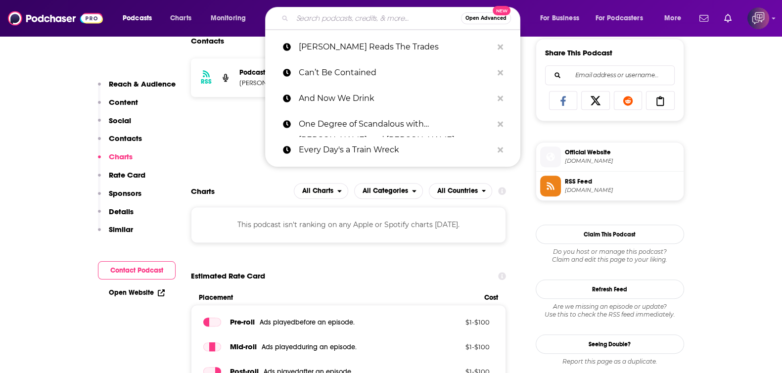
paste input "In Love with the Process Podcast"
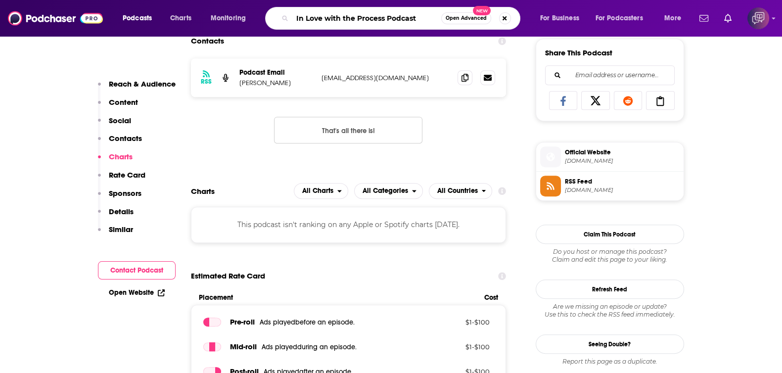
type input "In Love with the Process Podcast"
click at [463, 21] on button "Open Advanced New" at bounding box center [466, 18] width 50 height 12
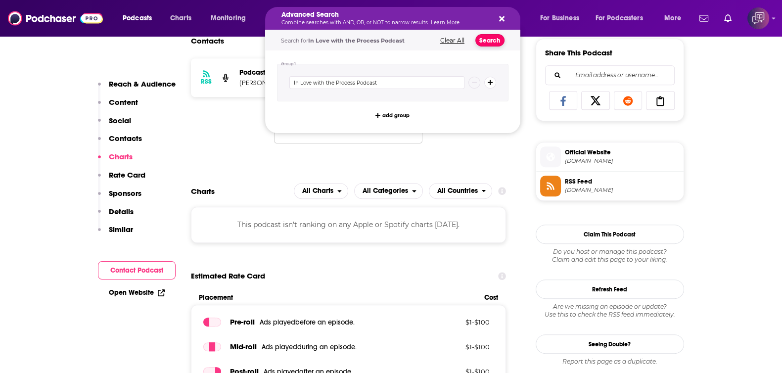
click at [481, 44] on button "Search" at bounding box center [490, 40] width 29 height 12
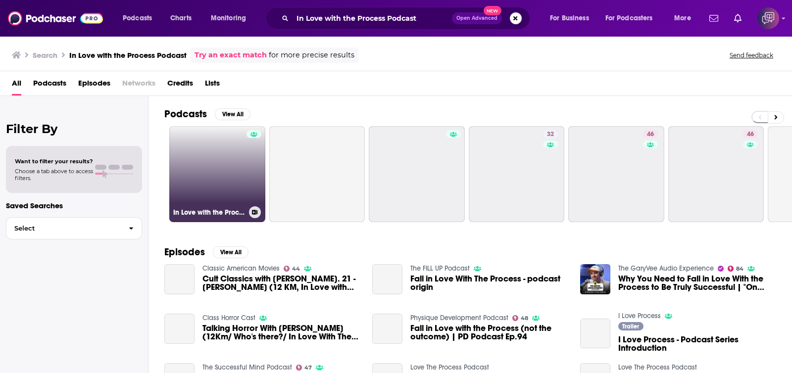
click at [225, 161] on link "In Love with the Process Podcast" at bounding box center [217, 174] width 96 height 96
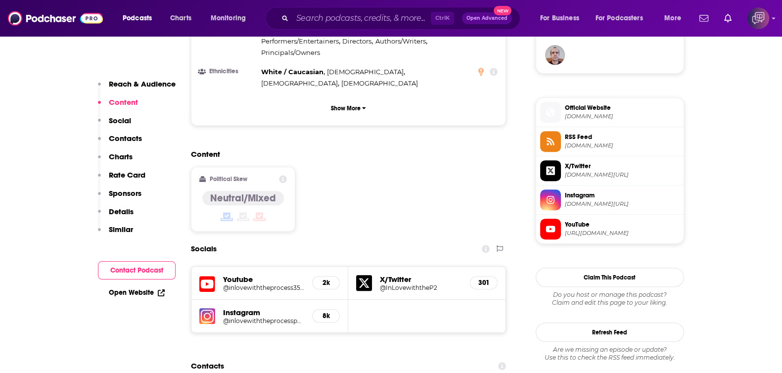
scroll to position [927, 0]
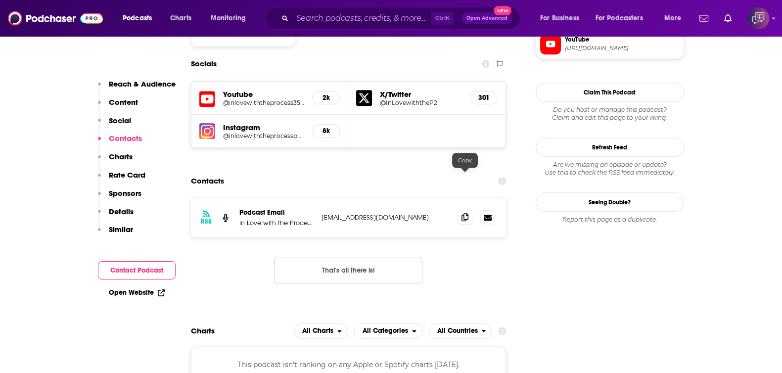
click at [467, 213] on icon at bounding box center [465, 217] width 7 height 8
click at [336, 19] on input "Search podcasts, credits, & more..." at bounding box center [361, 18] width 139 height 16
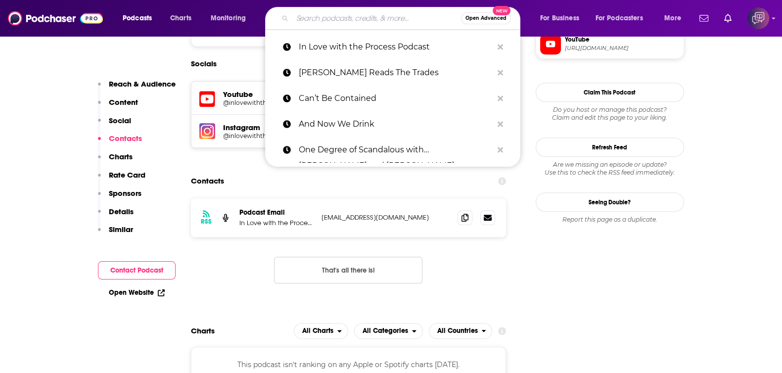
paste input "What’s My Thesis?"
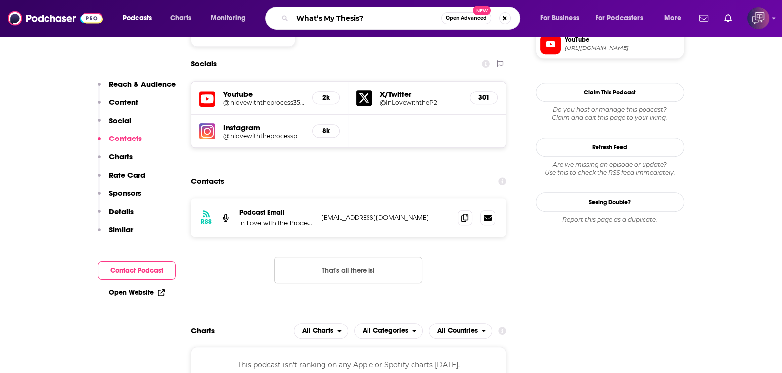
type input "What’s My Thesis?"
click at [464, 21] on span "Open Advanced" at bounding box center [466, 18] width 41 height 5
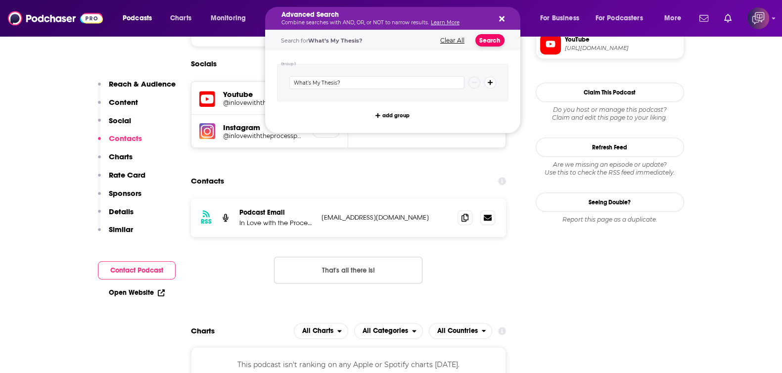
click at [486, 43] on button "Search" at bounding box center [490, 40] width 29 height 12
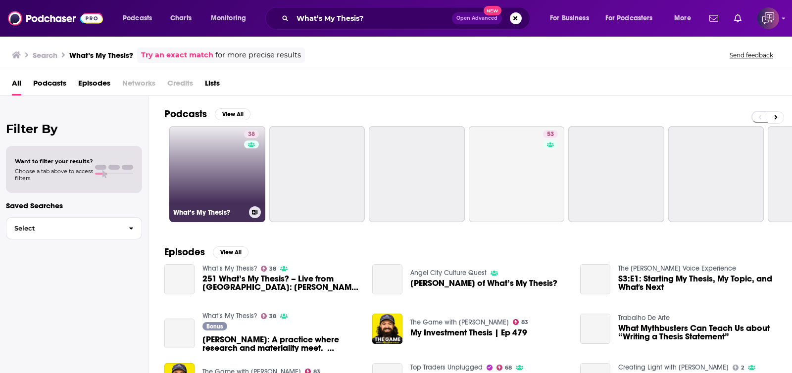
click at [196, 181] on link "38 What’s My Thesis?" at bounding box center [217, 174] width 96 height 96
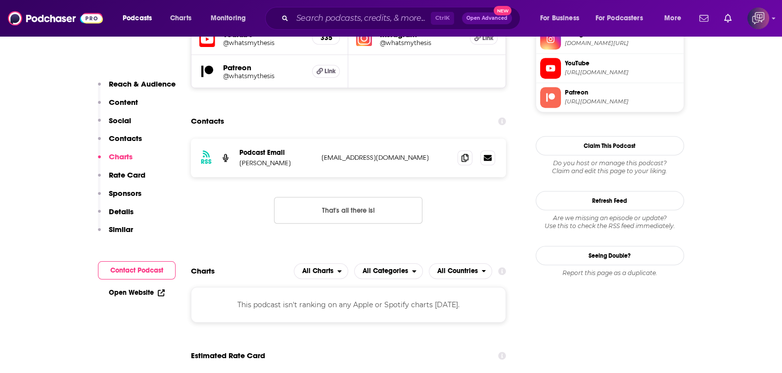
scroll to position [866, 0]
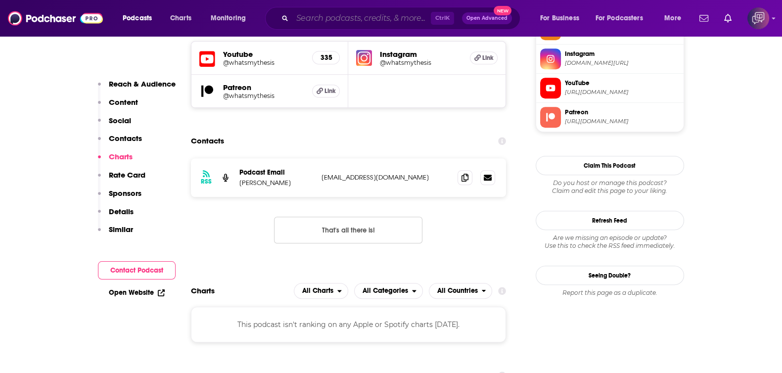
click at [369, 11] on input "Search podcasts, credits, & more..." at bounding box center [361, 18] width 139 height 16
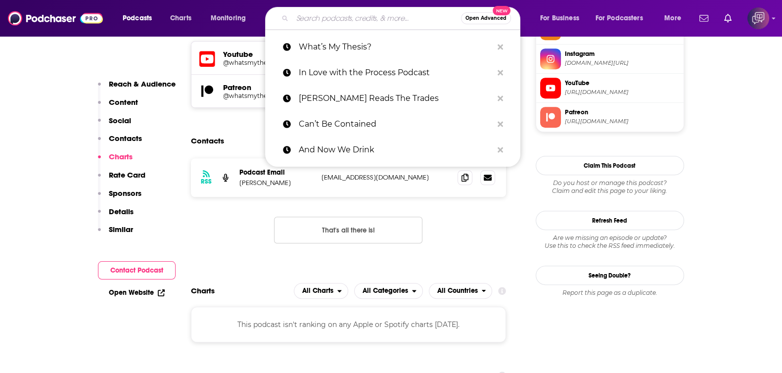
paste input "El Dollop"
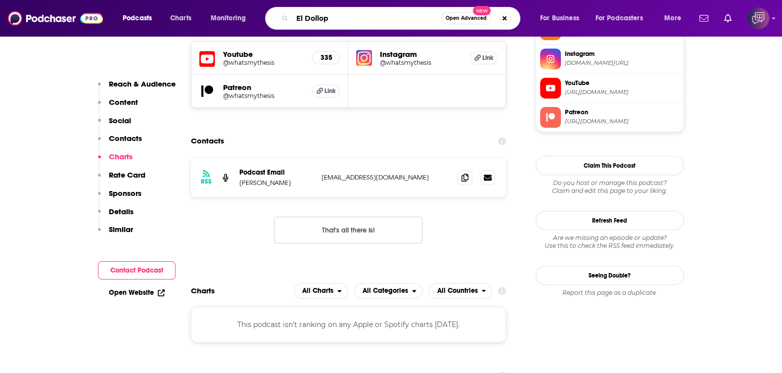
type input "El Dollop"
click at [472, 20] on span "Open Advanced" at bounding box center [466, 18] width 41 height 5
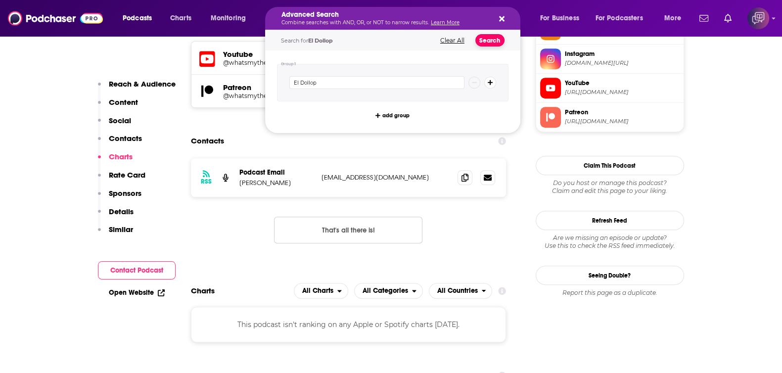
click at [499, 40] on button "Search" at bounding box center [490, 40] width 29 height 12
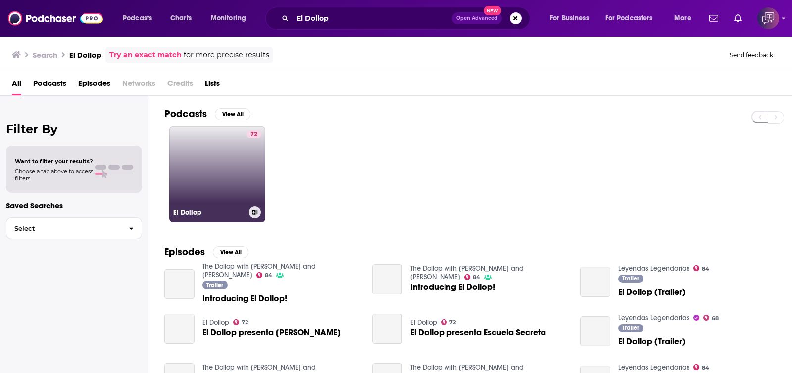
click at [227, 170] on link "72 El Dollop" at bounding box center [217, 174] width 96 height 96
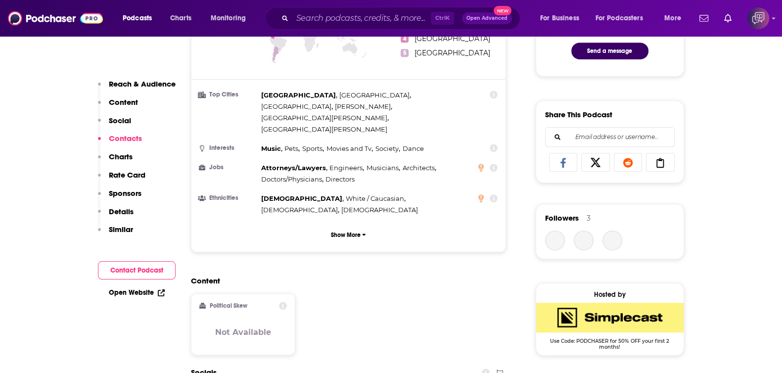
scroll to position [866, 0]
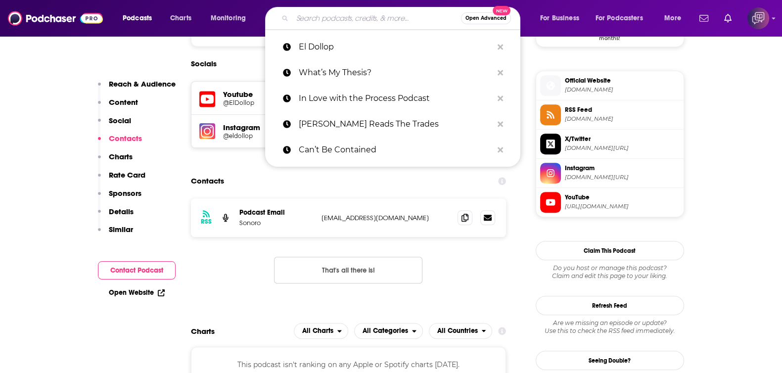
click at [349, 18] on input "Search podcasts, credits, & more..." at bounding box center [376, 18] width 169 height 16
paste input "Heart of LAFC"
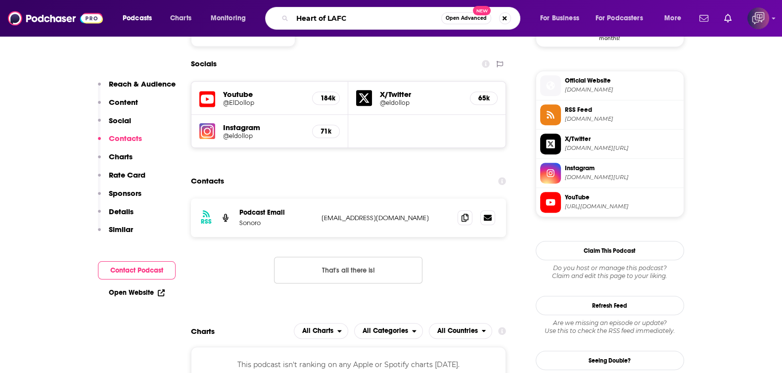
type input "Heart of LAFC"
click at [475, 21] on span "Open Advanced" at bounding box center [466, 18] width 41 height 5
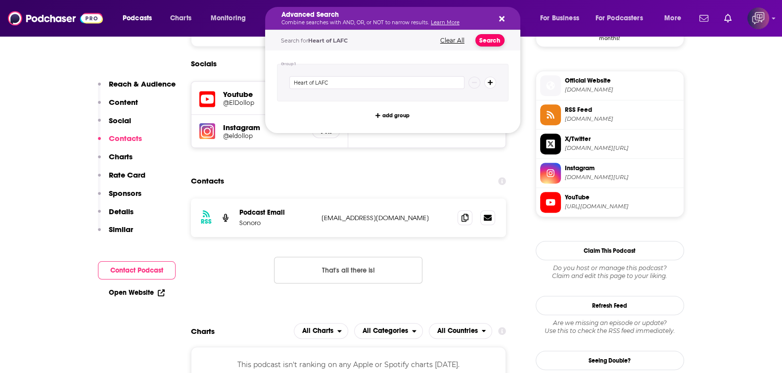
click at [494, 42] on button "Search" at bounding box center [490, 40] width 29 height 12
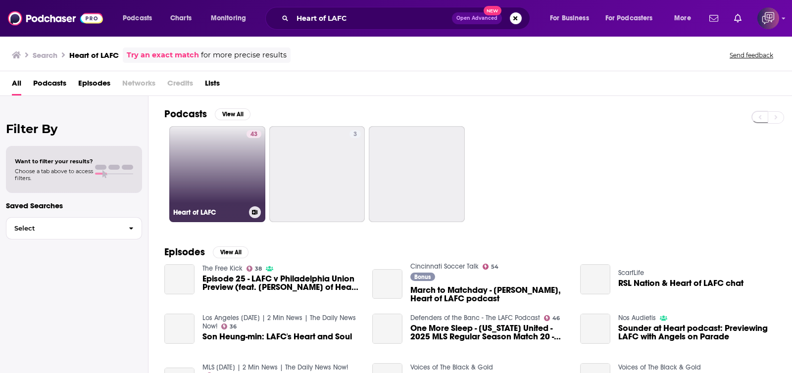
click at [201, 158] on link "43 Heart of LAFC" at bounding box center [217, 174] width 96 height 96
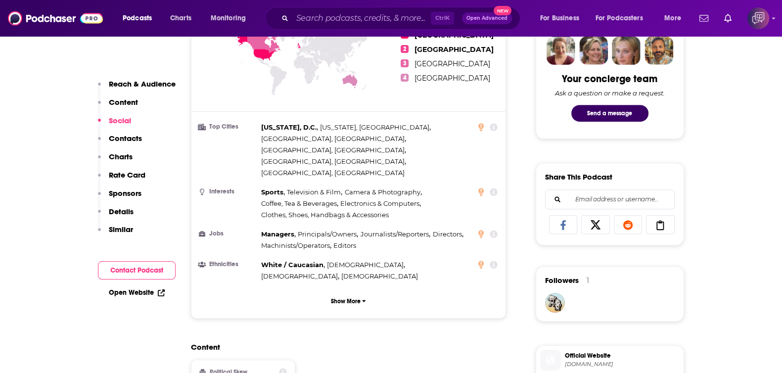
scroll to position [866, 0]
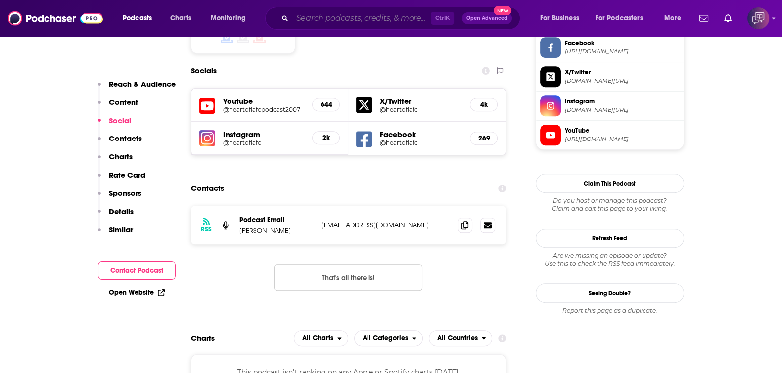
click at [362, 18] on input "Search podcasts, credits, & more..." at bounding box center [361, 18] width 139 height 16
paste input "A More Perfect Union with Nii-Quartelai"
type input "A More Perfect Union with Nii-Quartelai"
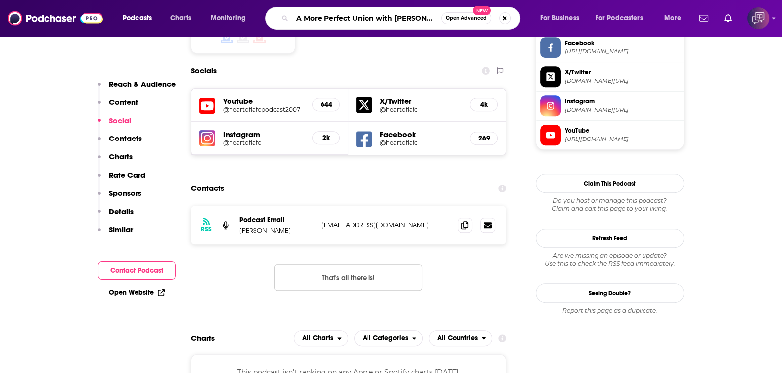
scroll to position [0, 4]
click at [460, 21] on button "Open Advanced New" at bounding box center [466, 18] width 50 height 12
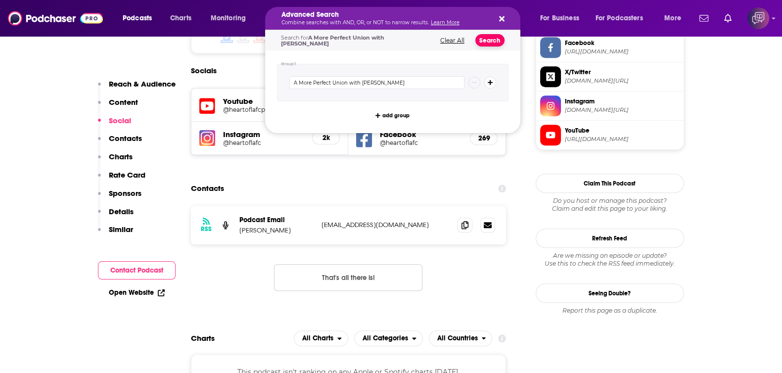
click at [492, 42] on button "Search" at bounding box center [490, 40] width 29 height 12
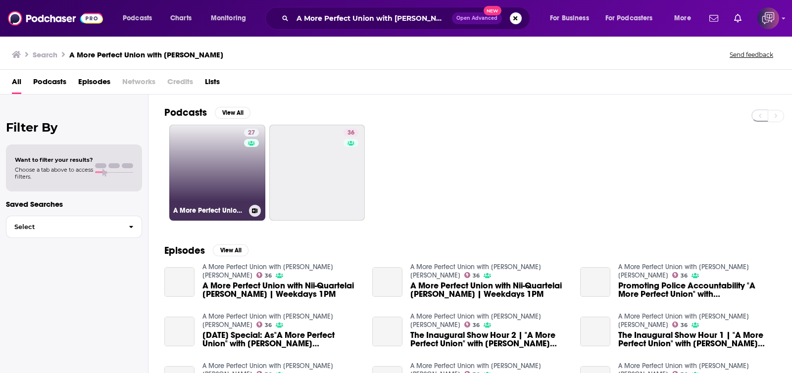
click at [222, 194] on link "27 A More Perfect Union with Nii-Quartelai" at bounding box center [217, 173] width 96 height 96
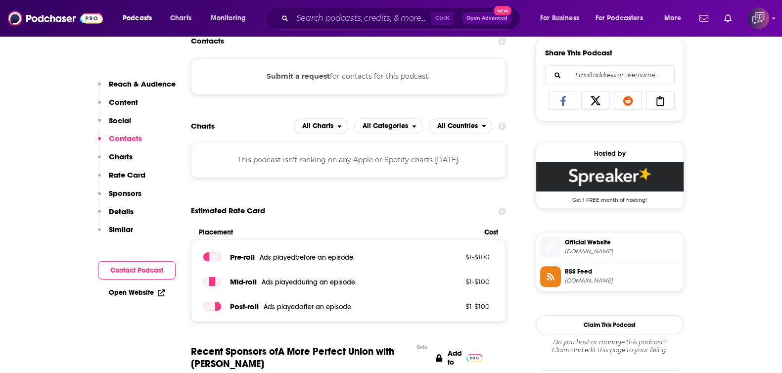
scroll to position [494, 0]
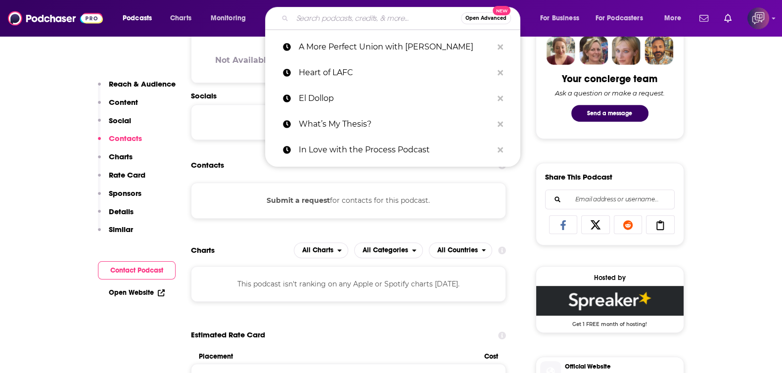
click at [356, 23] on input "Search podcasts, credits, & more..." at bounding box center [376, 18] width 169 height 16
paste input "What’s Next, Los Angeles? with Mike Bonin"
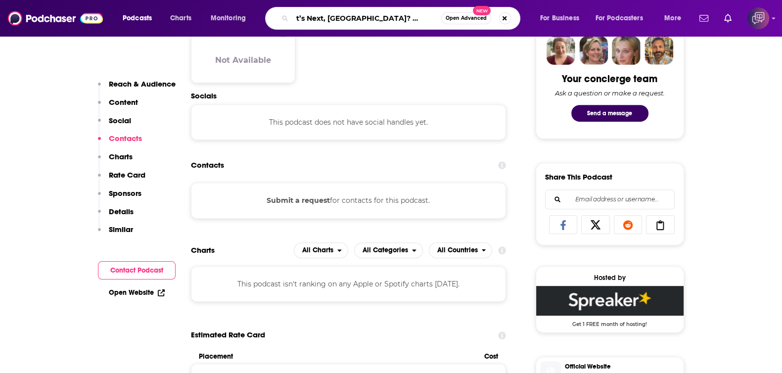
type input "What’s Next, Los Angeles? with Mike Bonin"
click at [463, 19] on span "Open Advanced" at bounding box center [466, 18] width 41 height 5
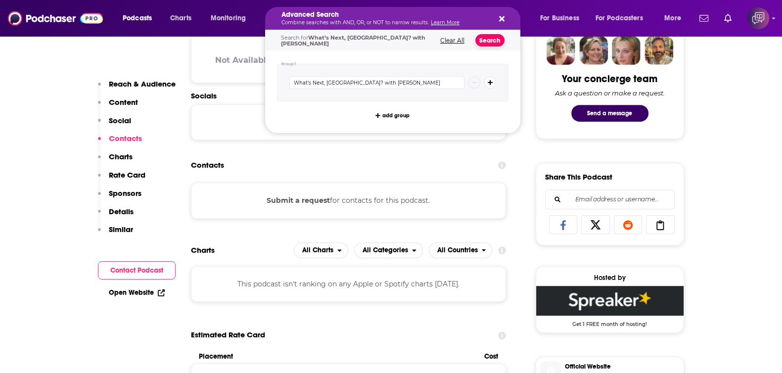
click at [487, 36] on button "Search" at bounding box center [490, 40] width 29 height 12
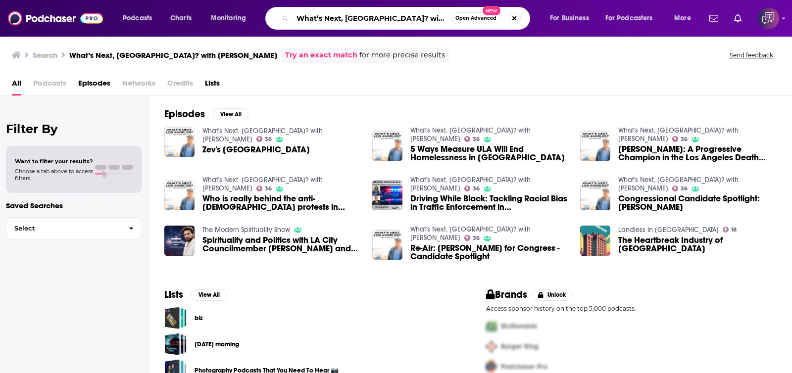
click at [358, 19] on input "What’s Next, Los Angeles? with Mike Bonin" at bounding box center [371, 18] width 158 height 16
paste input "Zócalo Public Square"
type input "Zócalo Public Square"
click at [470, 19] on span "Open Advanced" at bounding box center [475, 18] width 41 height 5
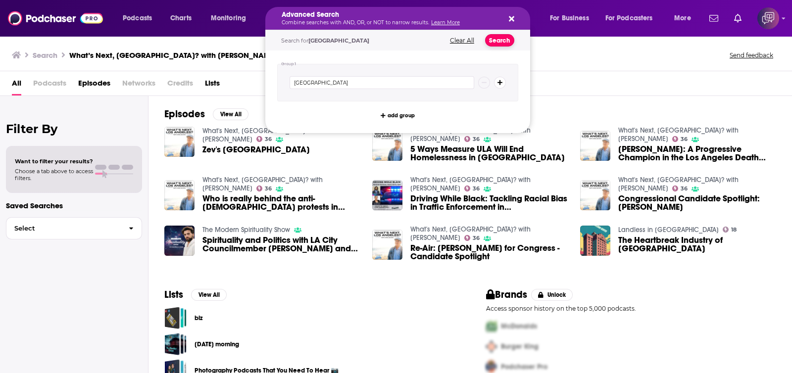
click at [492, 39] on button "Search" at bounding box center [499, 40] width 29 height 12
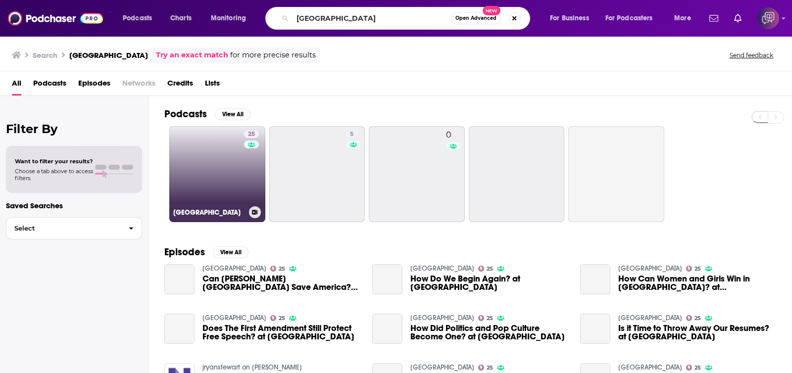
click at [214, 174] on link "25 Zócalo Public Square" at bounding box center [217, 174] width 96 height 96
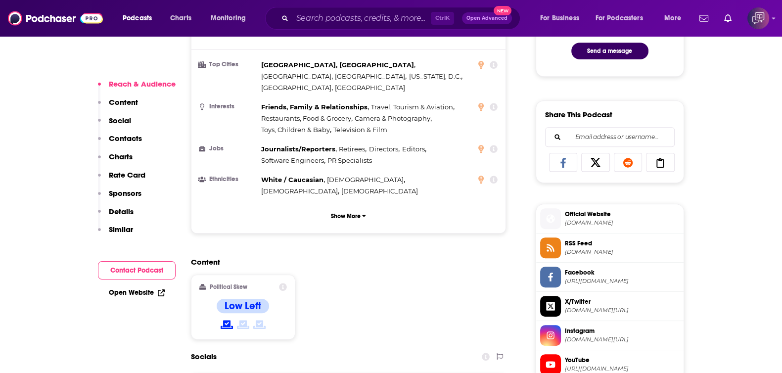
scroll to position [804, 0]
